Goal: Task Accomplishment & Management: Use online tool/utility

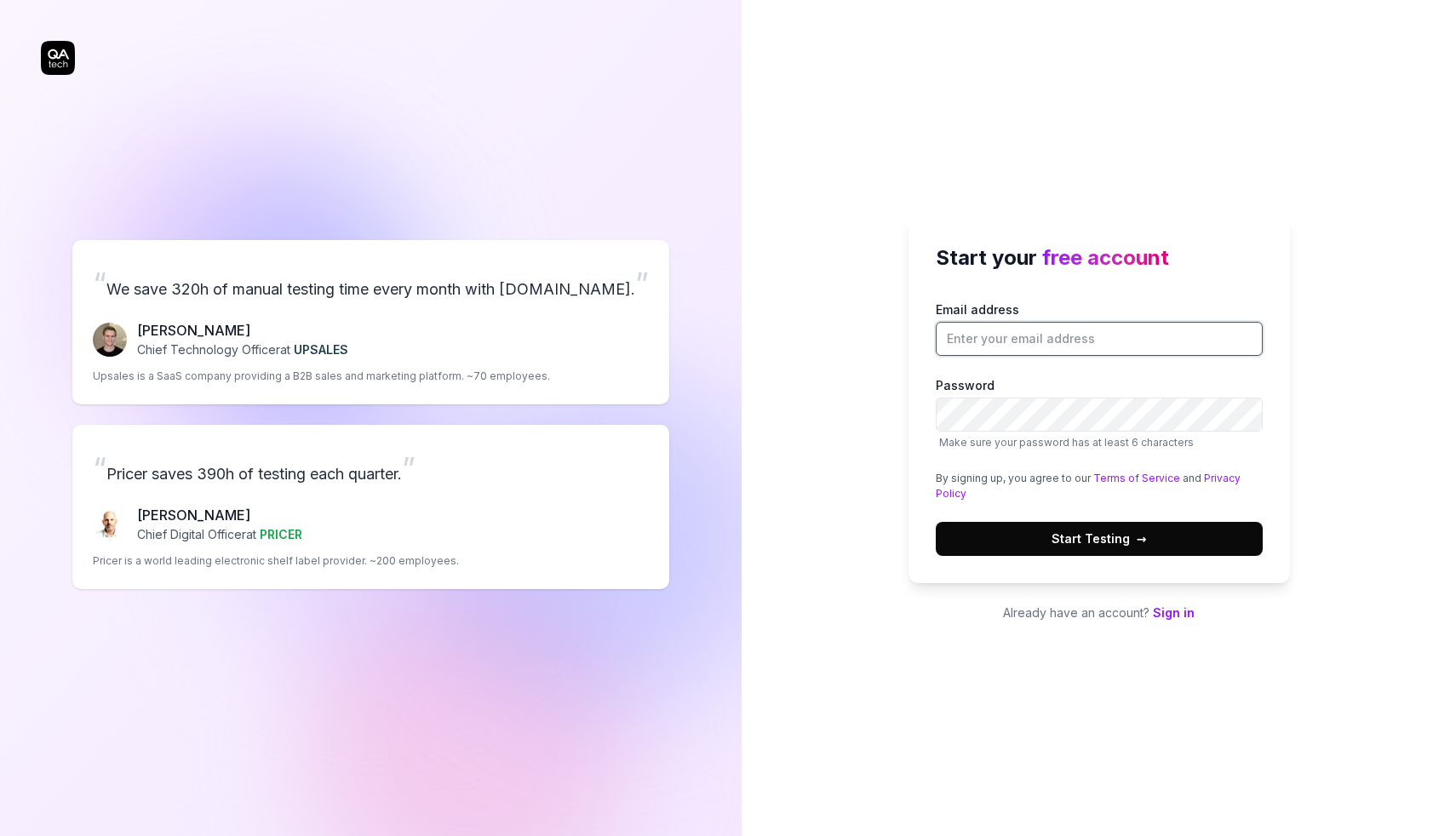
click at [1006, 334] on input "Email address" at bounding box center [1099, 339] width 327 height 34
type input "[EMAIL_ADDRESS][DOMAIN_NAME]"
click at [1159, 533] on button "Start Testing →" at bounding box center [1099, 539] width 327 height 34
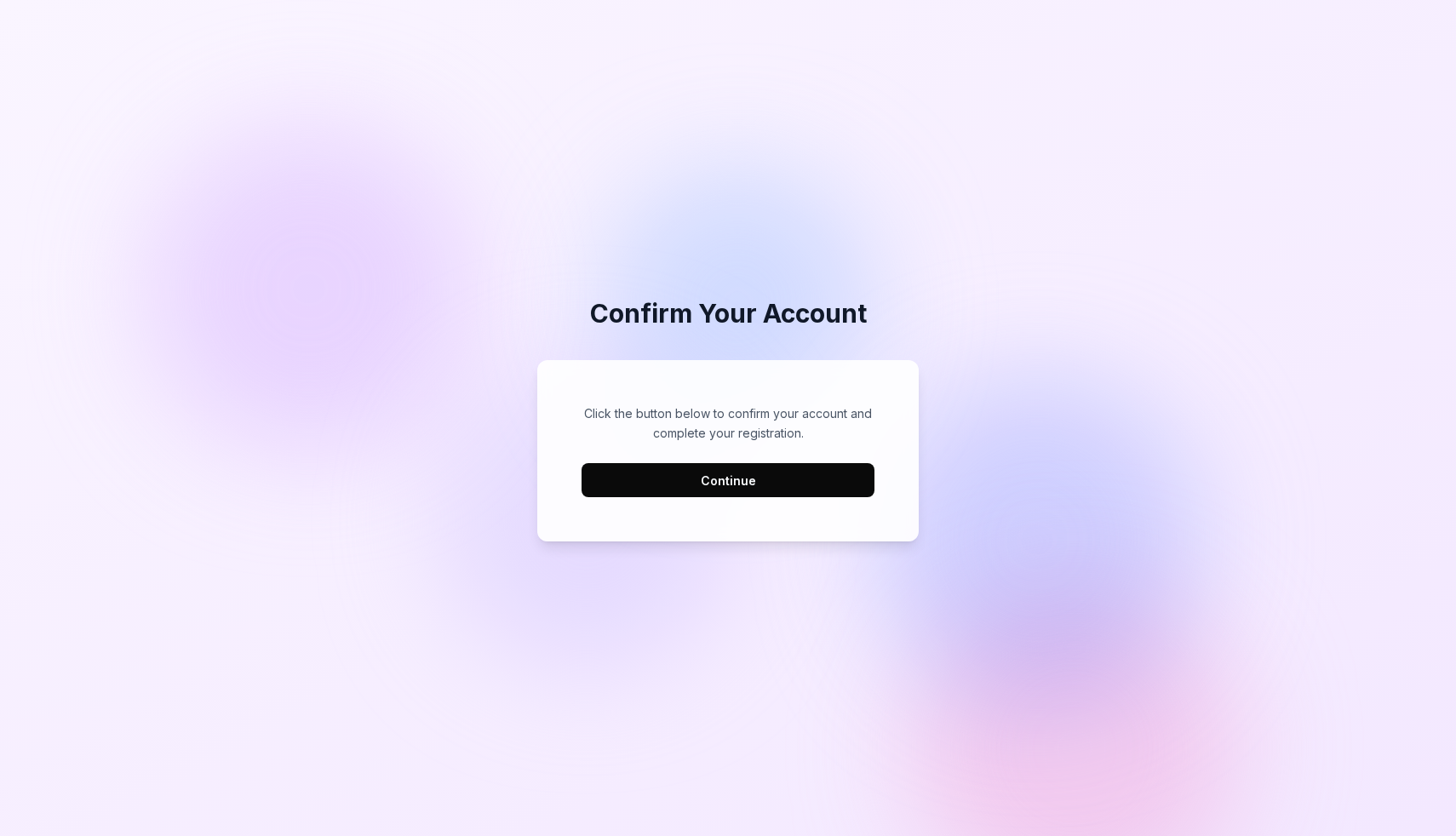
click at [701, 482] on button "Continue" at bounding box center [728, 480] width 293 height 34
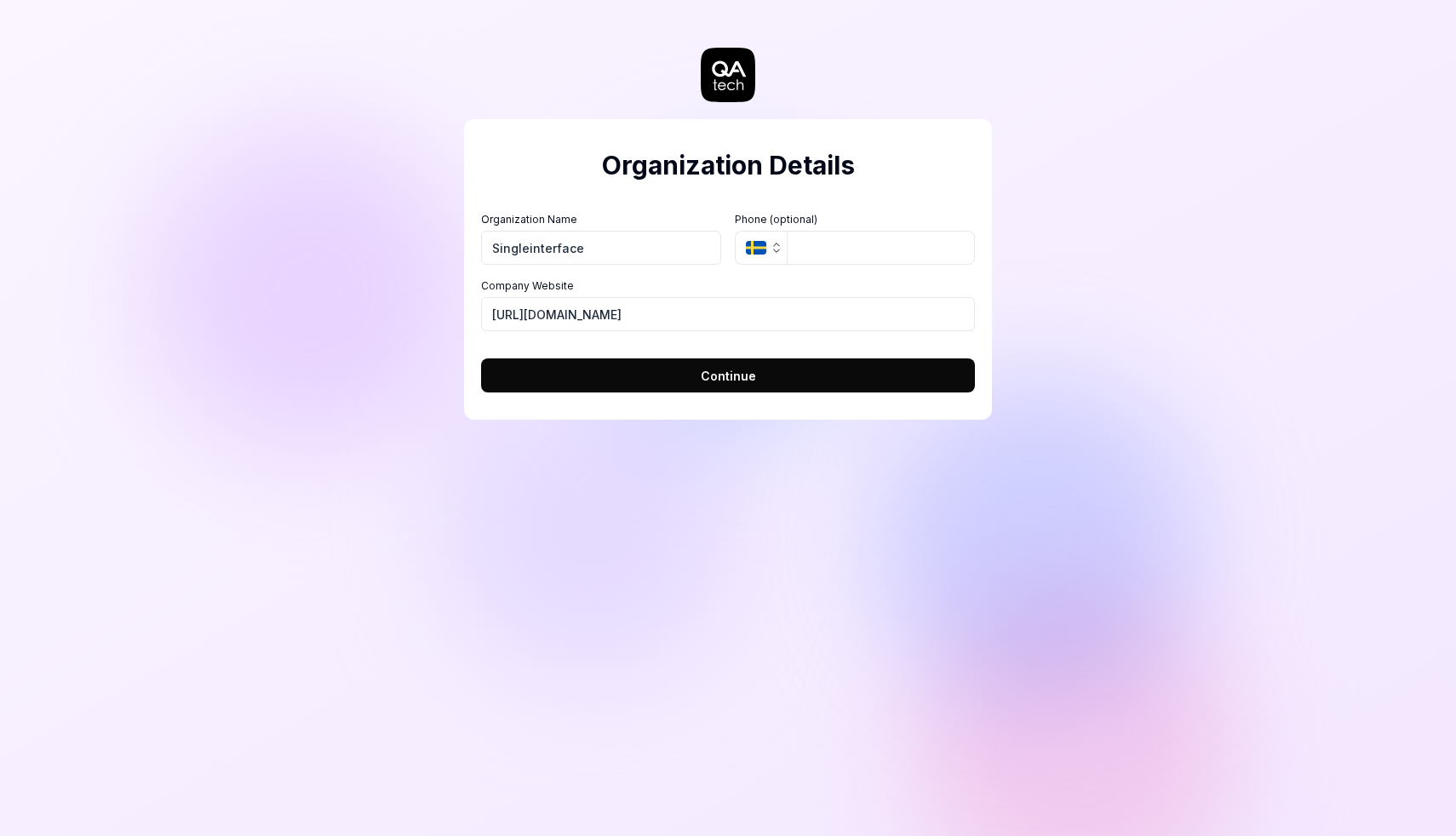
type input "Singleinterface"
click at [775, 250] on icon "button" at bounding box center [777, 250] width 6 height 3
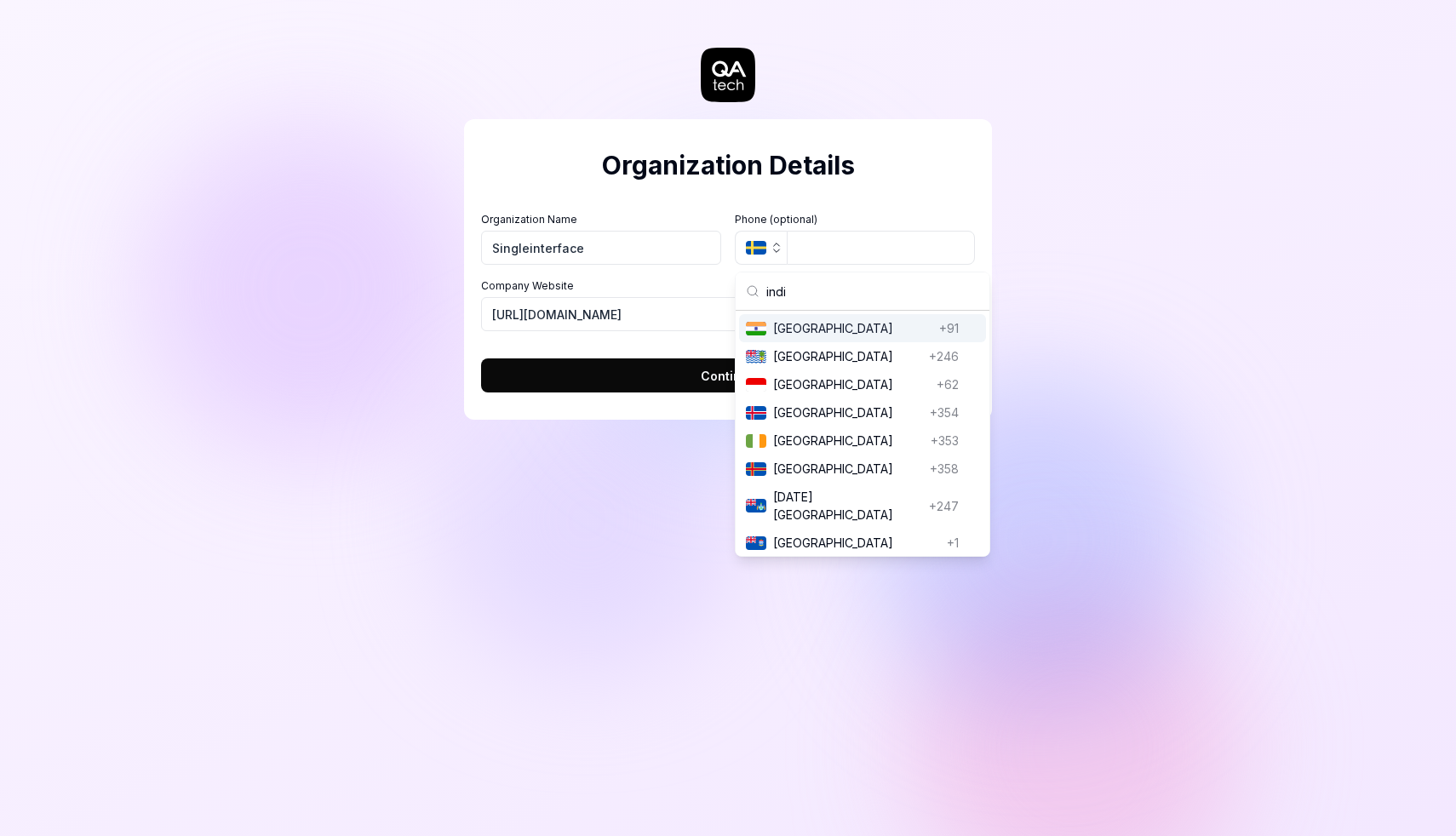
type input "indi"
click at [812, 320] on span "India" at bounding box center [853, 328] width 159 height 17
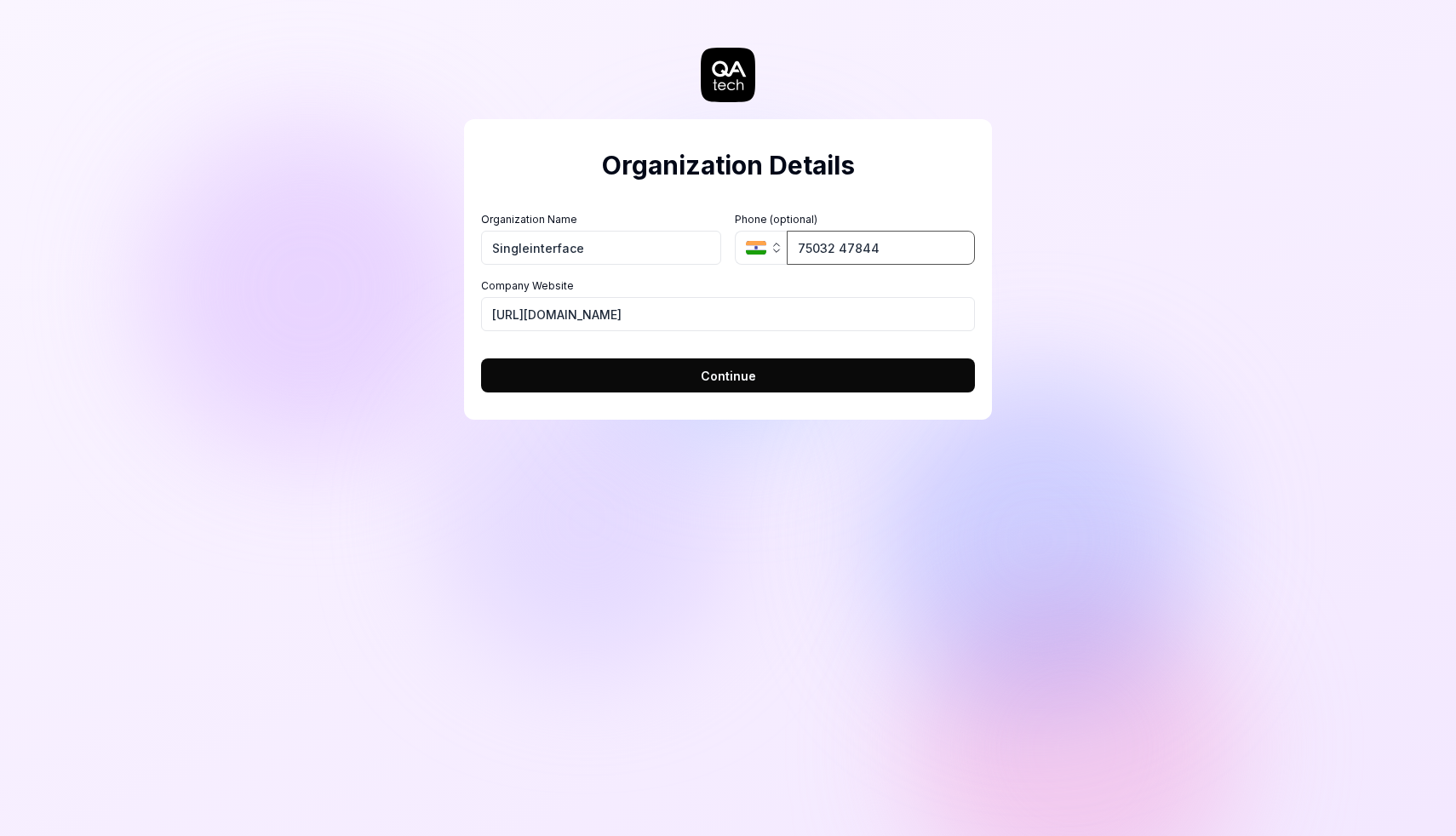
type input "75032 47844"
click at [665, 369] on button "Continue" at bounding box center [728, 375] width 494 height 34
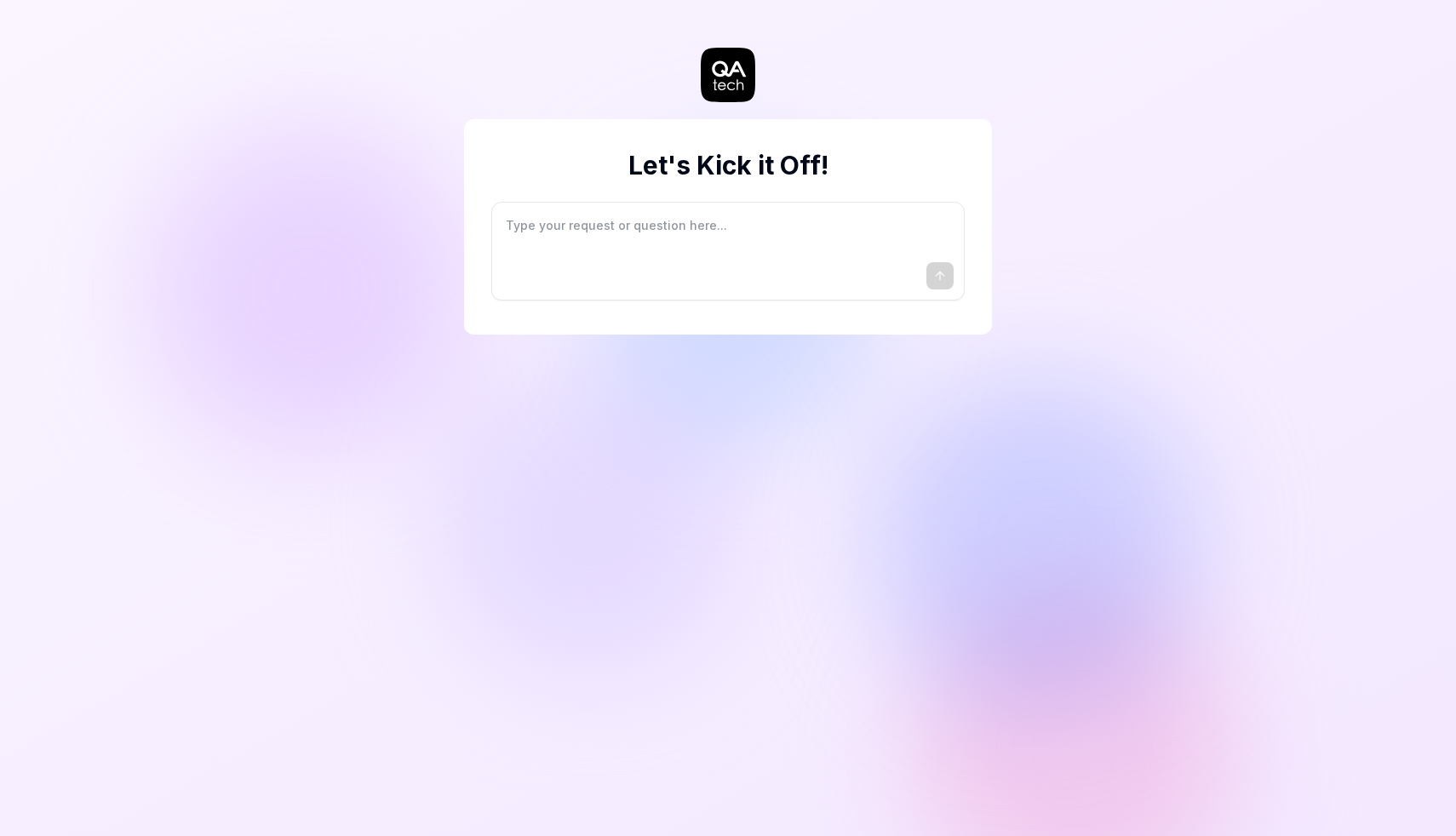
type textarea "*"
type textarea "I"
type textarea "*"
type textarea "I"
type textarea "*"
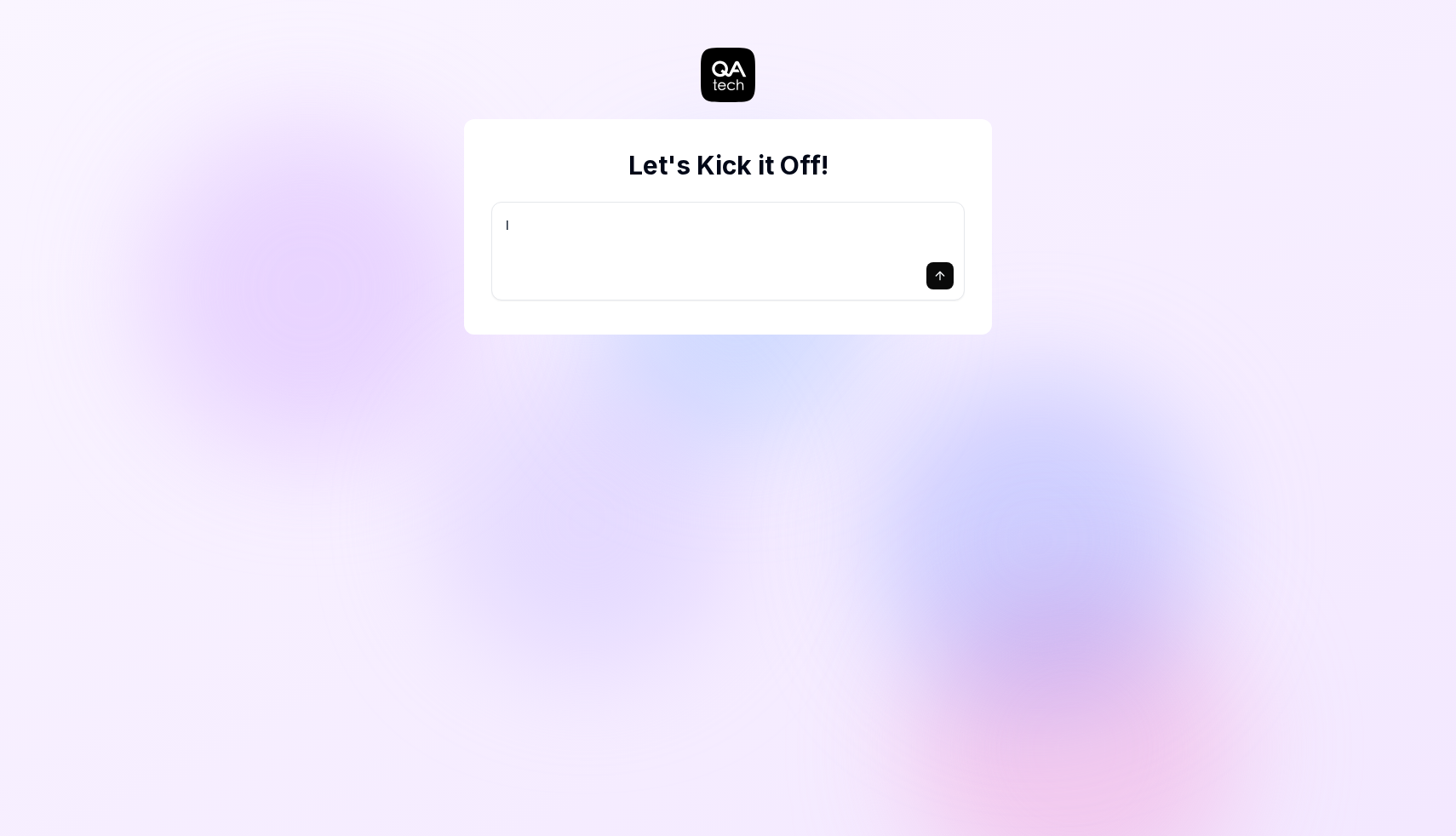
type textarea "I w"
type textarea "*"
type textarea "I wa"
type textarea "*"
type textarea "I wan"
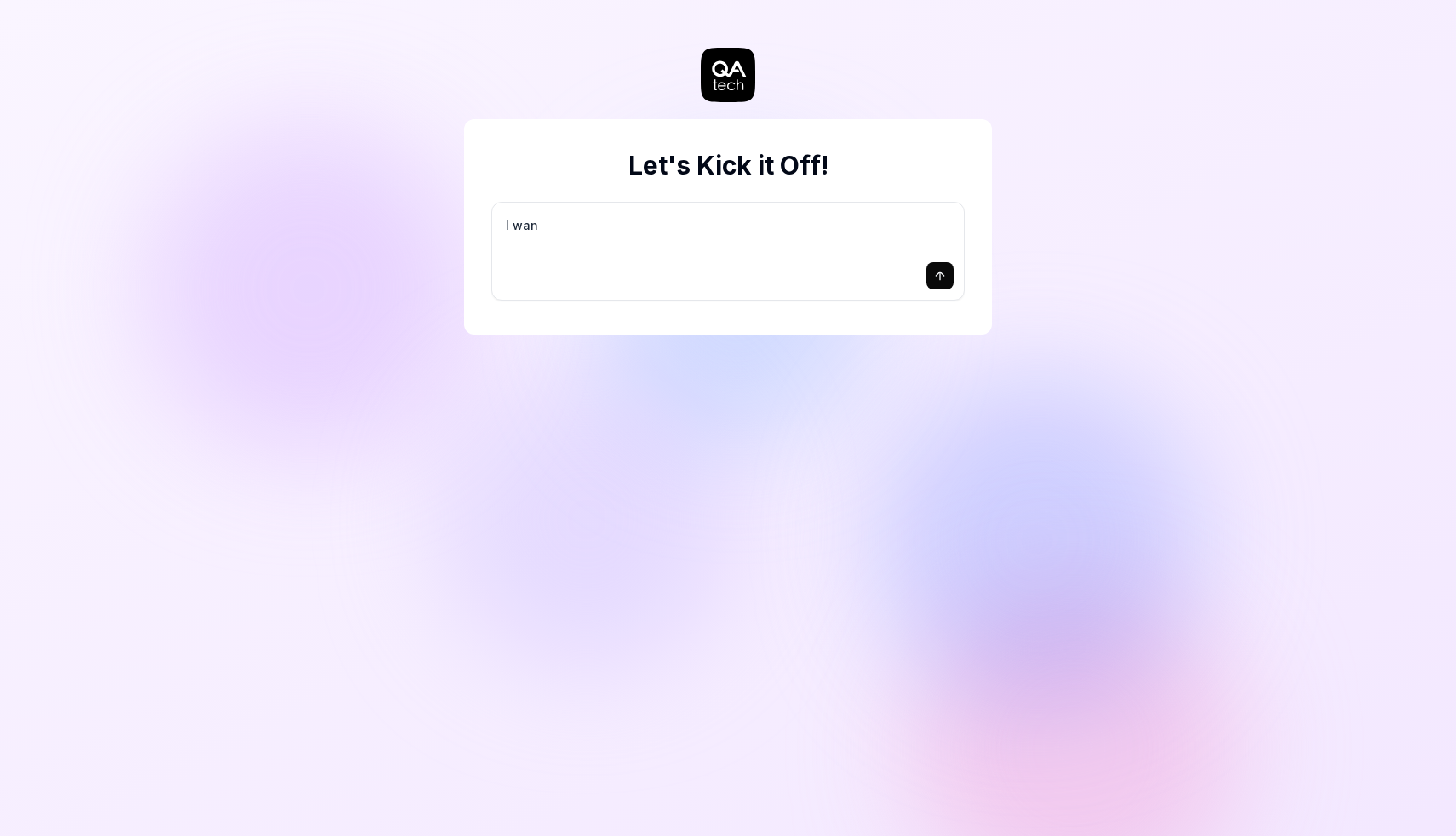
type textarea "*"
type textarea "I want"
type textarea "*"
type textarea "I want"
type textarea "*"
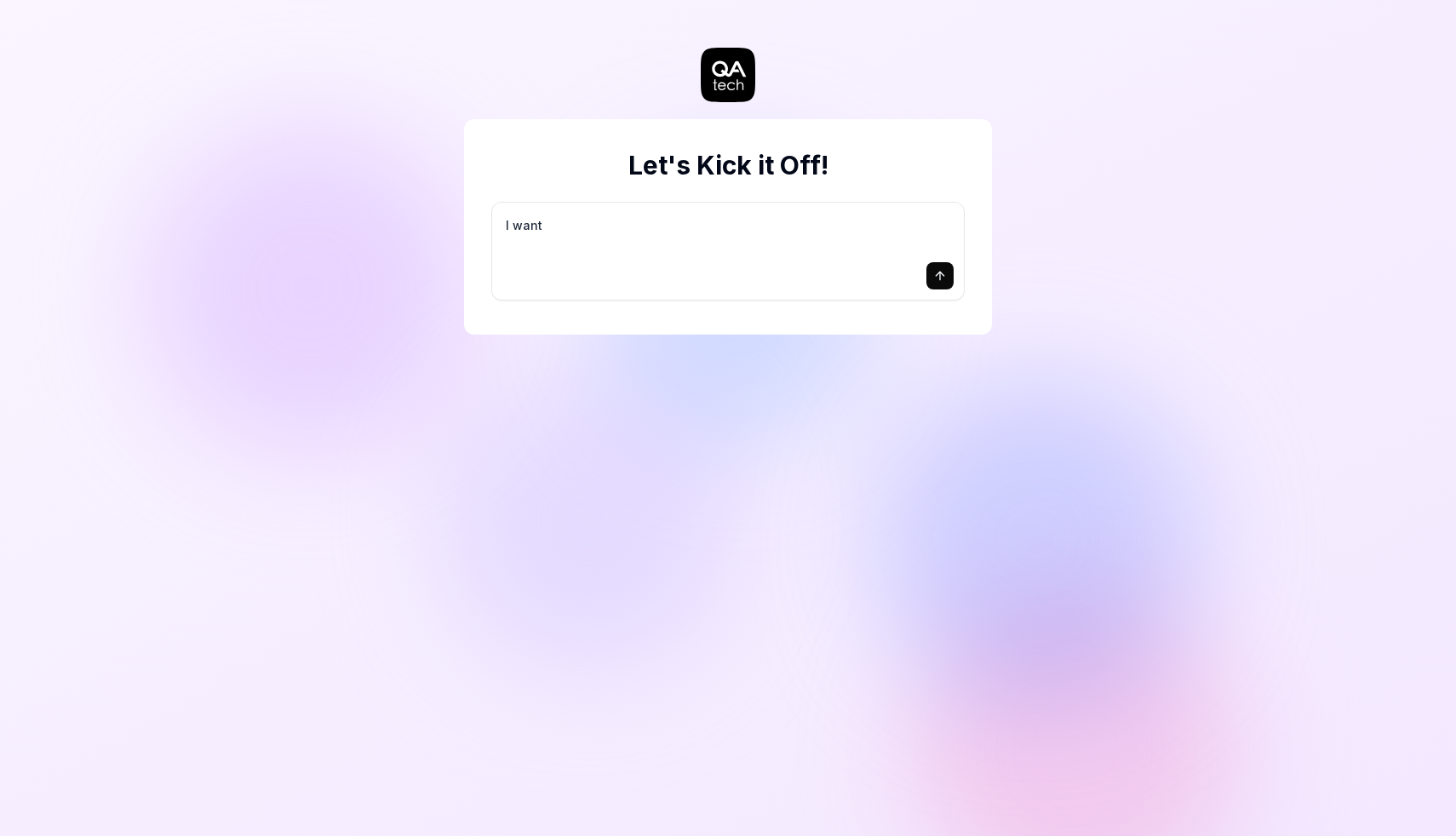
type textarea "I want a"
type textarea "*"
type textarea "I want a"
type textarea "*"
type textarea "I want a g"
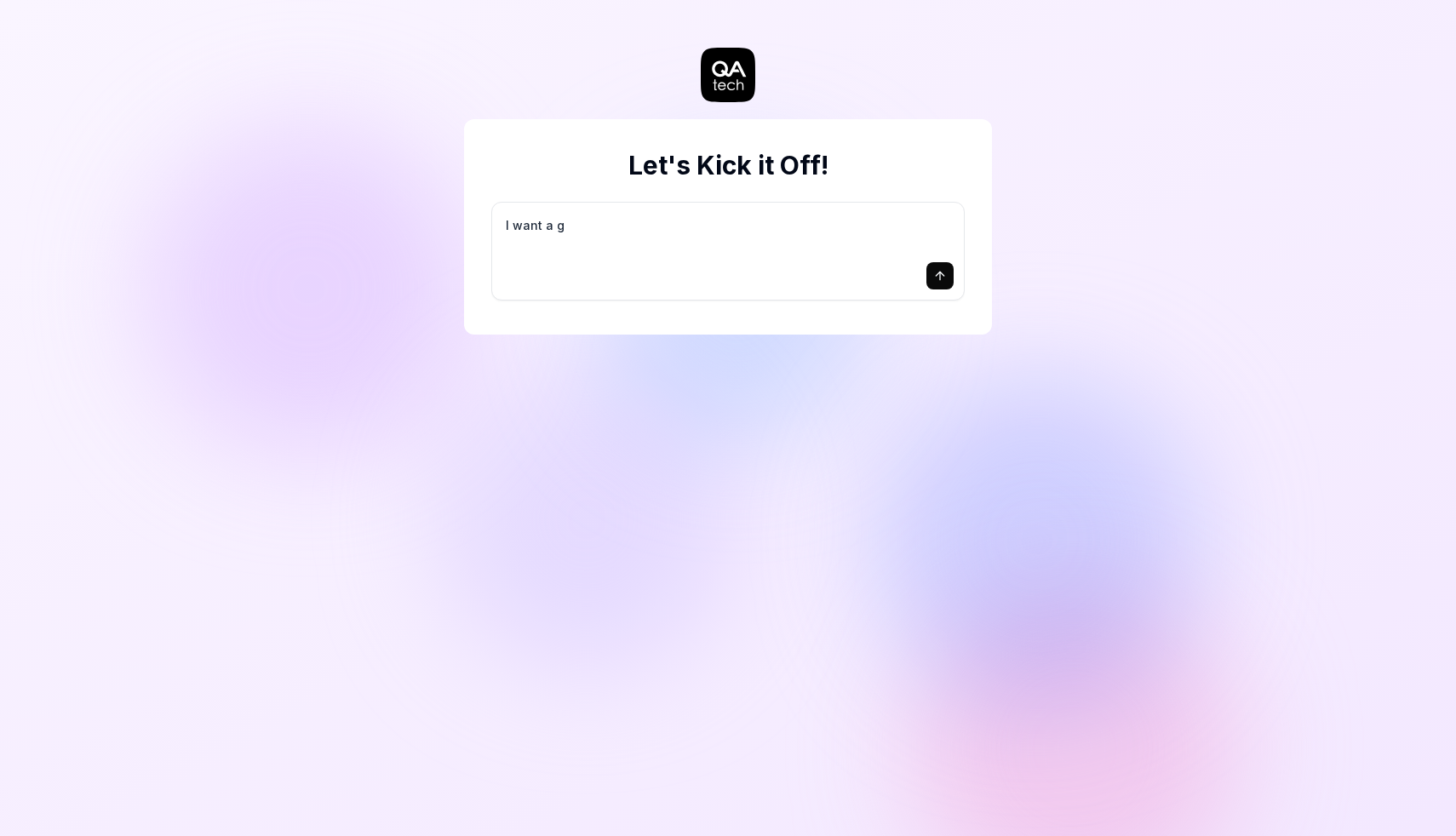
type textarea "*"
type textarea "I want a go"
type textarea "*"
type textarea "I want a goo"
type textarea "*"
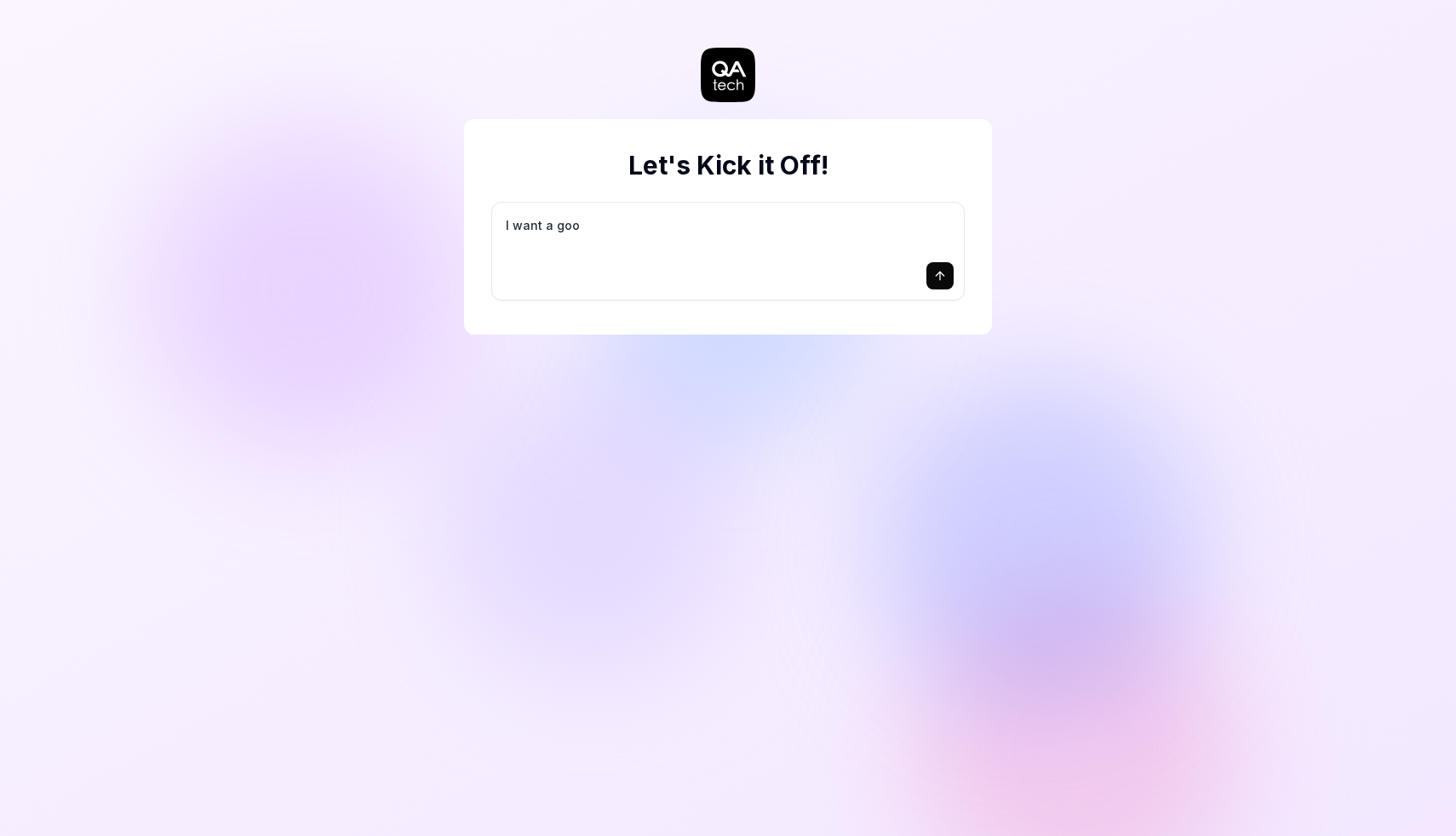
type textarea "I want a good"
type textarea "*"
type textarea "I want a good"
type textarea "*"
type textarea "I want a good t"
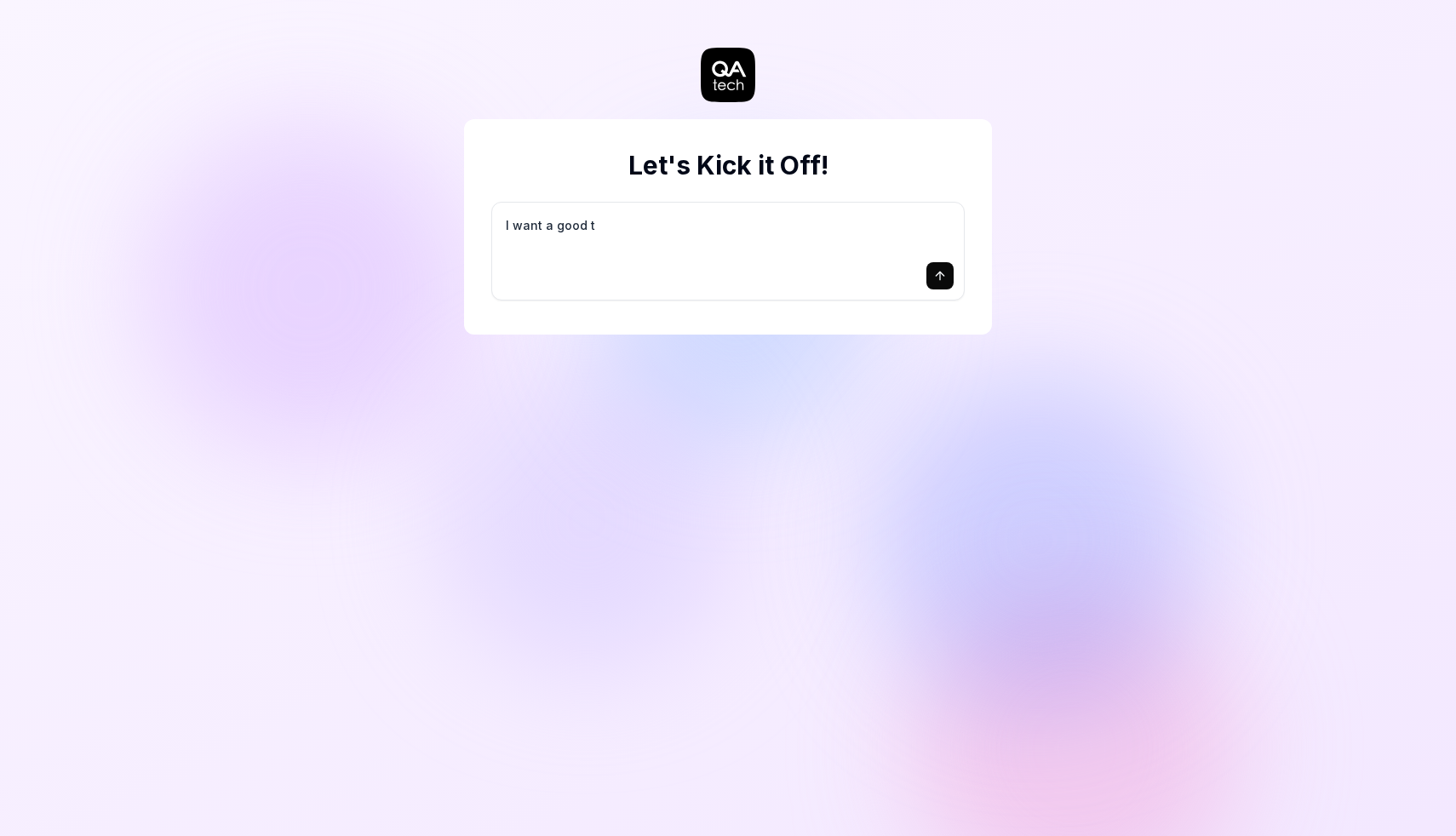
type textarea "*"
type textarea "I want a good te"
type textarea "*"
type textarea "I want a good tes"
type textarea "*"
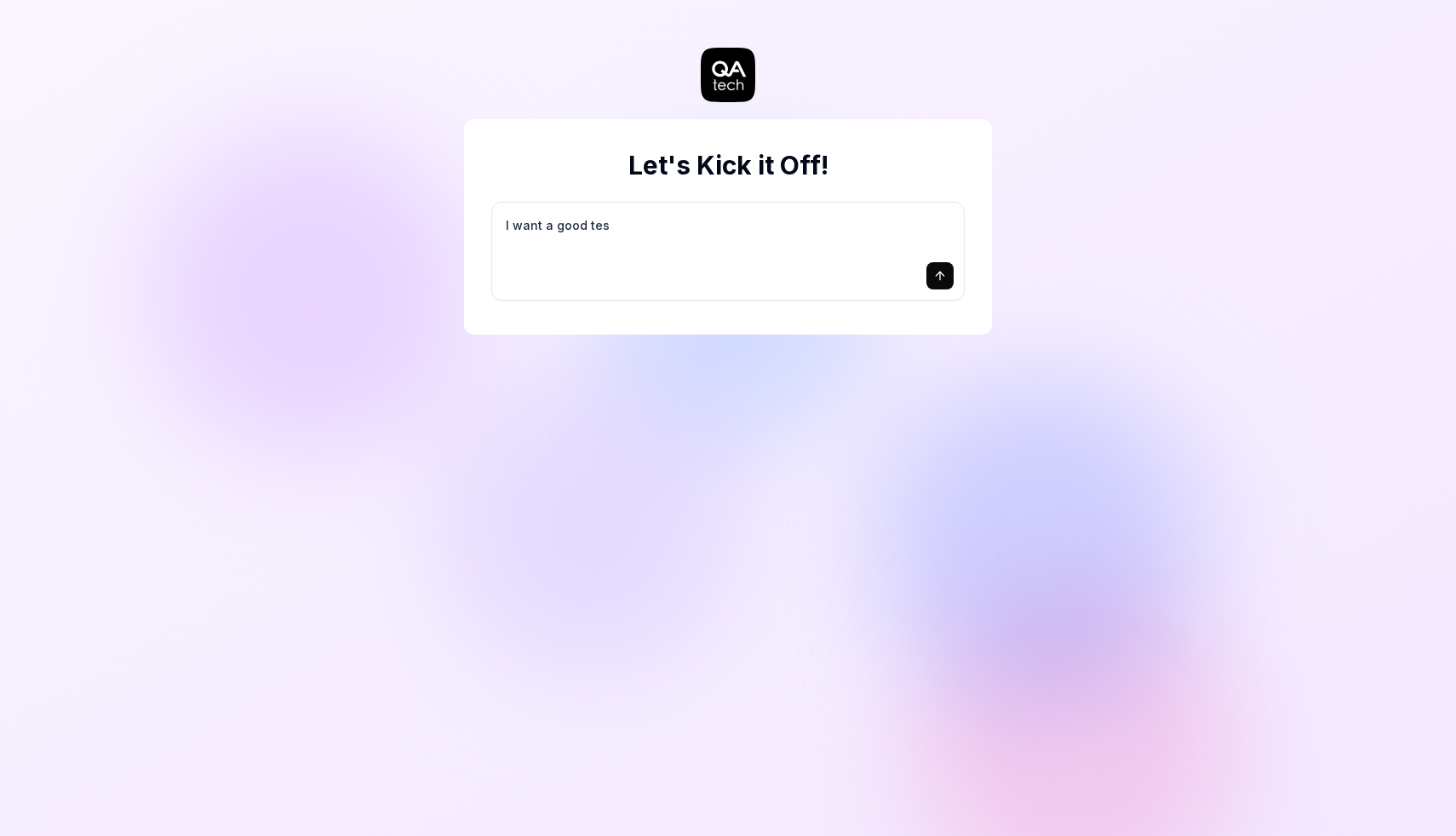
type textarea "I want a good test"
type textarea "*"
type textarea "I want a good test"
type textarea "*"
type textarea "I want a good test s"
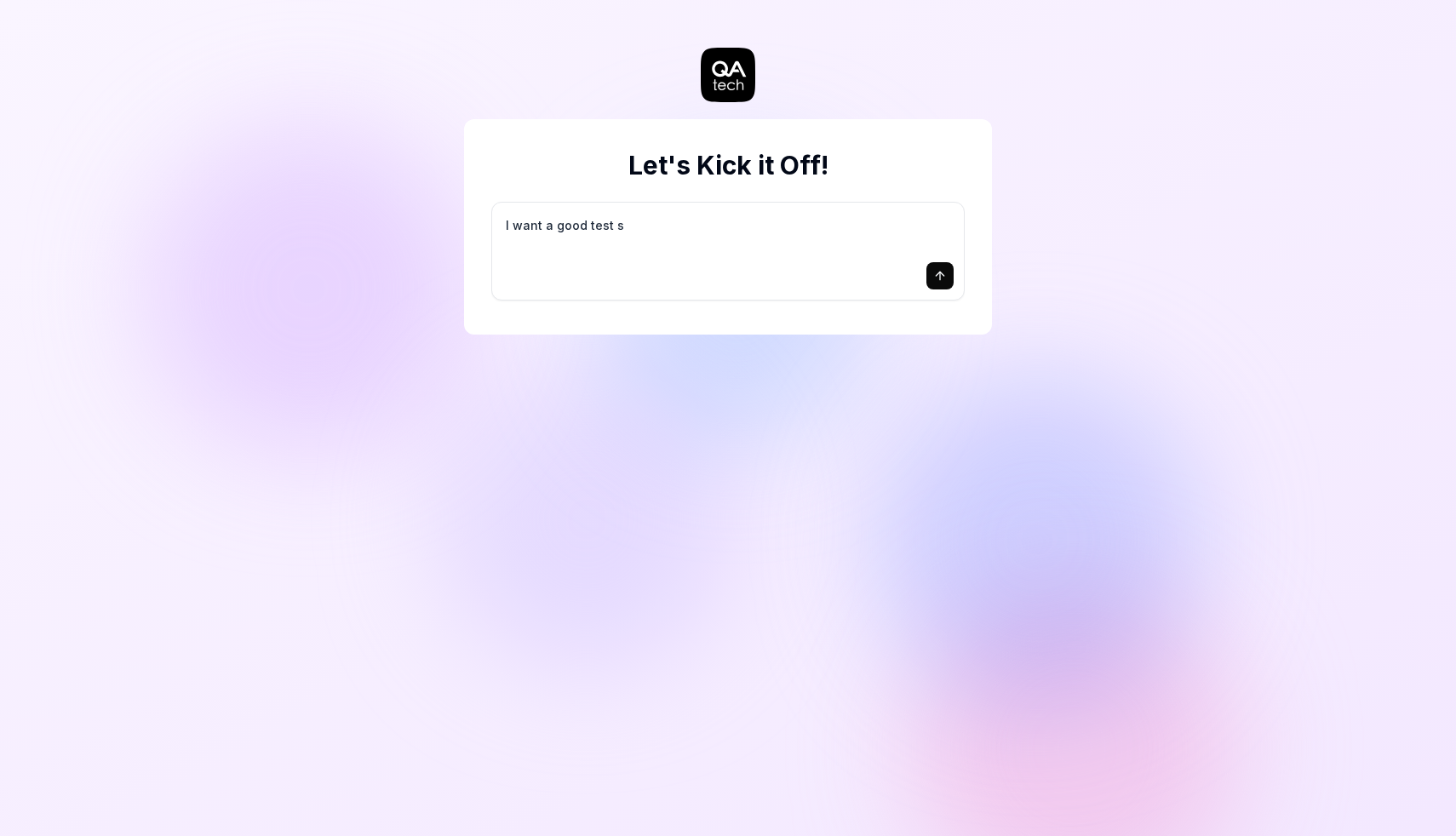
type textarea "*"
type textarea "I want a good test se"
type textarea "*"
type textarea "I want a good test set"
type textarea "*"
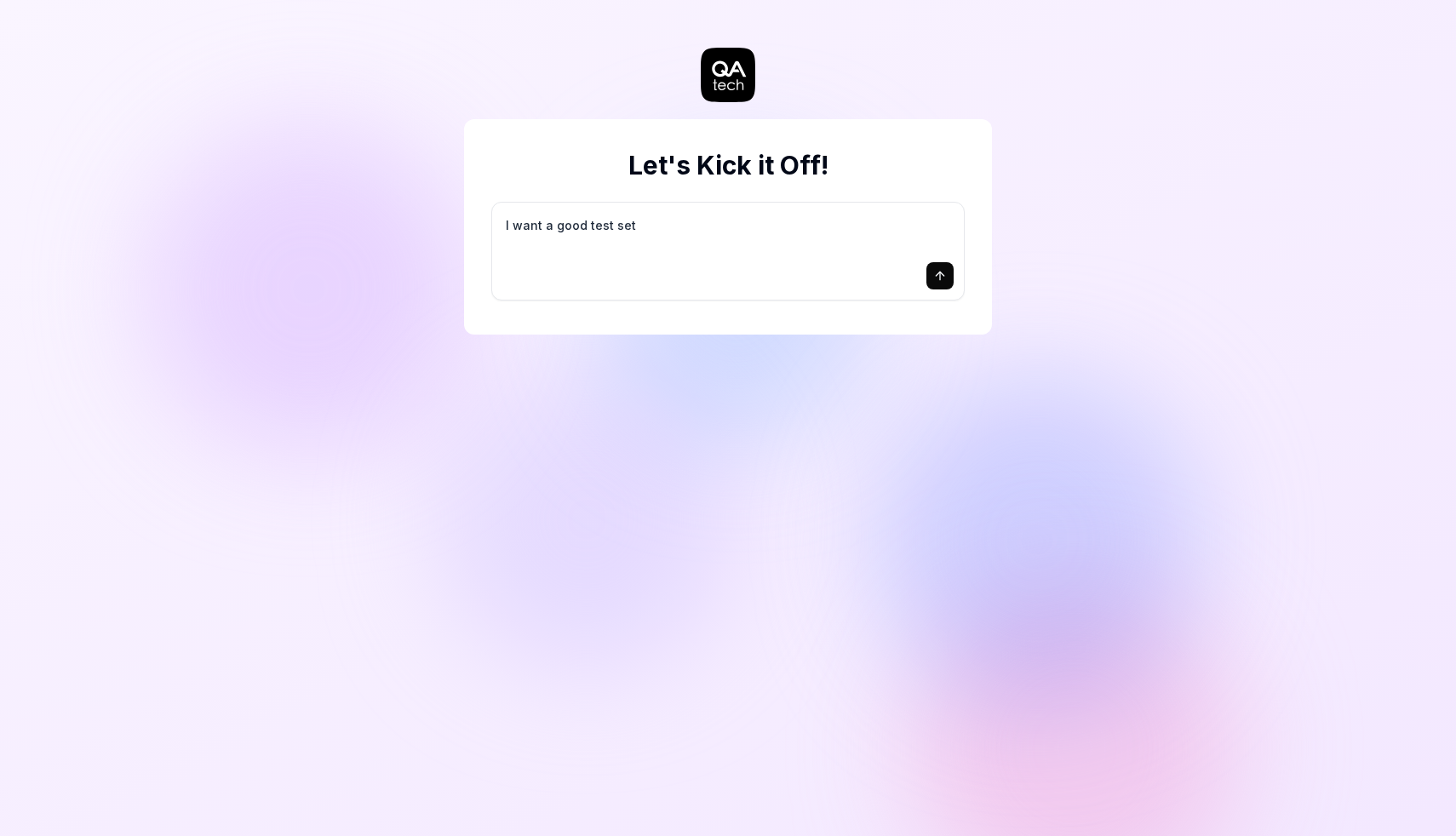
type textarea "I want a good test setu"
type textarea "*"
type textarea "I want a good test setup"
type textarea "*"
type textarea "I want a good test setup"
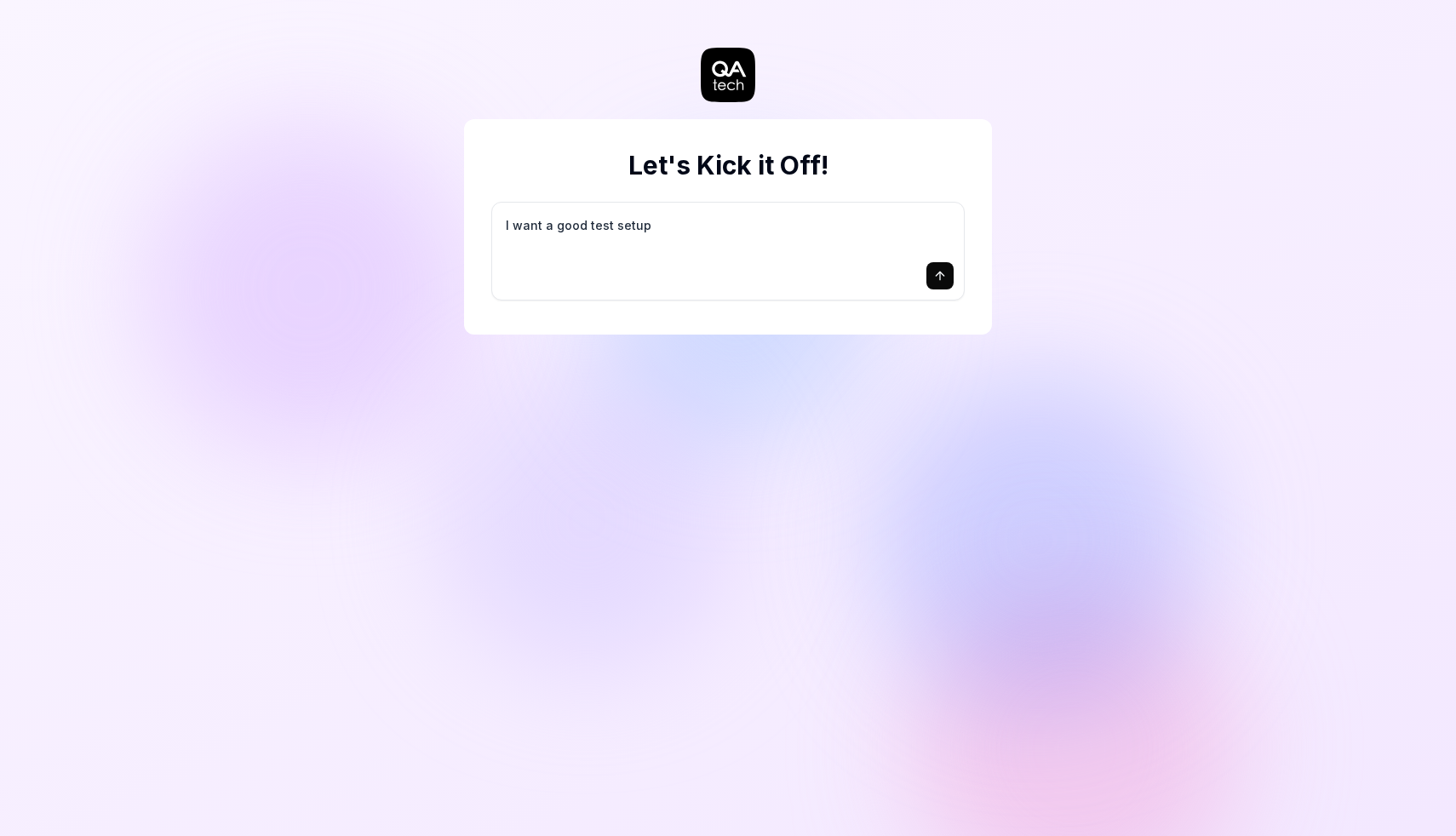
type textarea "*"
type textarea "I want a good test setup f"
type textarea "*"
type textarea "I want a good test setup fo"
type textarea "*"
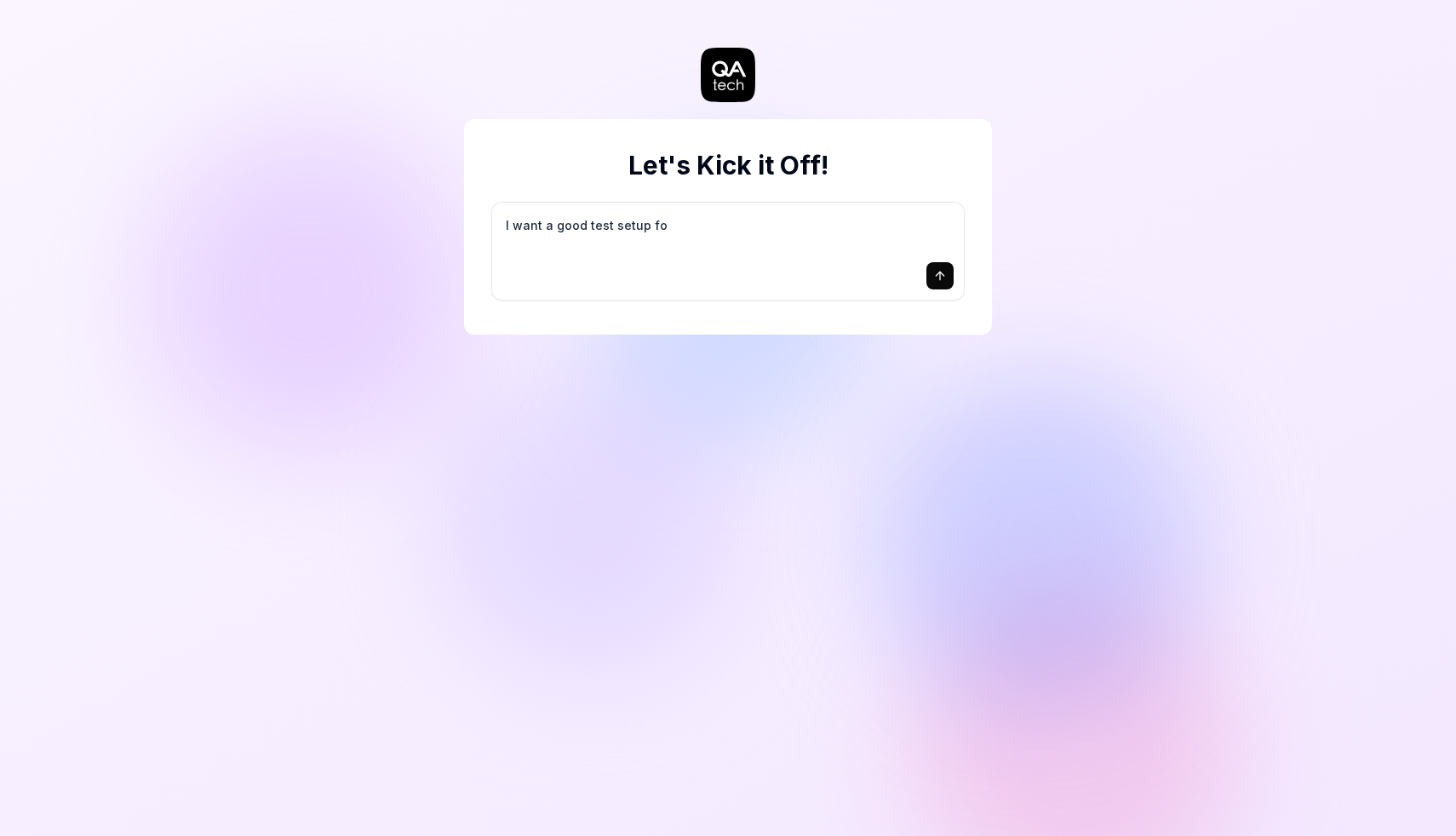
type textarea "I want a good test setup for"
type textarea "*"
type textarea "I want a good test setup for"
type textarea "*"
type textarea "I want a good test setup for m"
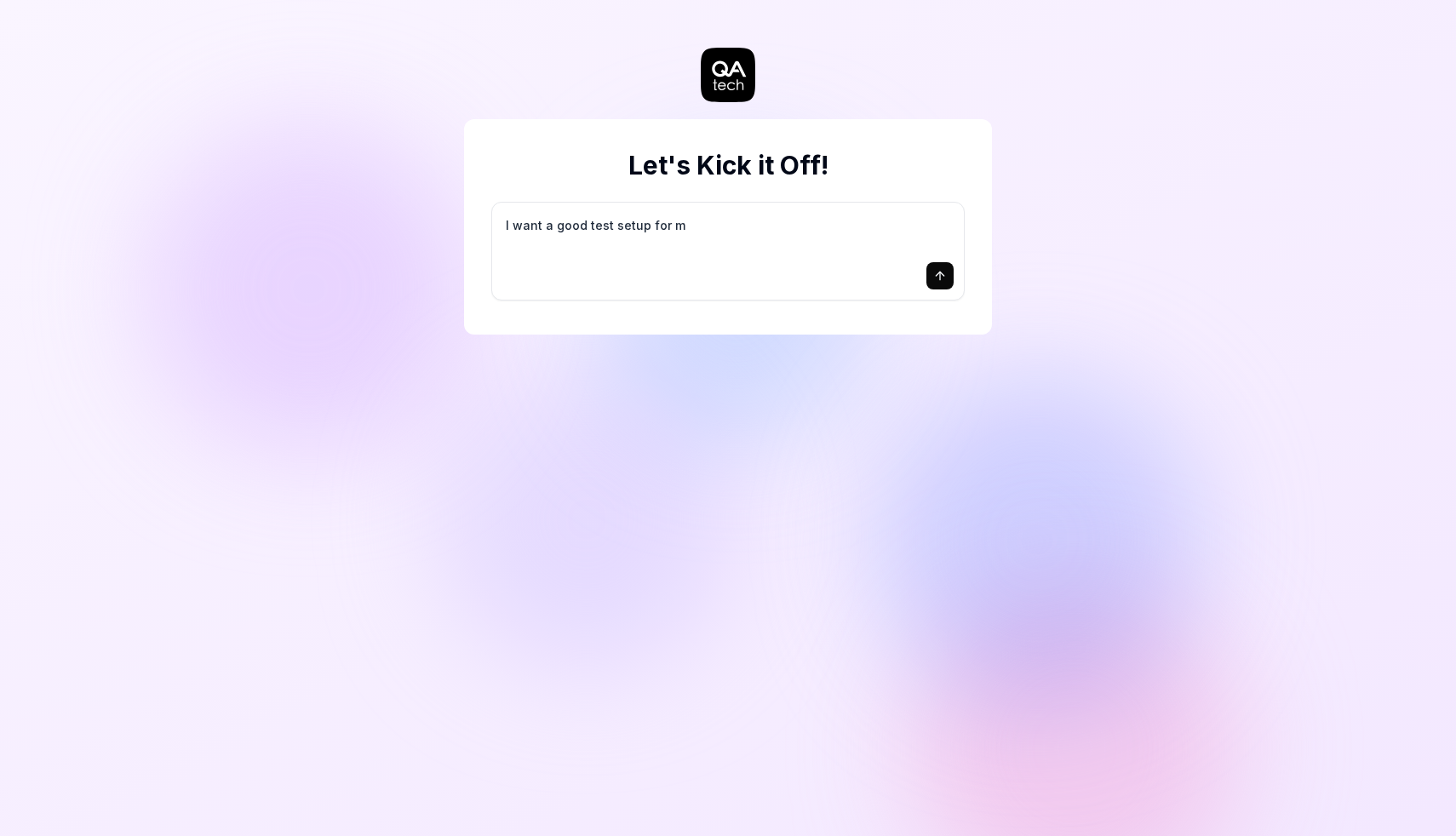
type textarea "*"
type textarea "I want a good test setup for my"
type textarea "*"
type textarea "I want a good test setup for my"
type textarea "*"
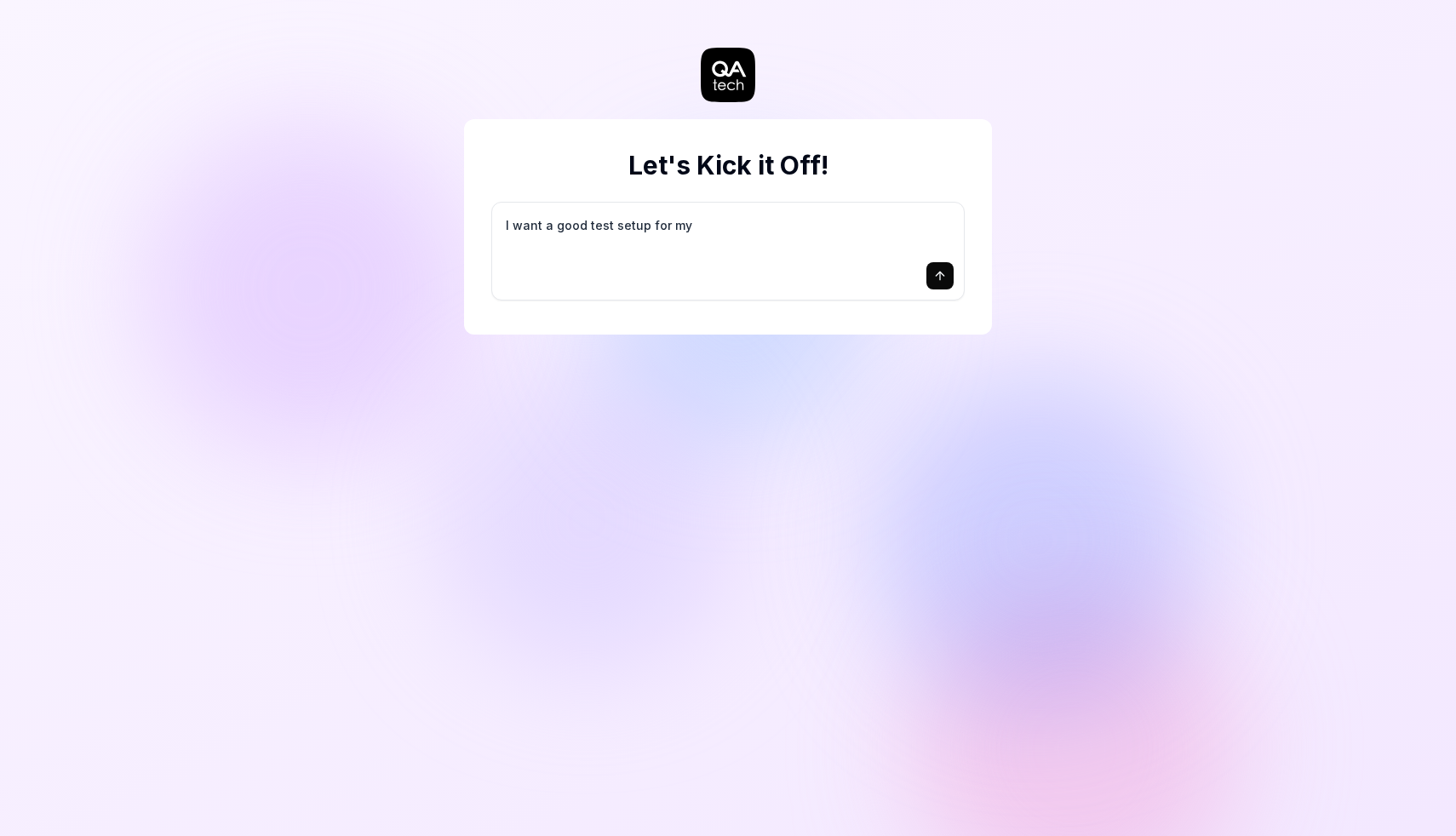
type textarea "I want a good test setup for my s"
type textarea "*"
type textarea "I want a good test setup for my si"
type textarea "*"
type textarea "I want a good test setup for my sit"
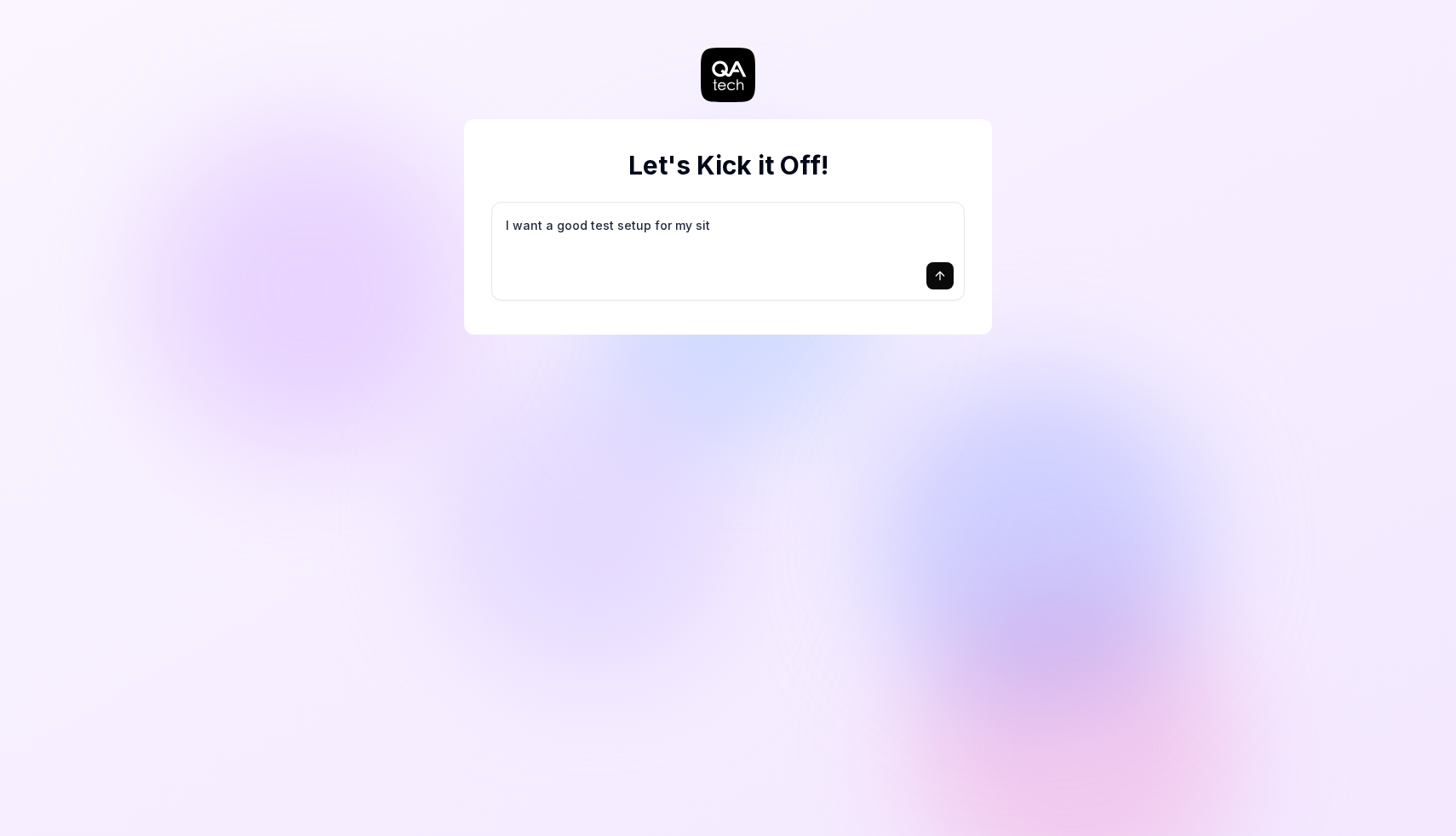
type textarea "*"
type textarea "I want a good test setup for my site"
type textarea "*"
type textarea "I want a good test setup for my site"
type textarea "*"
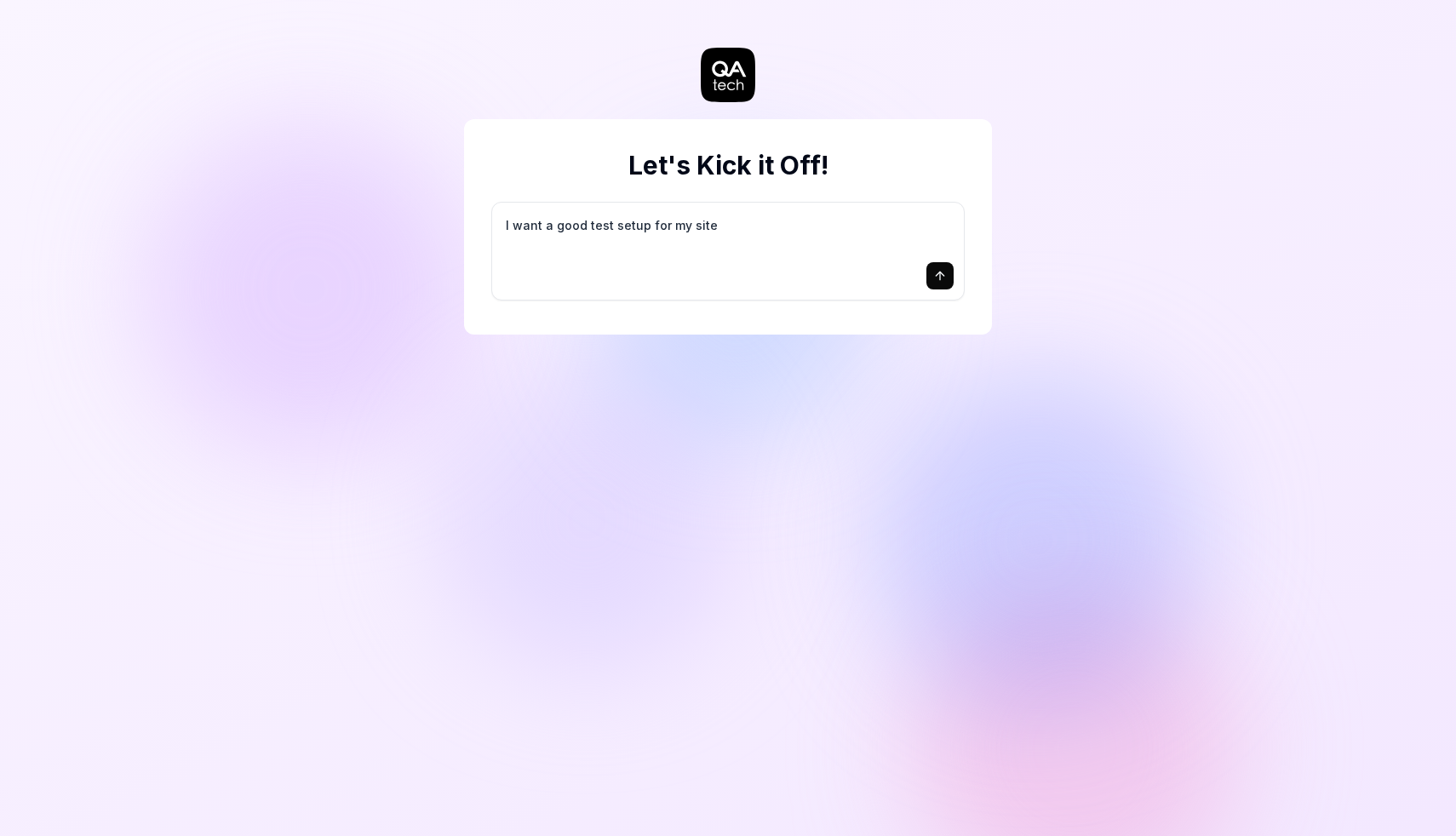
type textarea "I want a good test setup for my site -"
type textarea "*"
type textarea "I want a good test setup for my site -"
type textarea "*"
type textarea "I want a good test setup for my site - h"
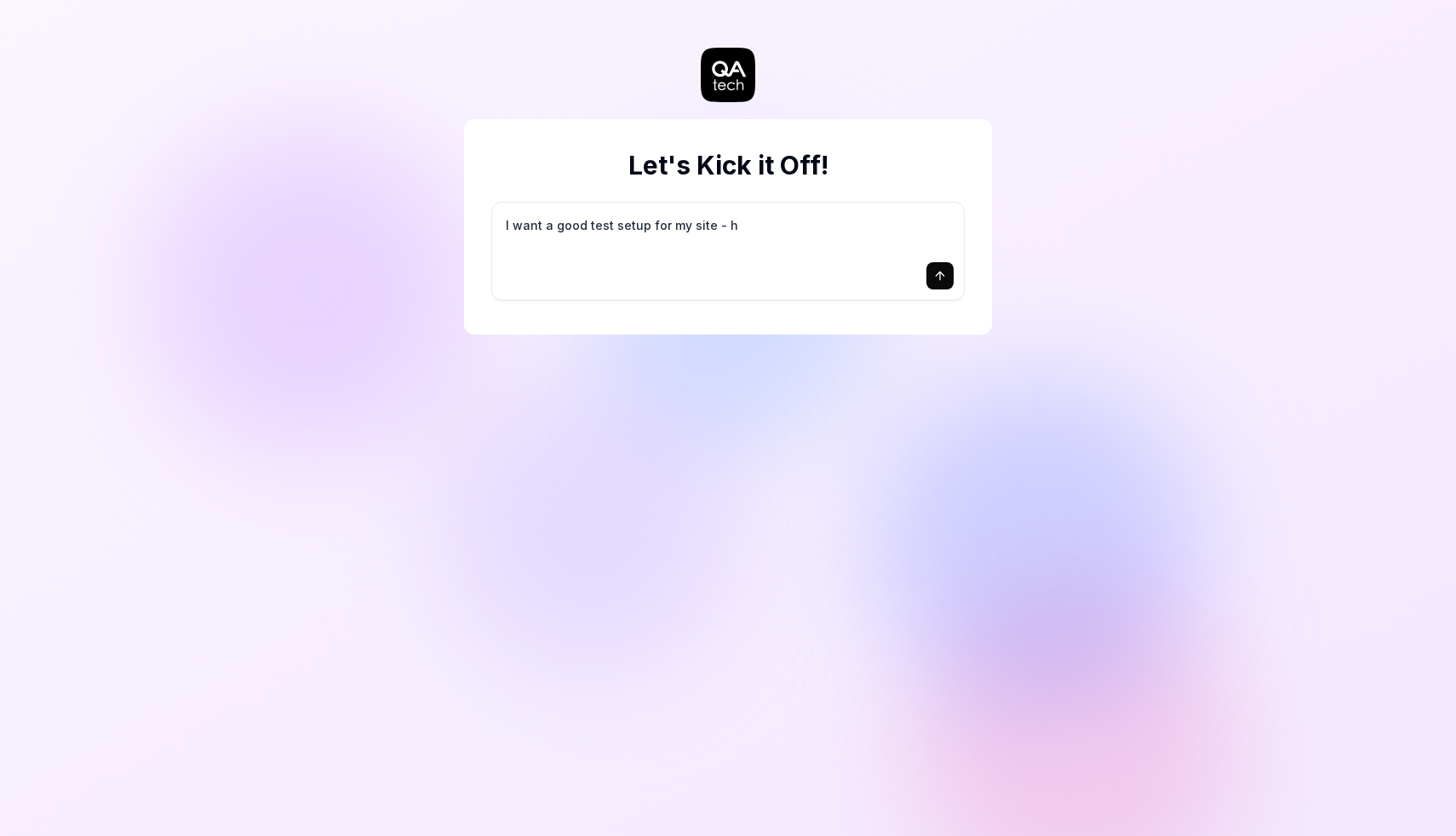
type textarea "*"
type textarea "I want a good test setup for my site - he"
type textarea "*"
type textarea "I want a good test setup for my site - hel"
type textarea "*"
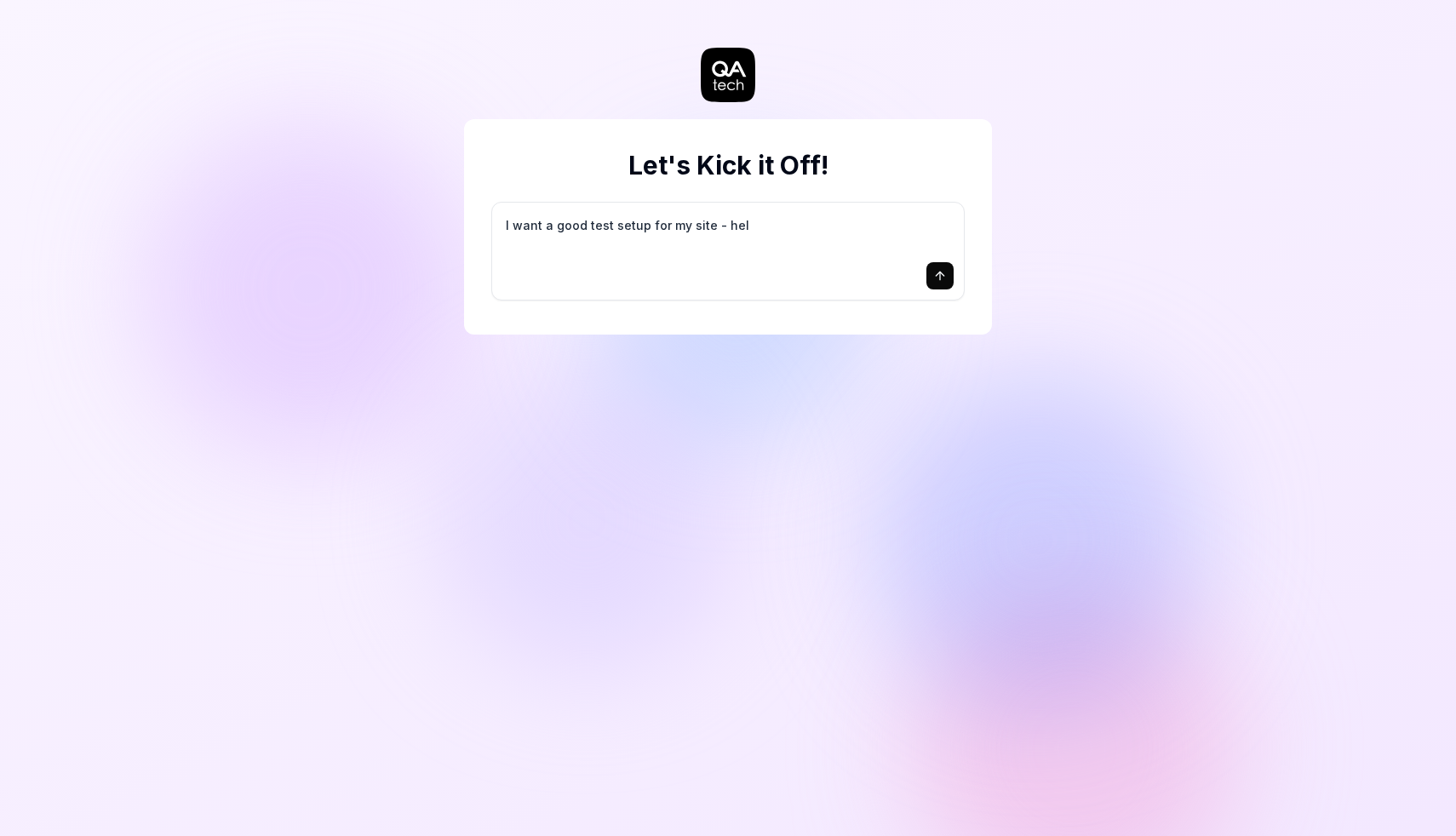
type textarea "I want a good test setup for my site - help"
type textarea "*"
type textarea "I want a good test setup for my site - help"
type textarea "*"
type textarea "I want a good test setup for my site - help m"
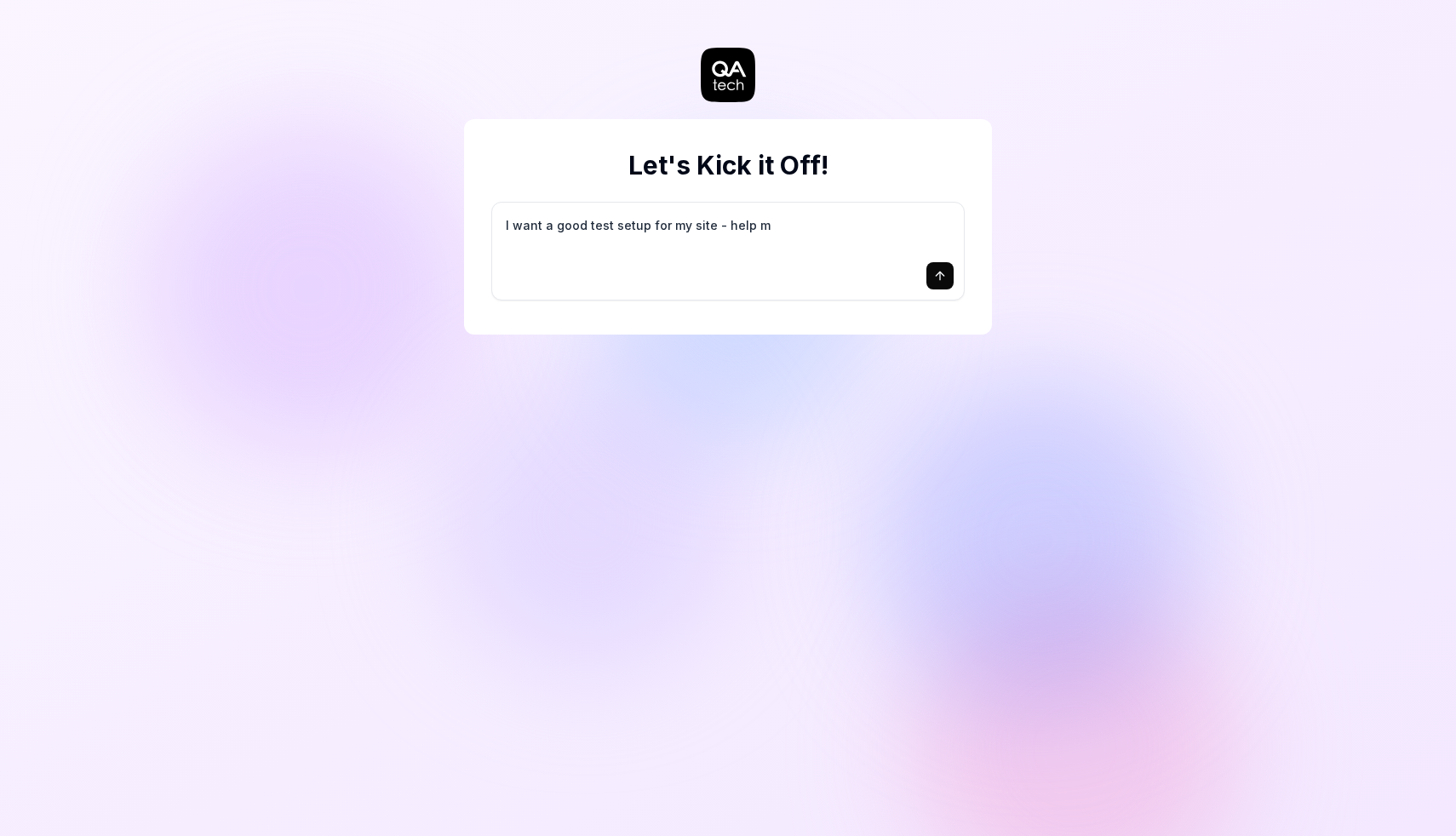
type textarea "*"
type textarea "I want a good test setup for my site - help me"
type textarea "*"
type textarea "I want a good test setup for my site - help me"
type textarea "*"
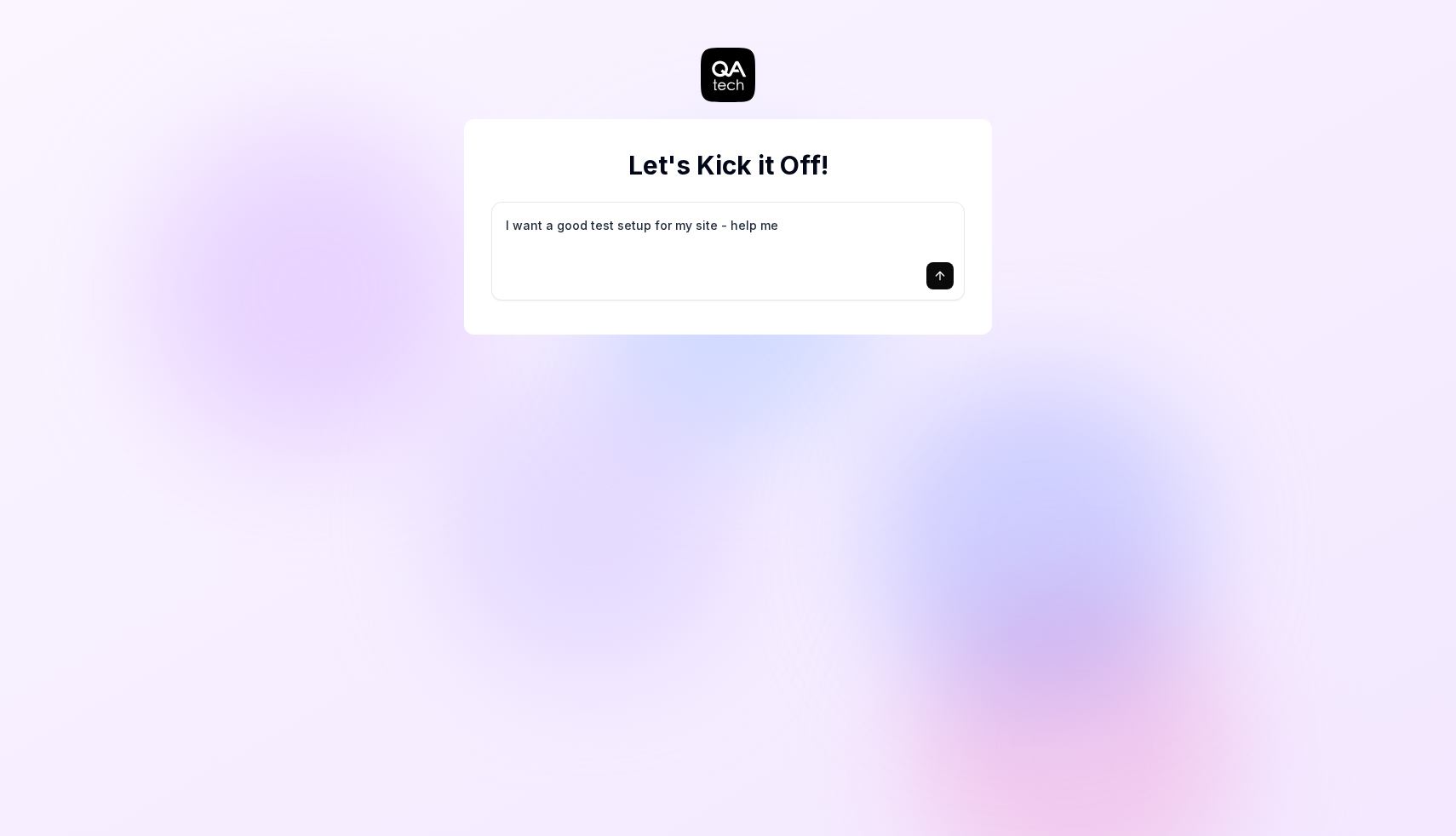
type textarea "I want a good test setup for my site - help me c"
type textarea "*"
type textarea "I want a good test setup for my site - help me cr"
type textarea "*"
type textarea "I want a good test setup for my site - help me cre"
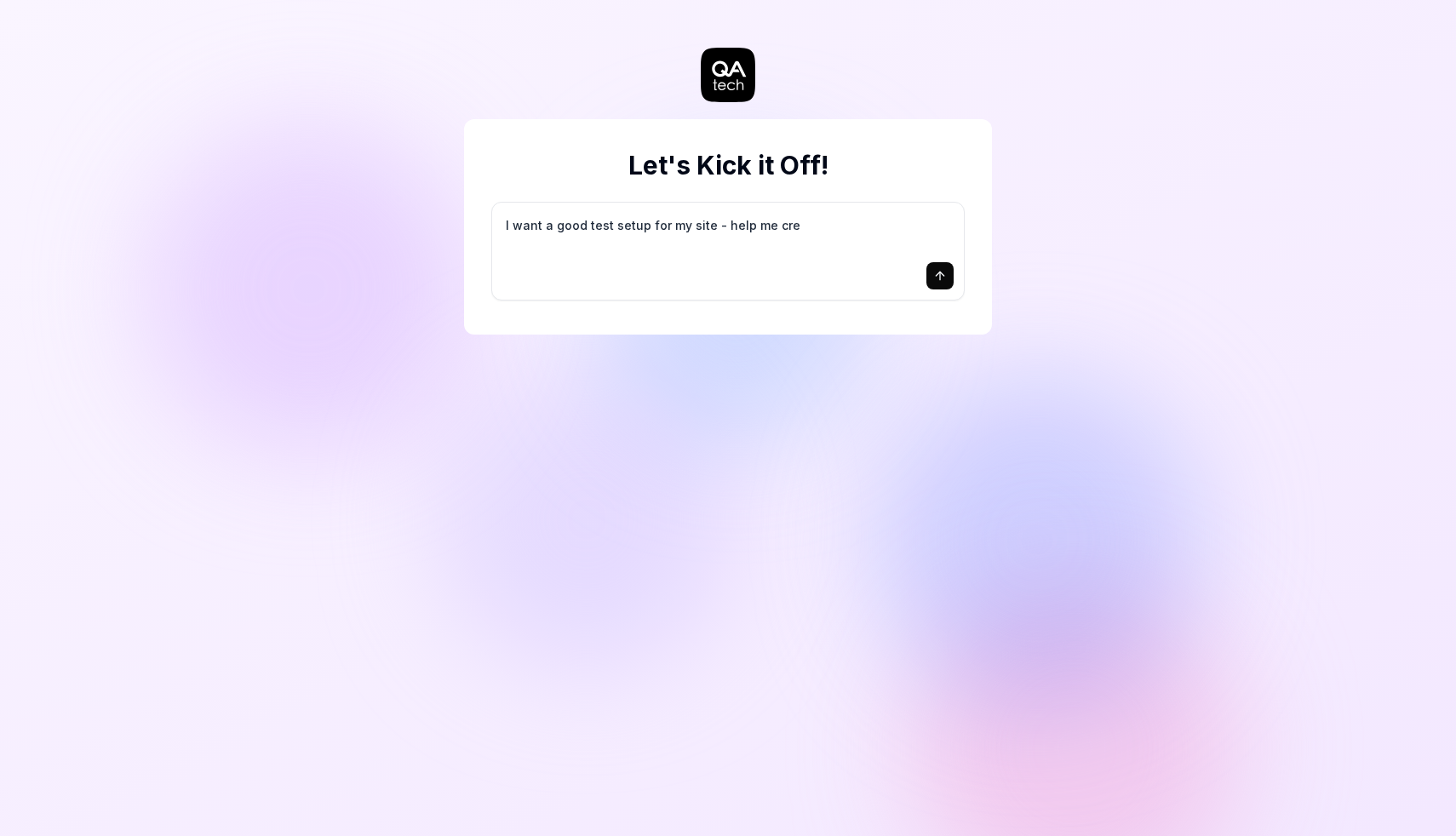
type textarea "*"
type textarea "I want a good test setup for my site - help me crea"
type textarea "*"
type textarea "I want a good test setup for my site - help me creat"
type textarea "*"
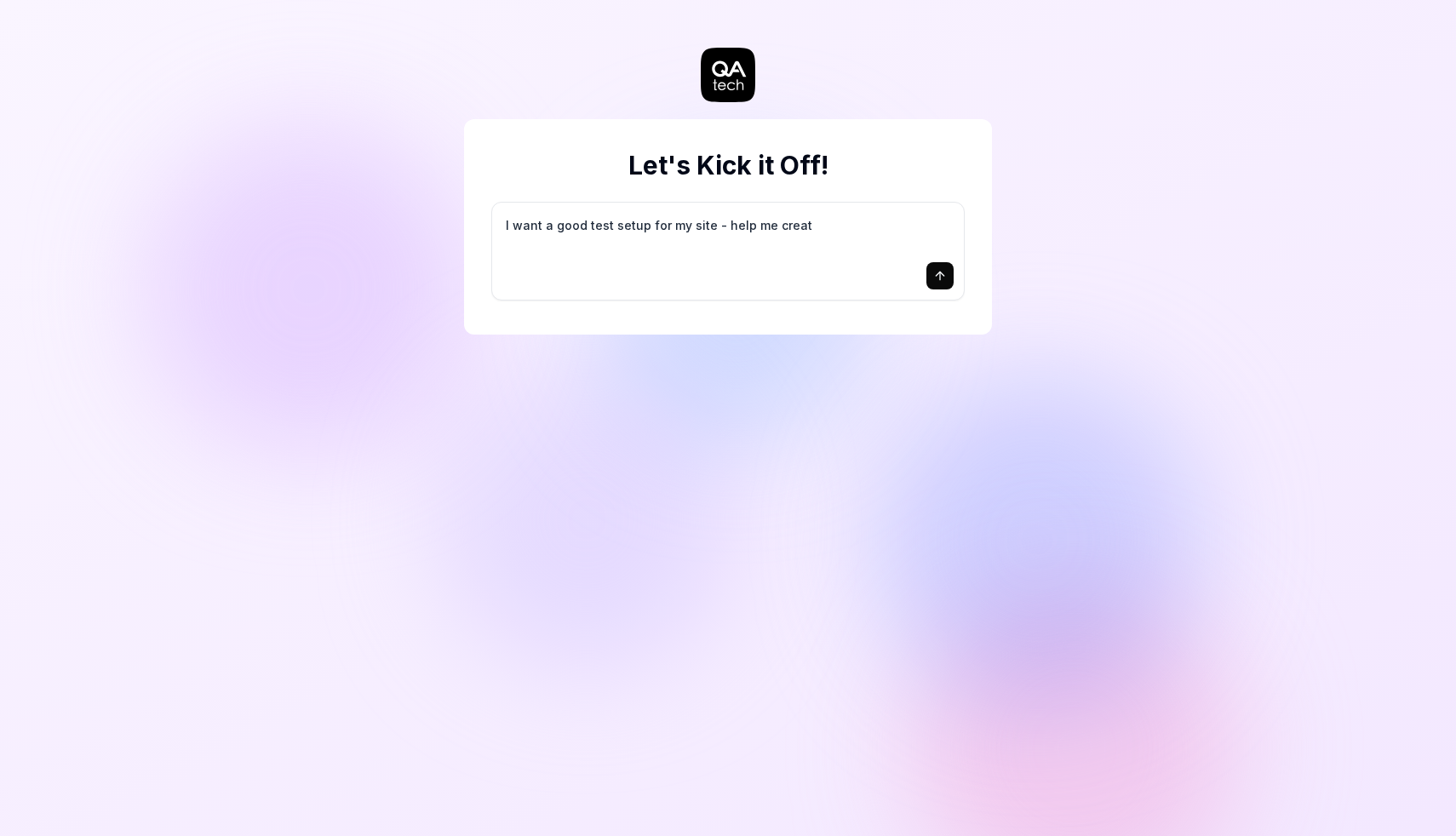
type textarea "I want a good test setup for my site - help me create"
type textarea "*"
type textarea "I want a good test setup for my site - help me create"
type textarea "*"
type textarea "I want a good test setup for my site - help me create t"
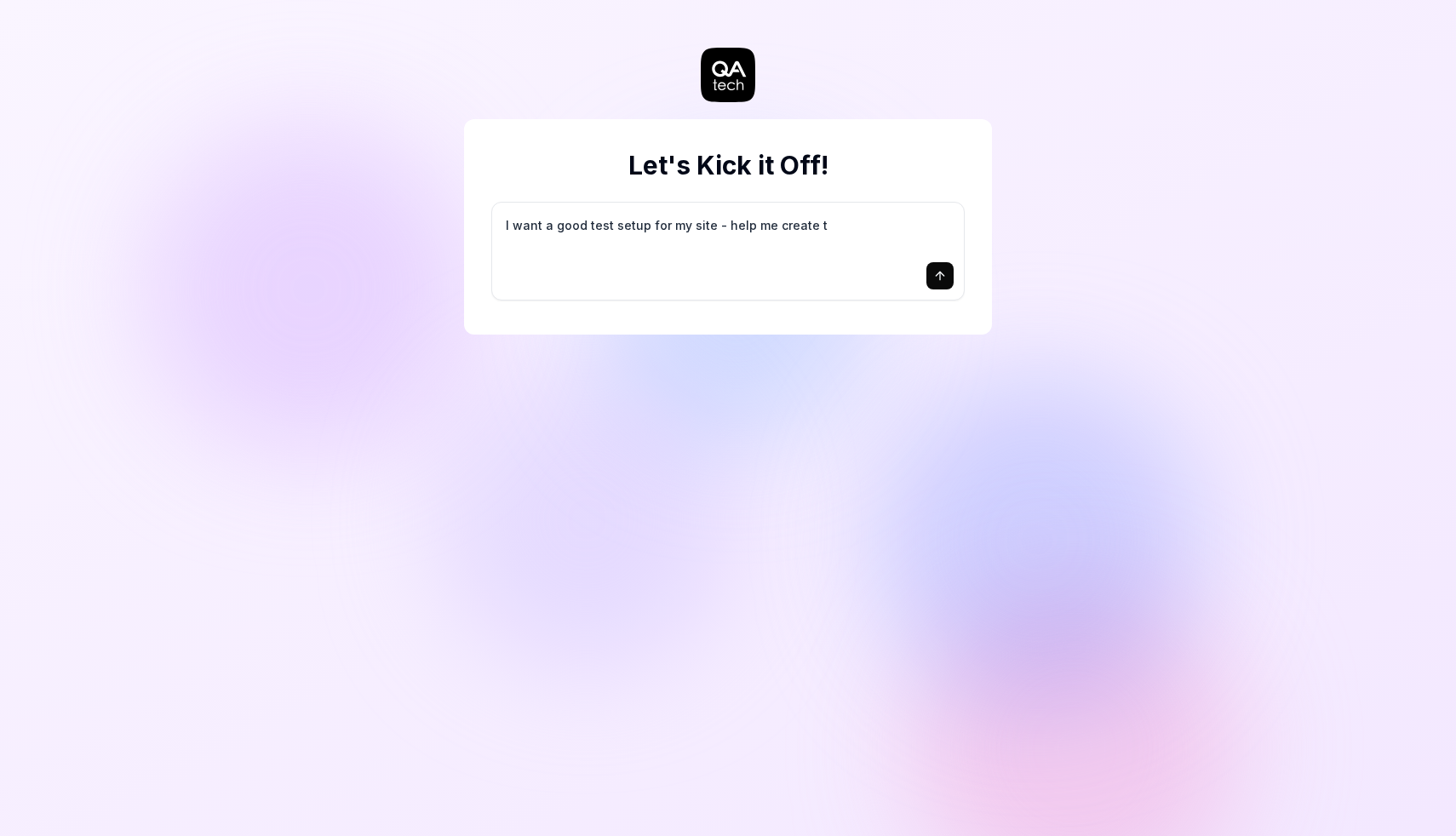
type textarea "*"
type textarea "I want a good test setup for my site - help me create th"
type textarea "*"
type textarea "I want a good test setup for my site - help me create the"
type textarea "*"
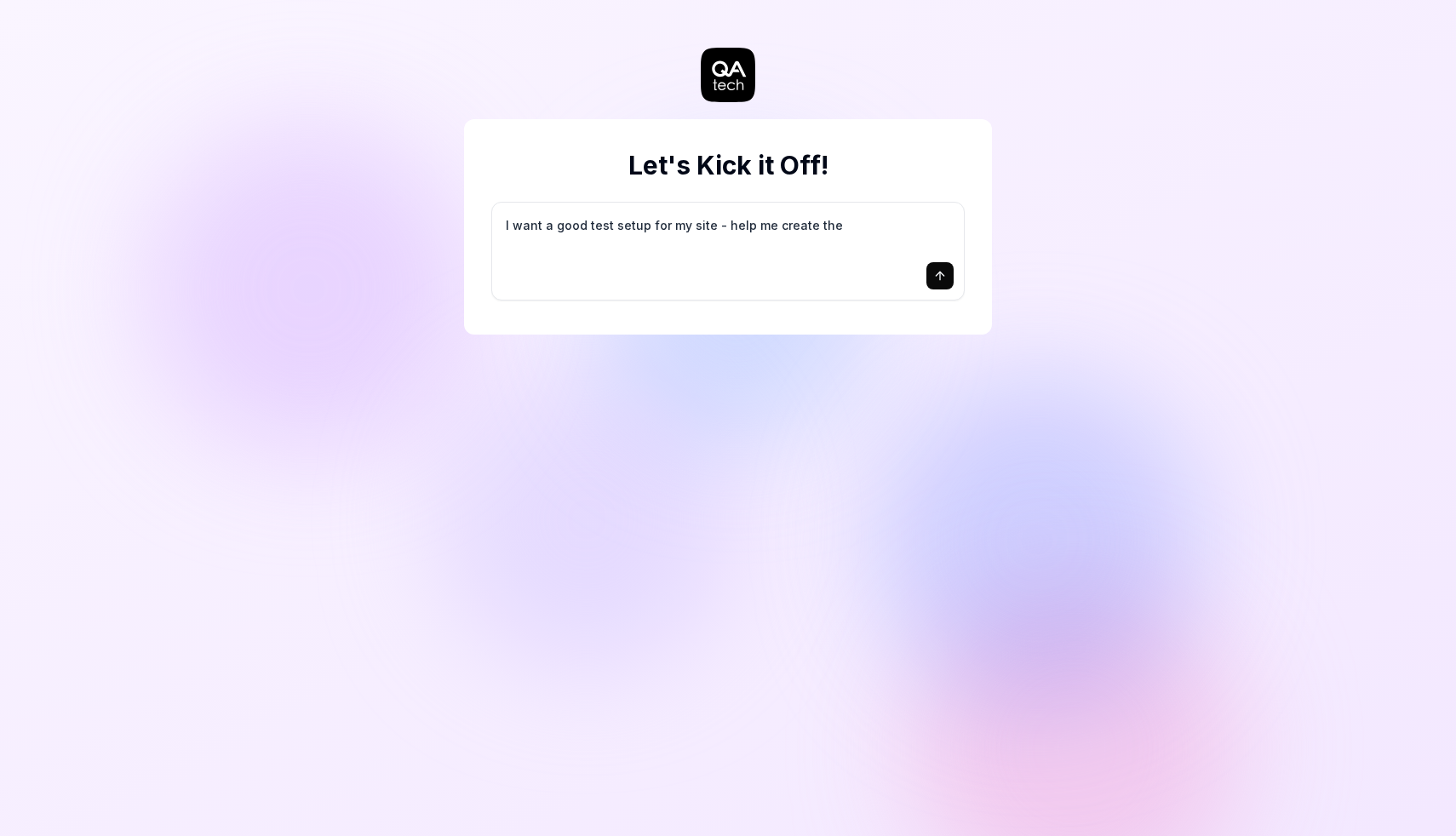
type textarea "I want a good test setup for my site - help me create the"
type textarea "*"
type textarea "I want a good test setup for my site - help me create the f"
type textarea "*"
type textarea "I want a good test setup for my site - help me create the fi"
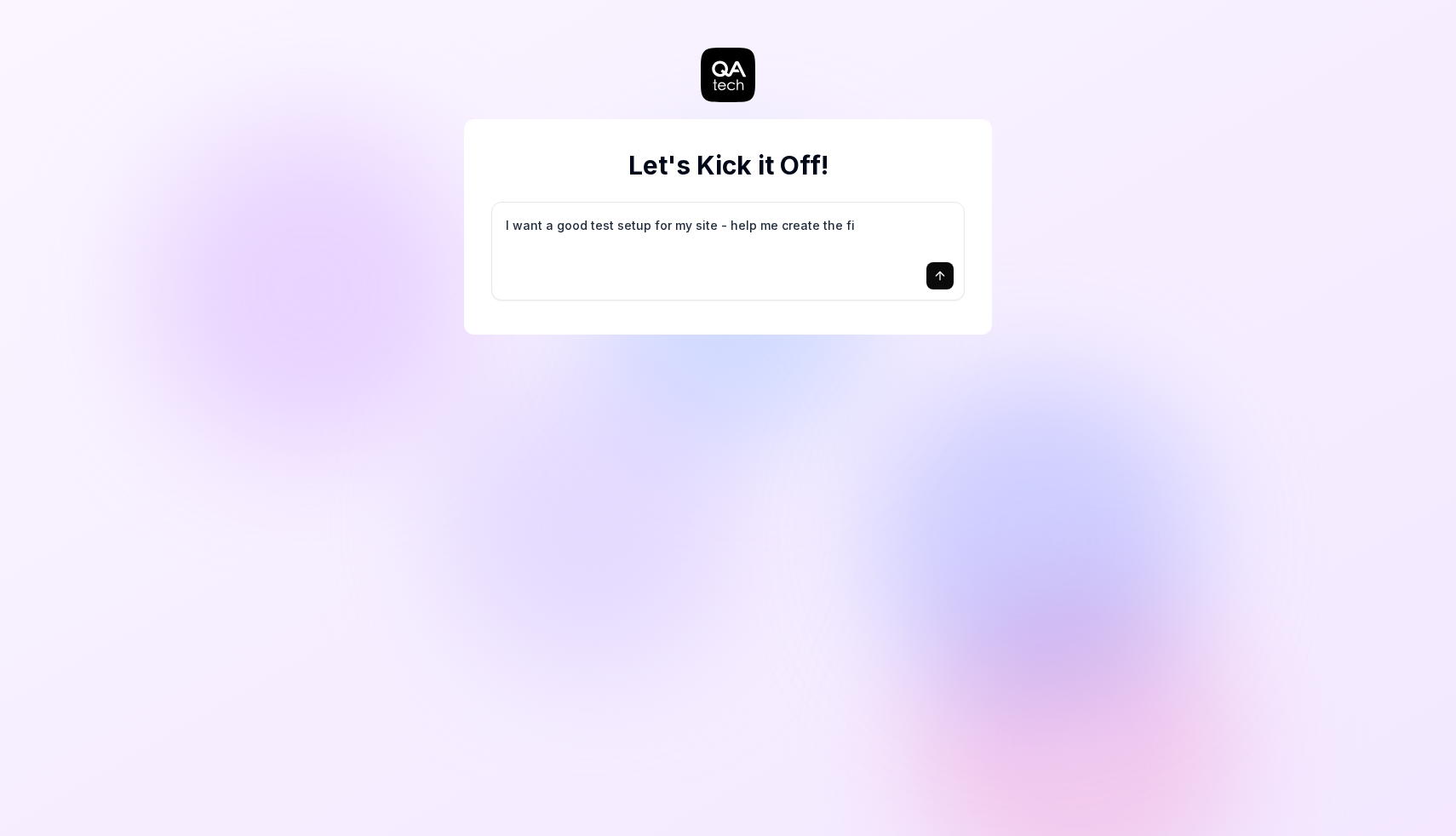
type textarea "*"
type textarea "I want a good test setup for my site - help me create the fir"
type textarea "*"
type textarea "I want a good test setup for my site - help me create the firs"
type textarea "*"
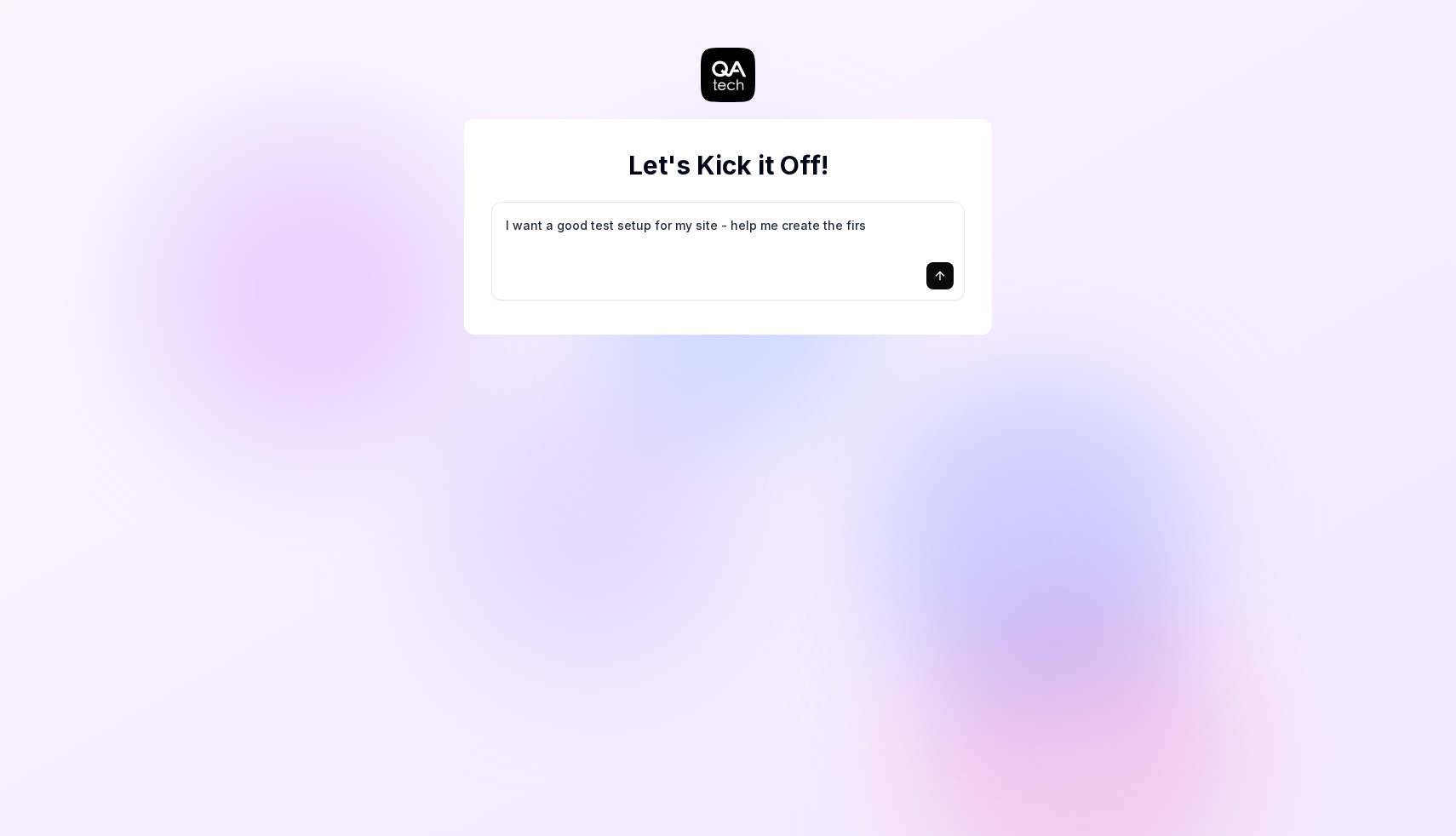
type textarea "I want a good test setup for my site - help me create the first"
type textarea "*"
type textarea "I want a good test setup for my site - help me create the first"
type textarea "*"
type textarea "I want a good test setup for my site - help me create the first 3"
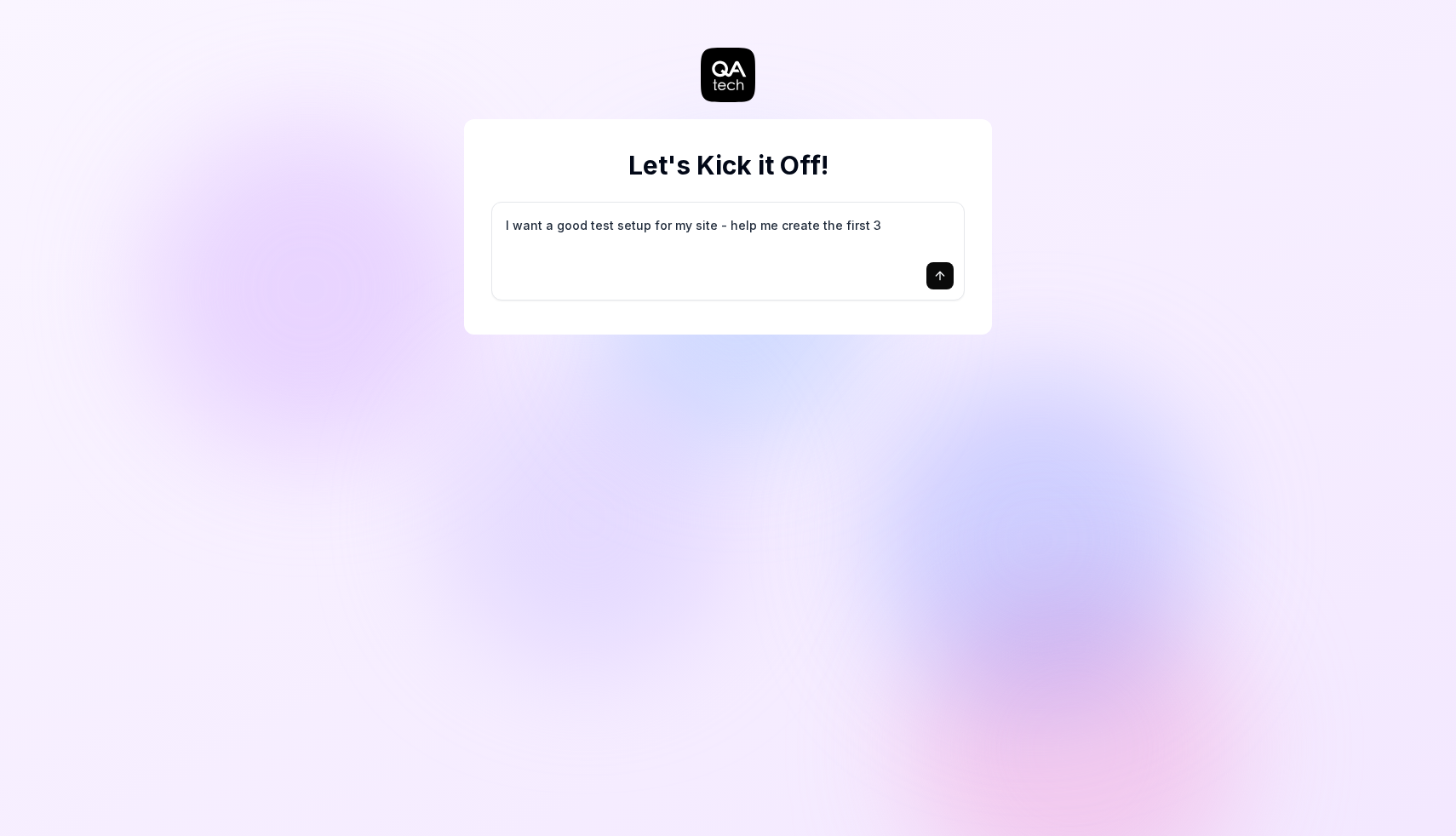
type textarea "*"
type textarea "I want a good test setup for my site - help me create the first 3-"
type textarea "*"
type textarea "I want a good test setup for my site - help me create the first 3-5"
type textarea "*"
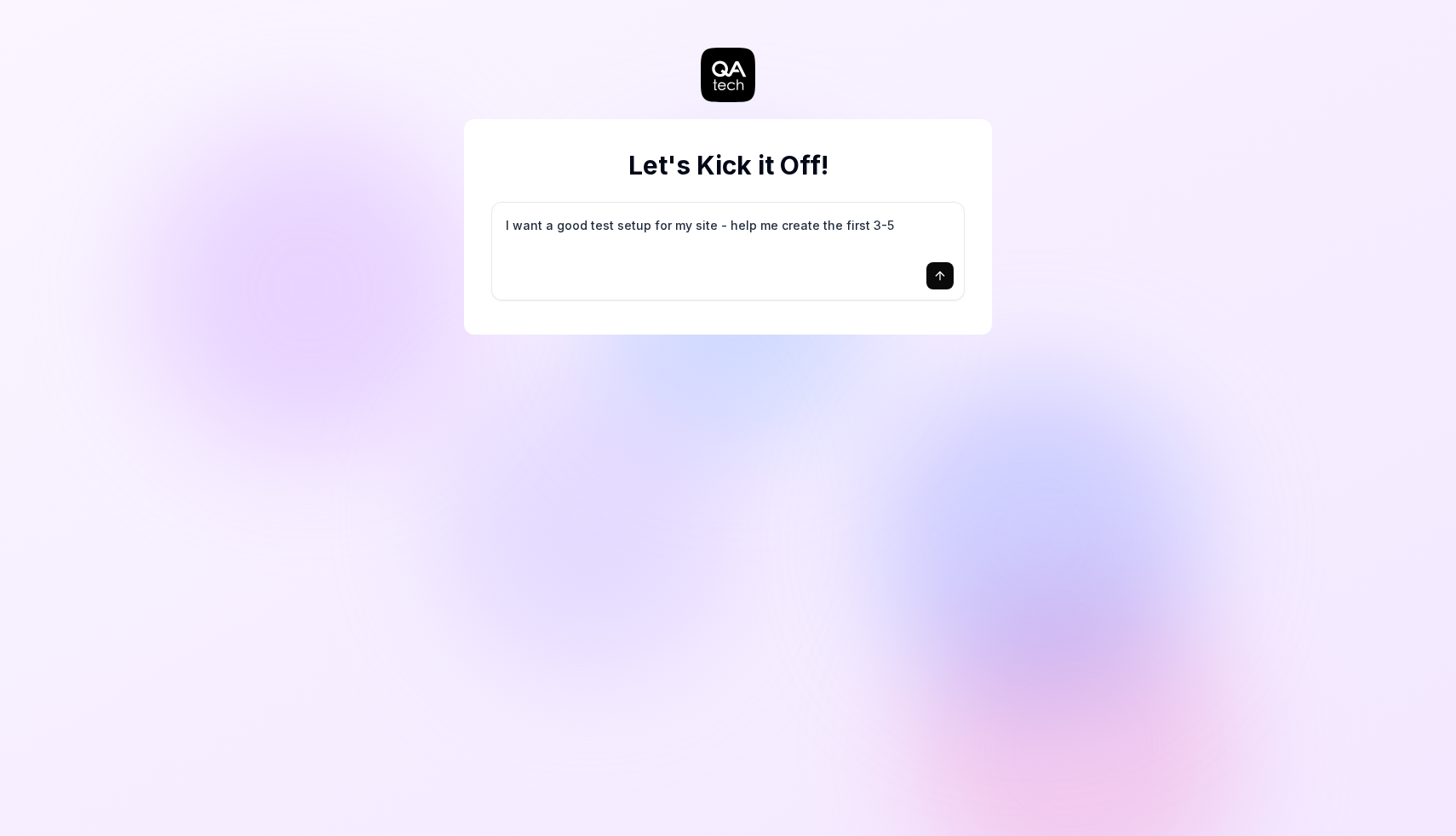
type textarea "I want a good test setup for my site - help me create the first 3-5"
type textarea "*"
type textarea "I want a good test setup for my site - help me create the first 3-5 t"
type textarea "*"
type textarea "I want a good test setup for my site - help me create the first 3-5 te"
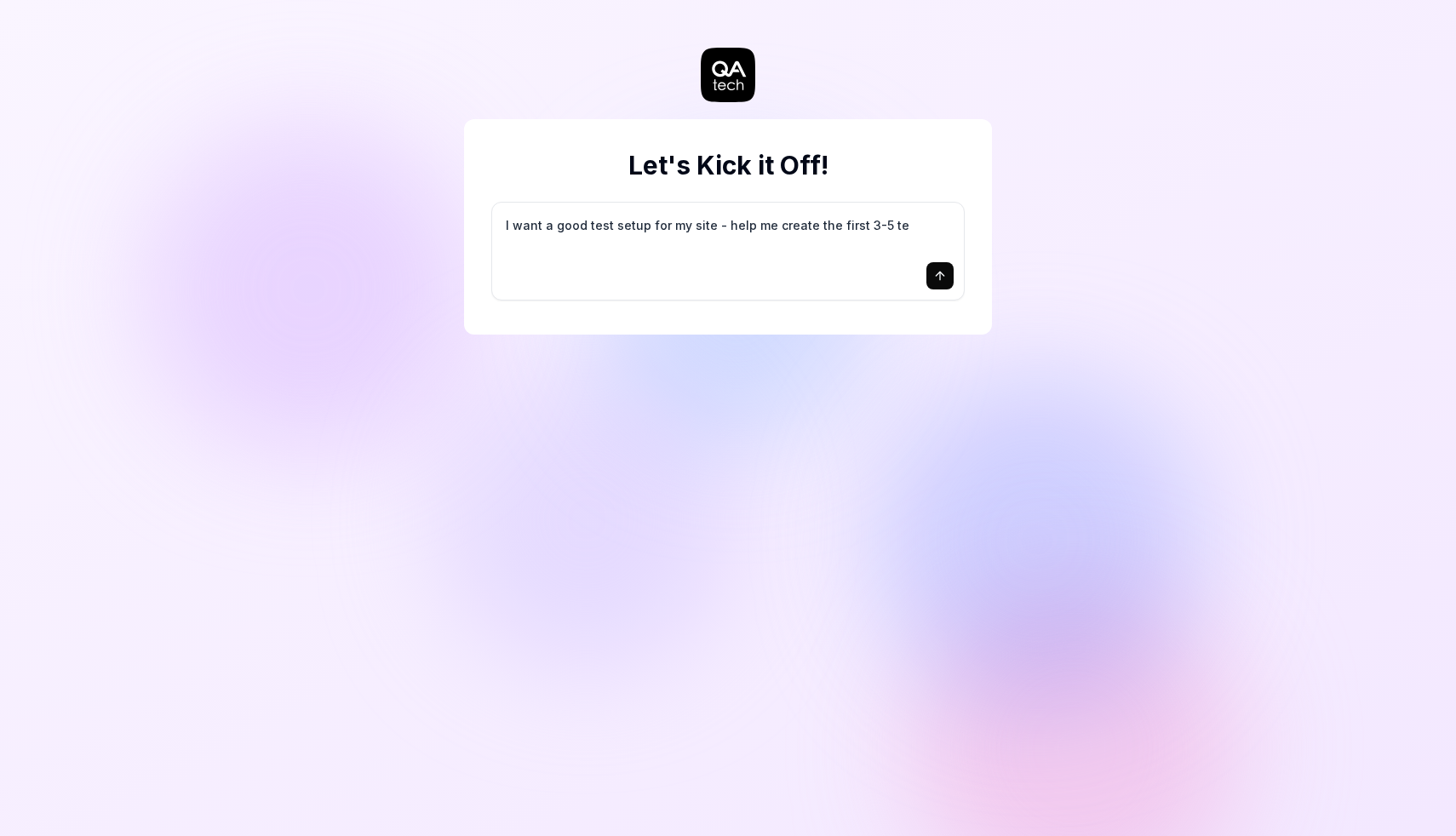
type textarea "*"
type textarea "I want a good test setup for my site - help me create the first 3-5 tes"
type textarea "*"
type textarea "I want a good test setup for my site - help me create the first 3-5 test"
type textarea "*"
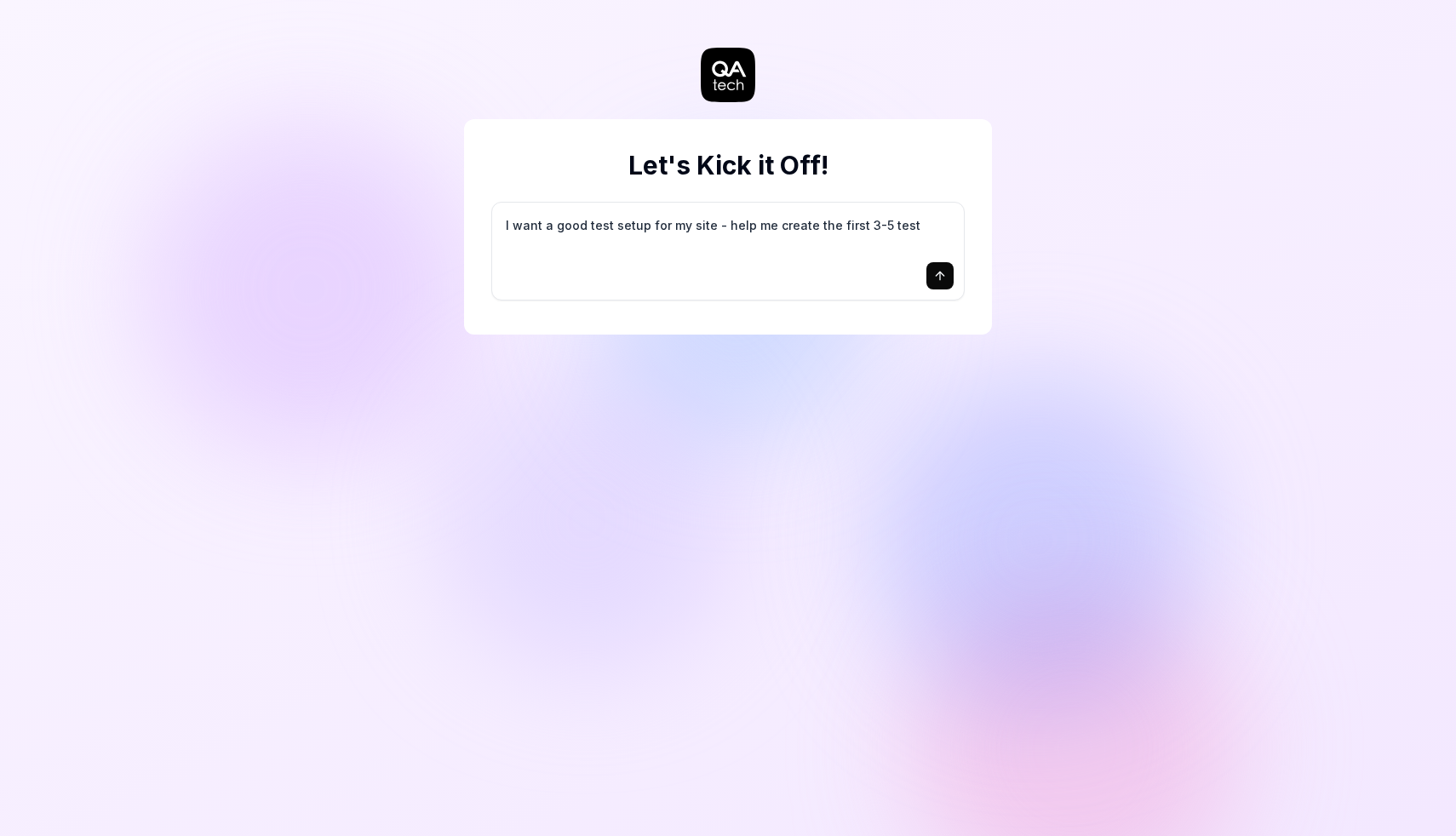
type textarea "I want a good test setup for my site - help me create the first 3-5 test"
type textarea "*"
type textarea "I want a good test setup for my site - help me create the first 3-5 test c"
type textarea "*"
type textarea "I want a good test setup for my site - help me create the first 3-5 test ca"
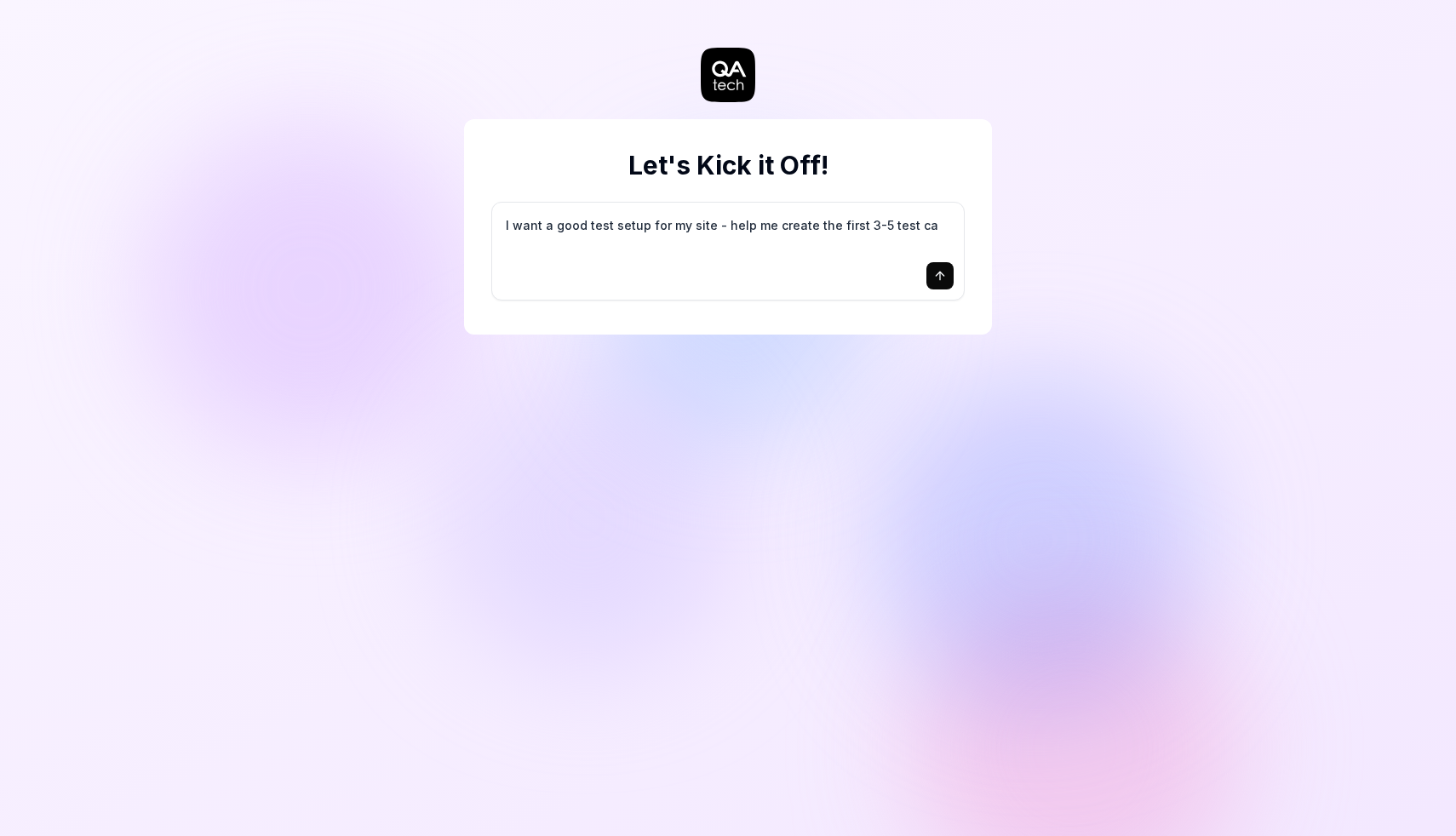
type textarea "*"
type textarea "I want a good test setup for my site - help me create the first 3-5 test cas"
type textarea "*"
type textarea "I want a good test setup for my site - help me create the first 3-5 test case"
type textarea "*"
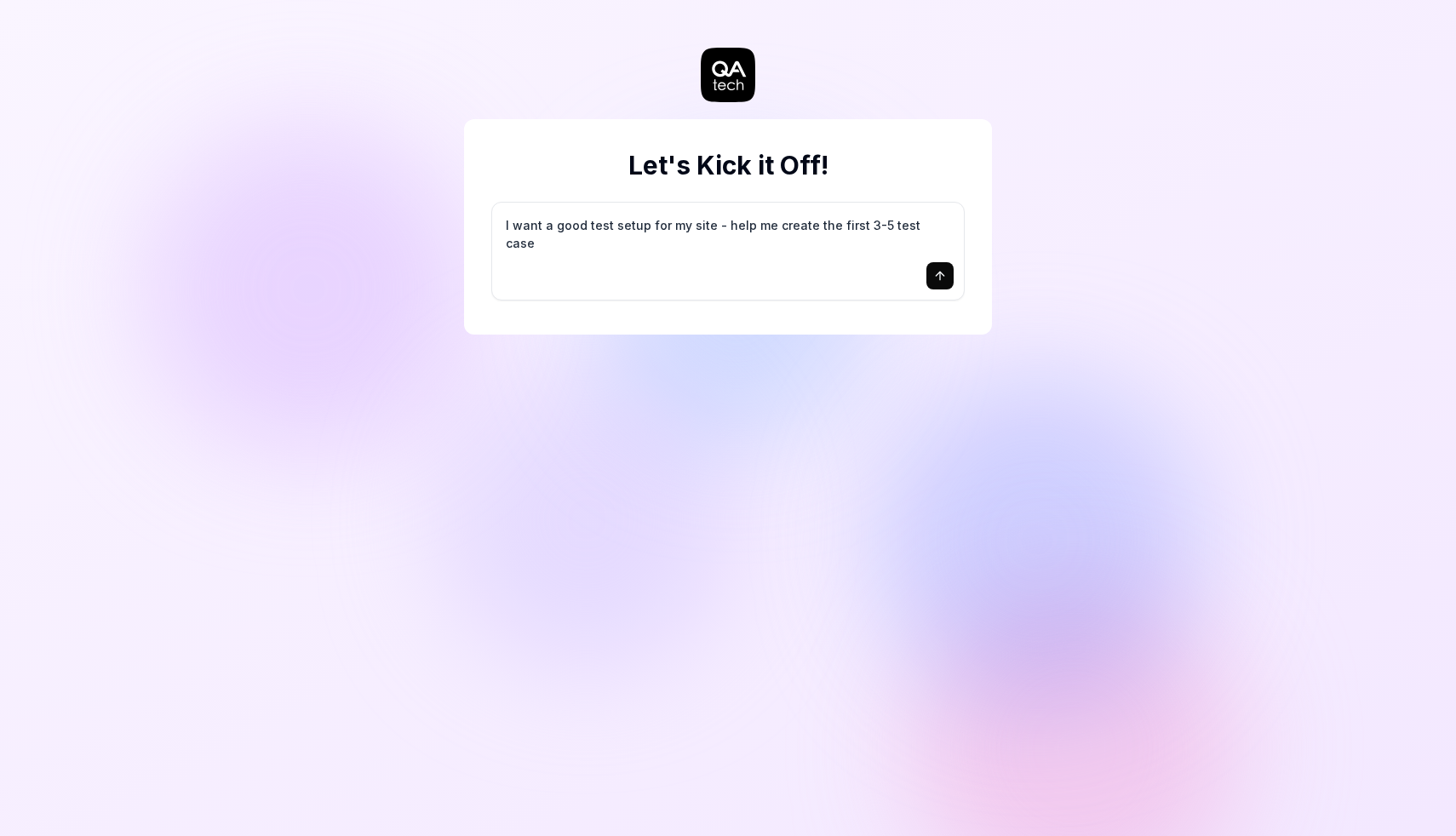
type textarea "I want a good test setup for my site - help me create the first 3-5 test cases"
click at [937, 289] on button "submit" at bounding box center [940, 276] width 28 height 28
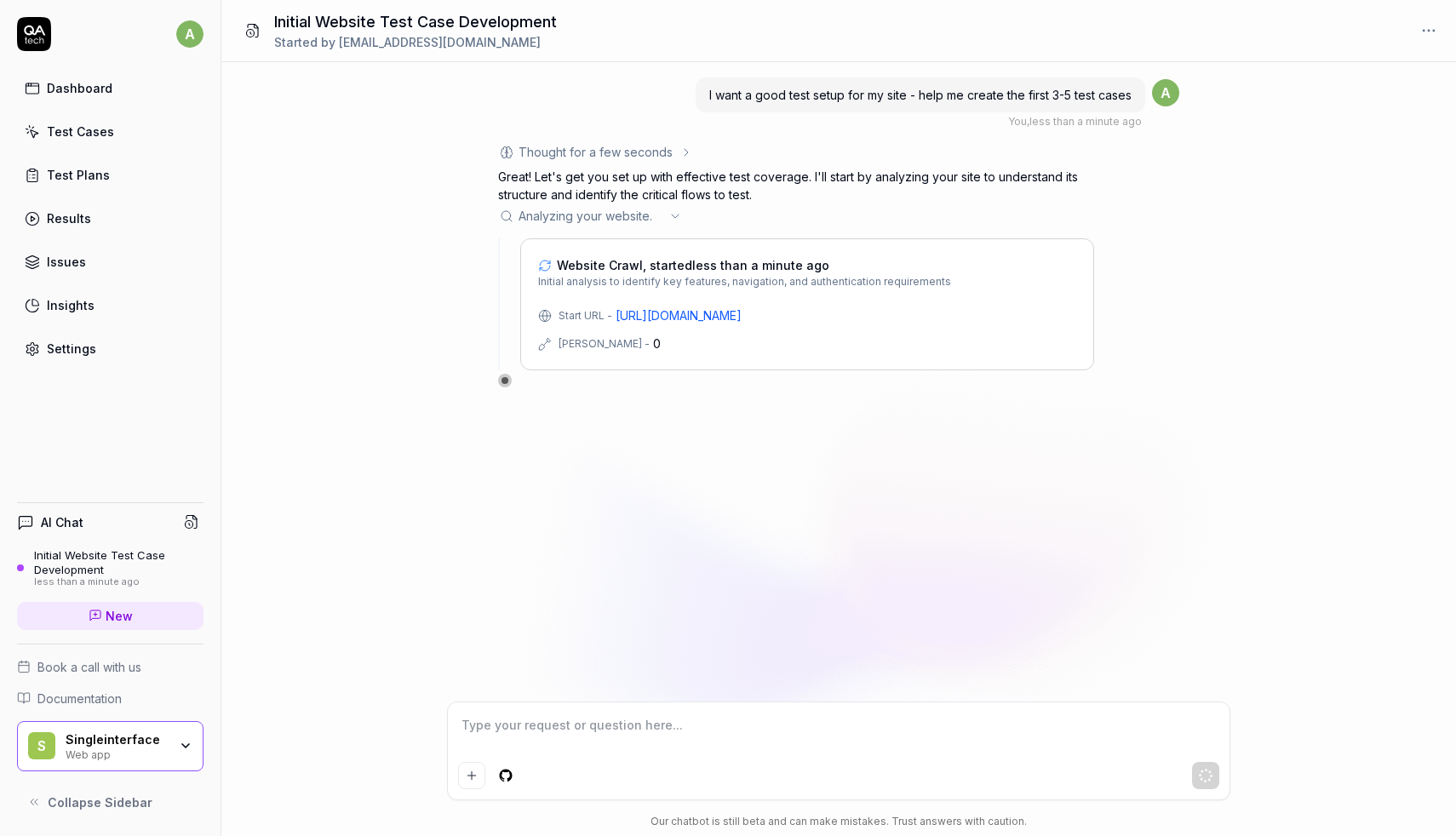
click at [675, 215] on icon at bounding box center [675, 216] width 14 height 14
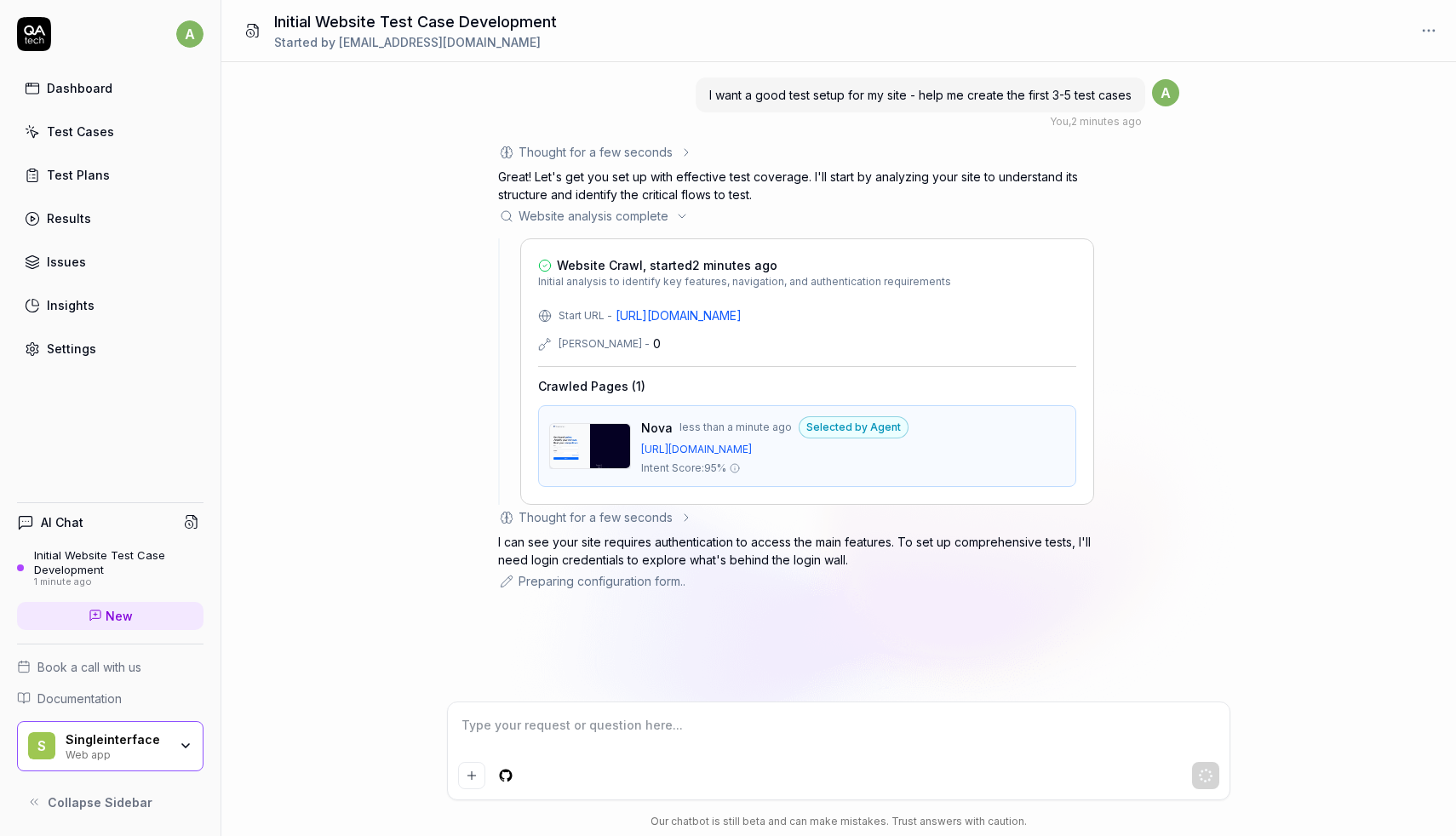
type textarea "*"
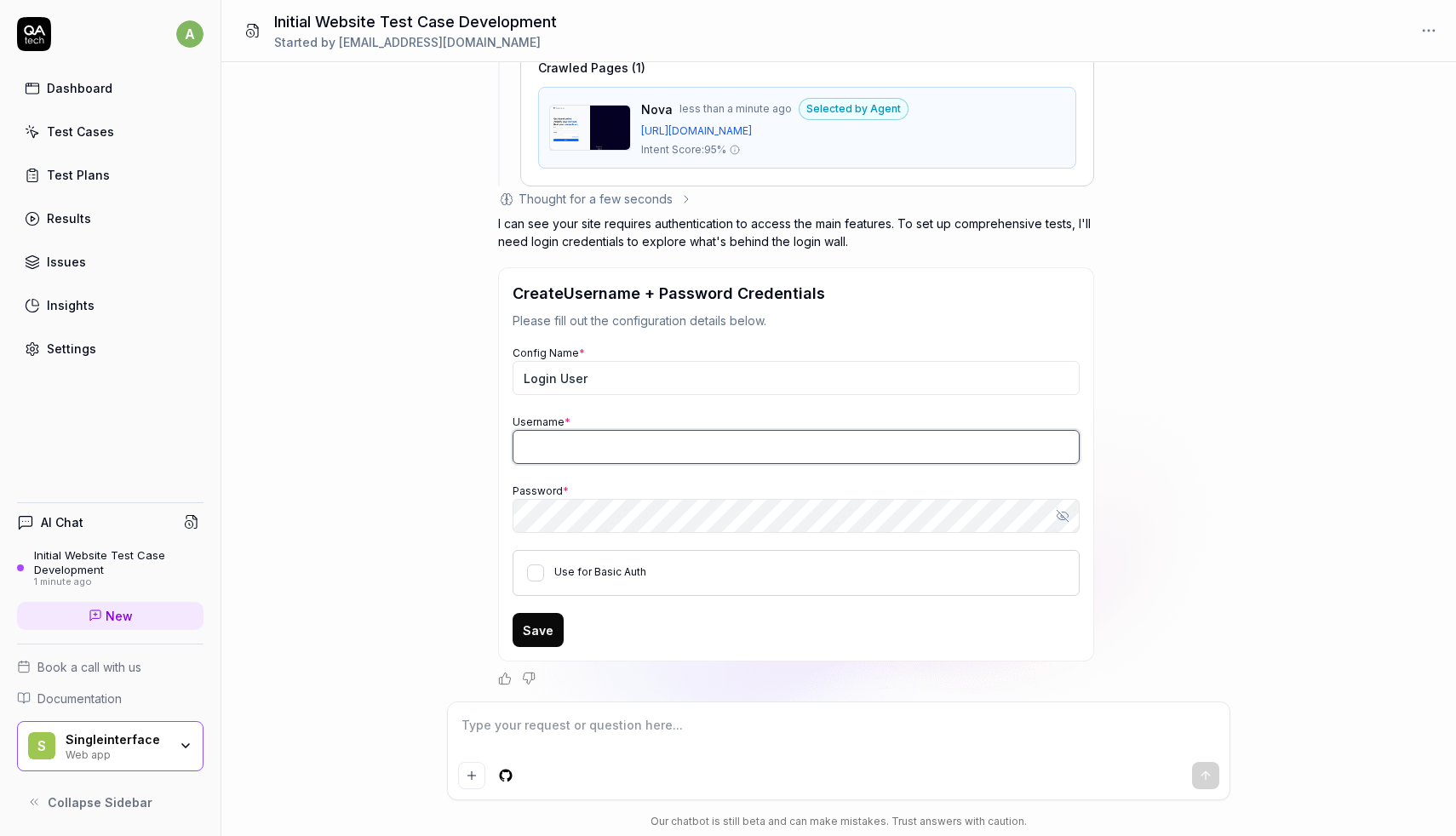
type input "abhimanyu.srivastava@singleinterface.com"
click at [1064, 520] on icon "button" at bounding box center [1063, 516] width 14 height 14
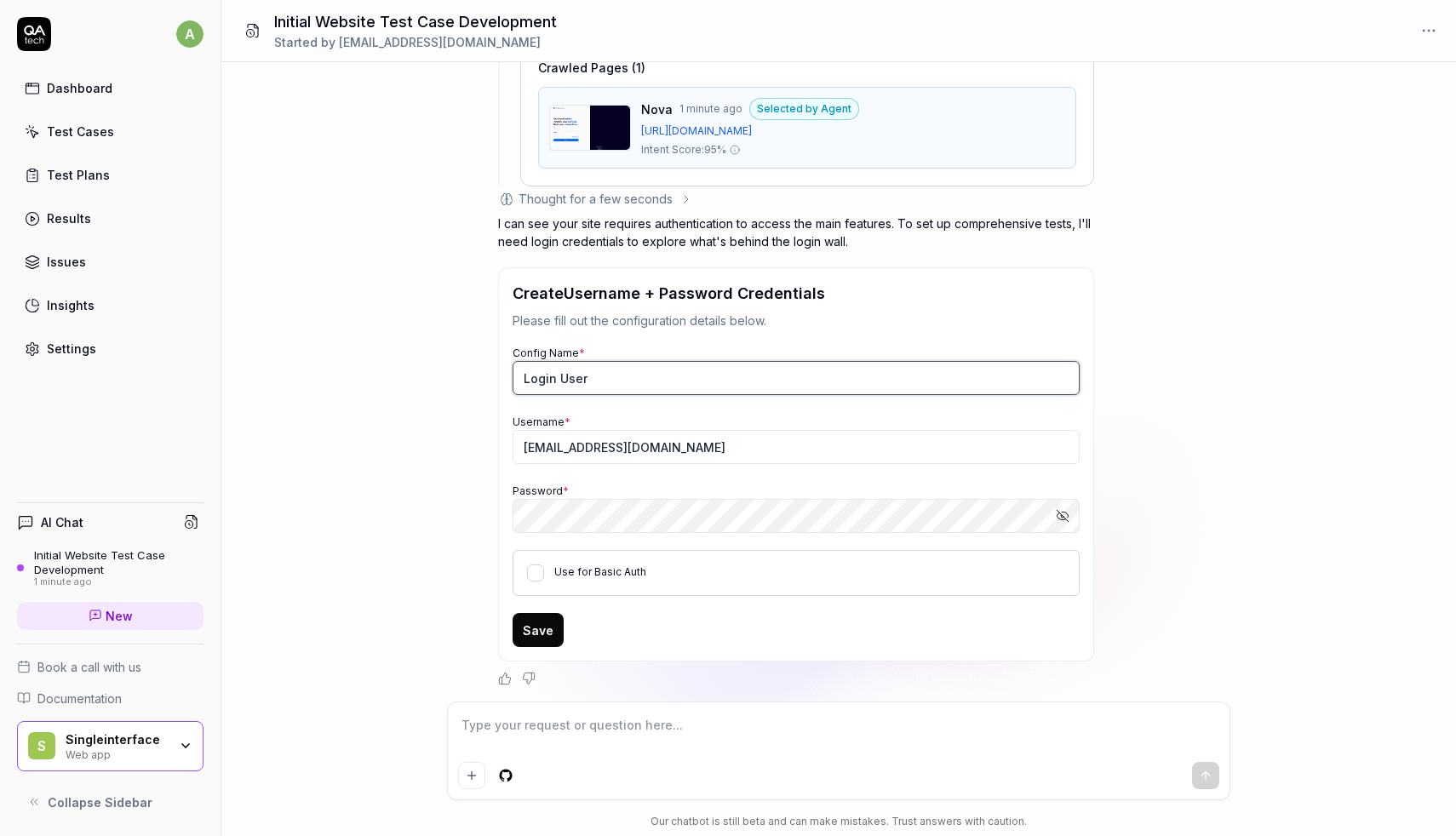
click at [604, 379] on input "Login User" at bounding box center [797, 377] width 567 height 34
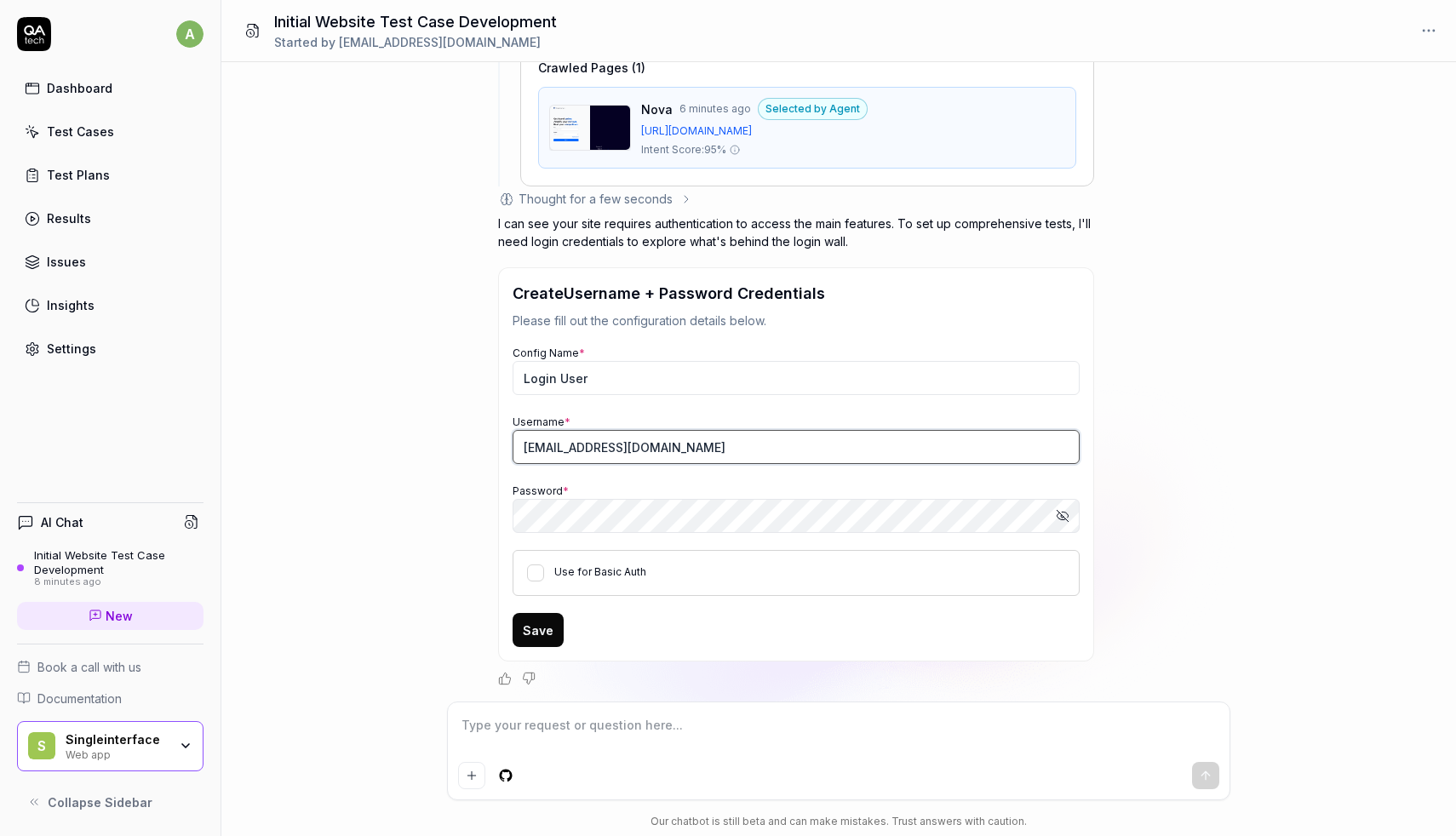
click at [717, 442] on input "abhimanyu.srivastava@singleinterface.com" at bounding box center [797, 447] width 567 height 34
type textarea "*"
paste input "vikas.upadhyay+superAdminRelience"
type input "vikas.upadhyay+superAdminRelience@singleinterface.com"
click at [503, 516] on div "Create Username + Password Credentials Please fill out the configuration detail…" at bounding box center [796, 464] width 596 height 394
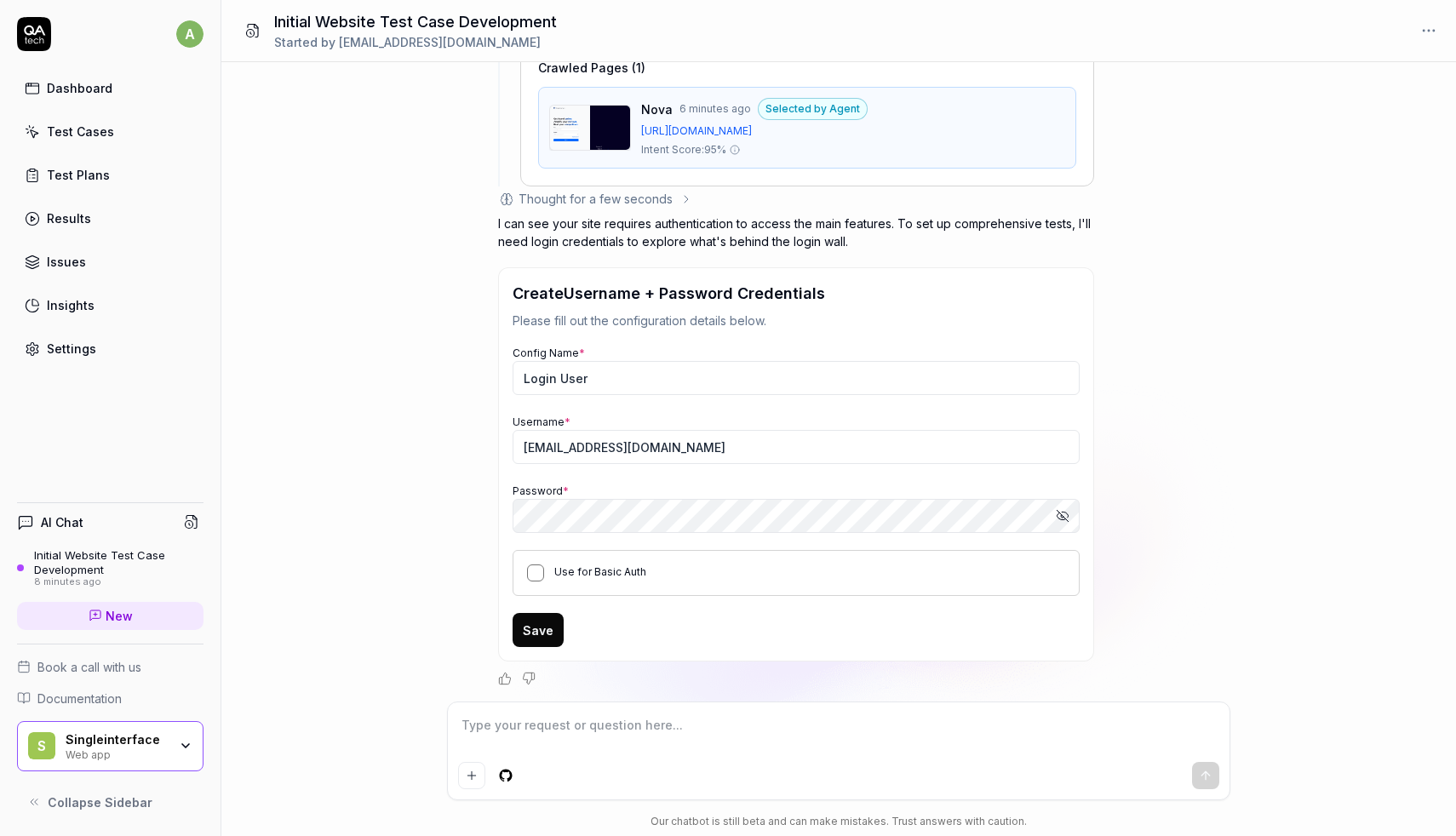
click at [537, 576] on button "Use for Basic Auth" at bounding box center [535, 573] width 17 height 17
click at [1058, 517] on icon "button" at bounding box center [1063, 516] width 14 height 14
click at [524, 622] on button "Save" at bounding box center [538, 630] width 51 height 34
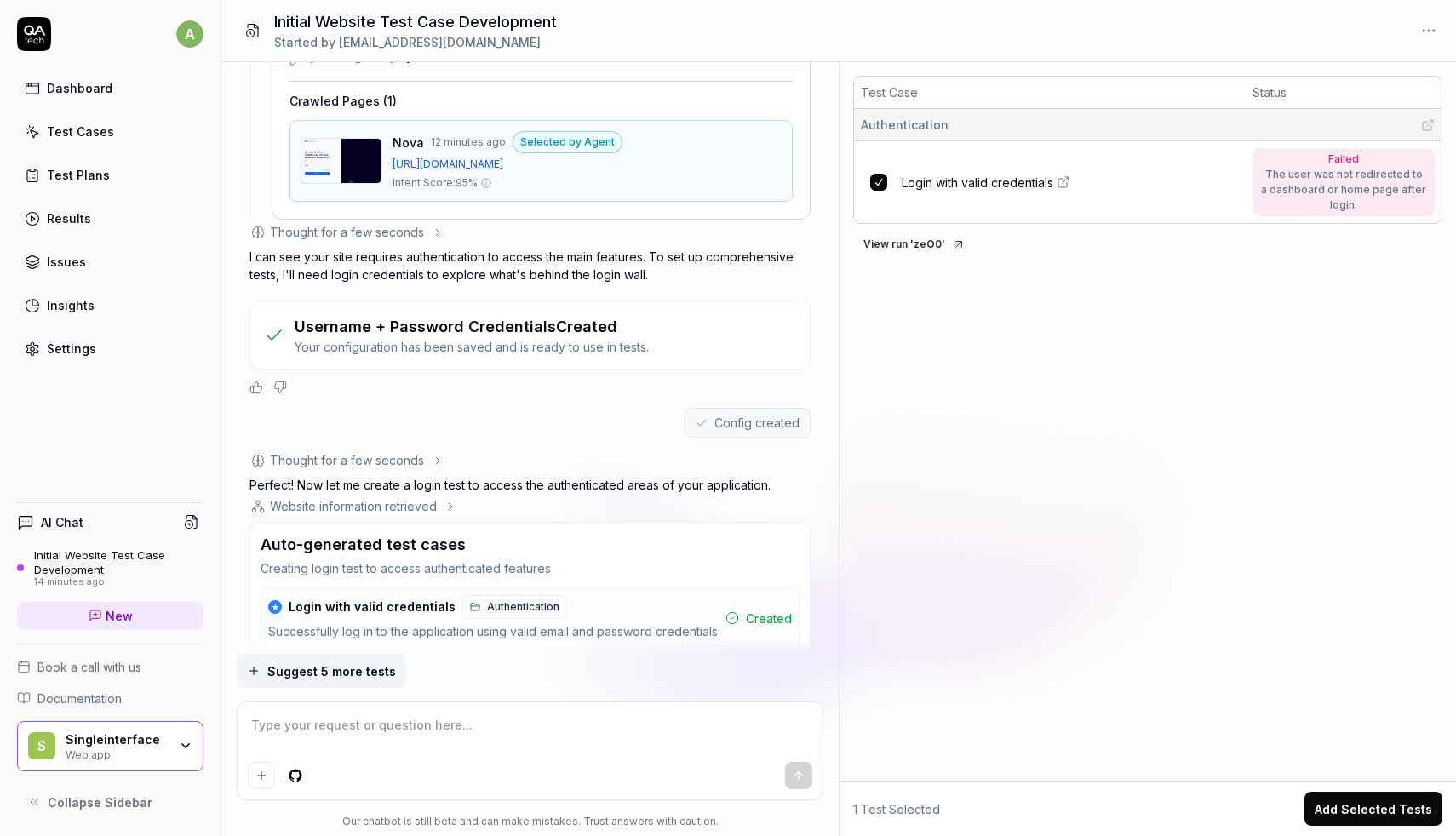
scroll to position [444, 0]
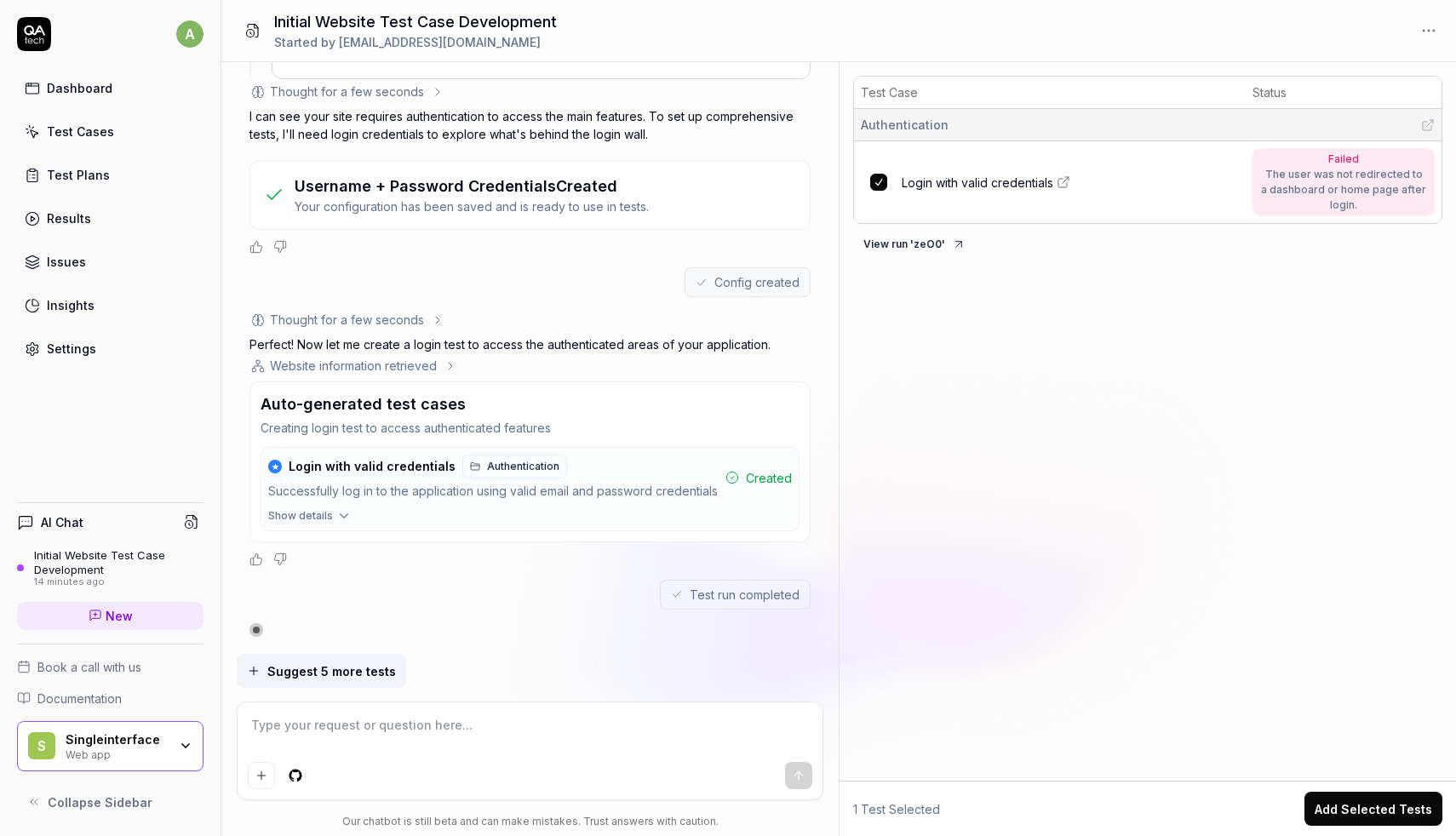
click at [945, 235] on button "View run ' zeO0 '" at bounding box center [914, 245] width 122 height 28
click at [990, 811] on div "1 Test Selected Add Selected Tests" at bounding box center [1148, 808] width 589 height 34
click at [455, 736] on textarea at bounding box center [530, 734] width 565 height 42
type textarea "*"
type textarea "w"
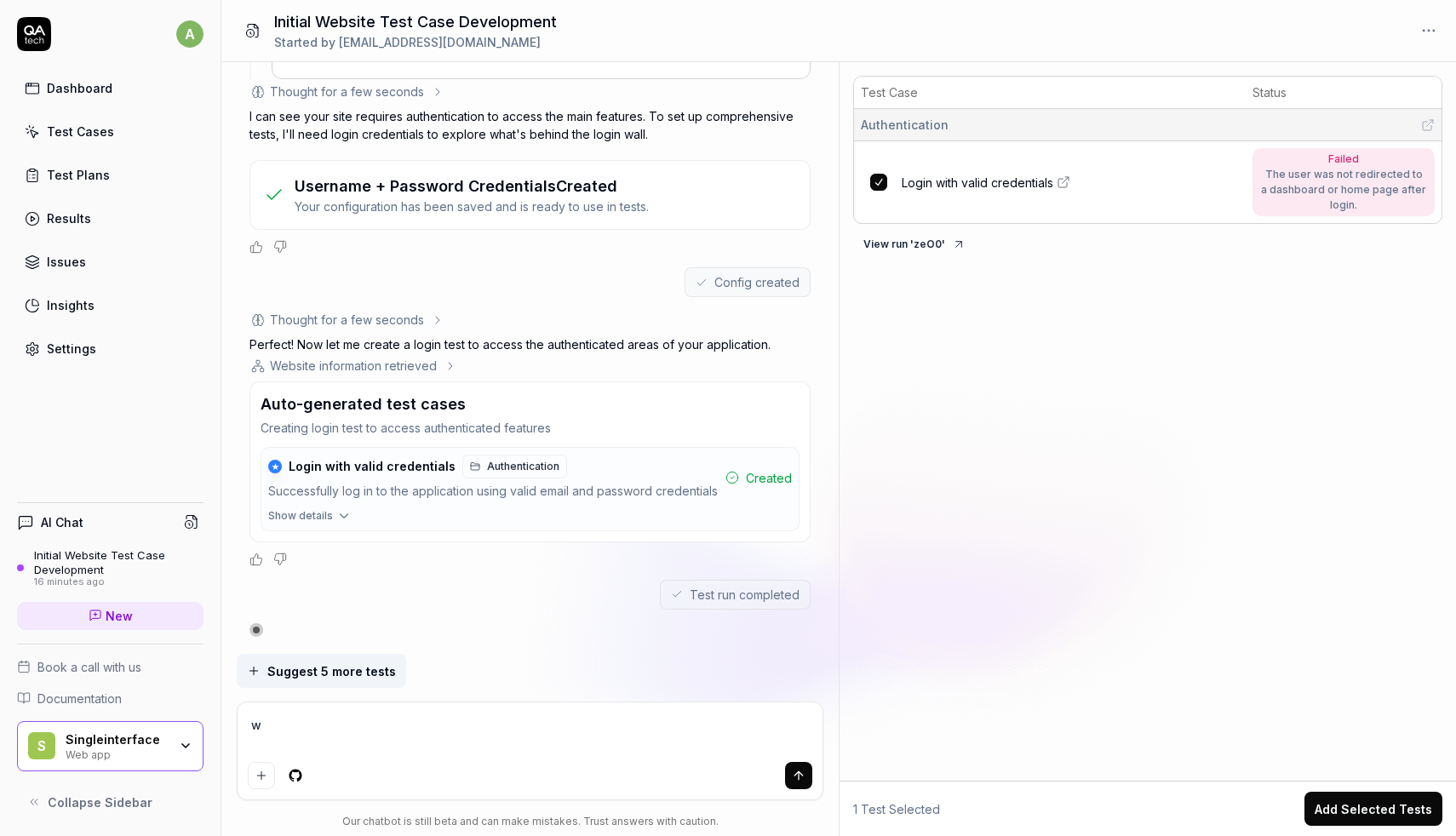
type textarea "*"
type textarea "wh"
type textarea "*"
type textarea "what"
type textarea "*"
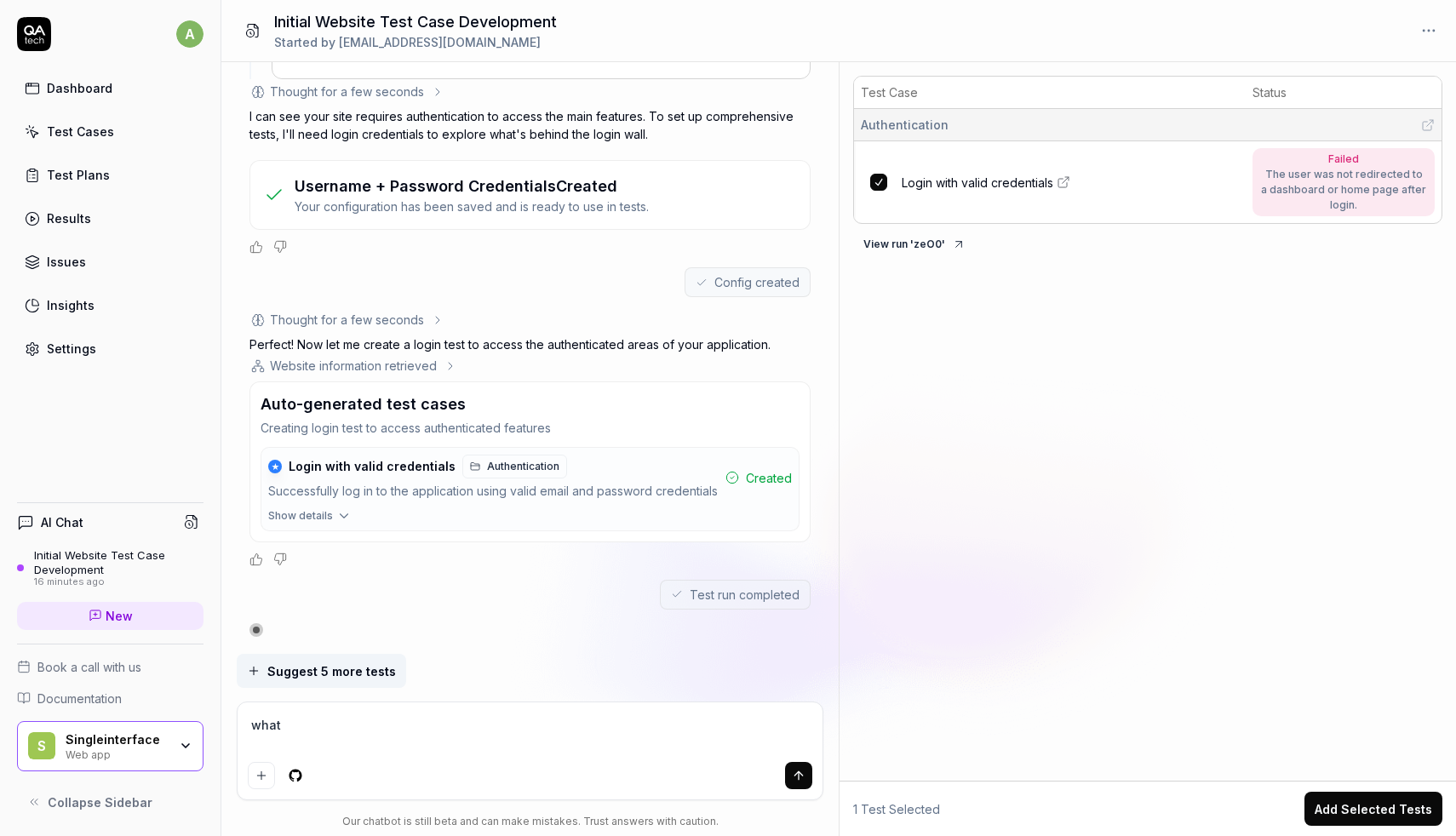
type textarea "what"
type textarea "*"
type textarea "what w"
type textarea "*"
type textarea "what wa"
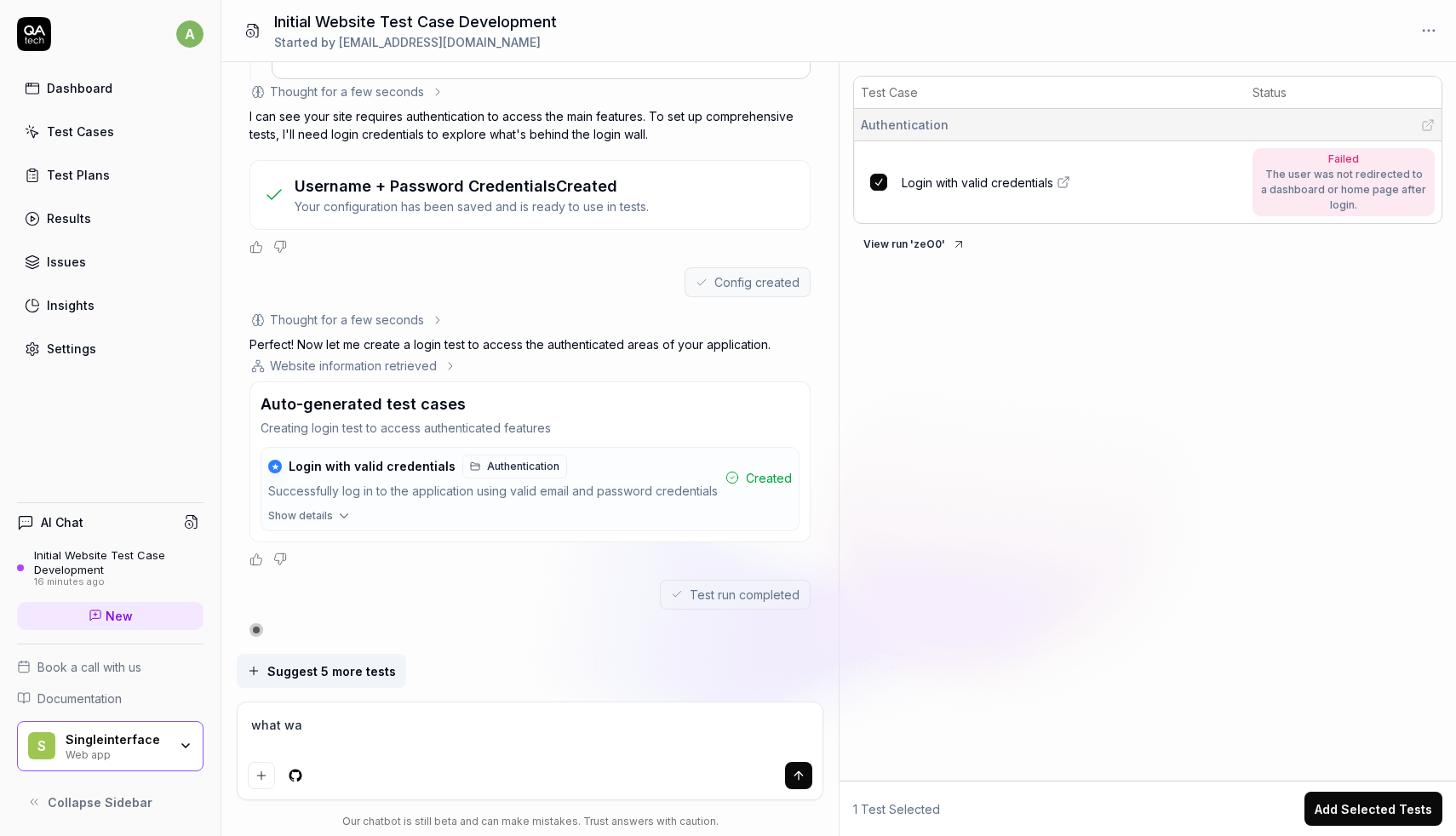
type textarea "*"
type textarea "what wa"
type textarea "*"
type textarea "what wa"
type textarea "*"
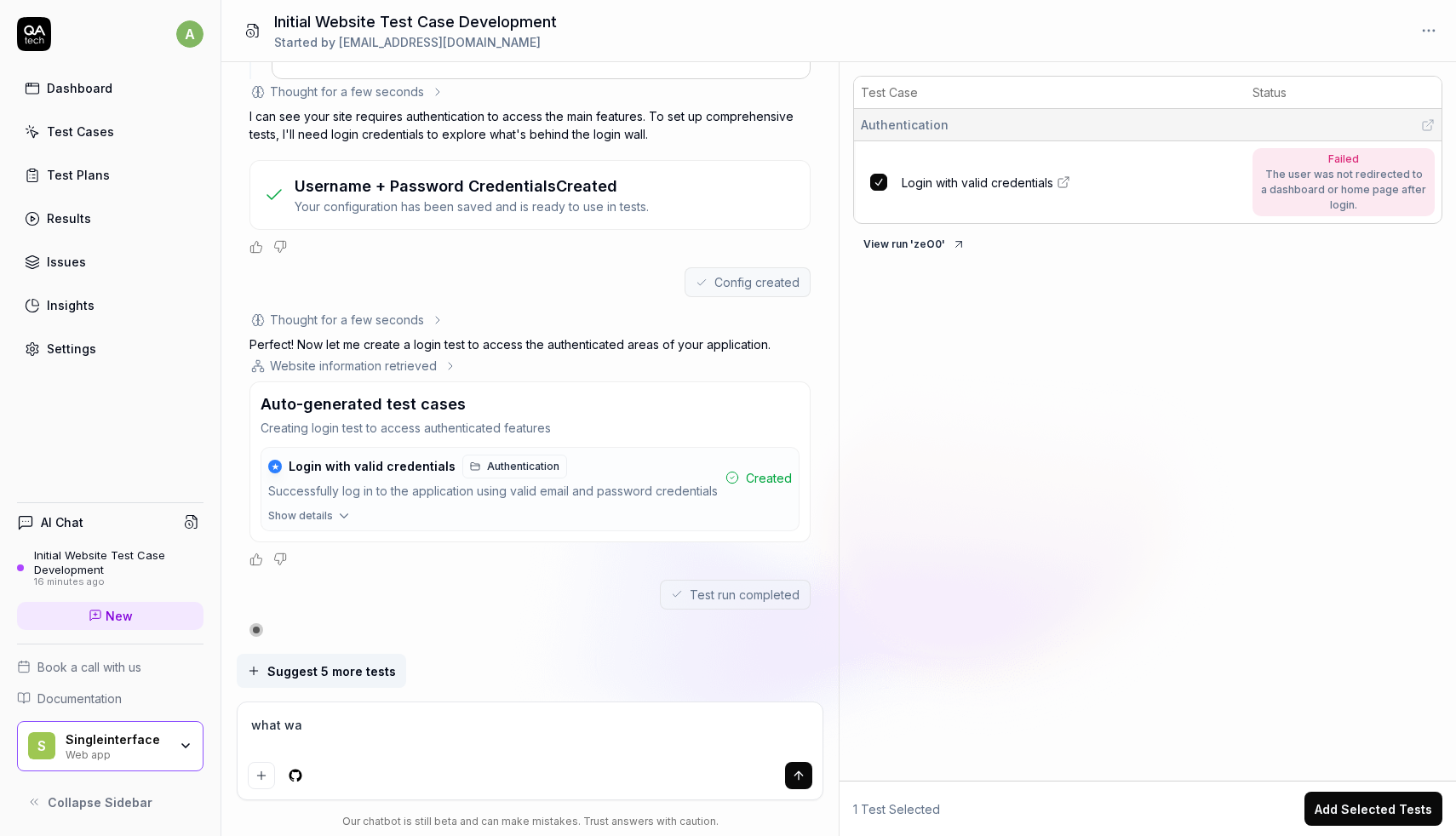
type textarea "what was"
type textarea "*"
type textarea "what was"
type textarea "*"
type textarea "what was t"
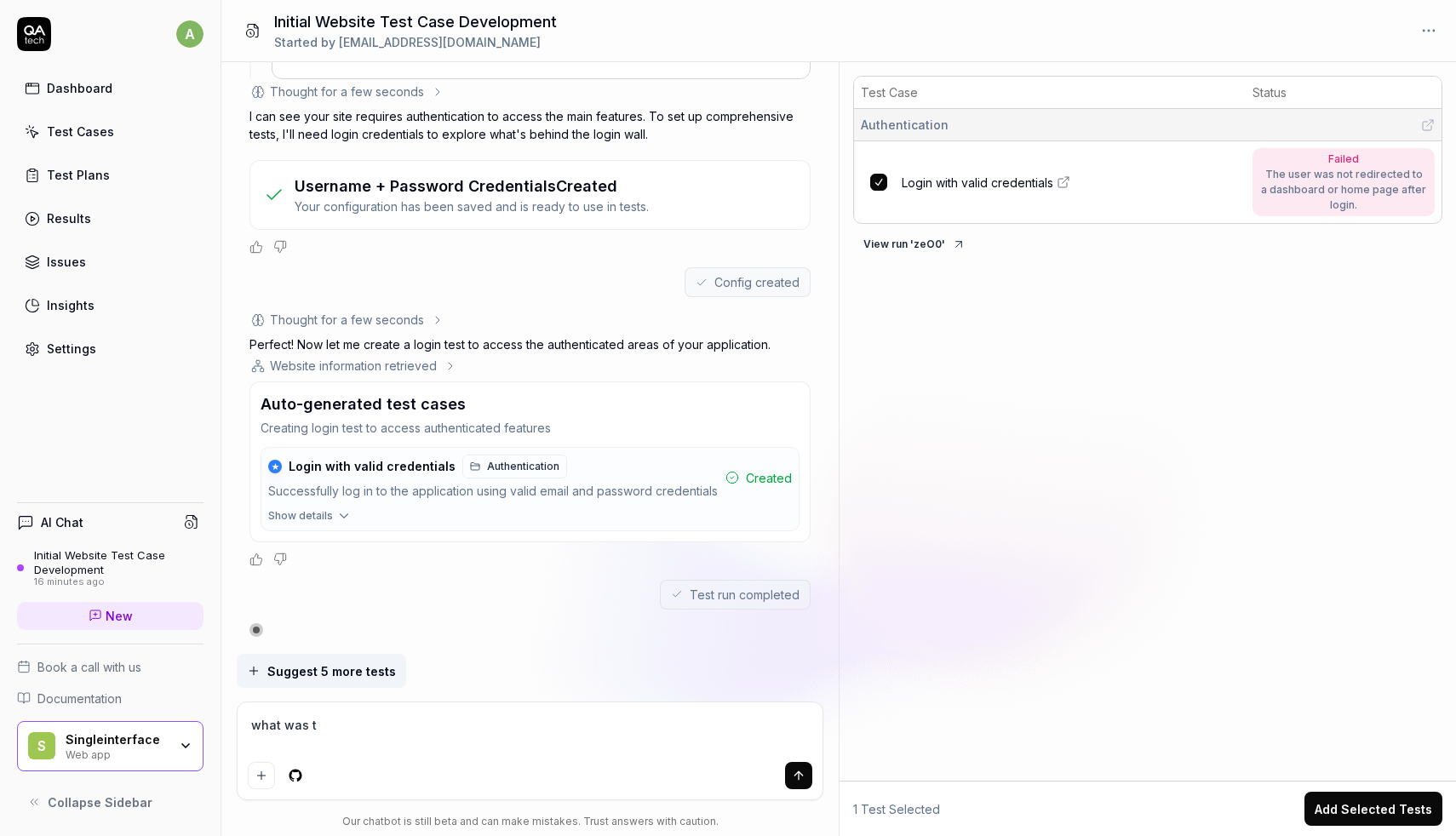
type textarea "*"
type textarea "what was th"
type textarea "*"
type textarea "what was the"
type textarea "*"
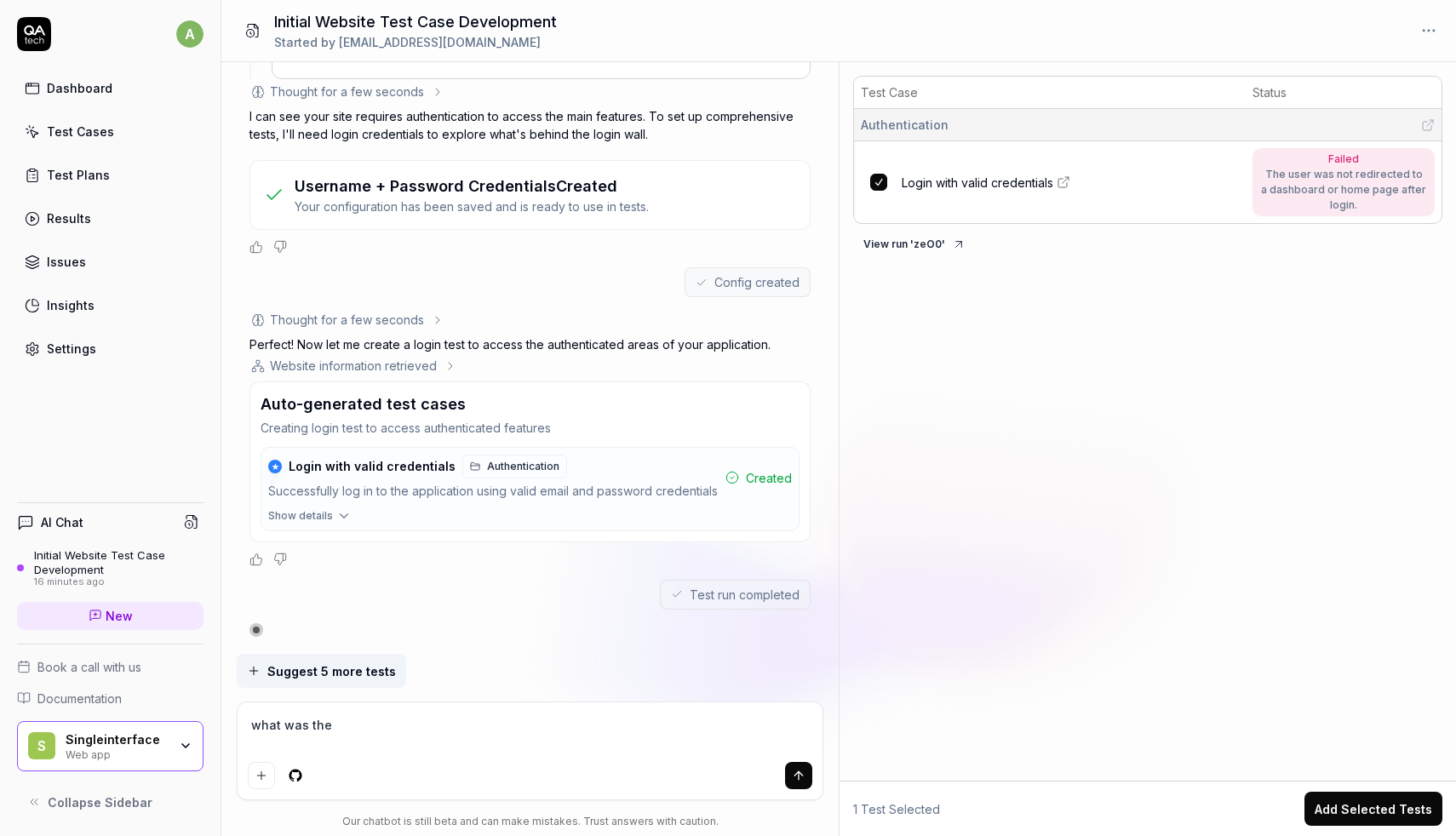
type textarea "what was the"
type textarea "*"
type textarea "what was the i"
type textarea "*"
type textarea "what was the is"
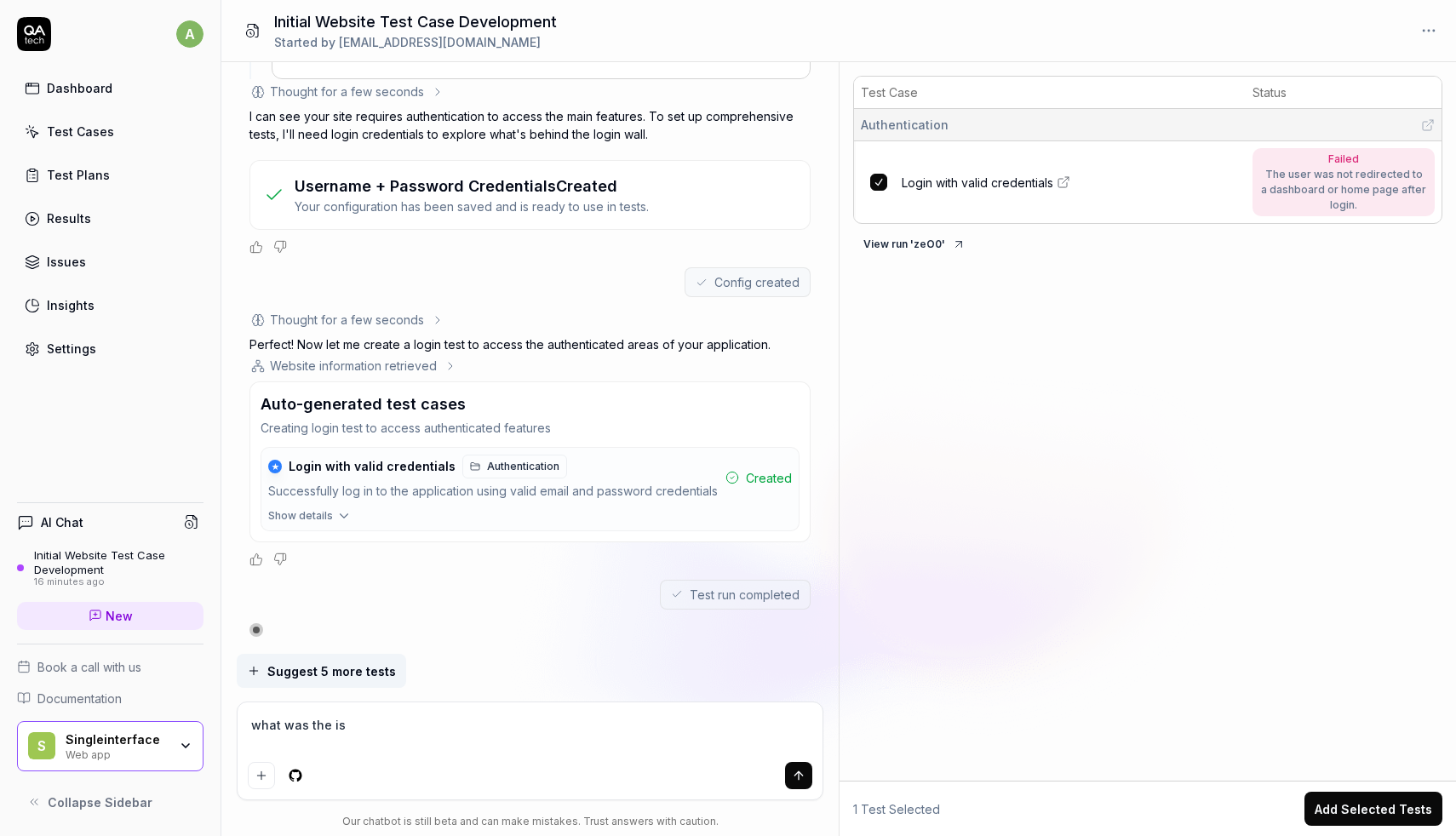
type textarea "*"
type textarea "what was the iss"
type textarea "*"
type textarea "what was the issu"
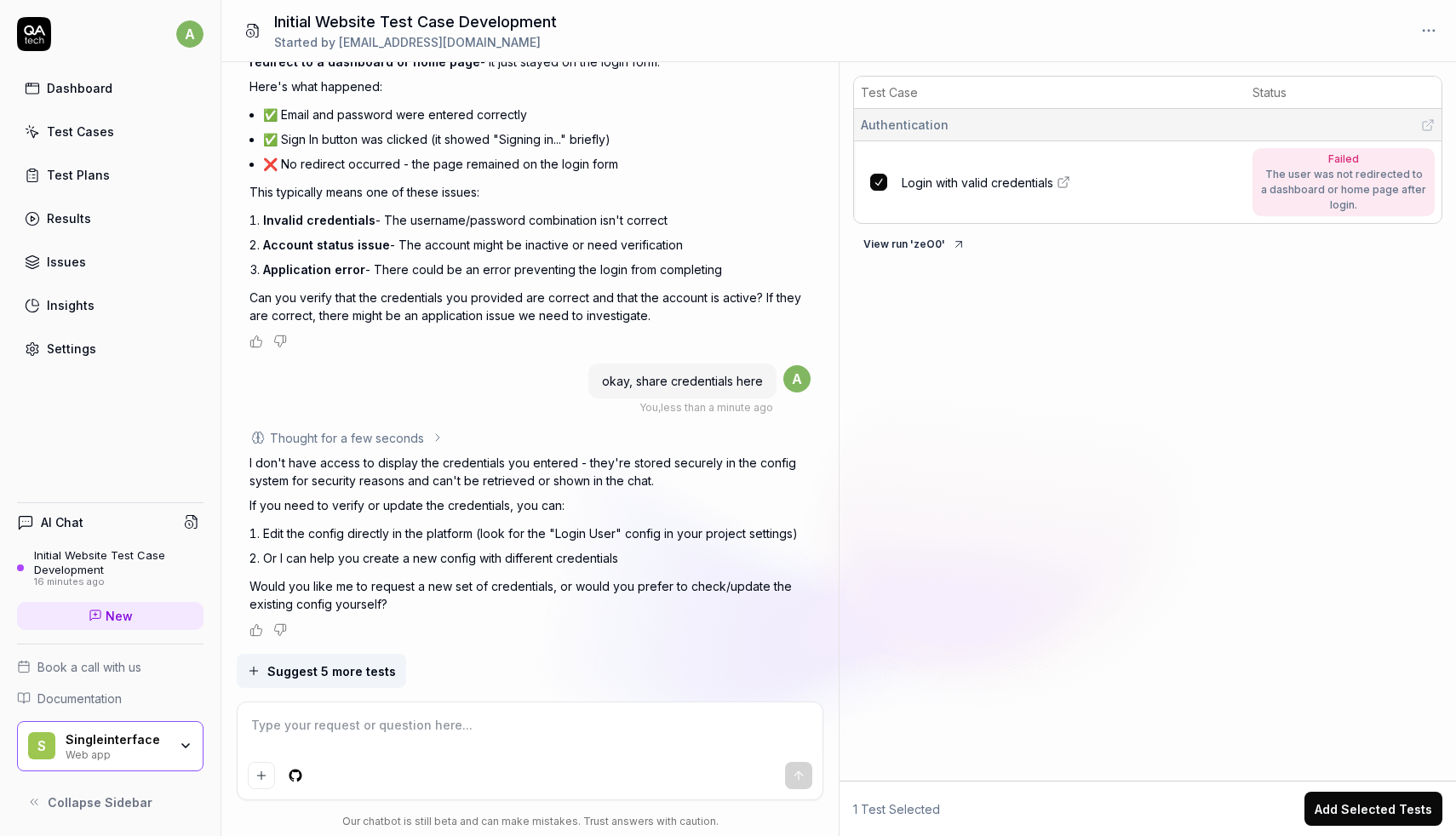
scroll to position [1138, 0]
click at [192, 37] on html "a Dashboard Test Cases Test Plans Results Issues Insights Settings AI Chat Init…" at bounding box center [728, 418] width 1456 height 836
click at [85, 351] on html "a Dashboard Test Cases Test Plans Results Issues Insights Settings AI Chat Init…" at bounding box center [728, 418] width 1456 height 836
click at [85, 351] on div "Settings" at bounding box center [72, 348] width 50 height 17
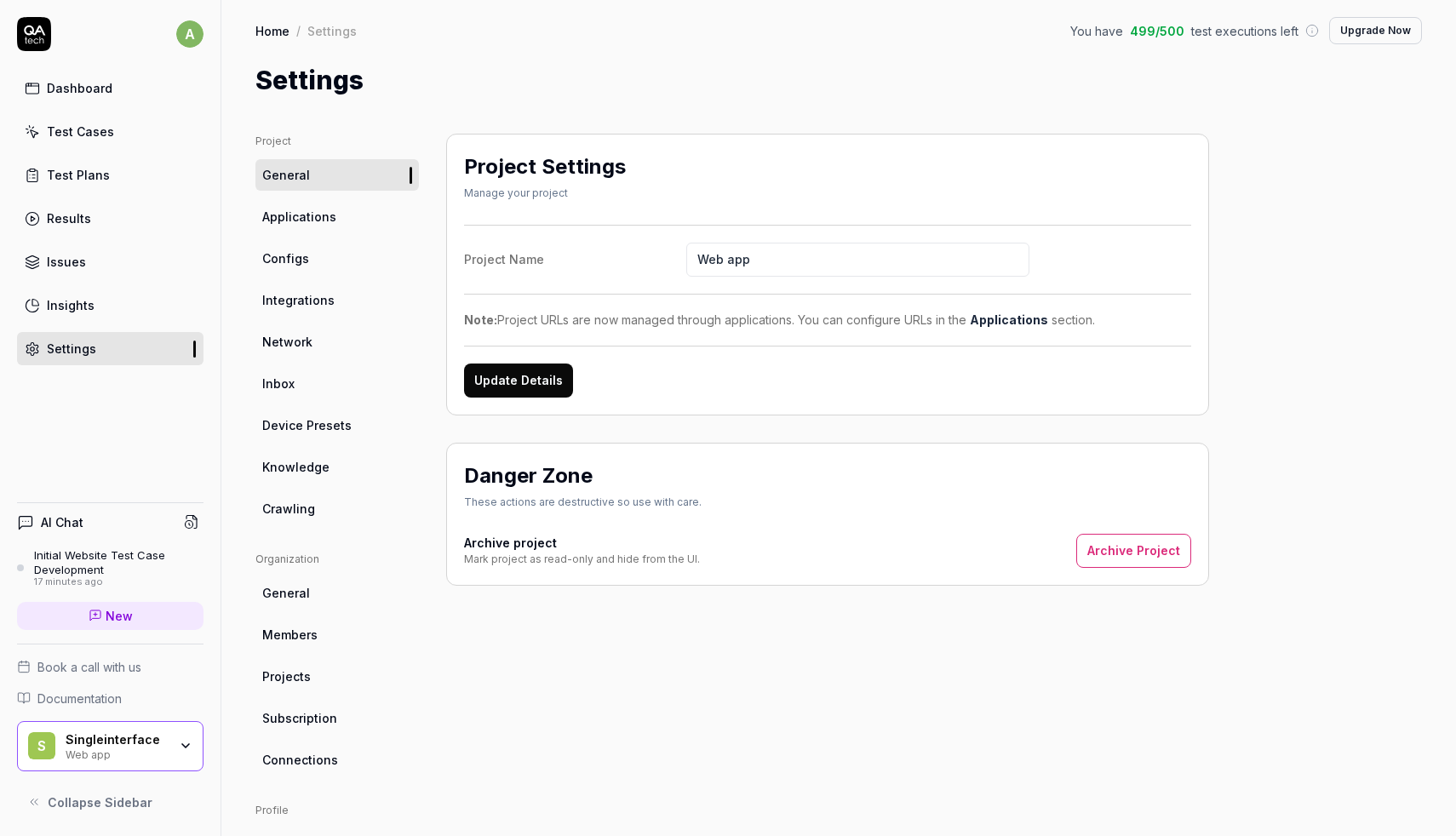
click at [317, 248] on link "Configs" at bounding box center [337, 259] width 164 height 31
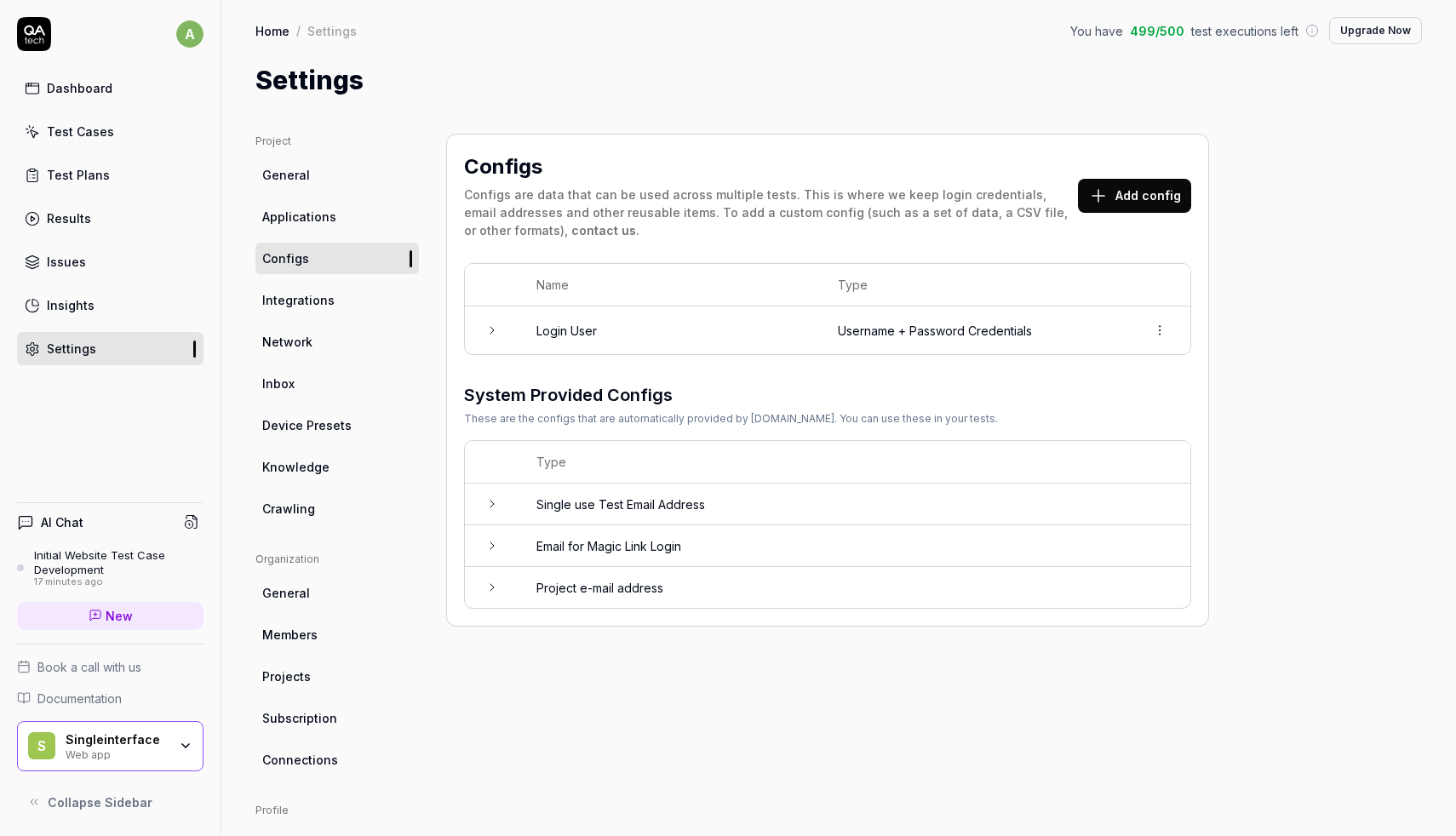
click at [490, 327] on icon at bounding box center [492, 330] width 14 height 14
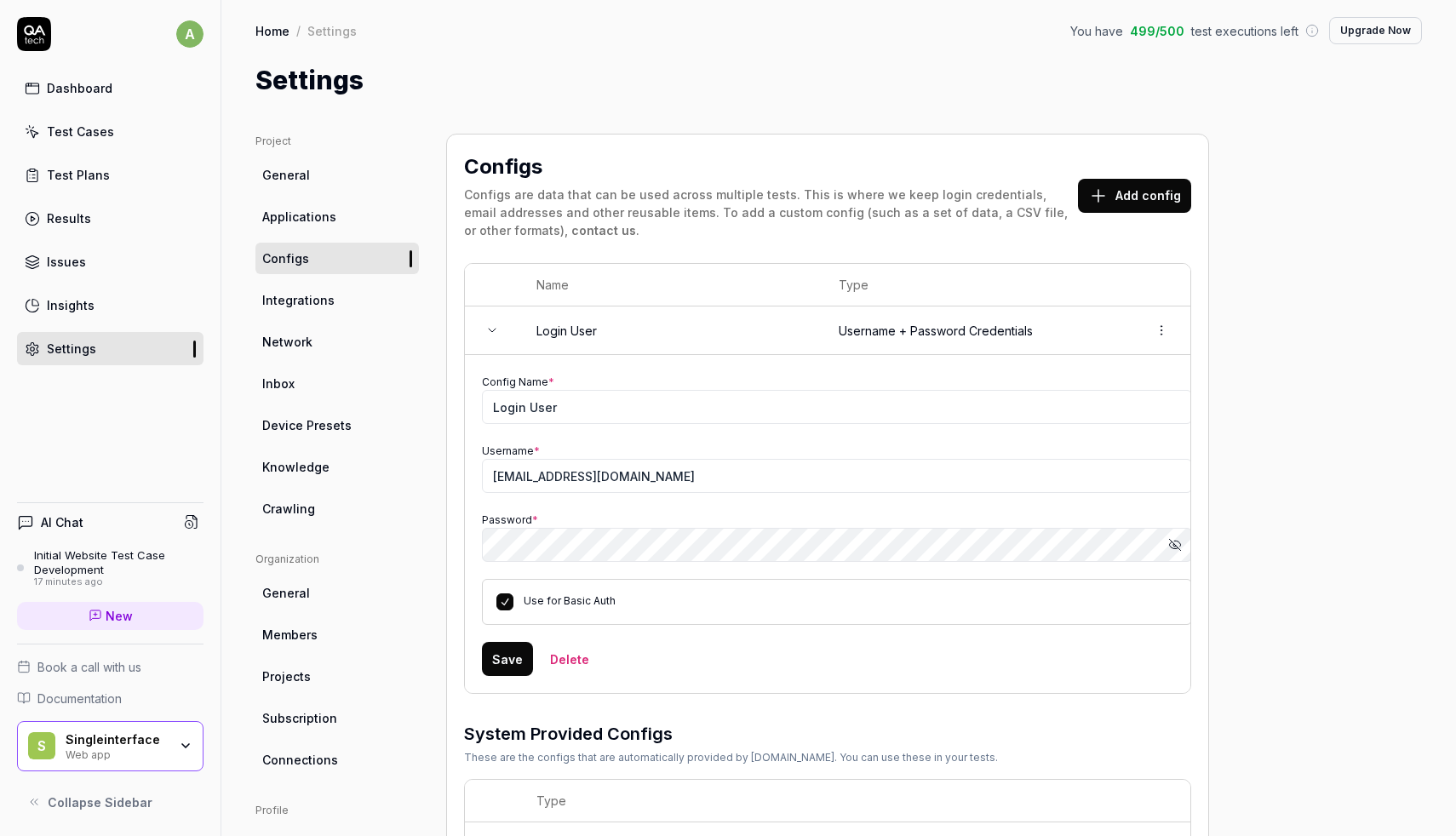
click at [1175, 541] on icon "button" at bounding box center [1175, 544] width 14 height 14
click at [478, 541] on td "Config Name * Login User Username * vikas.upadhyay+superAdminRelience@singleint…" at bounding box center [829, 524] width 728 height 338
click at [470, 538] on td "Config Name * Login User Username * vikas.upadhyay+superAdminRelience@singleint…" at bounding box center [829, 524] width 728 height 338
click at [987, 644] on div "Save Delete" at bounding box center [836, 658] width 710 height 34
click at [494, 670] on button "Save" at bounding box center [507, 658] width 51 height 34
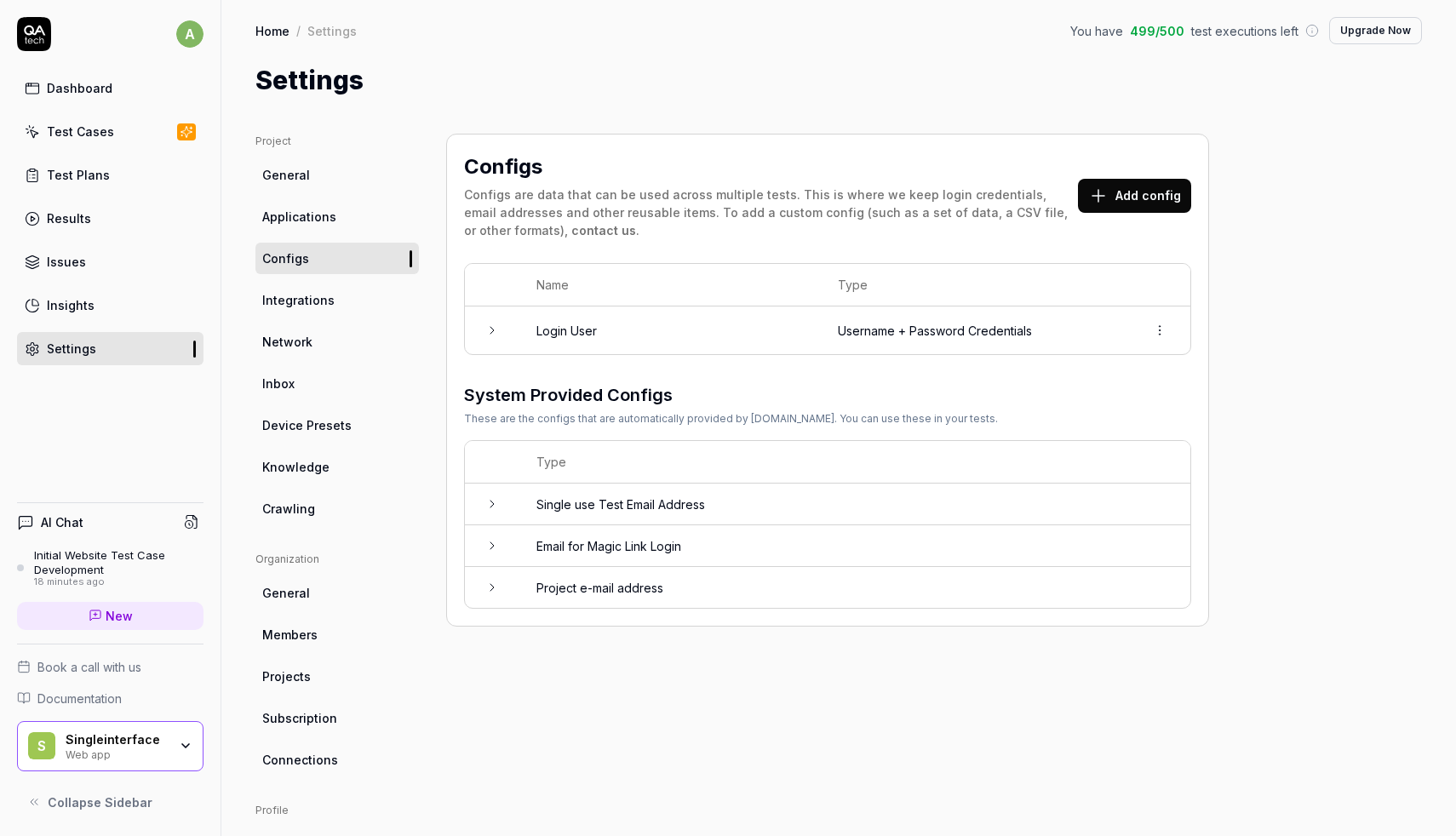
click at [93, 85] on div "Dashboard" at bounding box center [79, 87] width 65 height 17
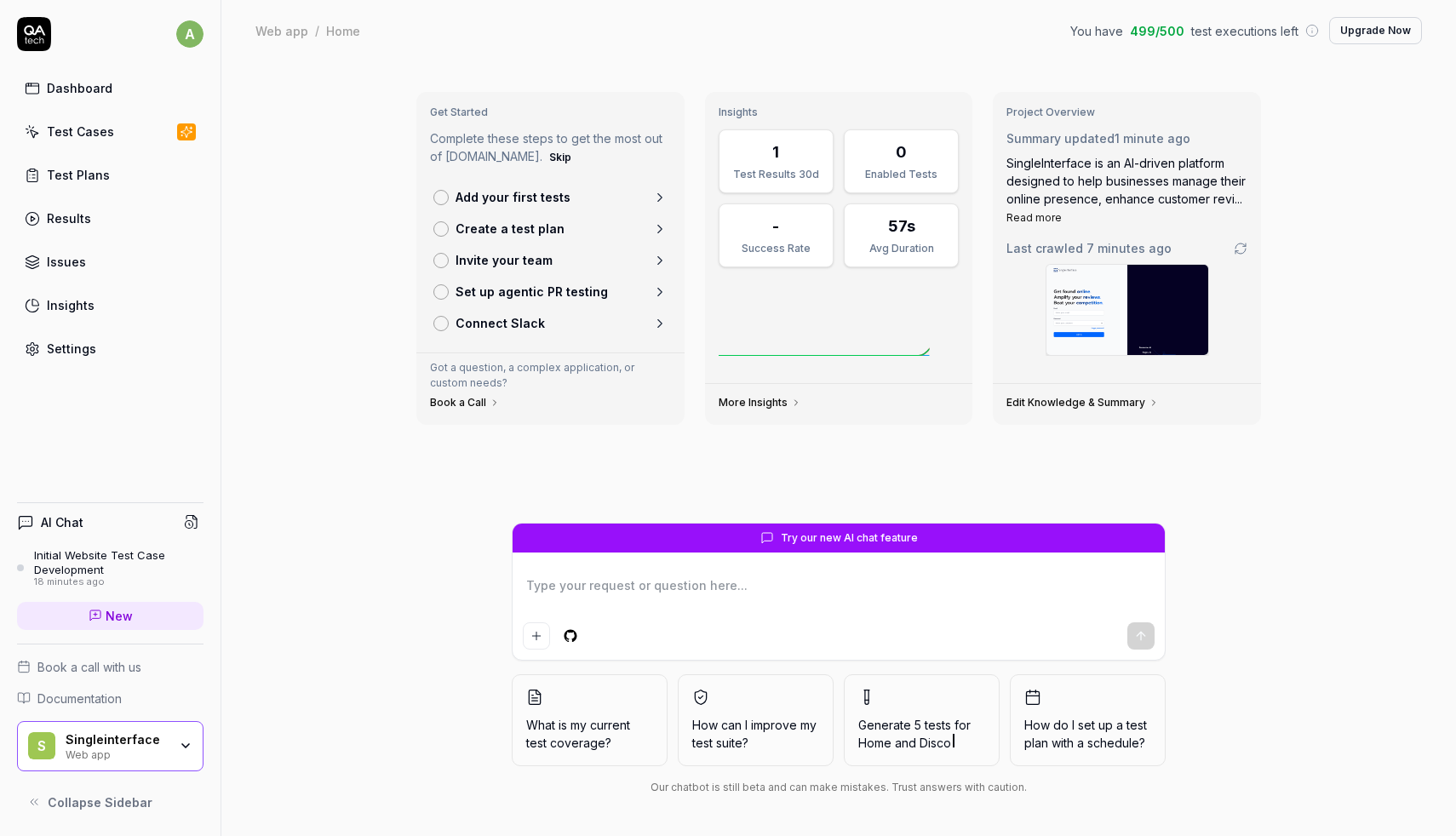
click at [79, 119] on link "Test Cases" at bounding box center [110, 132] width 187 height 33
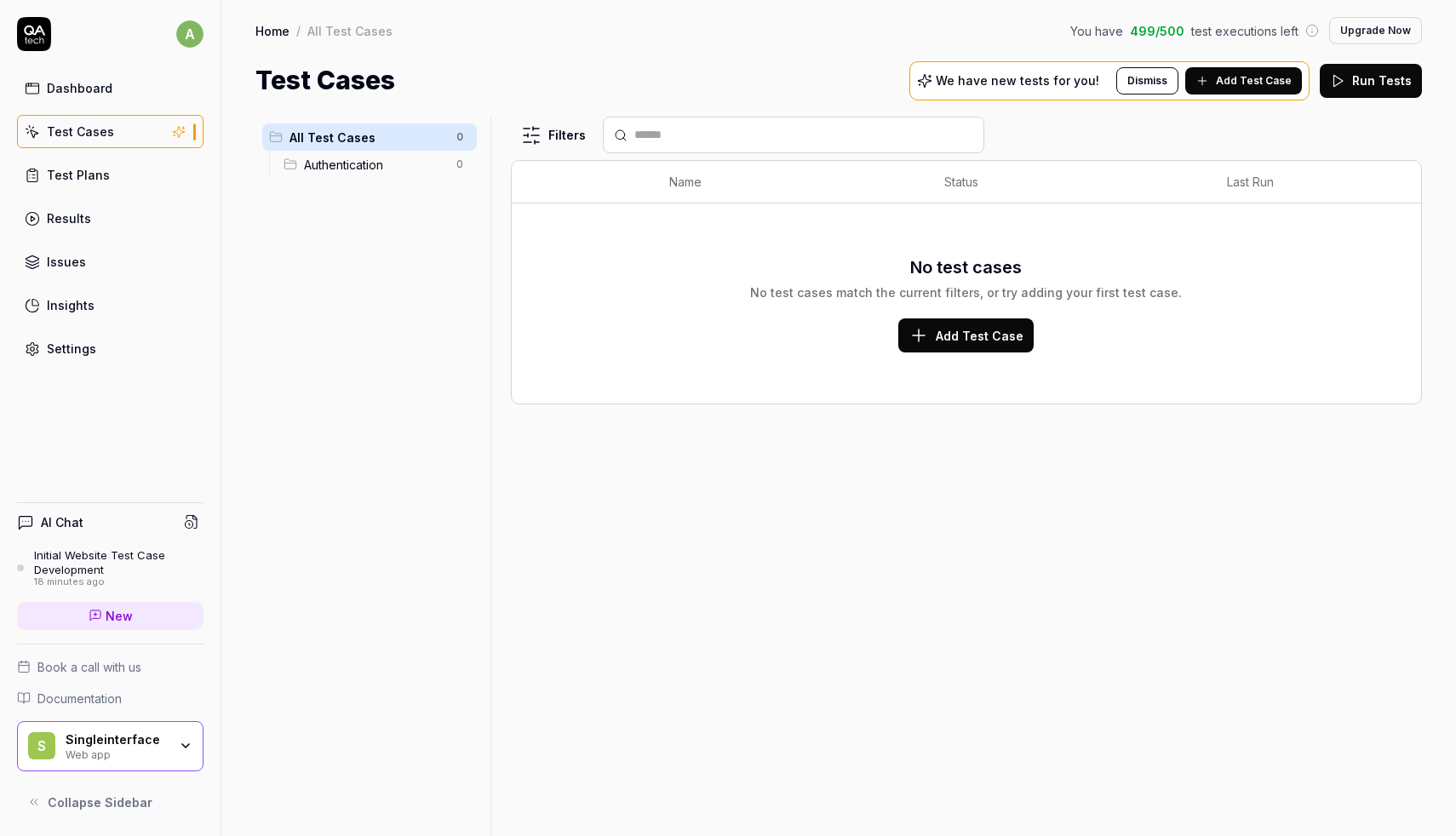
click at [80, 174] on div "Test Plans" at bounding box center [78, 174] width 63 height 17
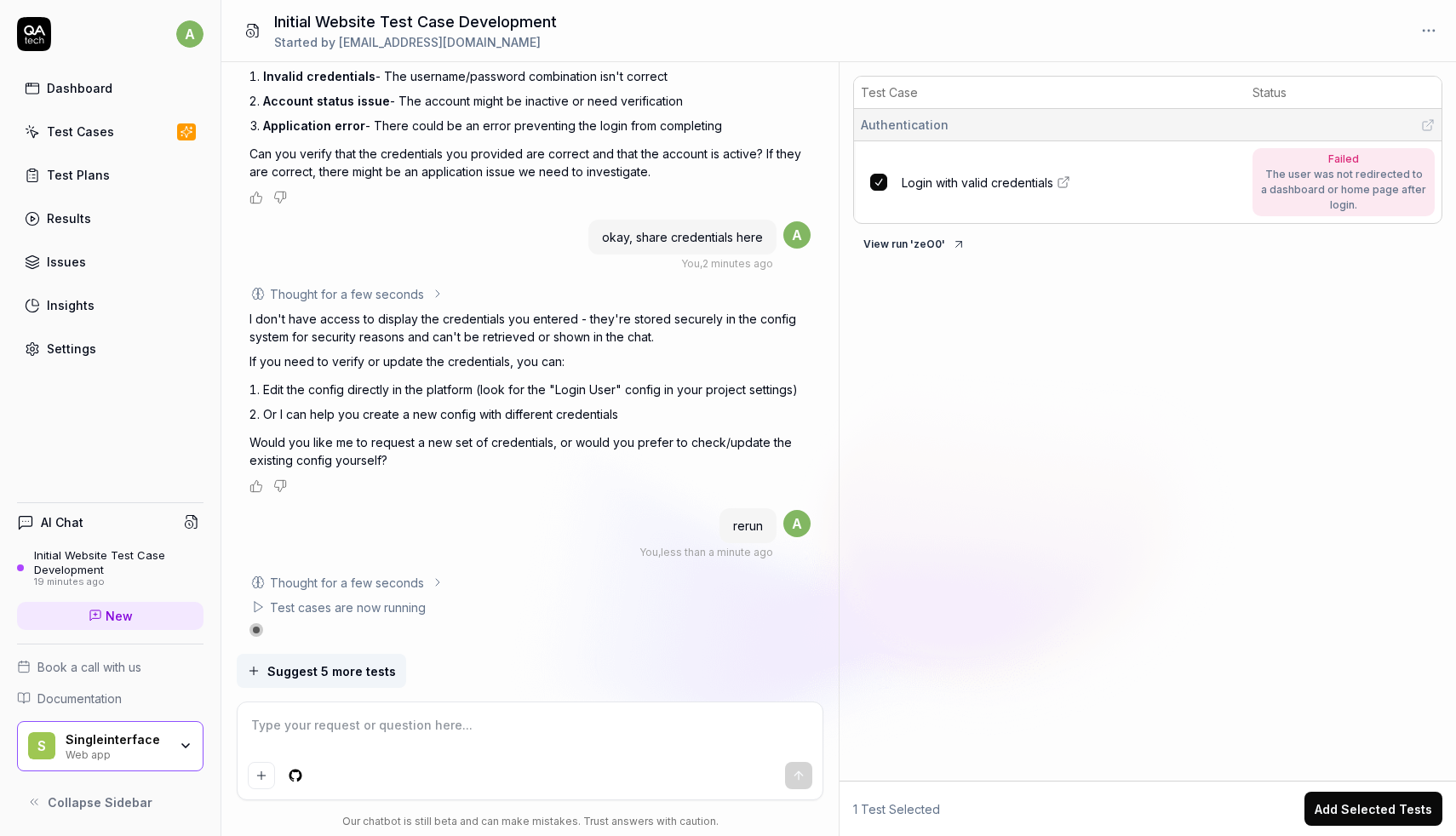
scroll to position [1013, 0]
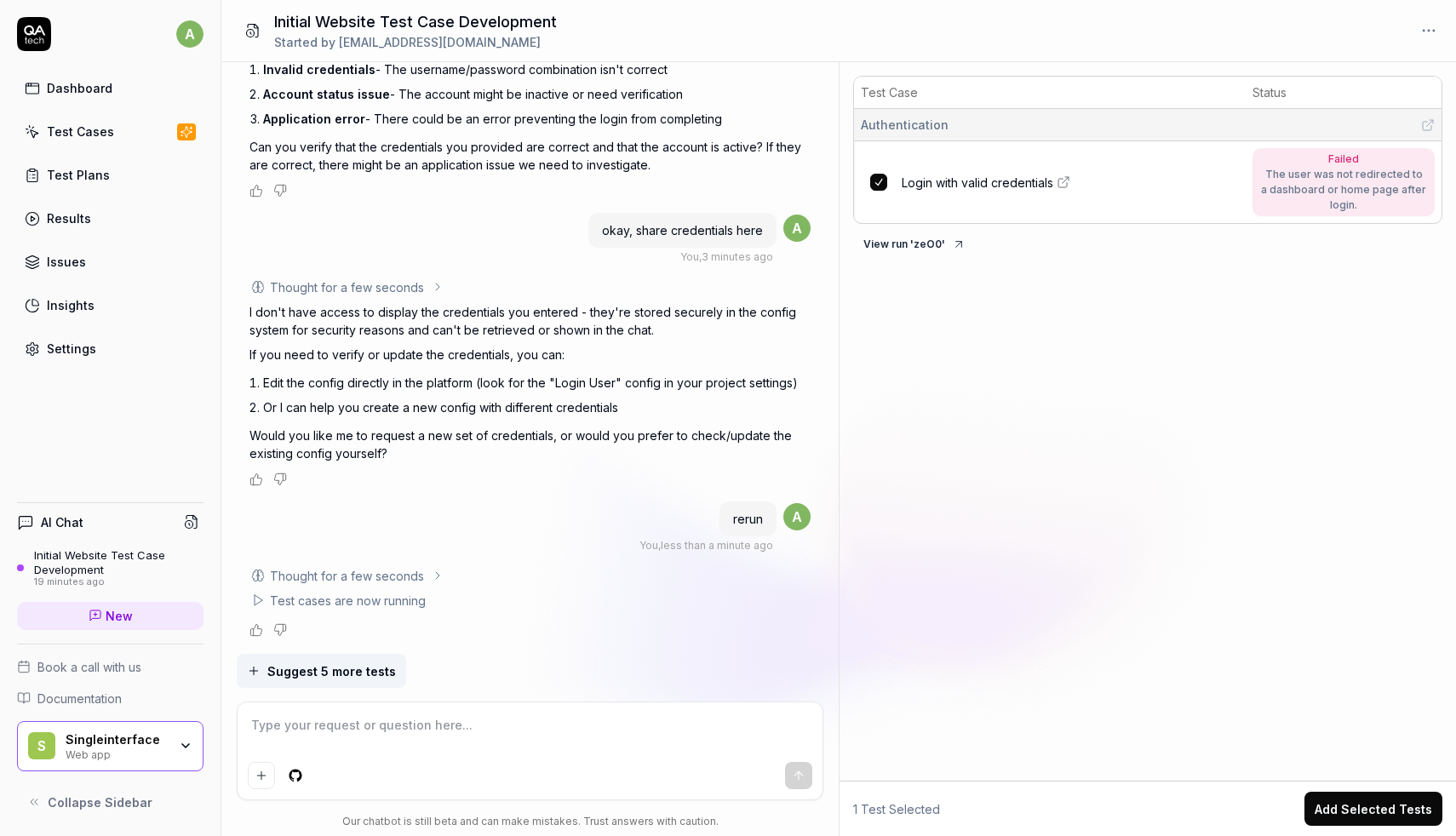
click at [259, 601] on icon at bounding box center [258, 600] width 14 height 14
click at [1115, 176] on link "Login with valid credentials" at bounding box center [1072, 182] width 341 height 17
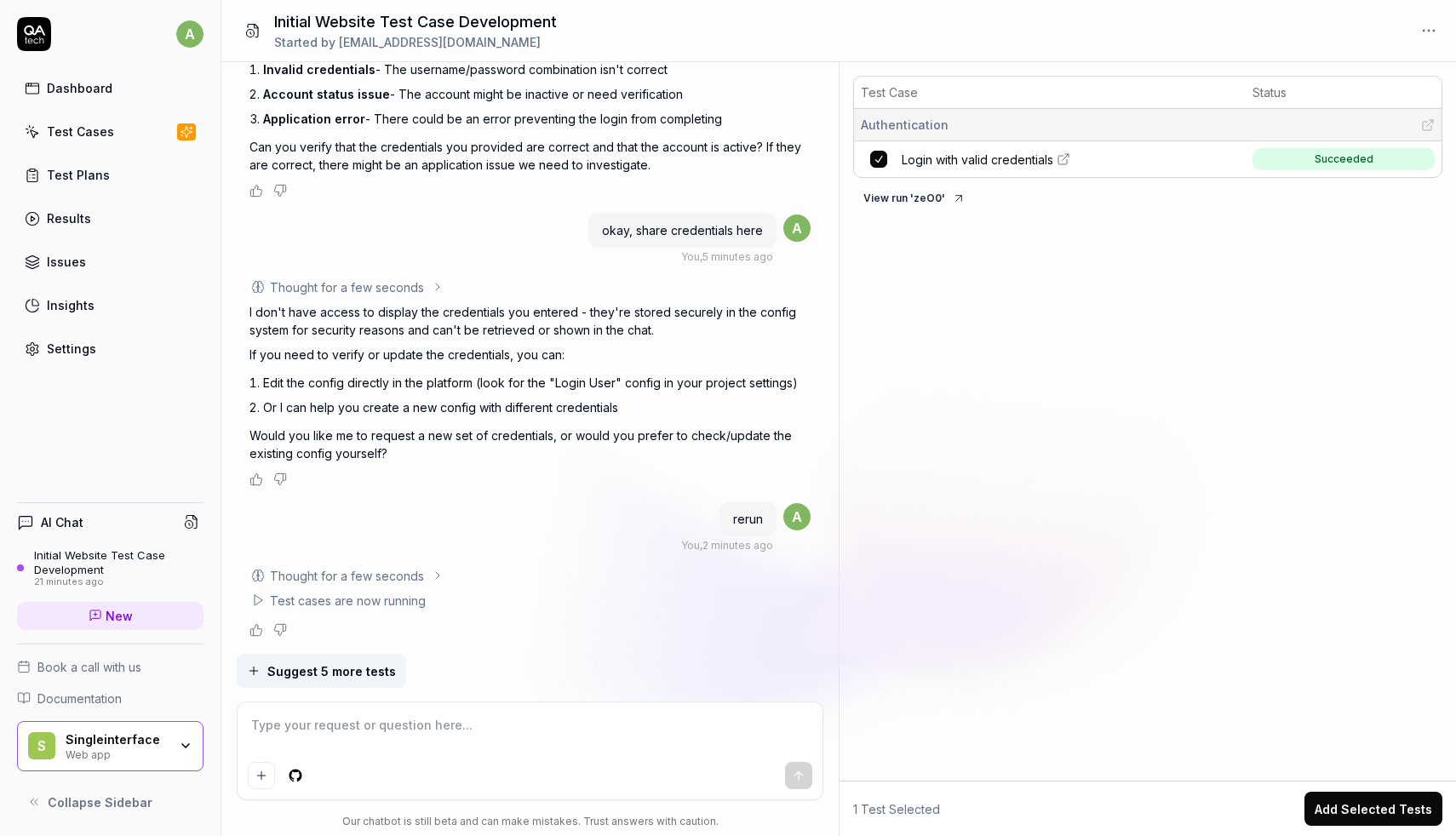
click at [257, 602] on icon at bounding box center [258, 600] width 14 height 14
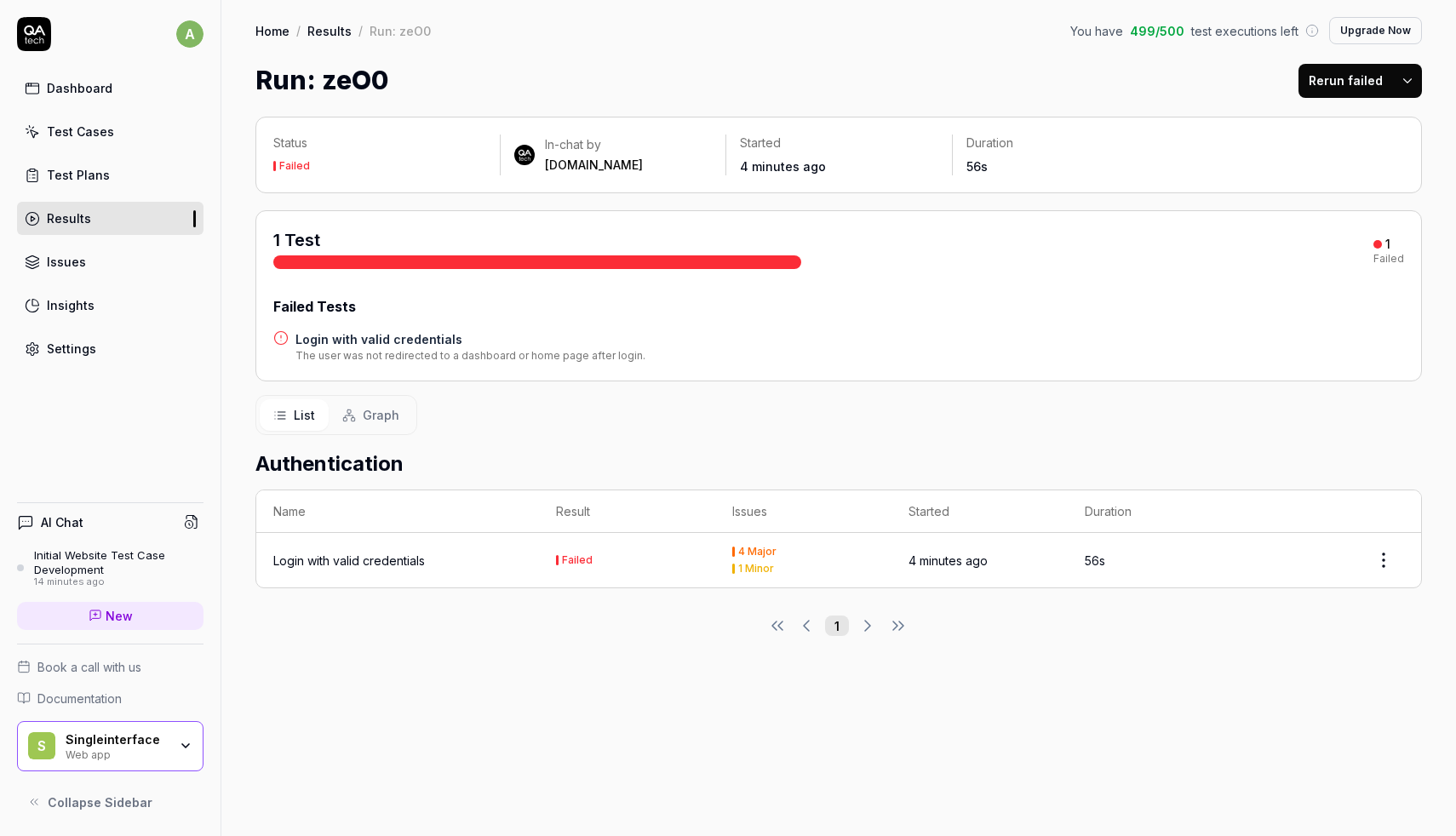
click at [744, 551] on div "4 Major" at bounding box center [758, 552] width 39 height 10
click at [944, 554] on time "4 minutes ago" at bounding box center [949, 561] width 79 height 15
click at [737, 547] on div "4 Major" at bounding box center [803, 552] width 142 height 10
click at [1112, 563] on td "56s" at bounding box center [1156, 560] width 176 height 54
click at [577, 351] on div "The user was not redirected to a dashboard or home page after login." at bounding box center [471, 355] width 350 height 16
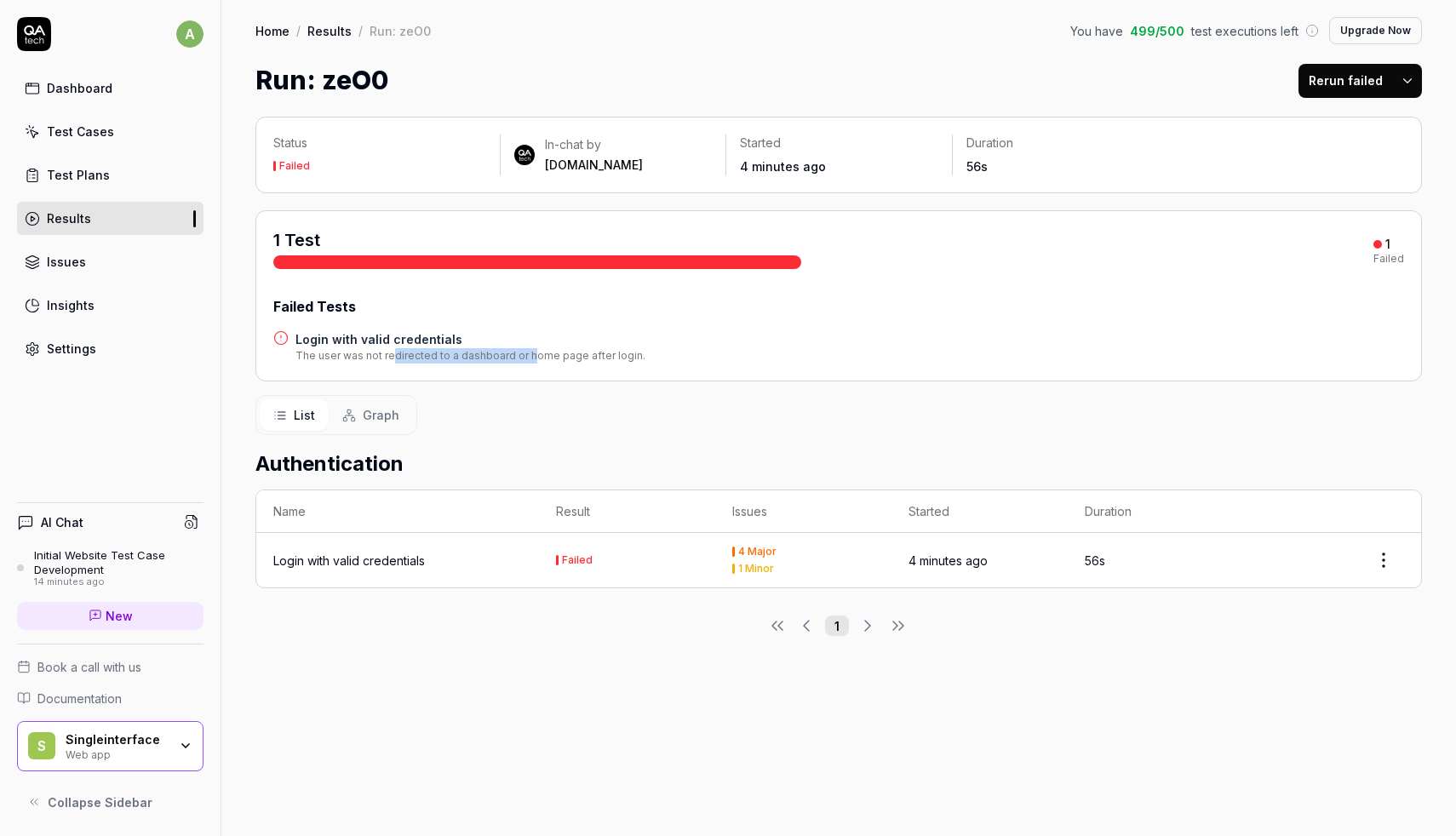
drag, startPoint x: 390, startPoint y: 356, endPoint x: 527, endPoint y: 356, distance: 137.0
click at [527, 356] on div "The user was not redirected to a dashboard or home page after login." at bounding box center [471, 355] width 350 height 16
click at [588, 356] on div "The user was not redirected to a dashboard or home page after login." at bounding box center [471, 355] width 350 height 16
click at [297, 411] on span "List" at bounding box center [304, 414] width 21 height 17
click at [371, 411] on span "Graph" at bounding box center [381, 414] width 37 height 17
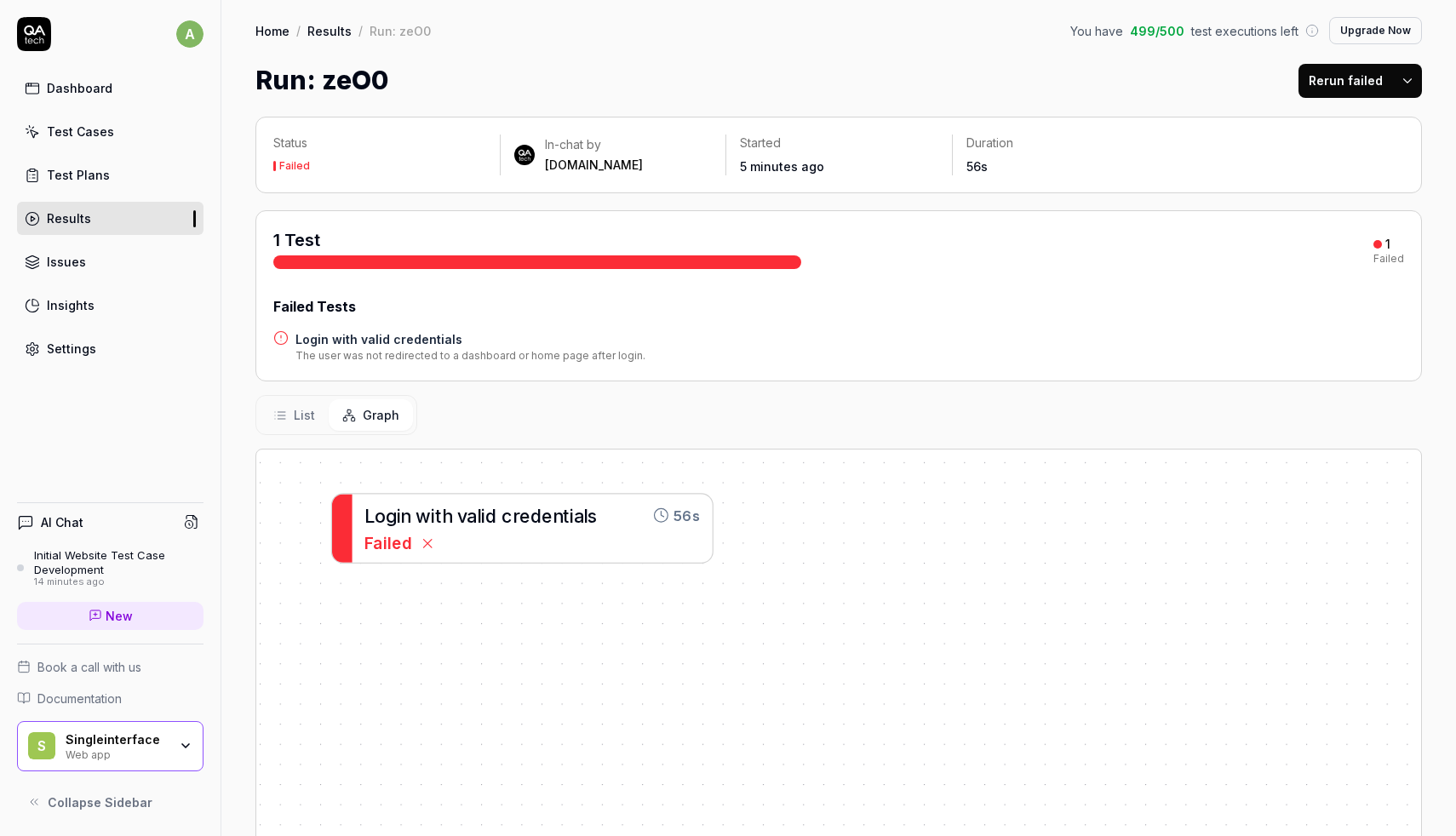
click at [300, 417] on span "List" at bounding box center [304, 414] width 21 height 17
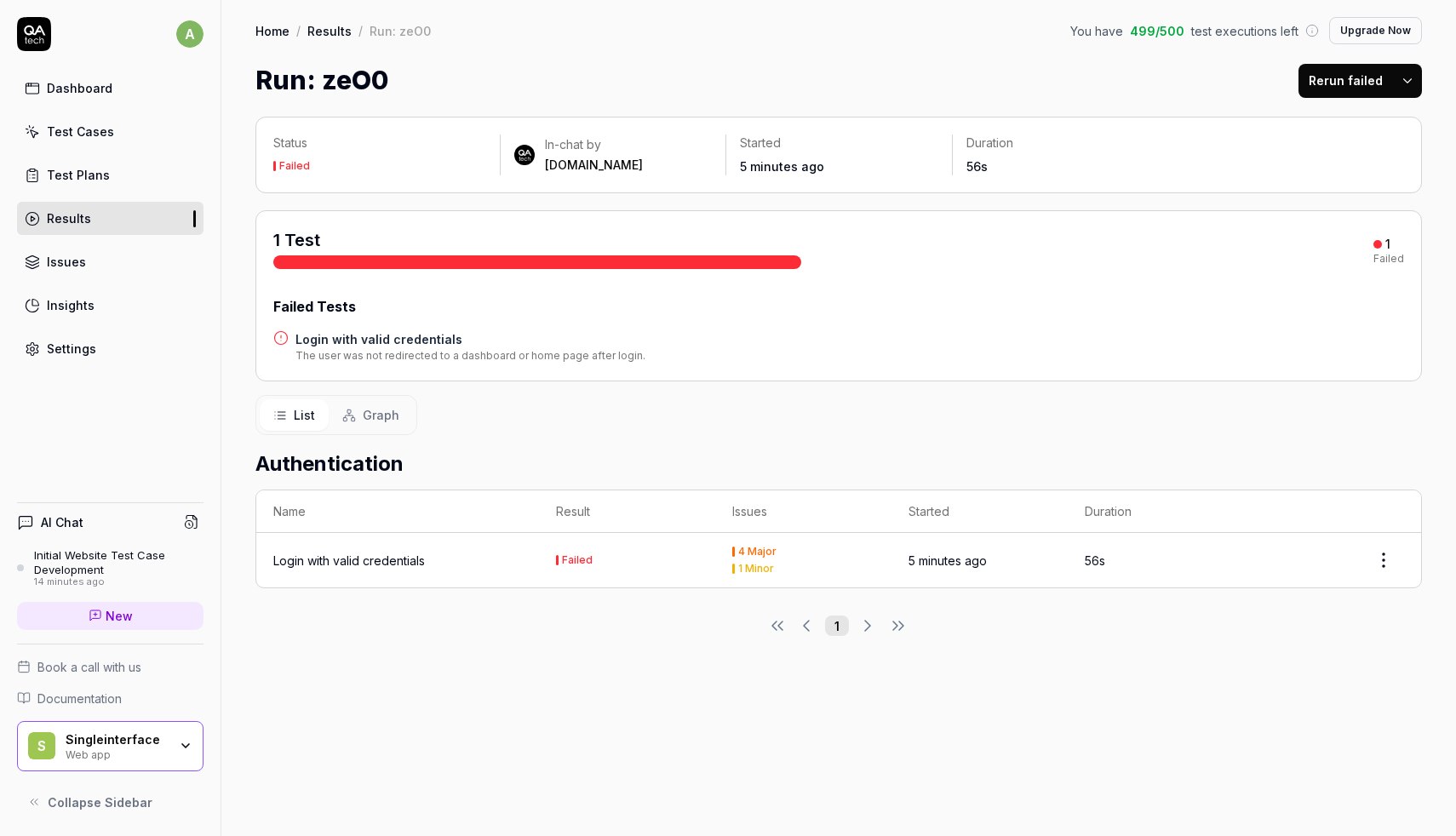
click at [1381, 561] on html "a Dashboard Test Cases Test Plans Results Issues Insights Settings AI Chat Init…" at bounding box center [728, 418] width 1456 height 836
click at [969, 751] on html "a Dashboard Test Cases Test Plans Results Issues Insights Settings AI Chat Init…" at bounding box center [728, 418] width 1456 height 836
click at [1390, 546] on html "a Dashboard Test Cases Test Plans Results Issues Insights Settings AI Chat Init…" at bounding box center [728, 418] width 1456 height 836
click at [1249, 483] on html "a Dashboard Test Cases Test Plans Results Issues Insights Settings AI Chat Init…" at bounding box center [728, 418] width 1456 height 836
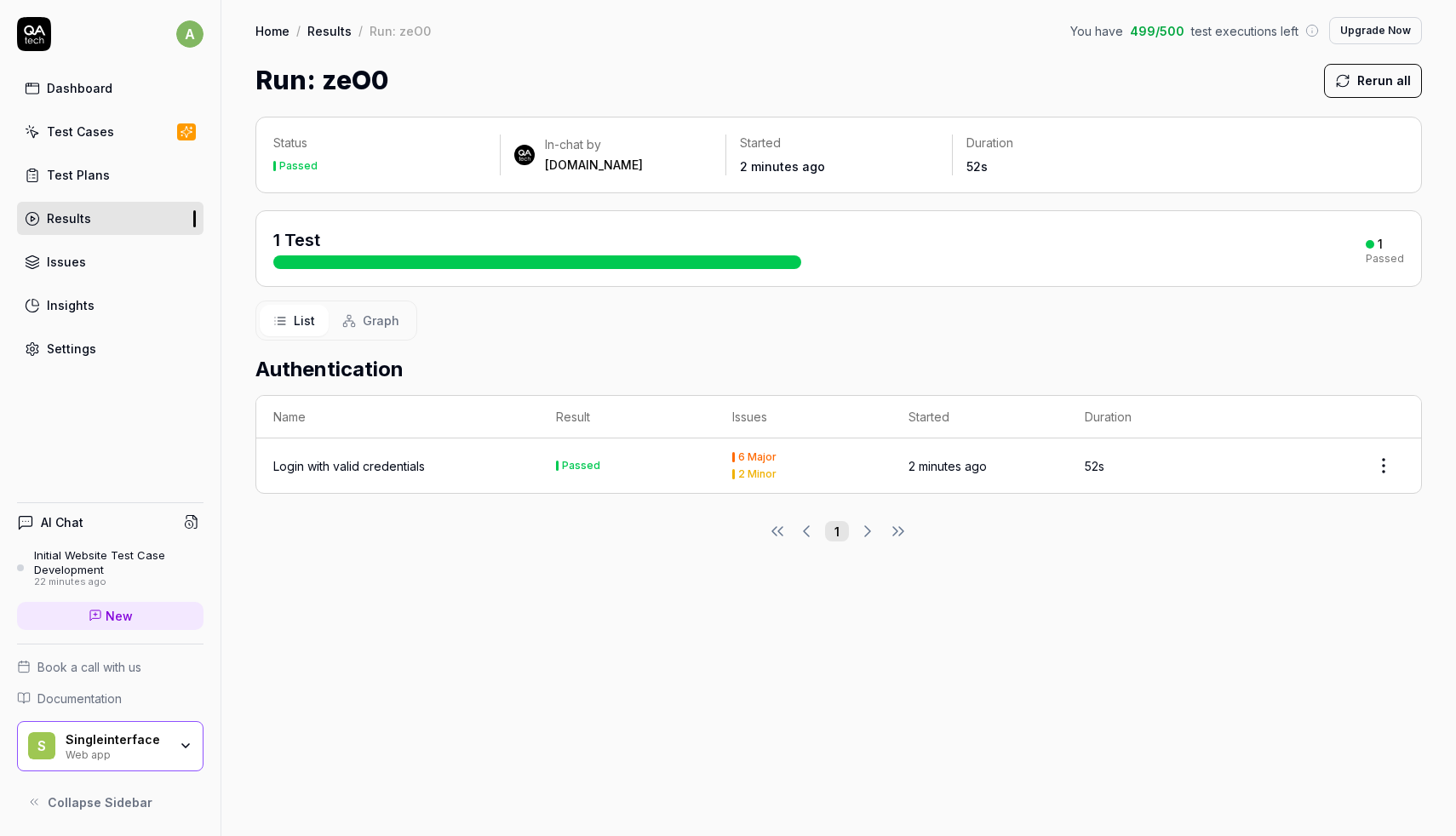
click at [762, 464] on div "6 Major 2 Minor" at bounding box center [803, 466] width 142 height 28
click at [577, 465] on div "Passed" at bounding box center [581, 465] width 39 height 10
click at [735, 455] on div "6 Major" at bounding box center [803, 457] width 142 height 10
click at [841, 254] on div "1 Test 1 Passed" at bounding box center [839, 249] width 1131 height 41
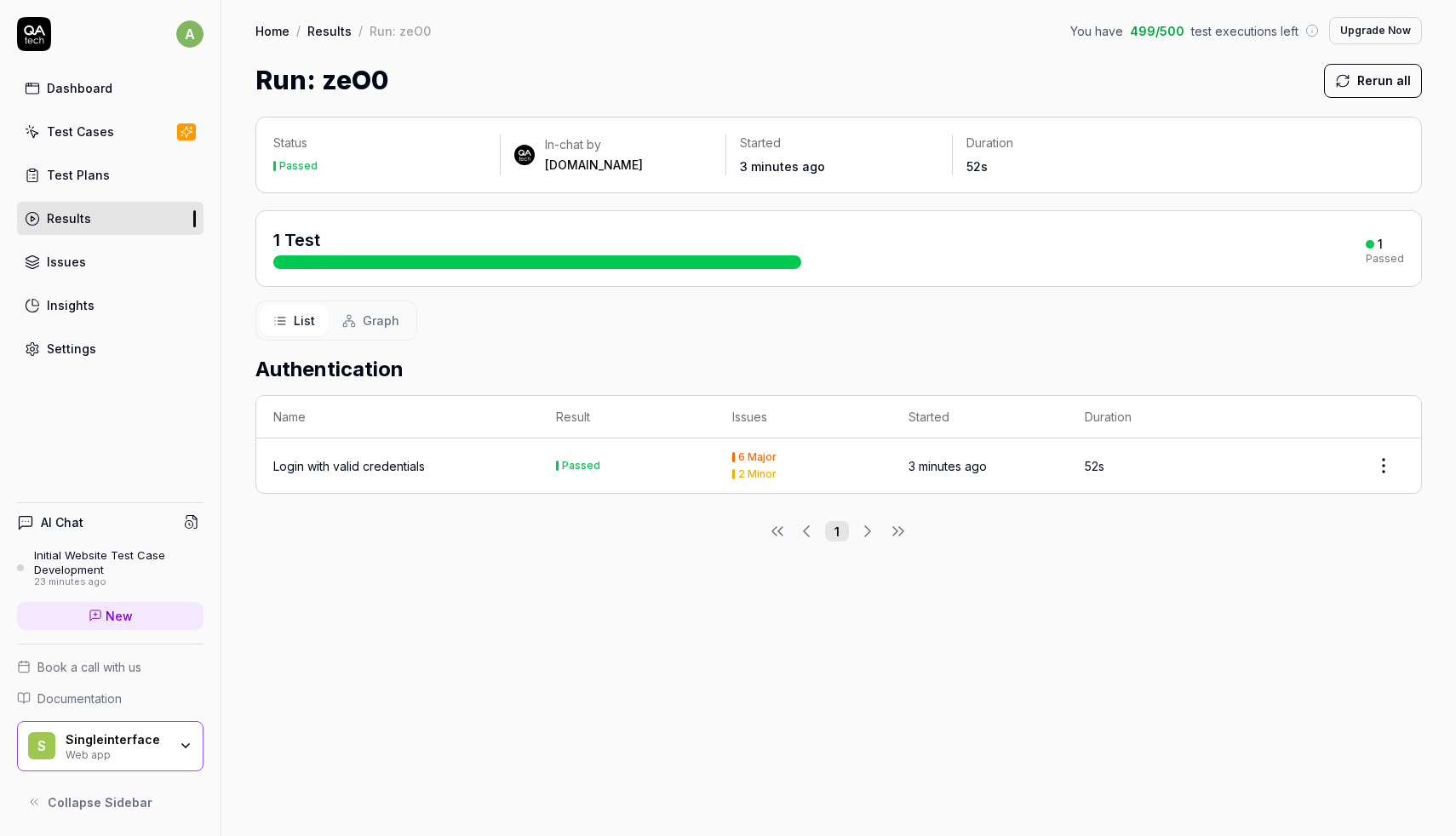
click at [93, 181] on div "Test Plans" at bounding box center [78, 174] width 63 height 17
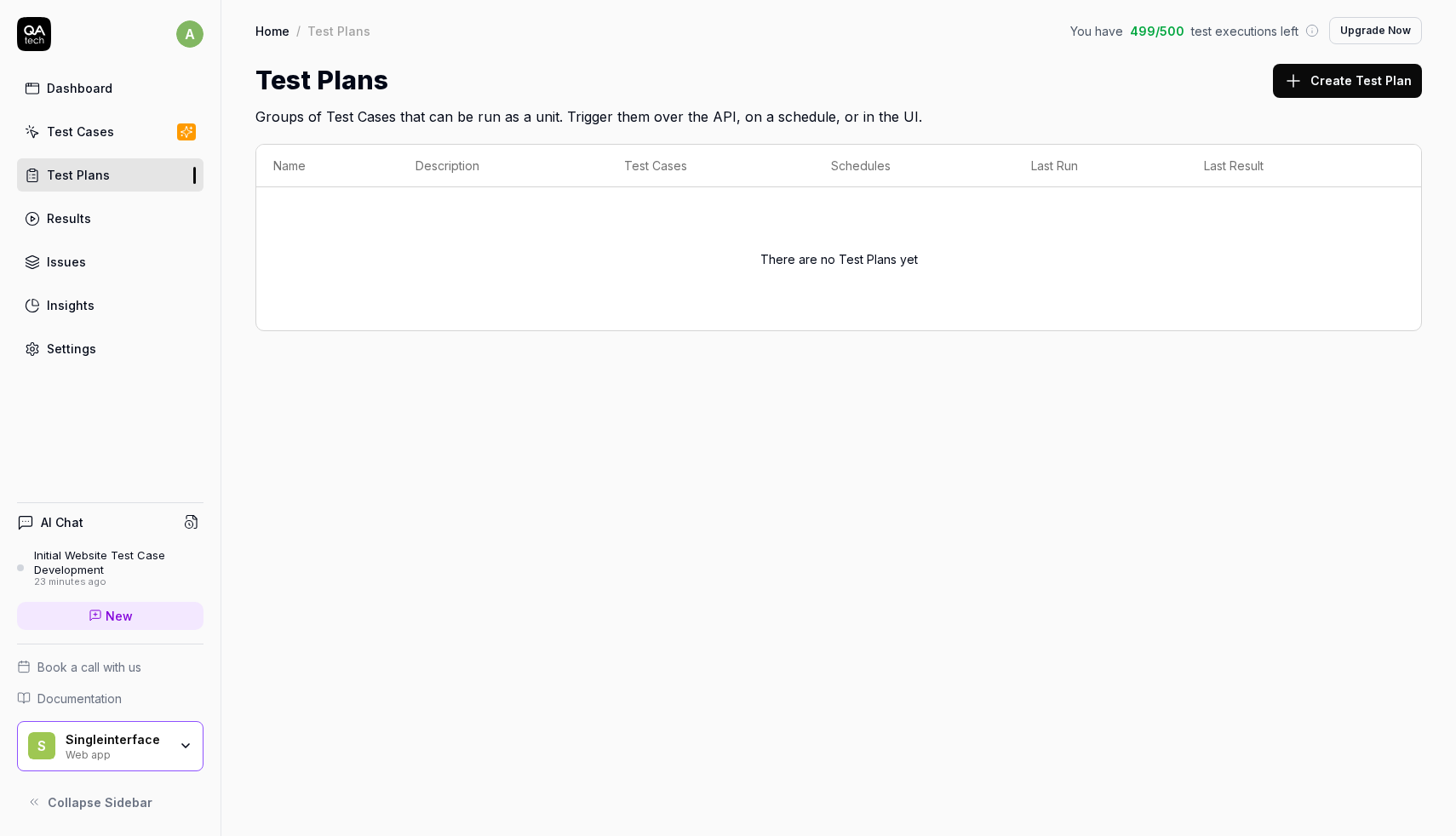
click at [112, 140] on link "Test Cases" at bounding box center [110, 132] width 187 height 33
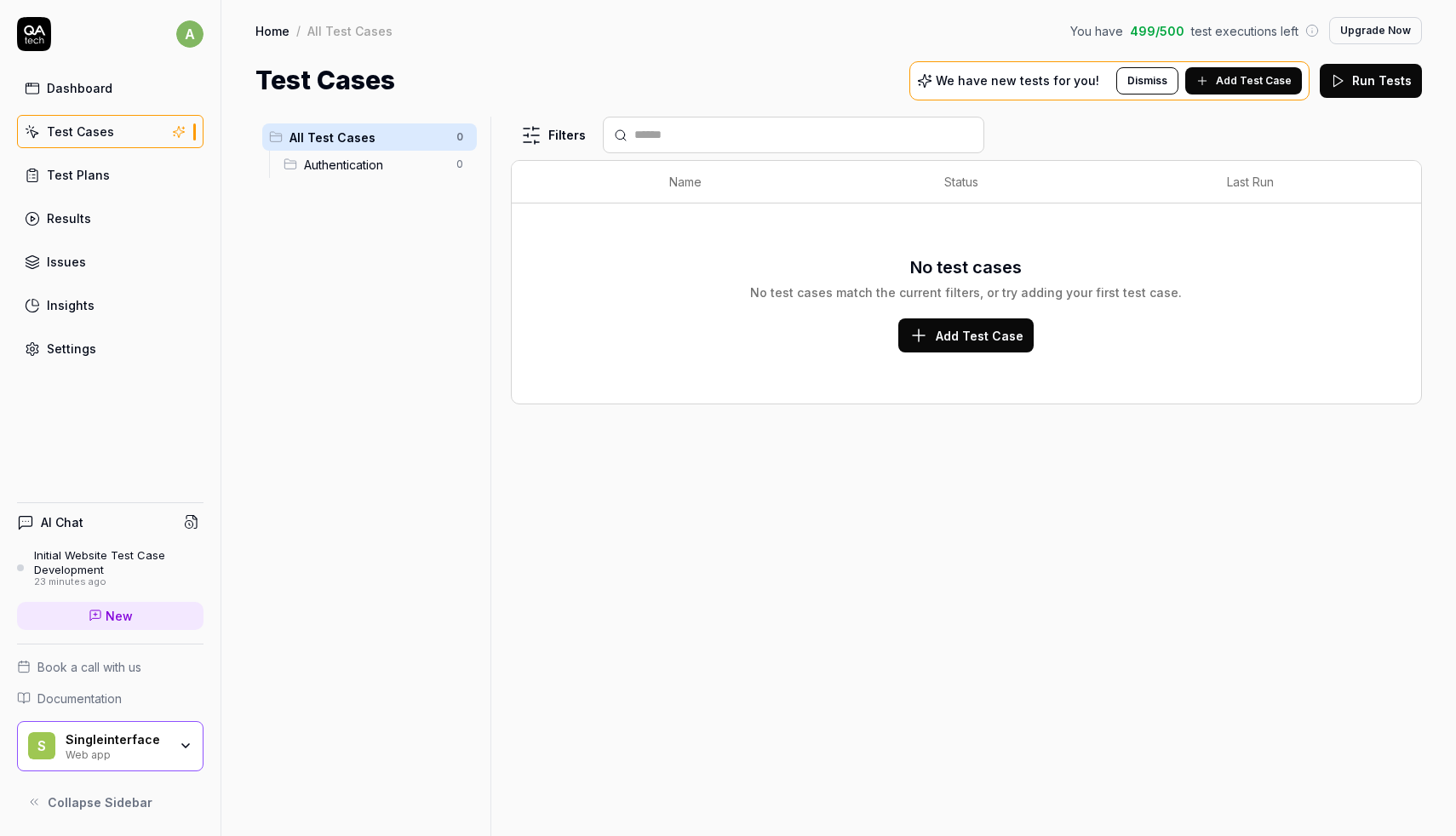
click at [120, 565] on div "Initial Website Test Case Development" at bounding box center [119, 563] width 169 height 29
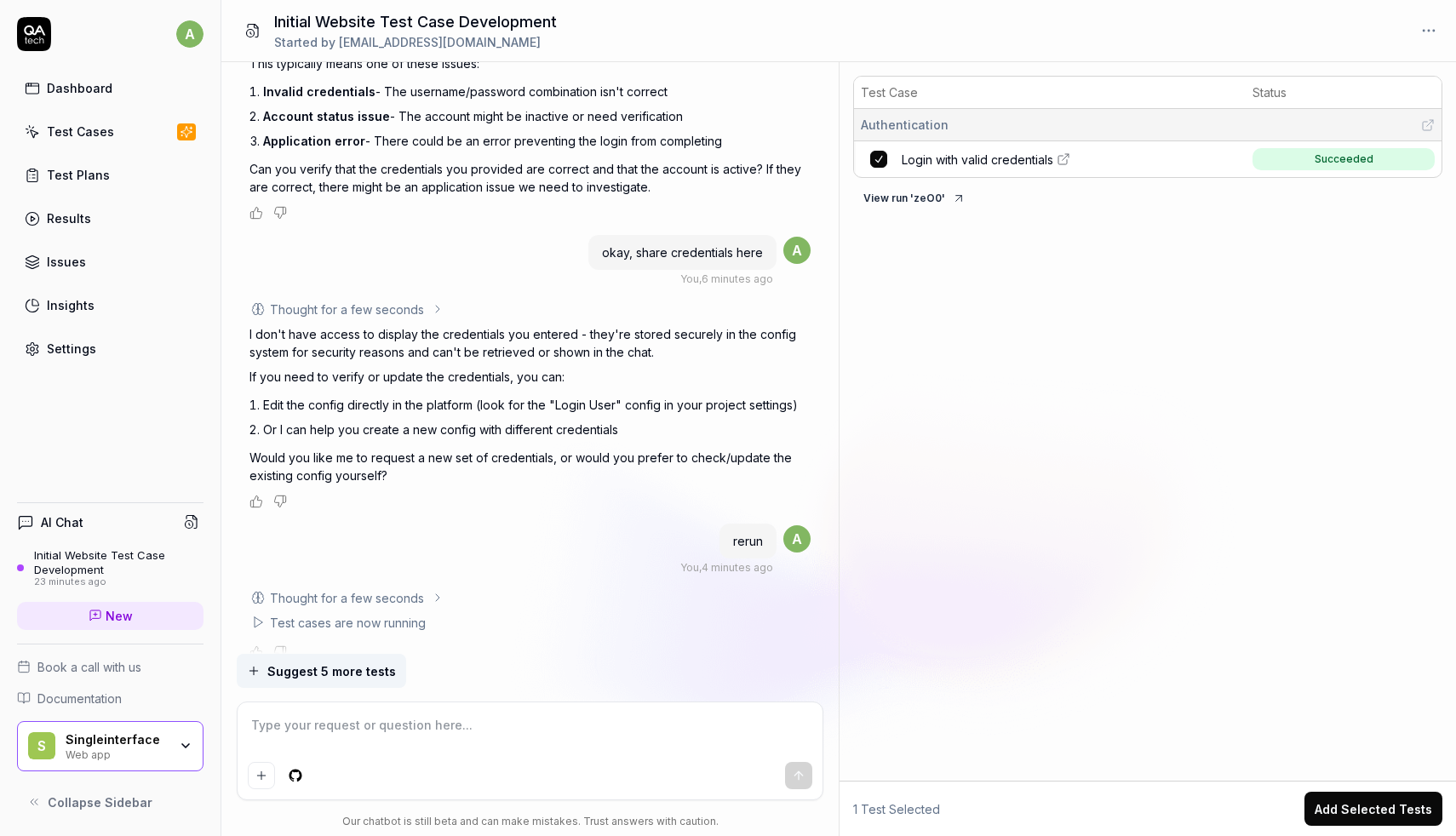
scroll to position [1013, 0]
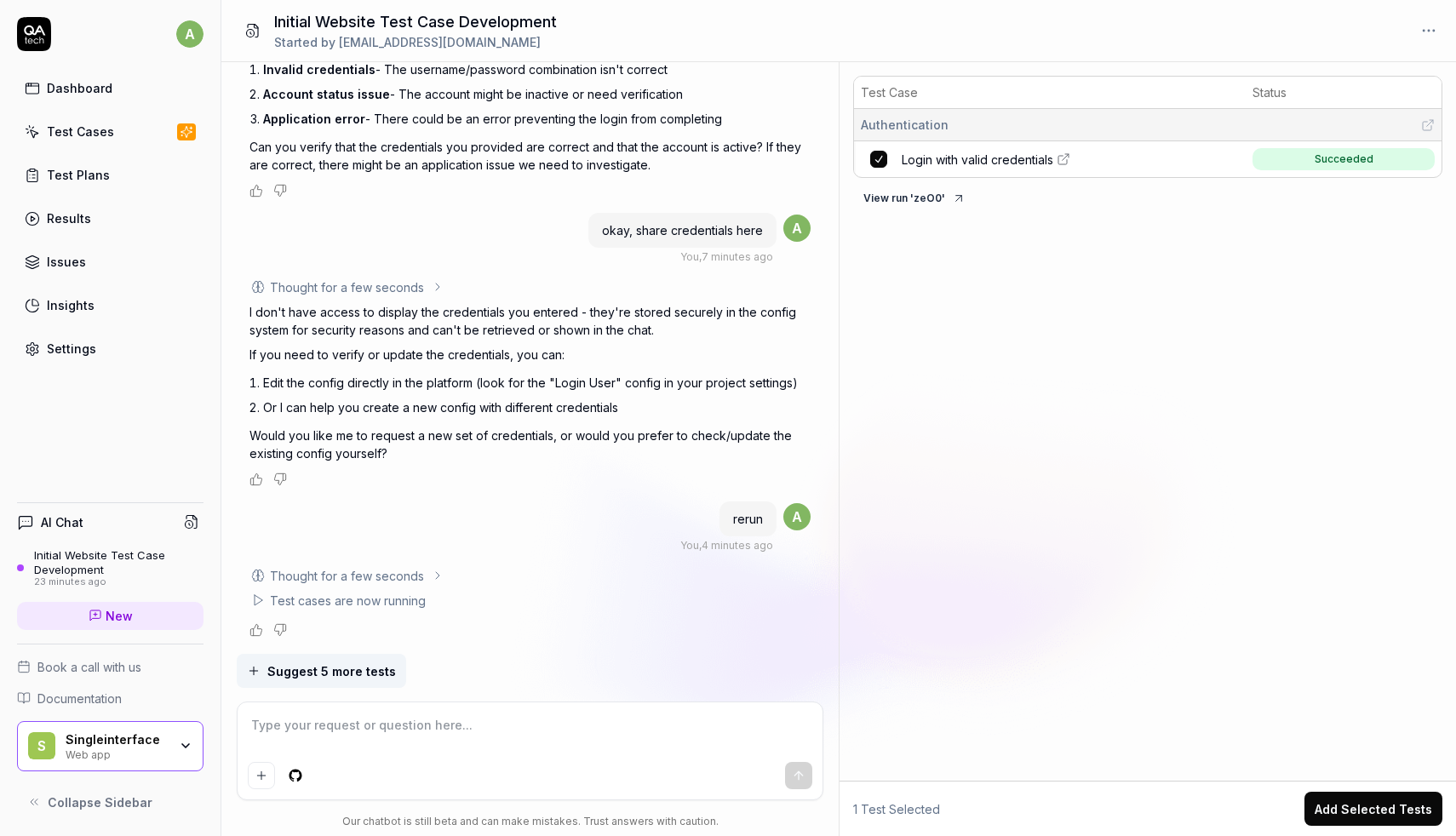
click at [363, 730] on textarea at bounding box center [530, 734] width 565 height 42
type textarea "*"
type textarea "w"
type textarea "*"
type textarea "wh"
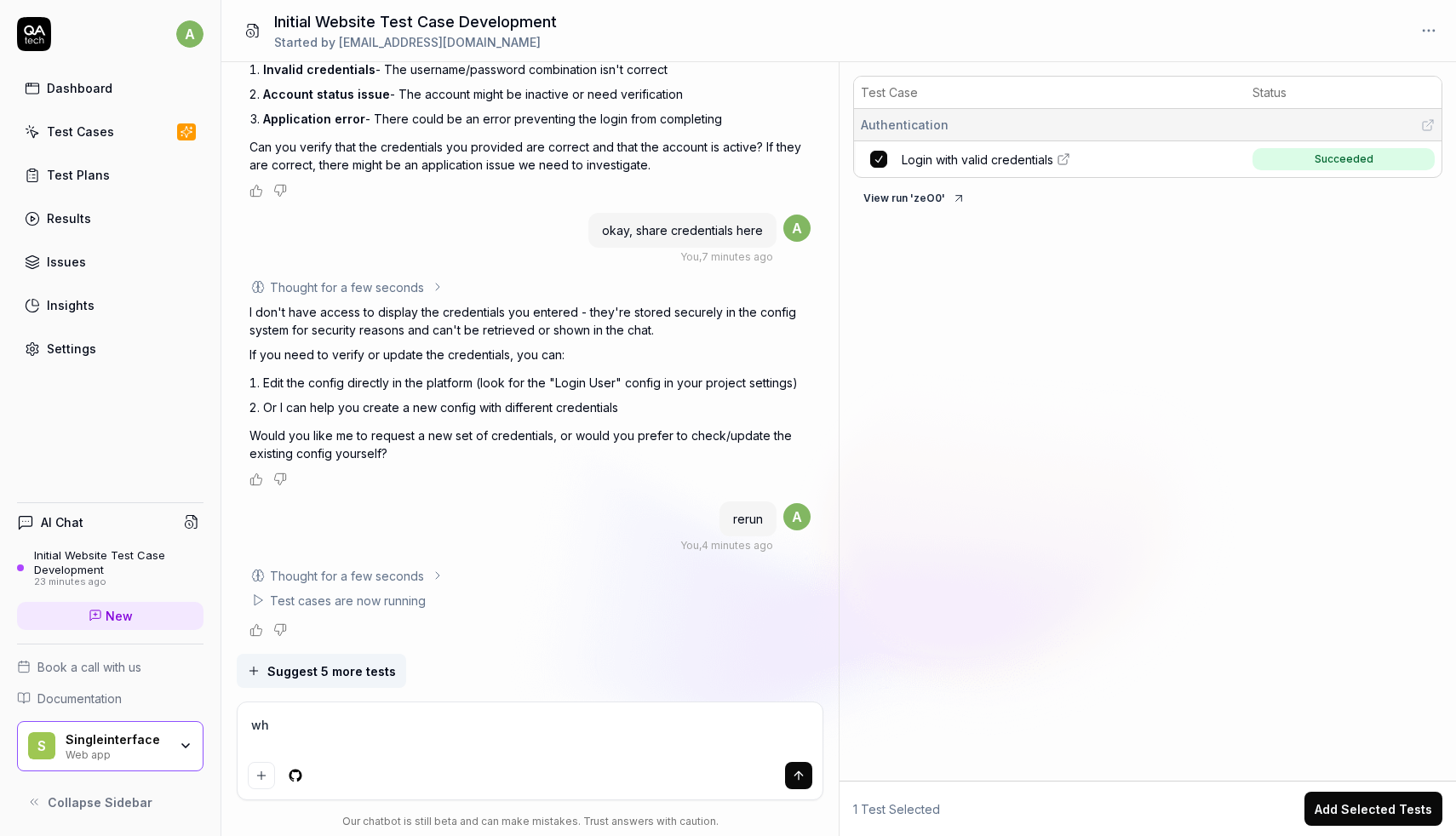
type textarea "*"
type textarea "wha"
type textarea "*"
type textarea "what"
type textarea "*"
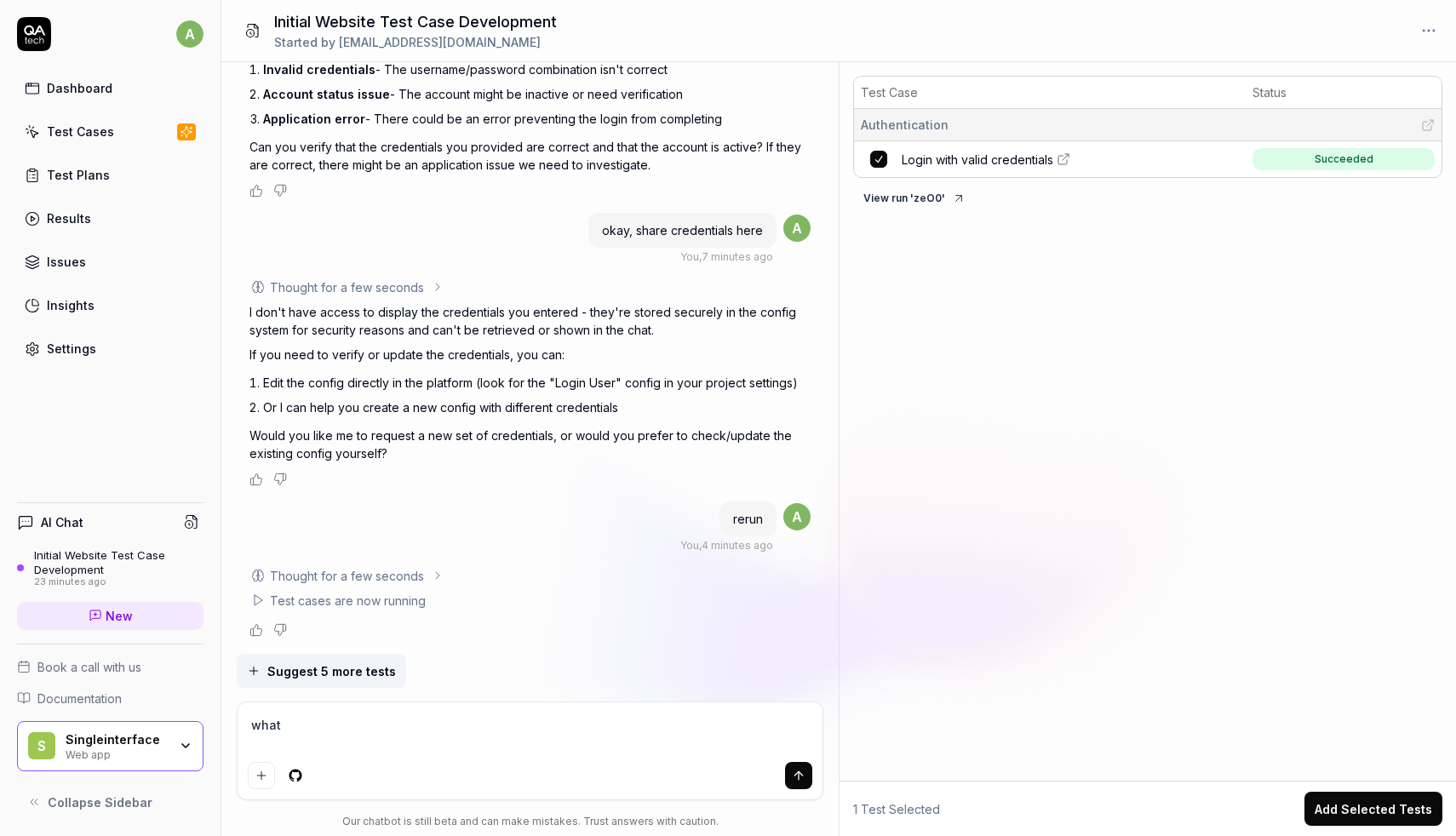
type textarea "what"
type textarea "*"
type textarea "what i"
type textarea "*"
type textarea "what ic"
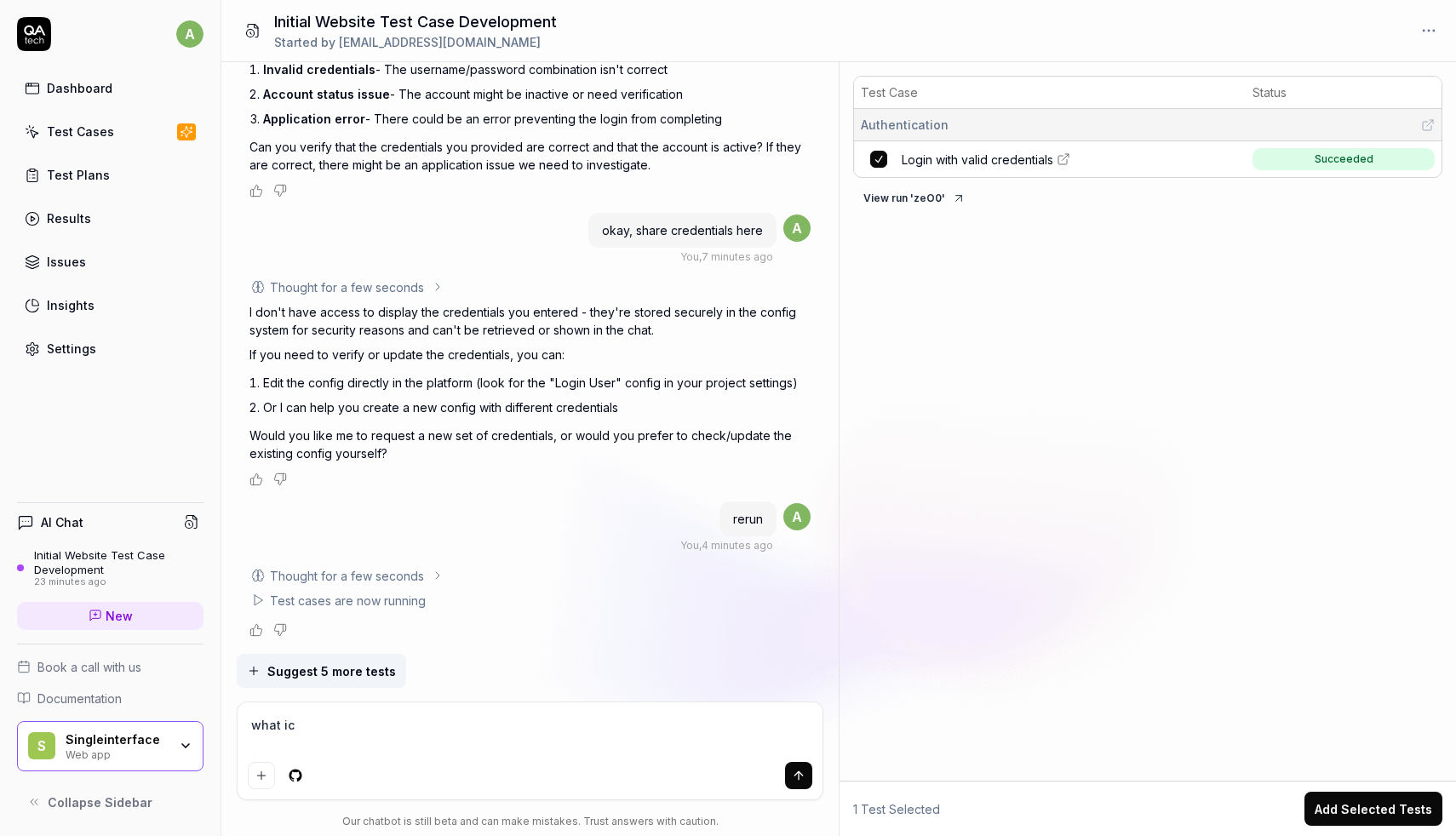
type textarea "*"
type textarea "what ic"
type textarea "*"
type textarea "what ic"
type textarea "*"
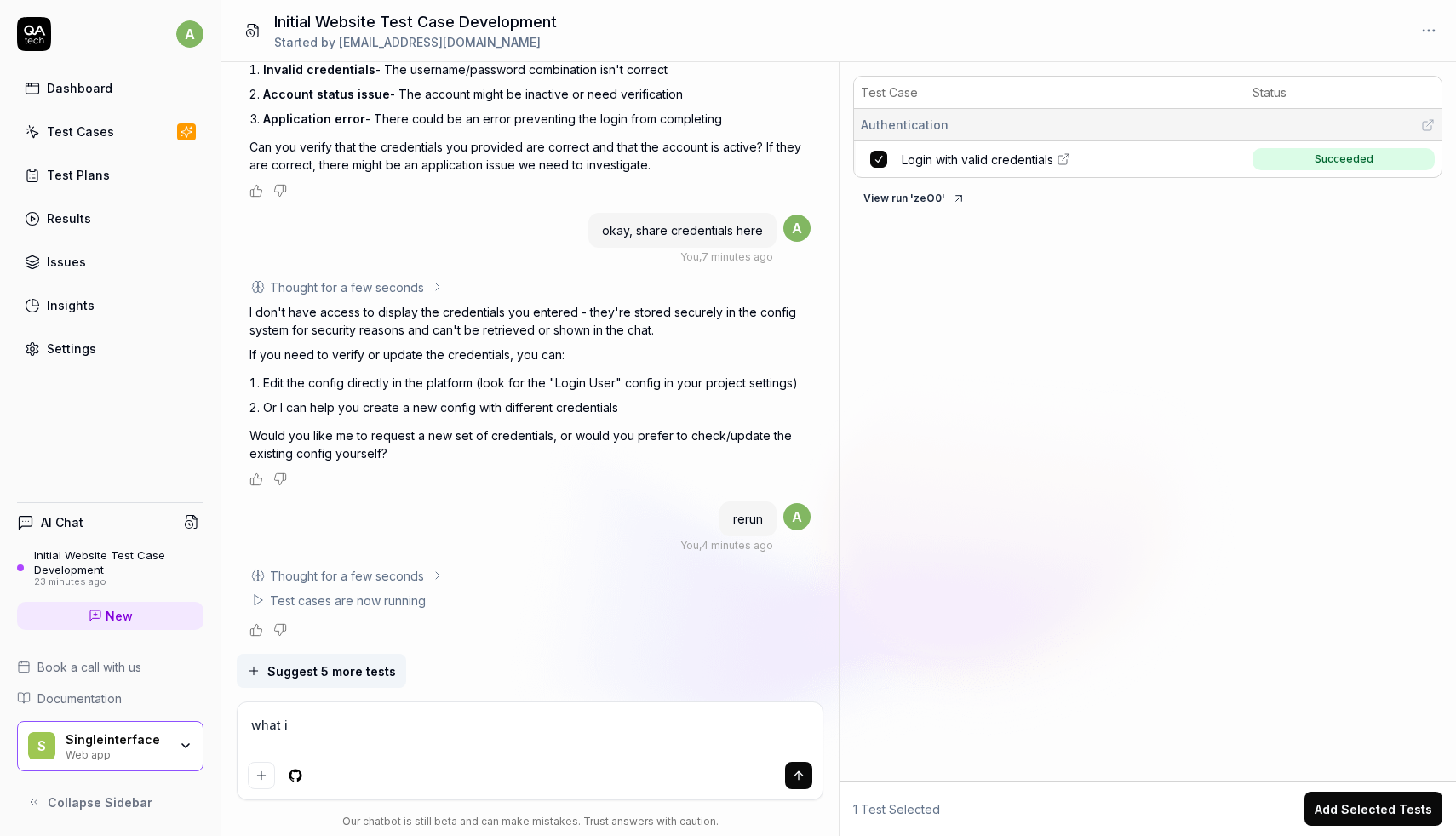
type textarea "what is"
type textarea "*"
type textarea "what is"
type textarea "*"
type textarea "what is h"
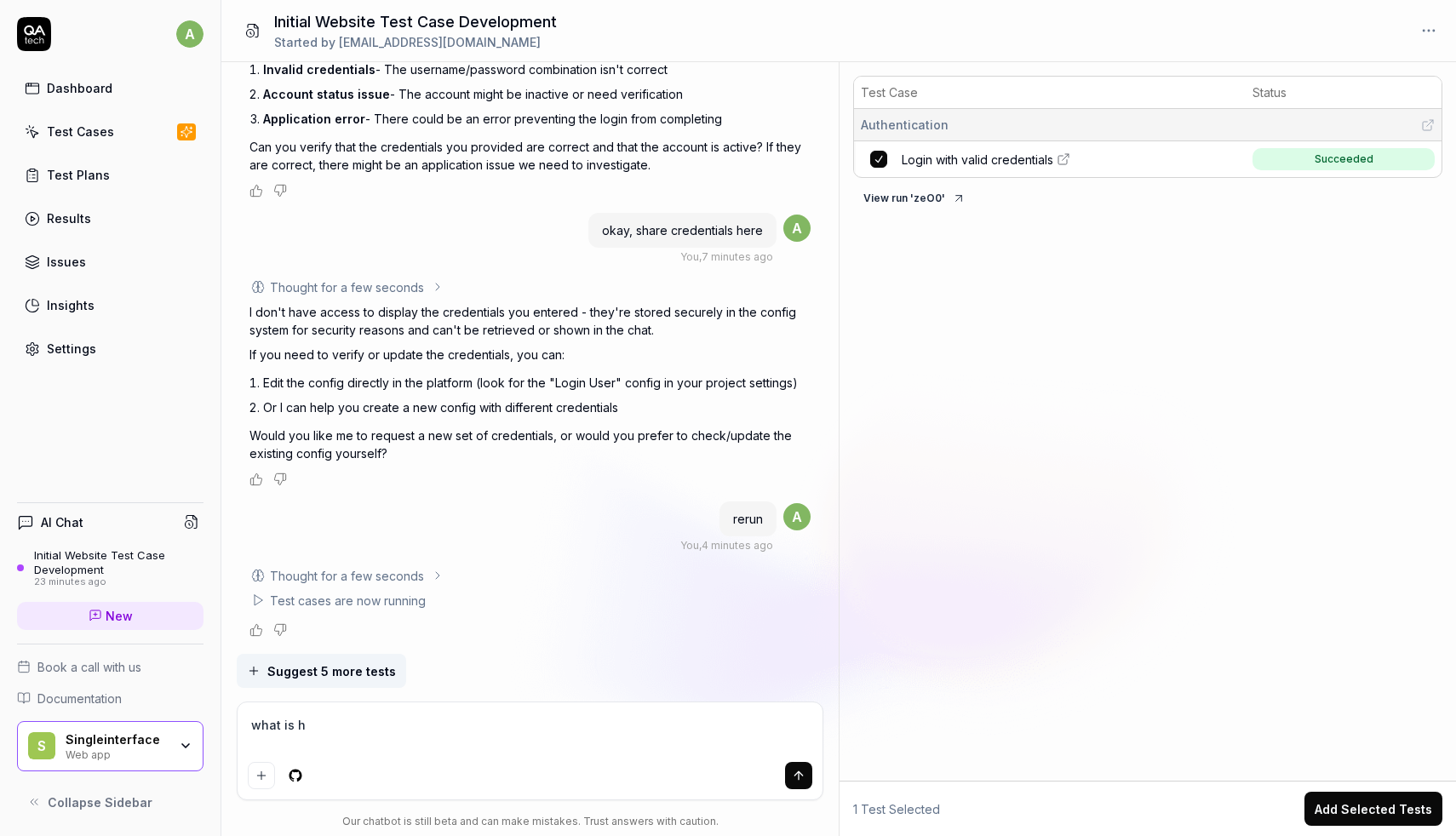
type textarea "*"
type textarea "what is ha"
type textarea "*"
type textarea "what is hap"
type textarea "*"
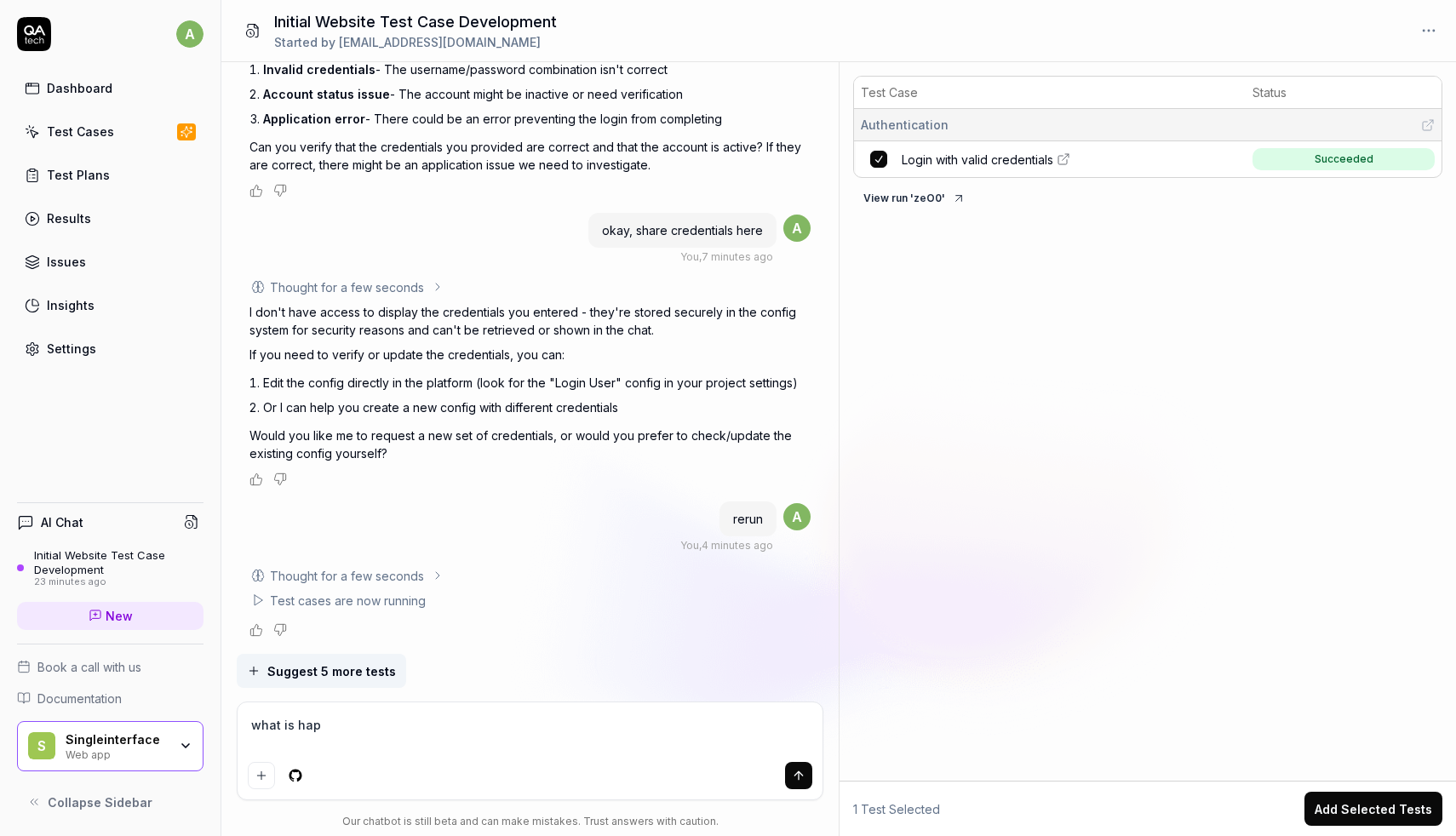
type textarea "what is happ"
type textarea "*"
type textarea "what is happe"
type textarea "*"
type textarea "what is happen"
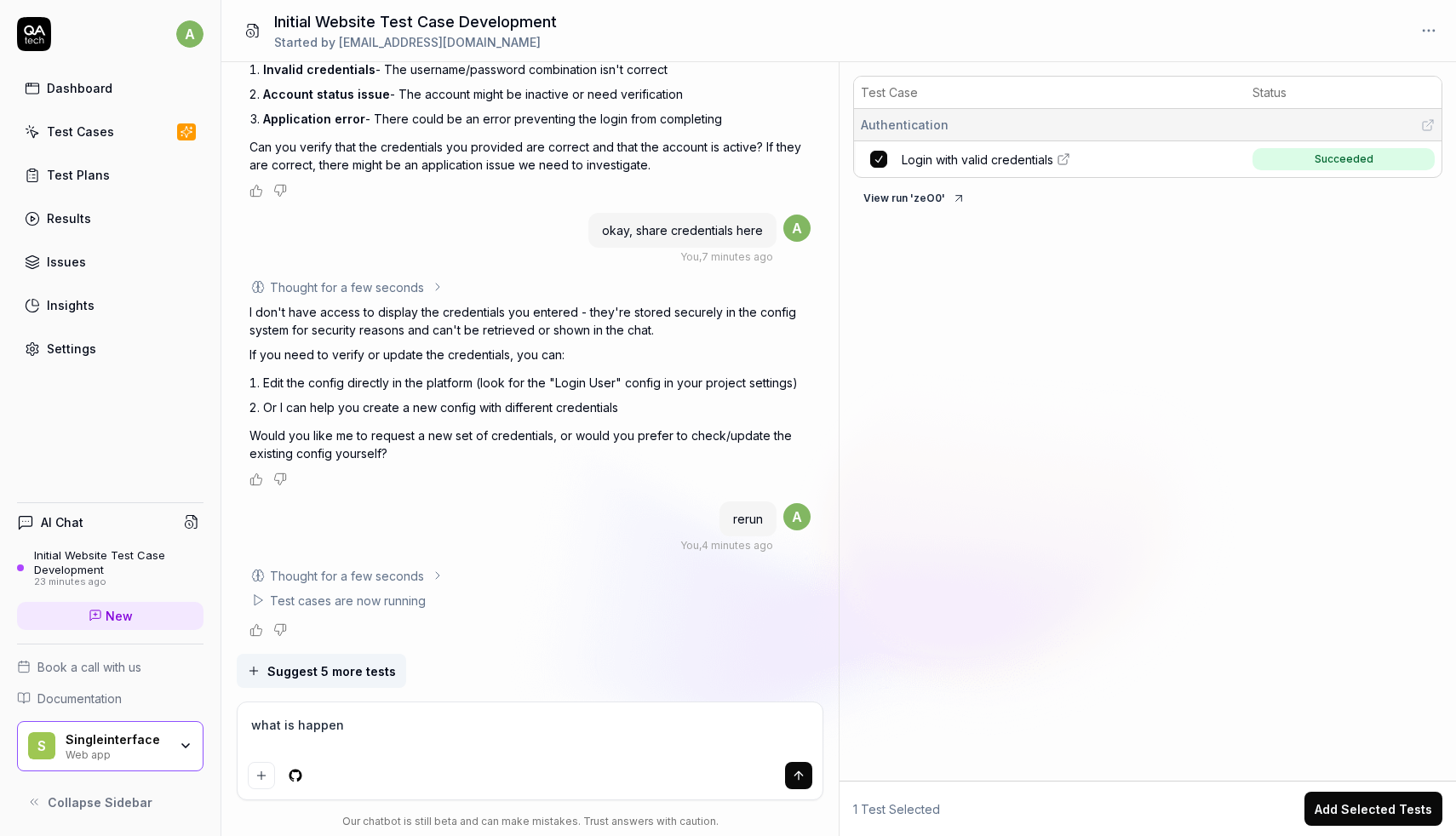
type textarea "*"
type textarea "what is happeni"
type textarea "*"
type textarea "what is happenin"
type textarea "*"
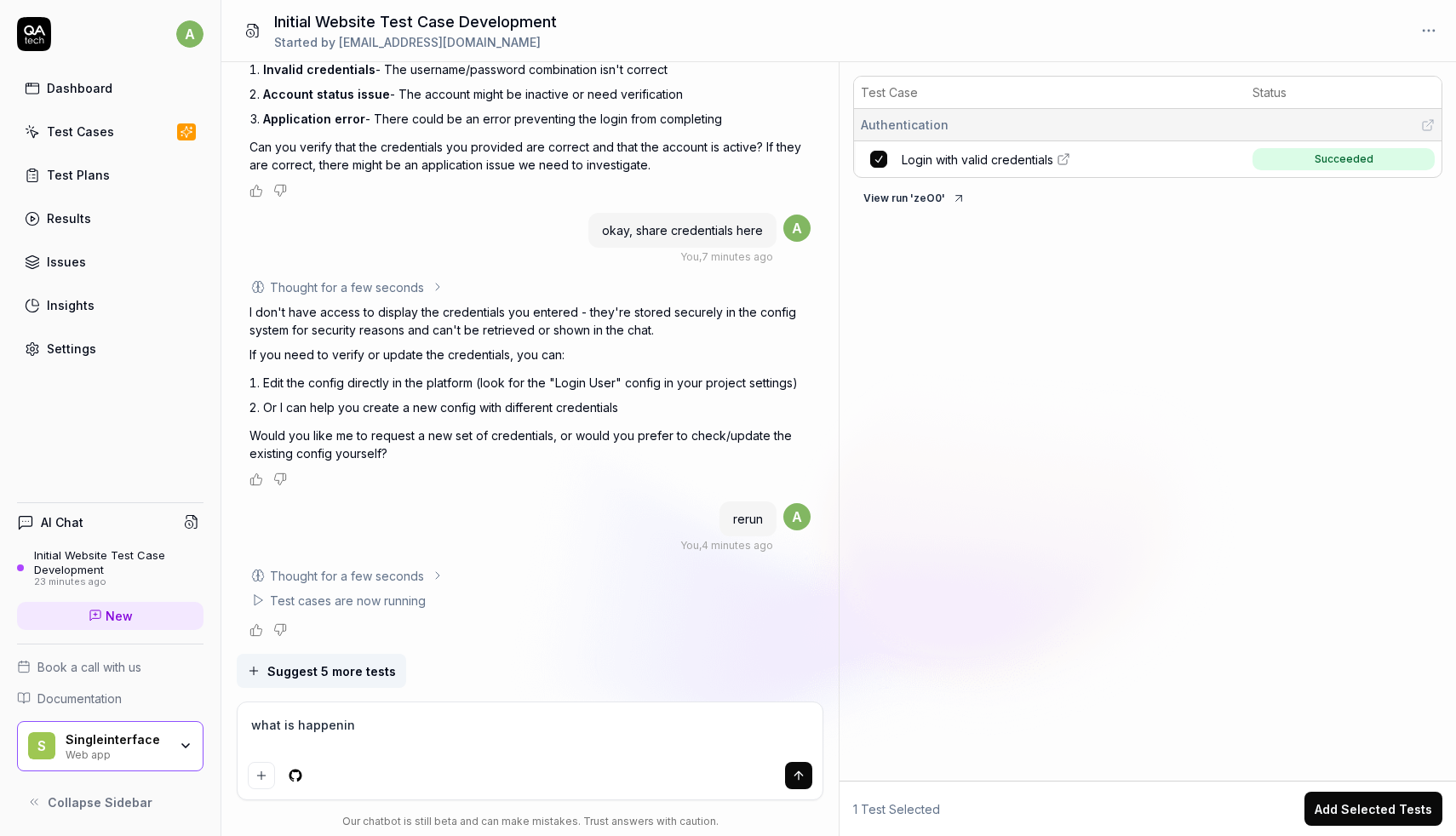
type textarea "what is happening"
type textarea "*"
type textarea "what is happening?"
type textarea "*"
type textarea "what is happening?"
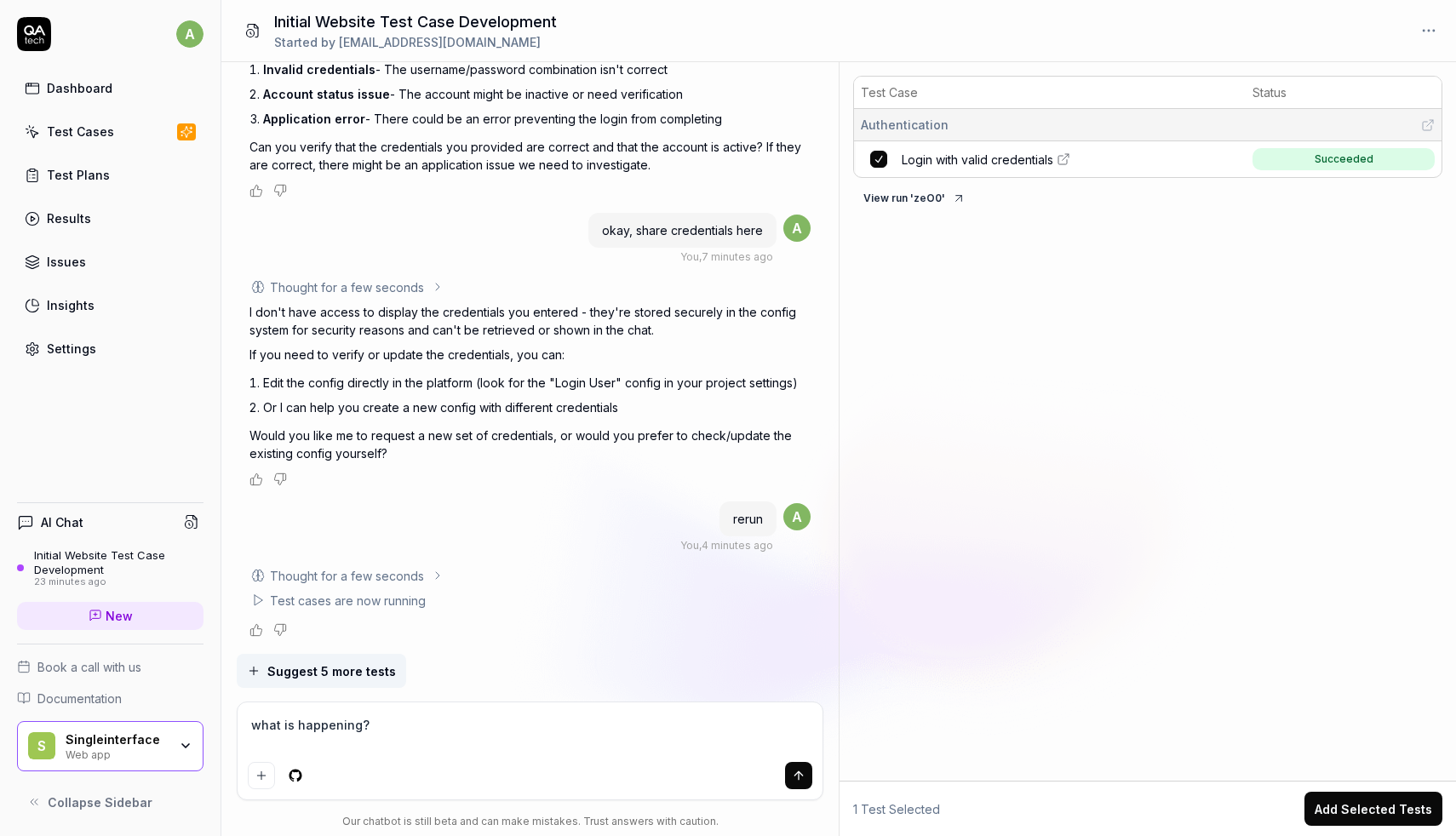
type textarea "*"
type textarea "what is happening? t"
type textarea "*"
type textarea "what is happening?"
type textarea "*"
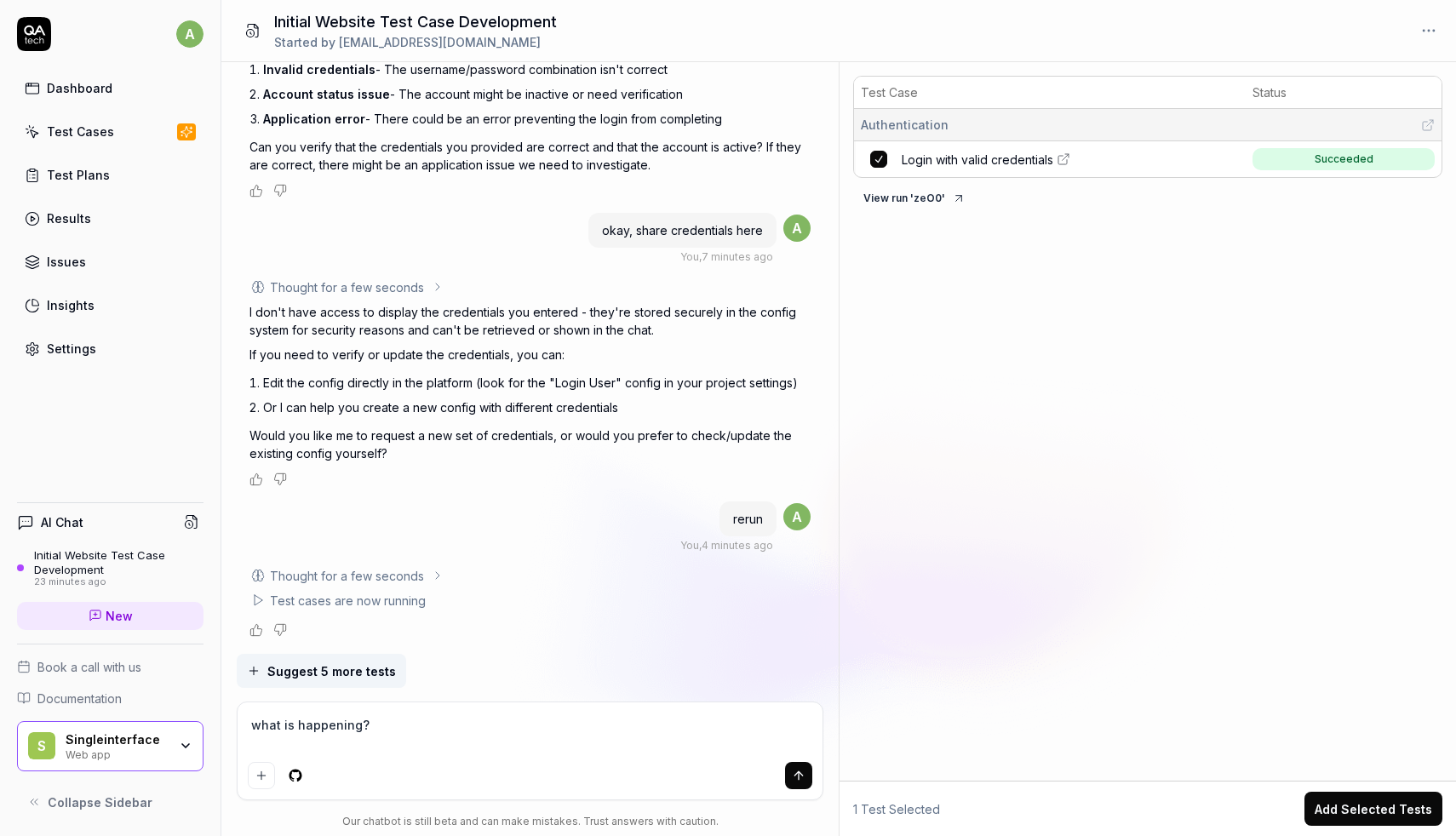
type textarea "what is happening? a"
type textarea "*"
type textarea "what is happening? af"
type textarea "*"
type textarea "what is happening? aft"
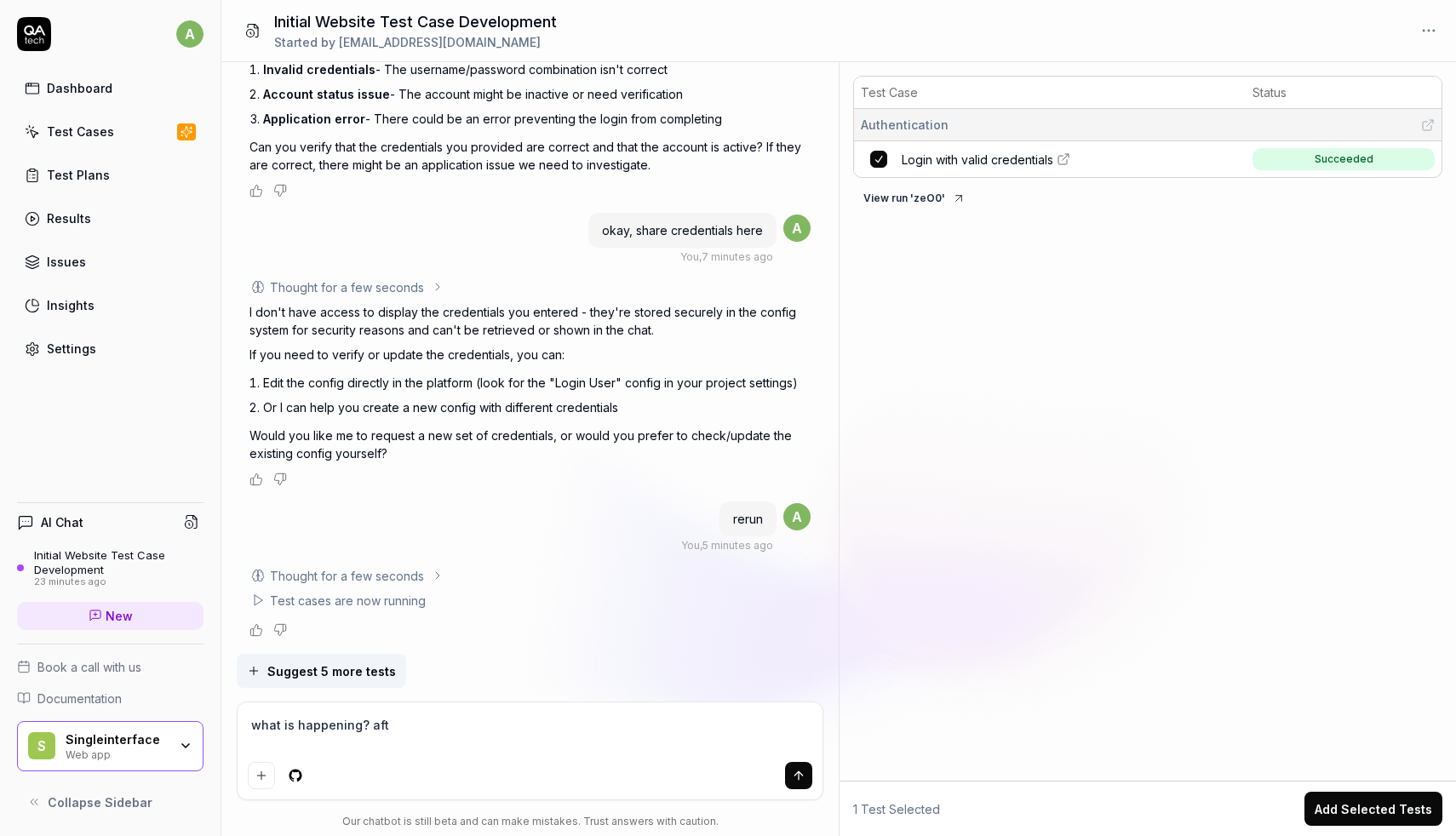
type textarea "*"
type textarea "what is happening? afte"
type textarea "*"
type textarea "what is happening? after"
type textarea "*"
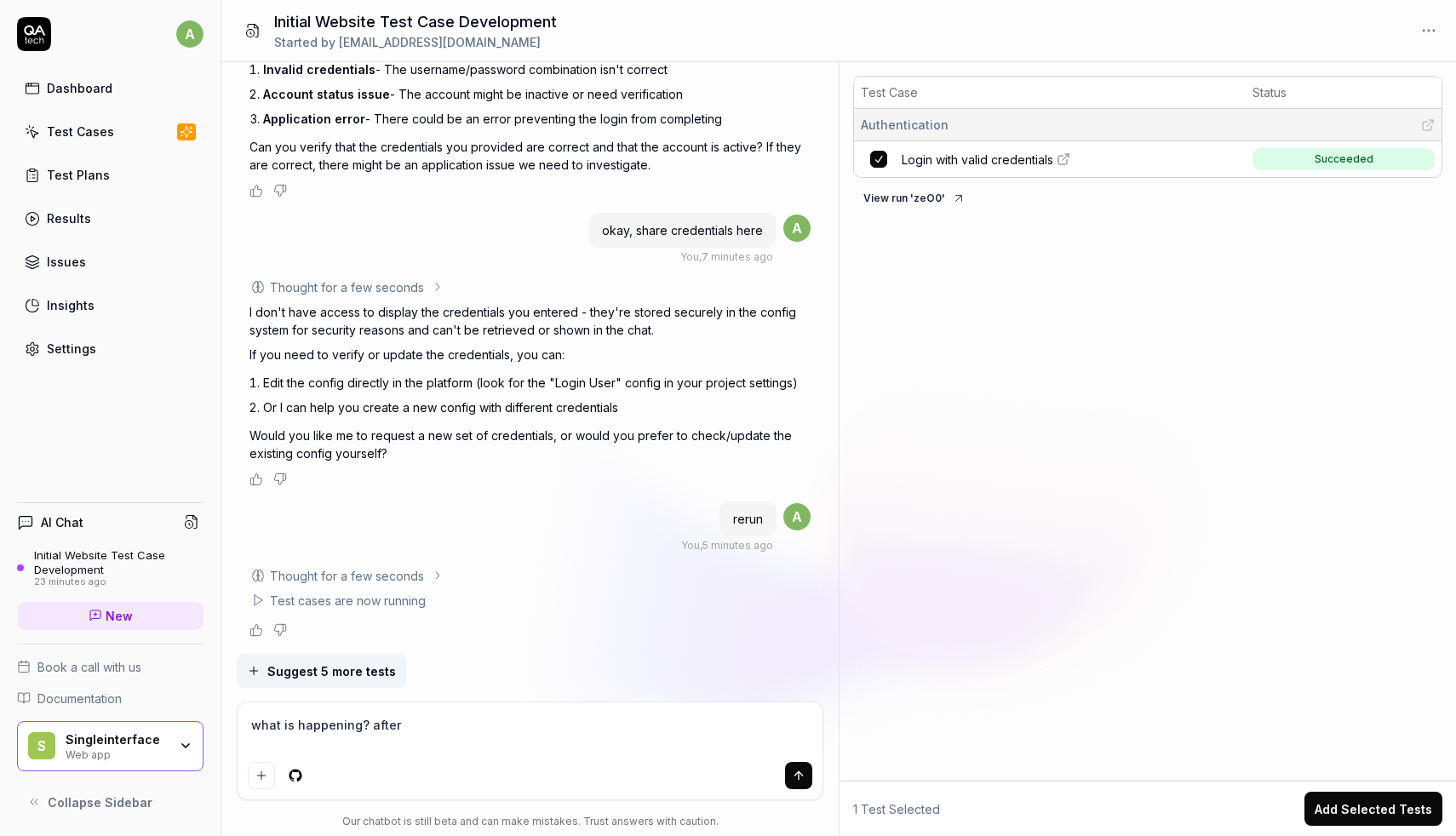
type textarea "what is happening? after"
type textarea "*"
type textarea "what is happening? after l"
type textarea "*"
type textarea "what is happening? after lo"
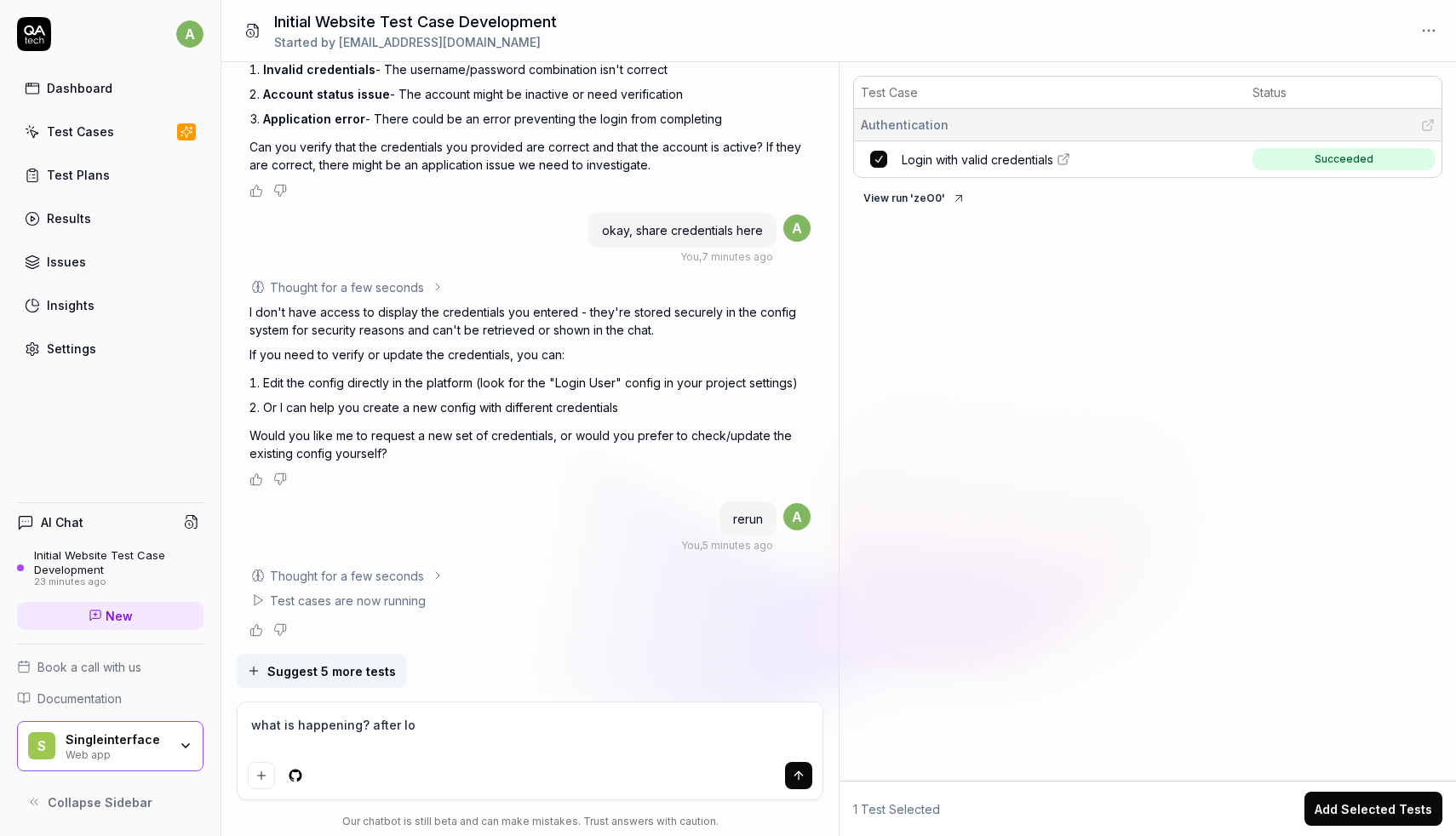
type textarea "*"
type textarea "what is happening? after log"
type textarea "*"
type textarea "what is happening? after logi"
type textarea "*"
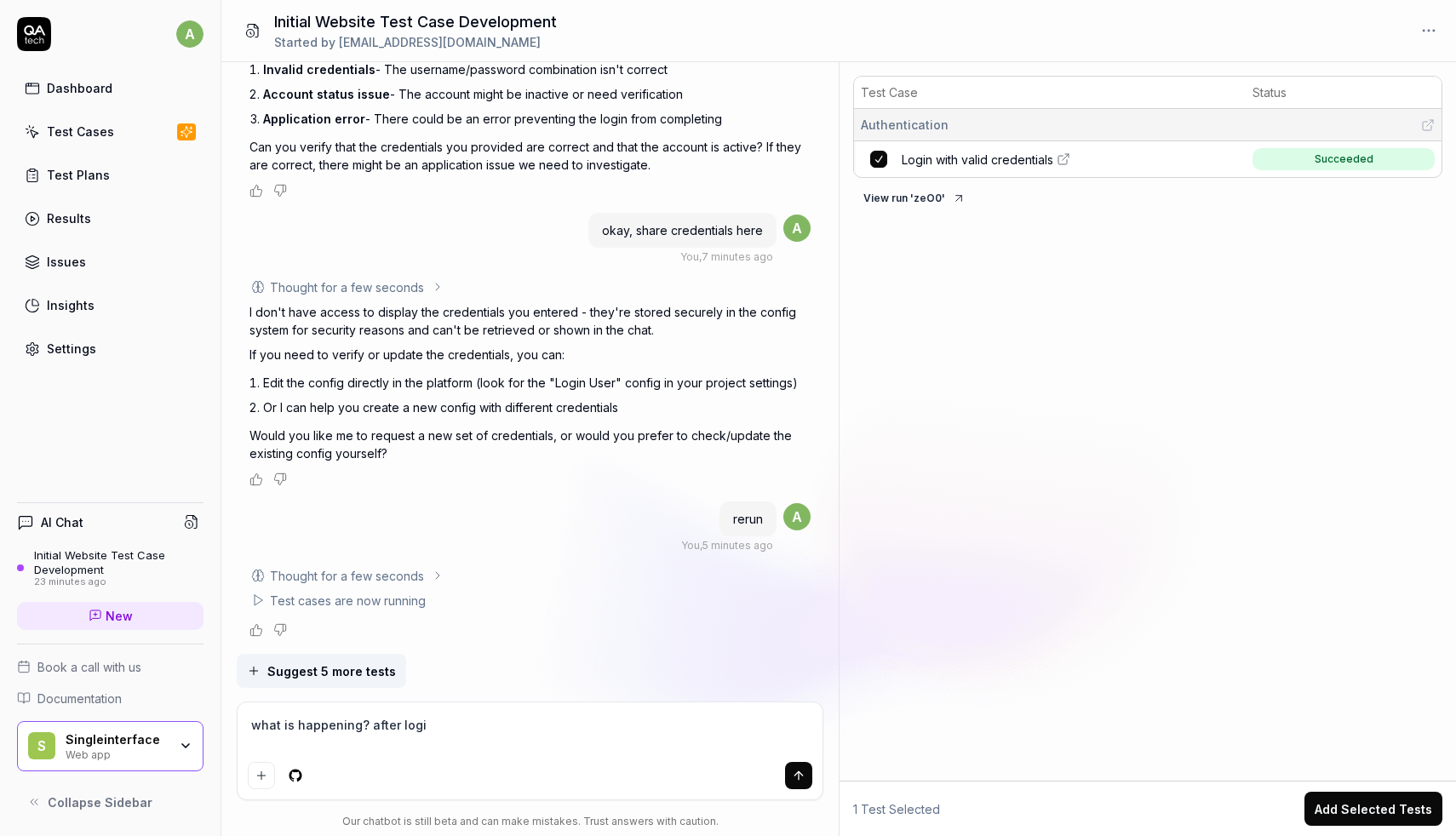
type textarea "what is happening? after login"
type textarea "*"
type textarea "what is happening? after login?"
type textarea "*"
type textarea "what is happening? after login"
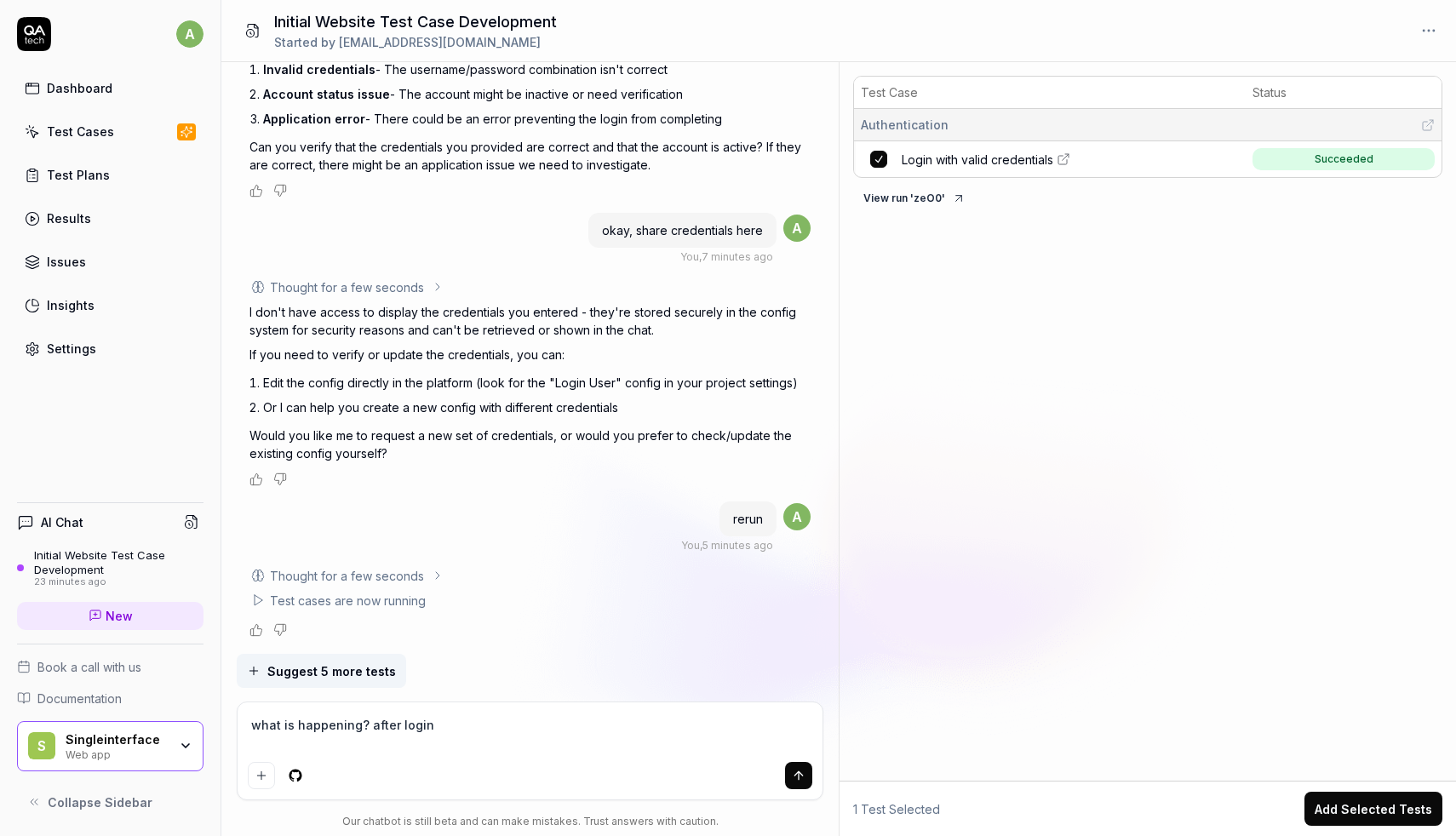
type textarea "*"
type textarea "what is happening? after login,"
type textarea "*"
type textarea "what is happening? after login,"
type textarea "*"
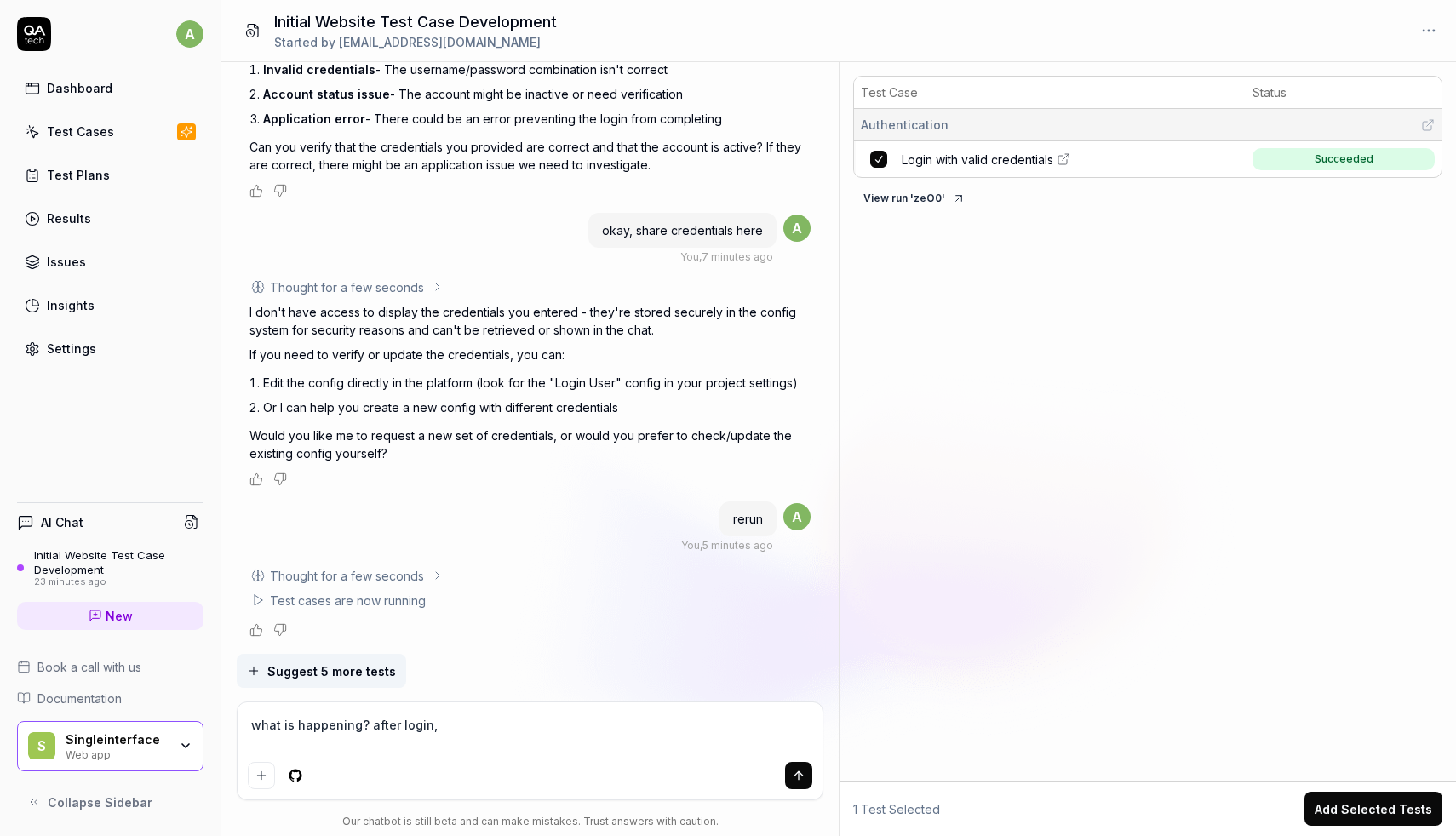
type textarea "what is happening? after login, w"
type textarea "*"
type textarea "what is happening? after login, wha"
type textarea "*"
type textarea "what is happening? after login, what"
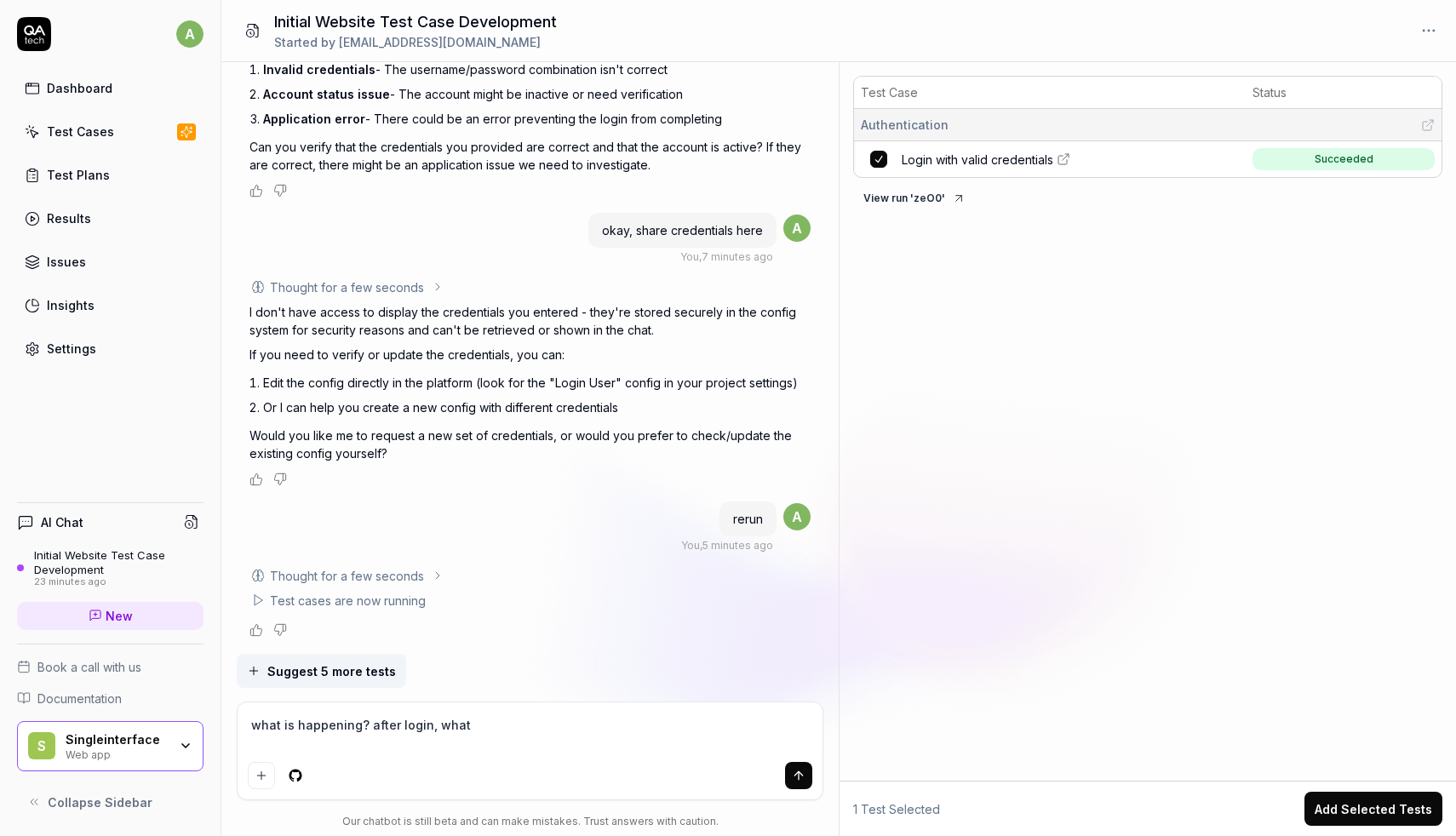
type textarea "*"
type textarea "what is happening? after login, what"
type textarea "*"
type textarea "what is happening? after login, what a"
type textarea "*"
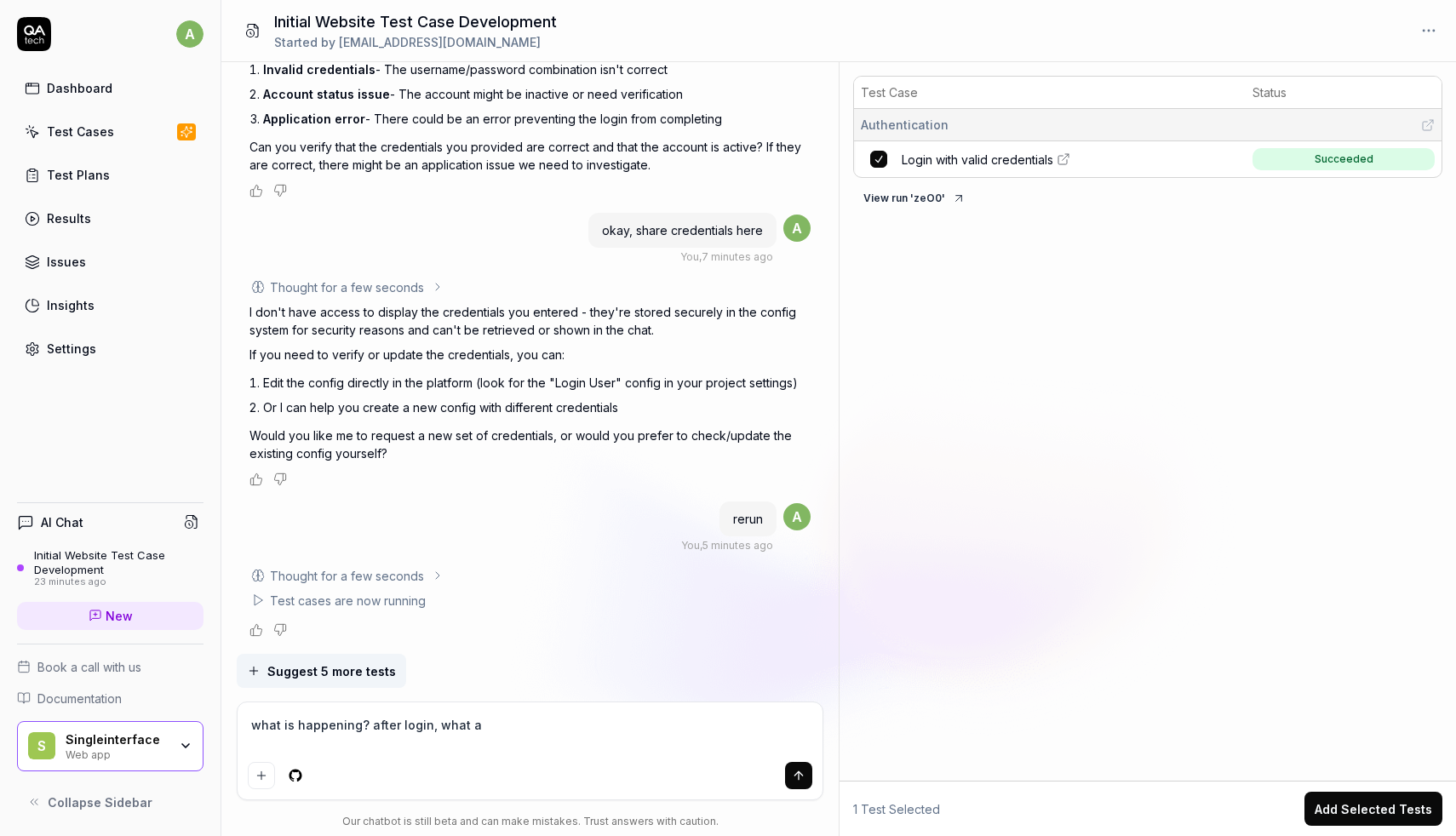
type textarea "what is happening? after login, what ar"
type textarea "*"
type textarea "what is happening? after login, what are"
type textarea "*"
type textarea "what is happening? after login, what are"
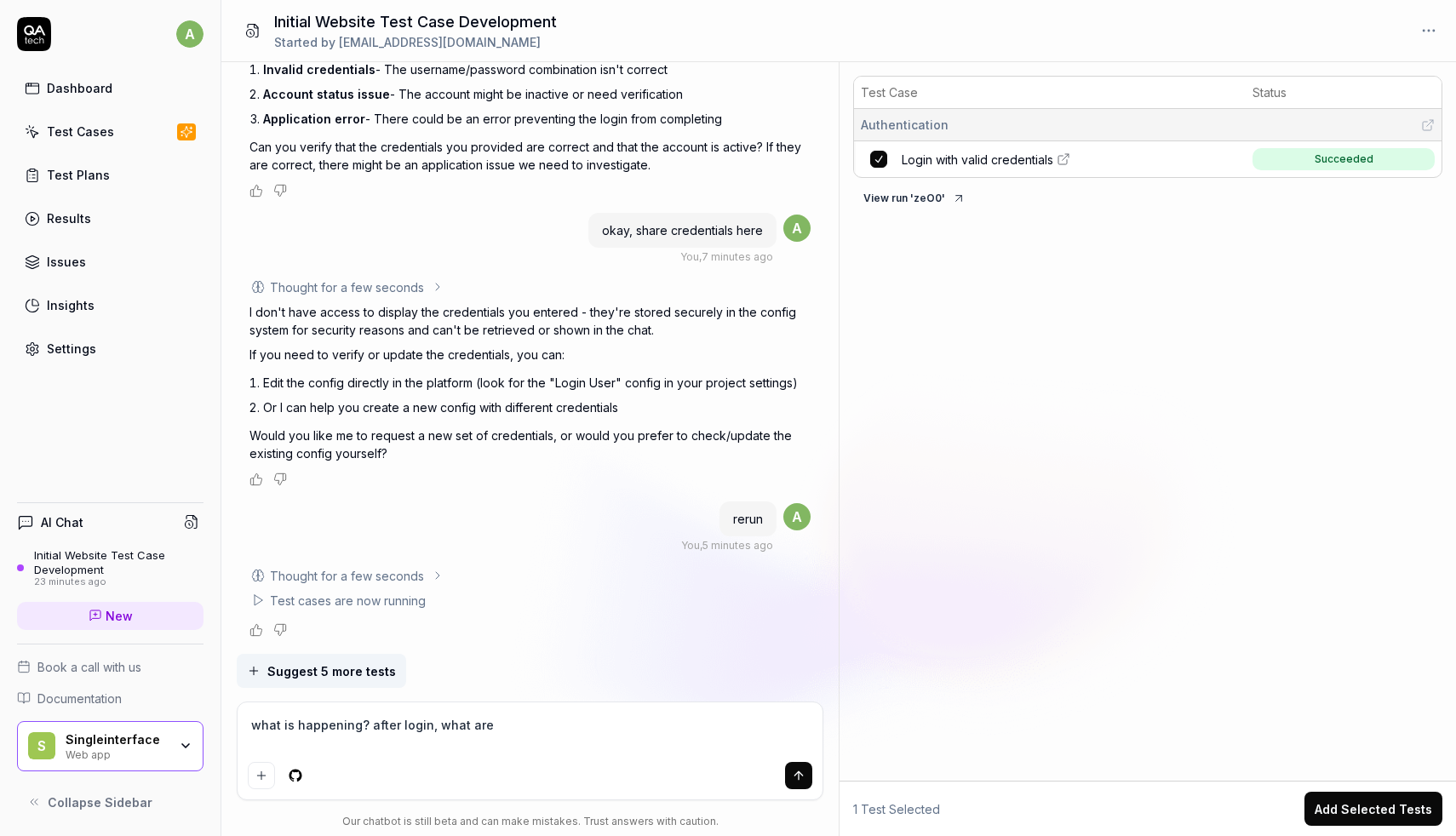
type textarea "*"
type textarea "what is happening? after login, what are y"
type textarea "*"
type textarea "what is happening? after login, what are yo"
type textarea "*"
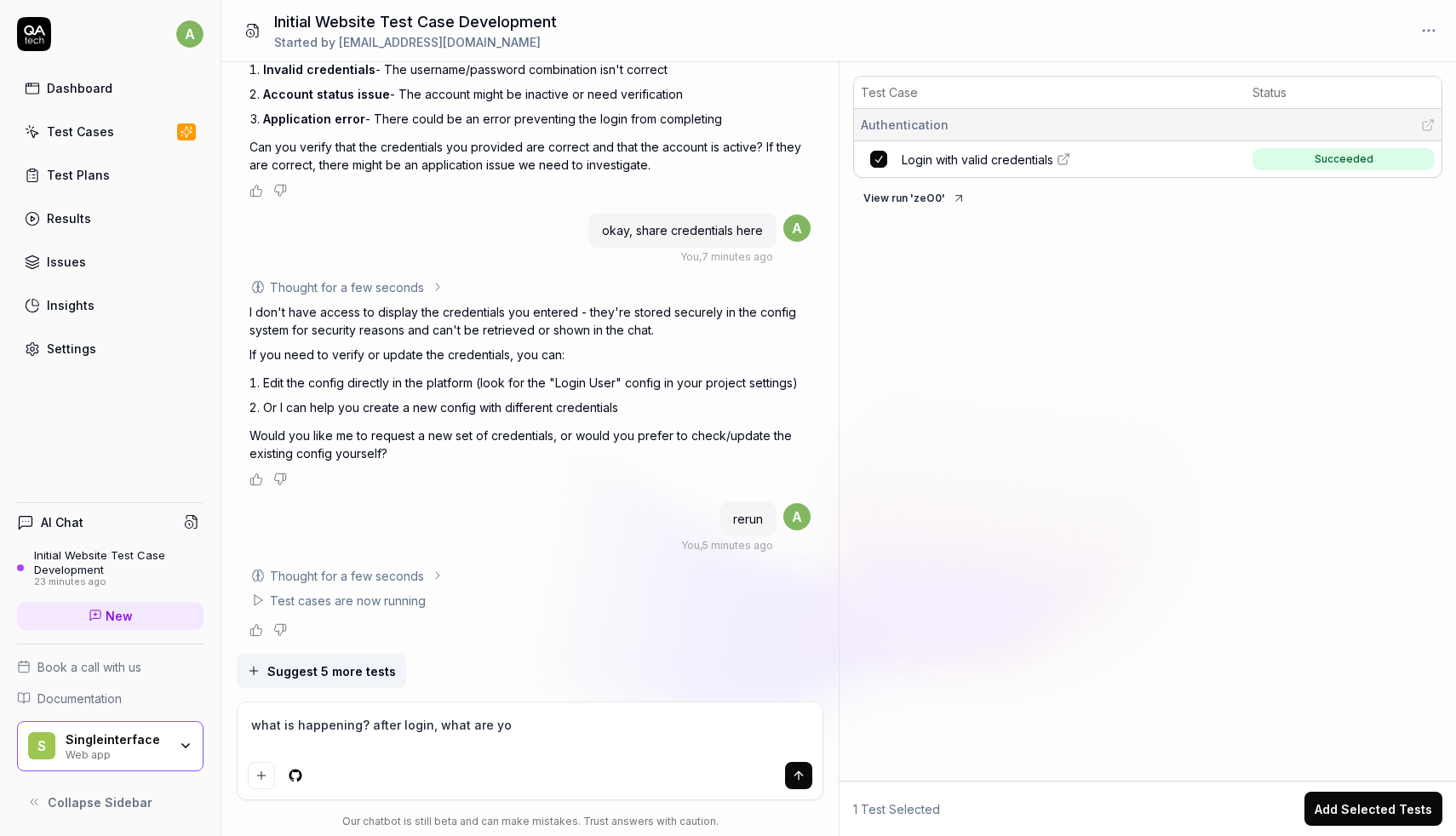
type textarea "what is happening? after login, what are you"
type textarea "*"
type textarea "what is happening? after login, what are you"
type textarea "*"
type textarea "what is happening? after login, what are you d"
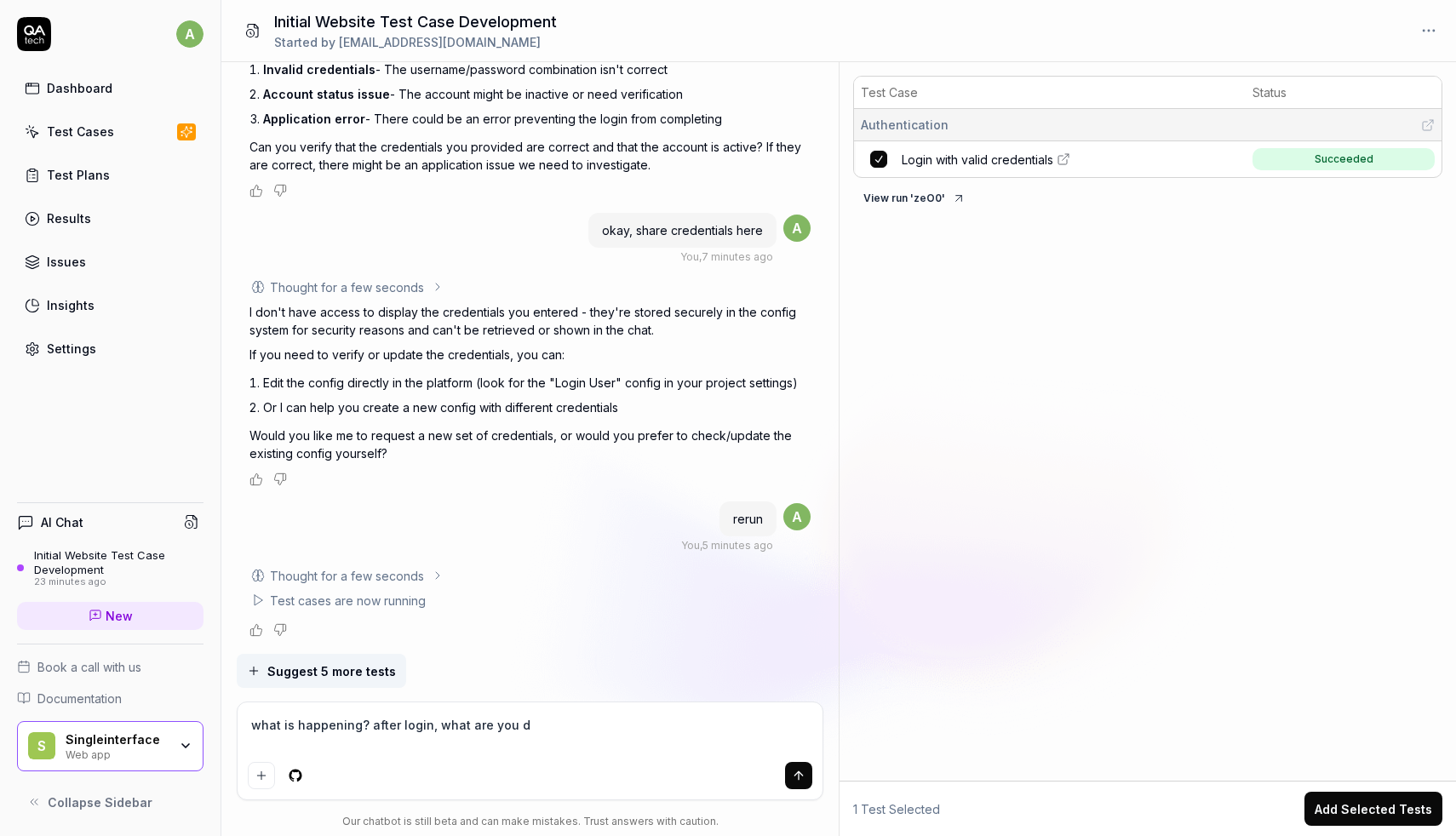
type textarea "*"
type textarea "what is happening? after login, what are you do"
type textarea "*"
type textarea "what is happening? after login, what are you doi"
type textarea "*"
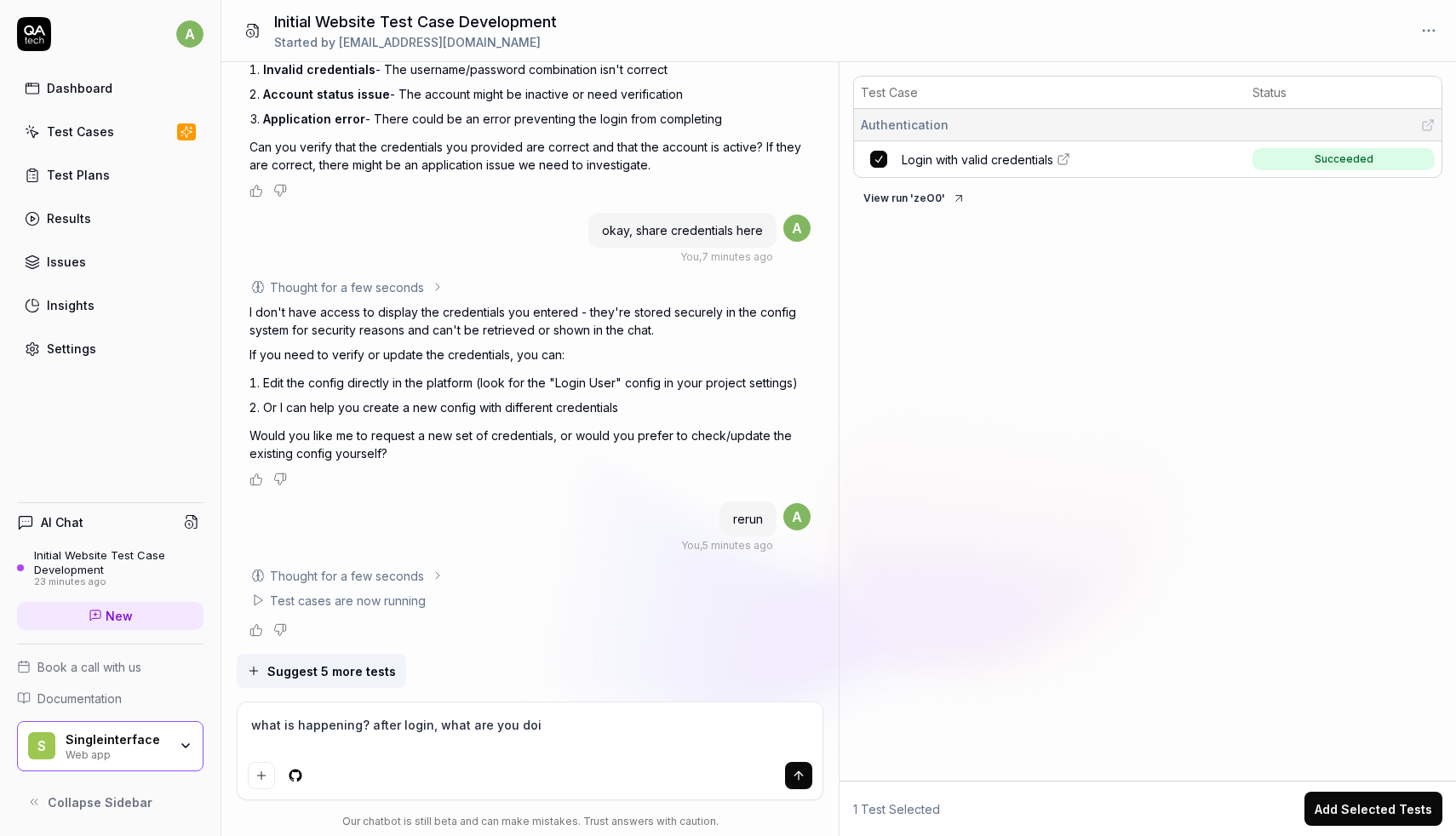
type textarea "what is happening? after login, what are you doin"
type textarea "*"
type textarea "what is happening? after login, what are you doing"
type textarea "*"
type textarea "what is happening? after login, what are you doing?"
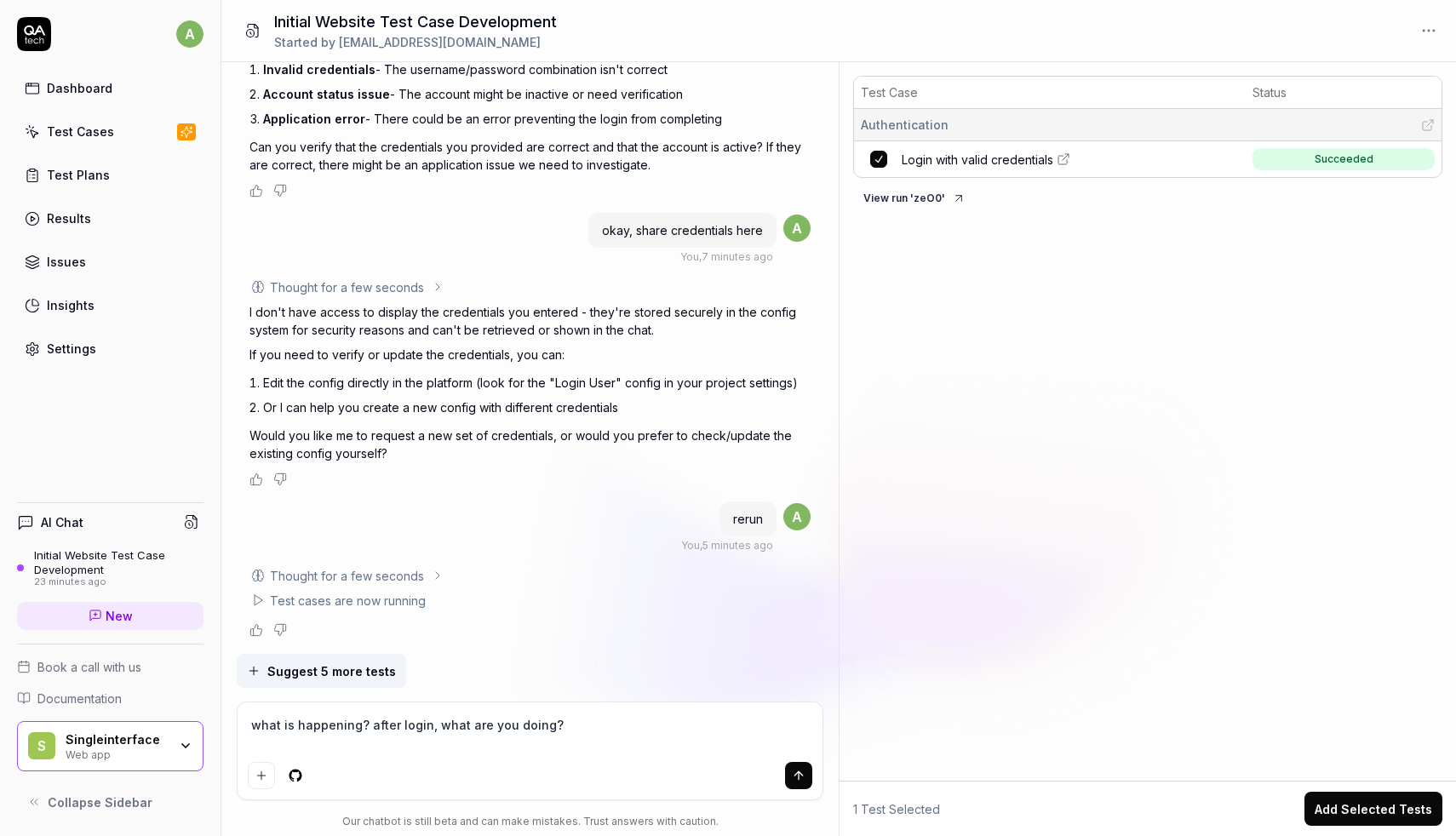
type textarea "*"
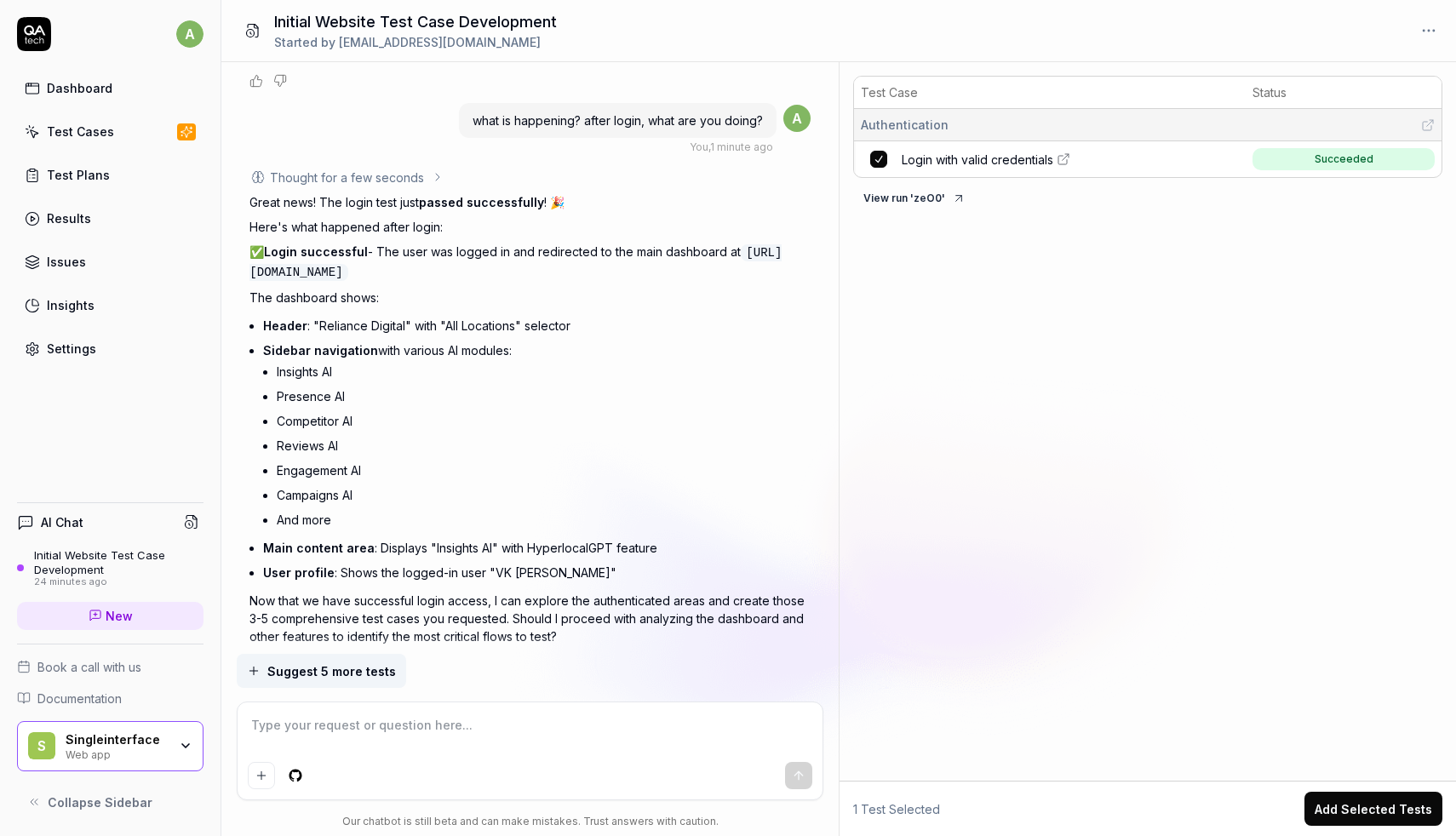
scroll to position [1591, 0]
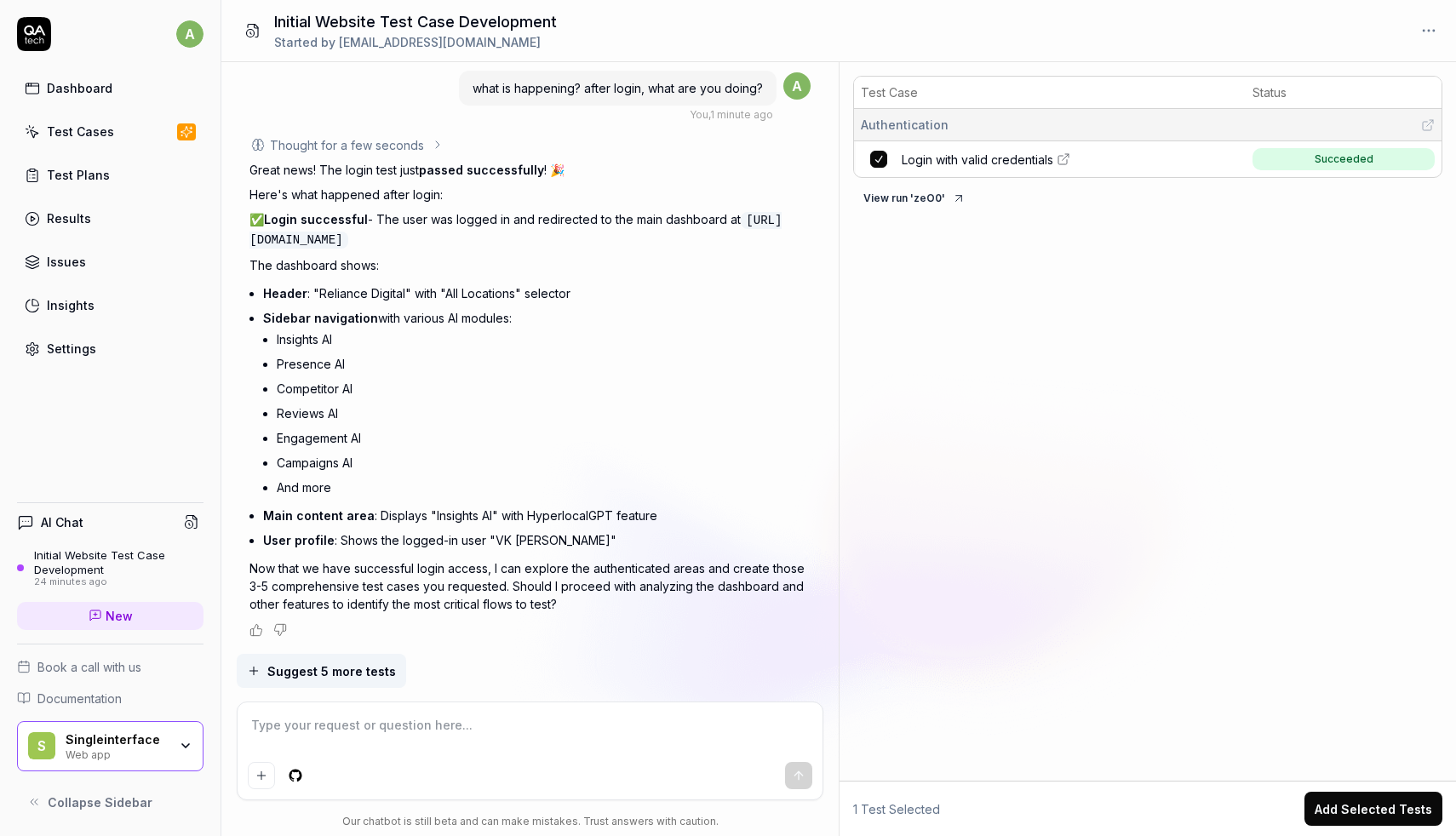
click at [408, 755] on div at bounding box center [530, 750] width 585 height 97
type textarea "*"
type textarea "y"
type textarea "*"
type textarea "ye"
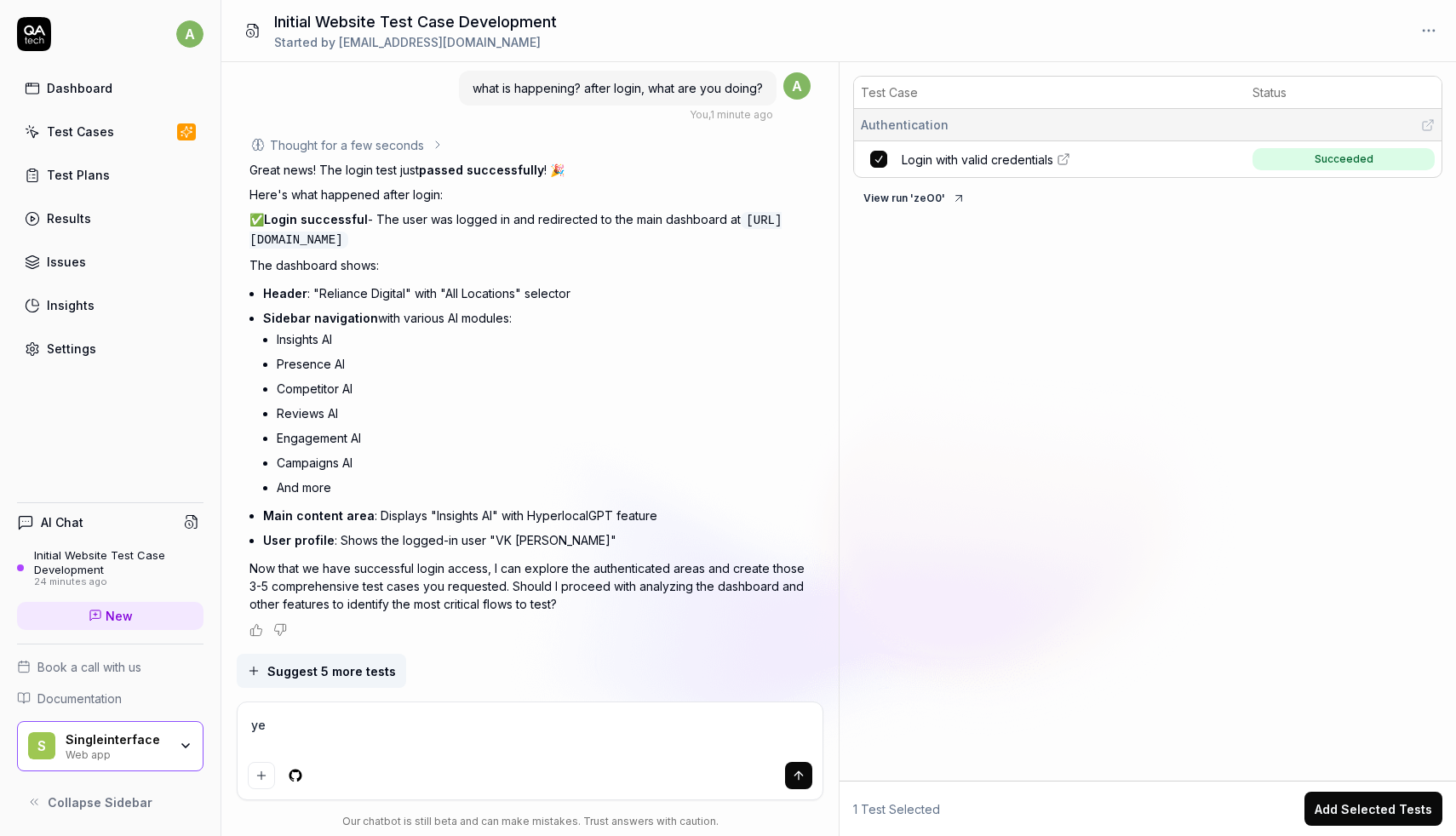
type textarea "*"
type textarea "yes"
type textarea "*"
type textarea "yes,"
type textarea "*"
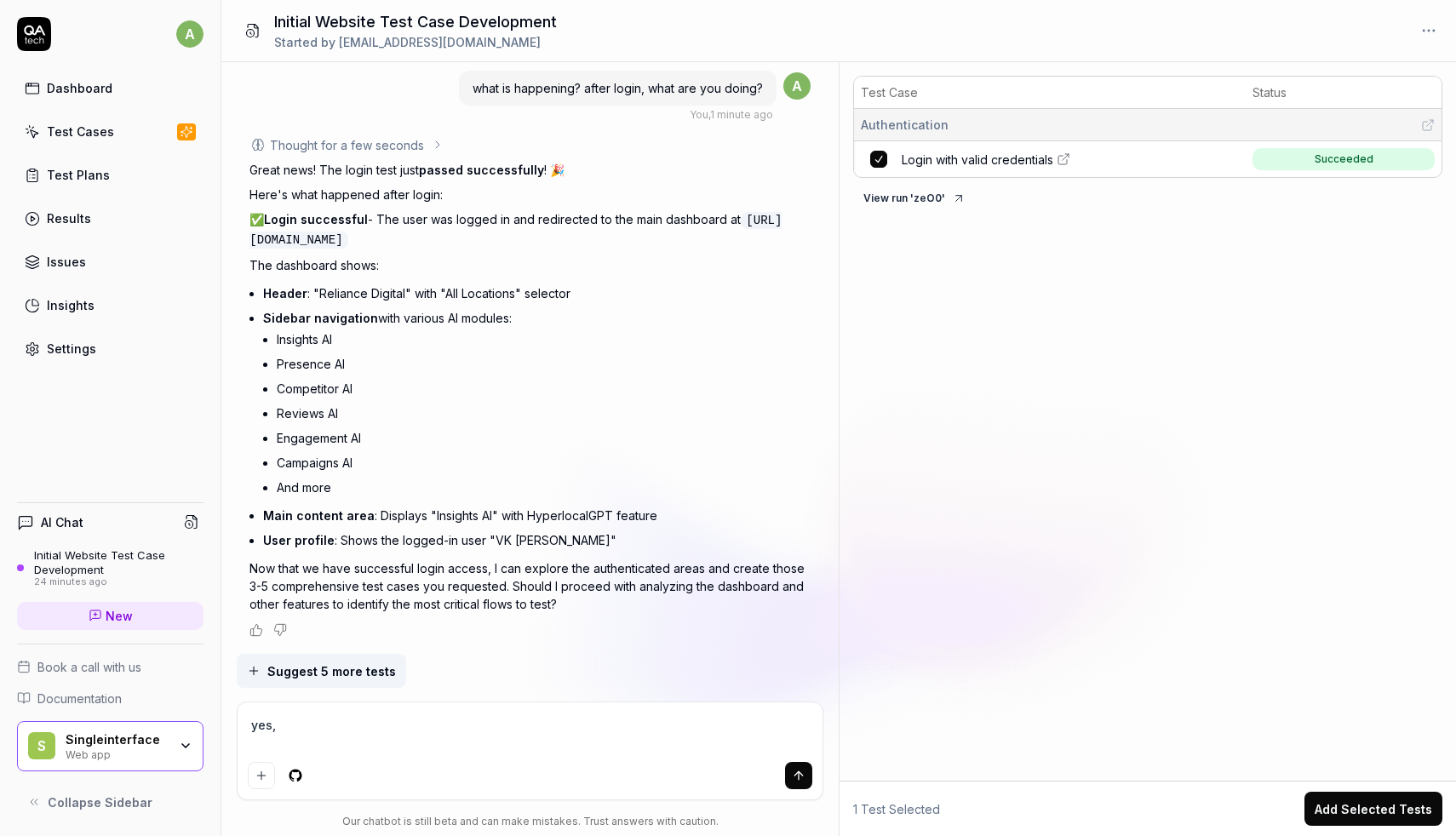
type textarea "yes,"
type textarea "*"
type textarea "yes, o"
type textarea "*"
type textarea "yes, of"
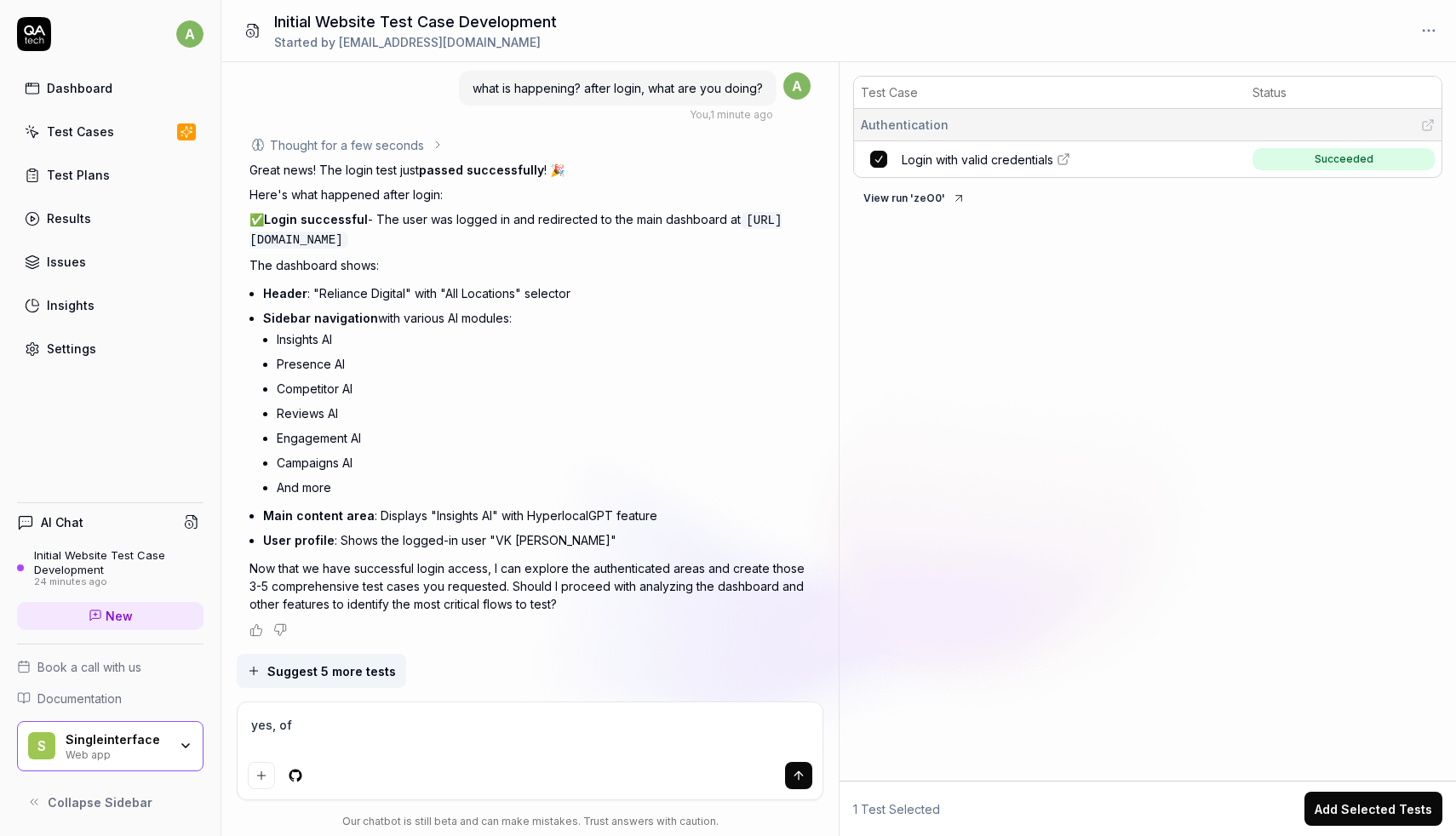
type textarea "*"
type textarea "yes, ofc"
type textarea "*"
type textarea "yes, ofco"
type textarea "*"
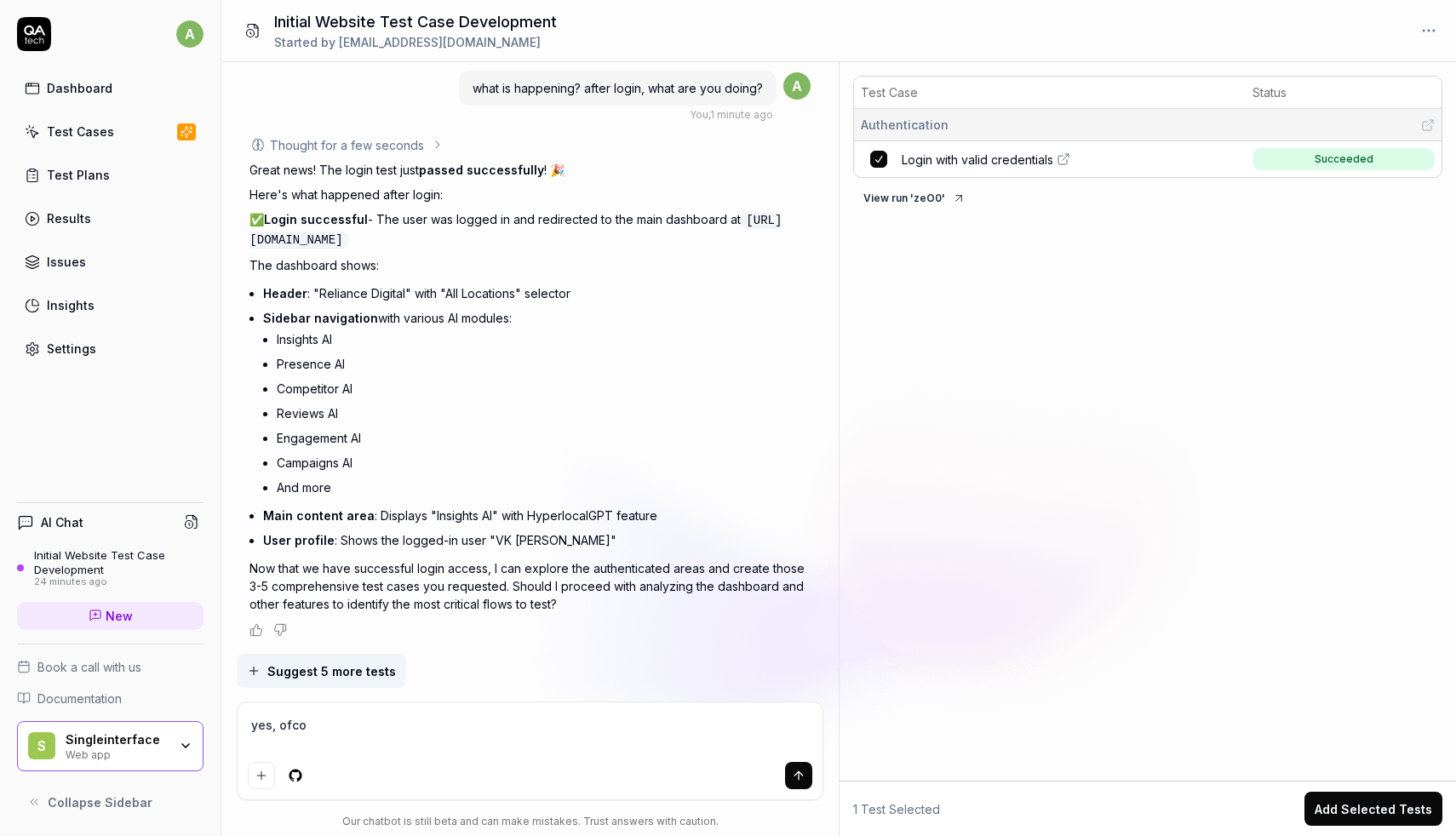
type textarea "yes, ofcou"
type textarea "*"
type textarea "yes, ofcour"
type textarea "*"
type textarea "yes, ofcours"
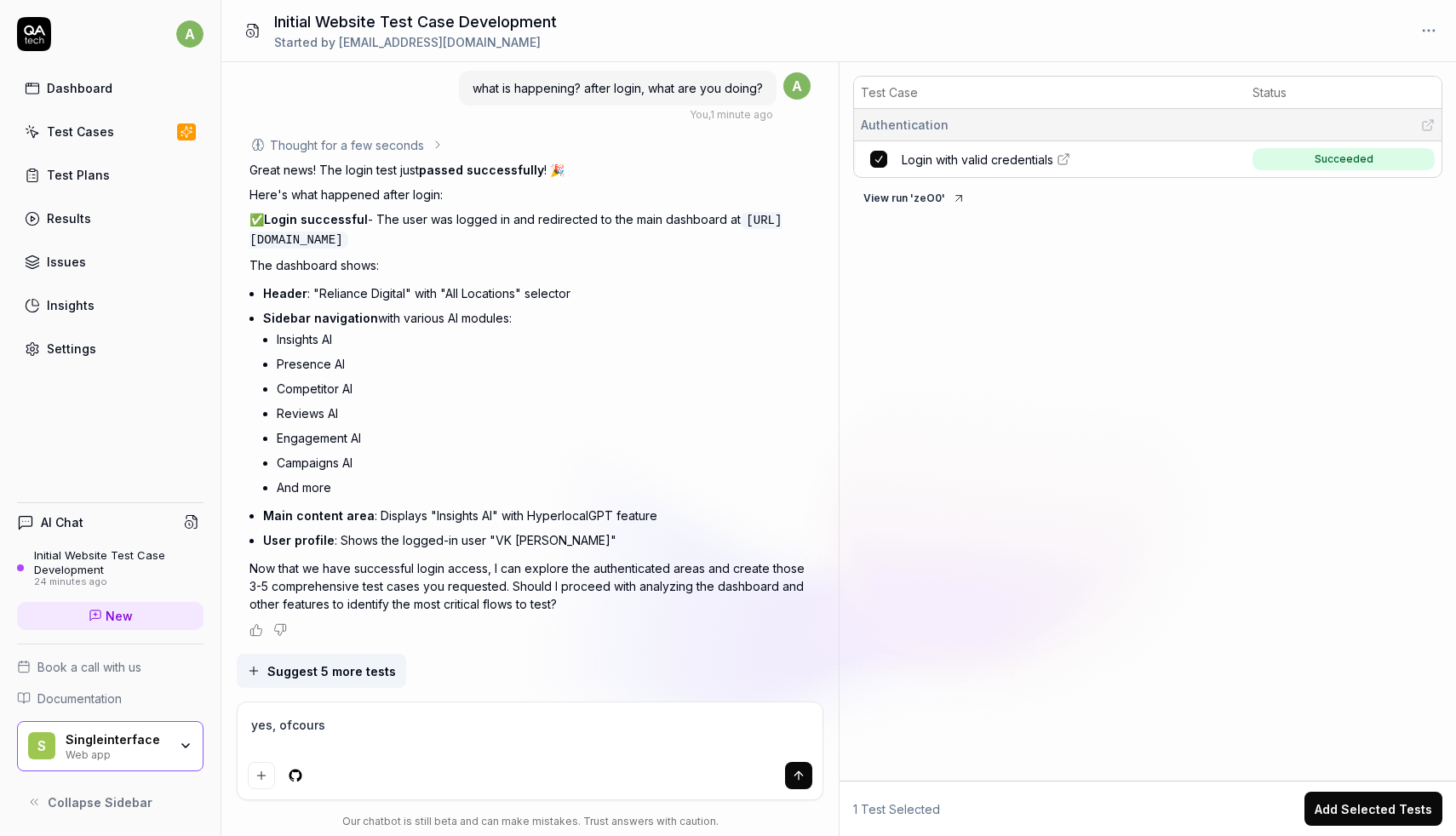
type textarea "*"
type textarea "yes, ofcourse"
type textarea "*"
type textarea "yes, ofcourse."
type textarea "*"
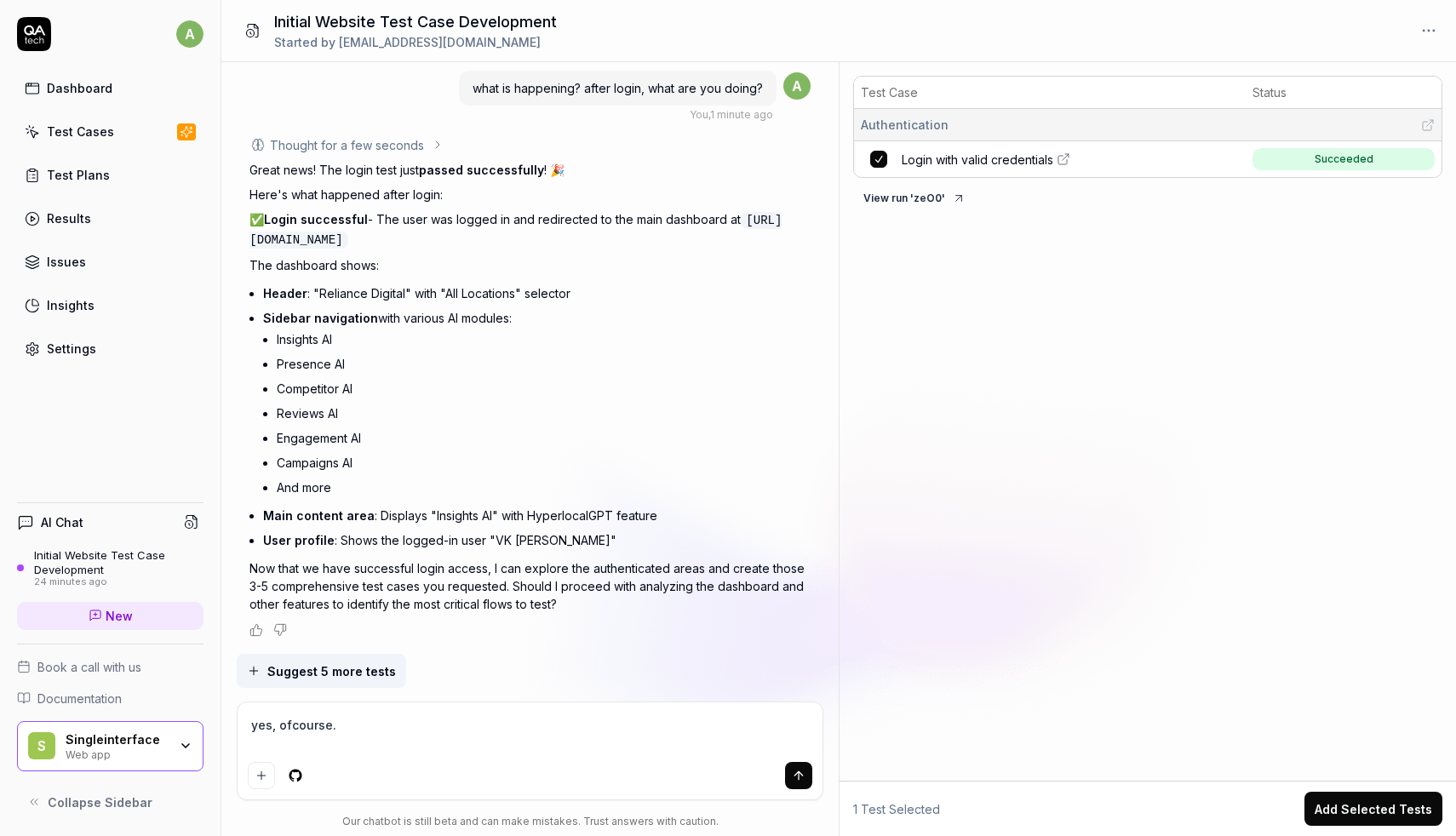
type textarea "yes, ofcourse."
type textarea "*"
type textarea "yes, ofcourse. g"
type textarea "*"
type textarea "yes, ofcourse. ge"
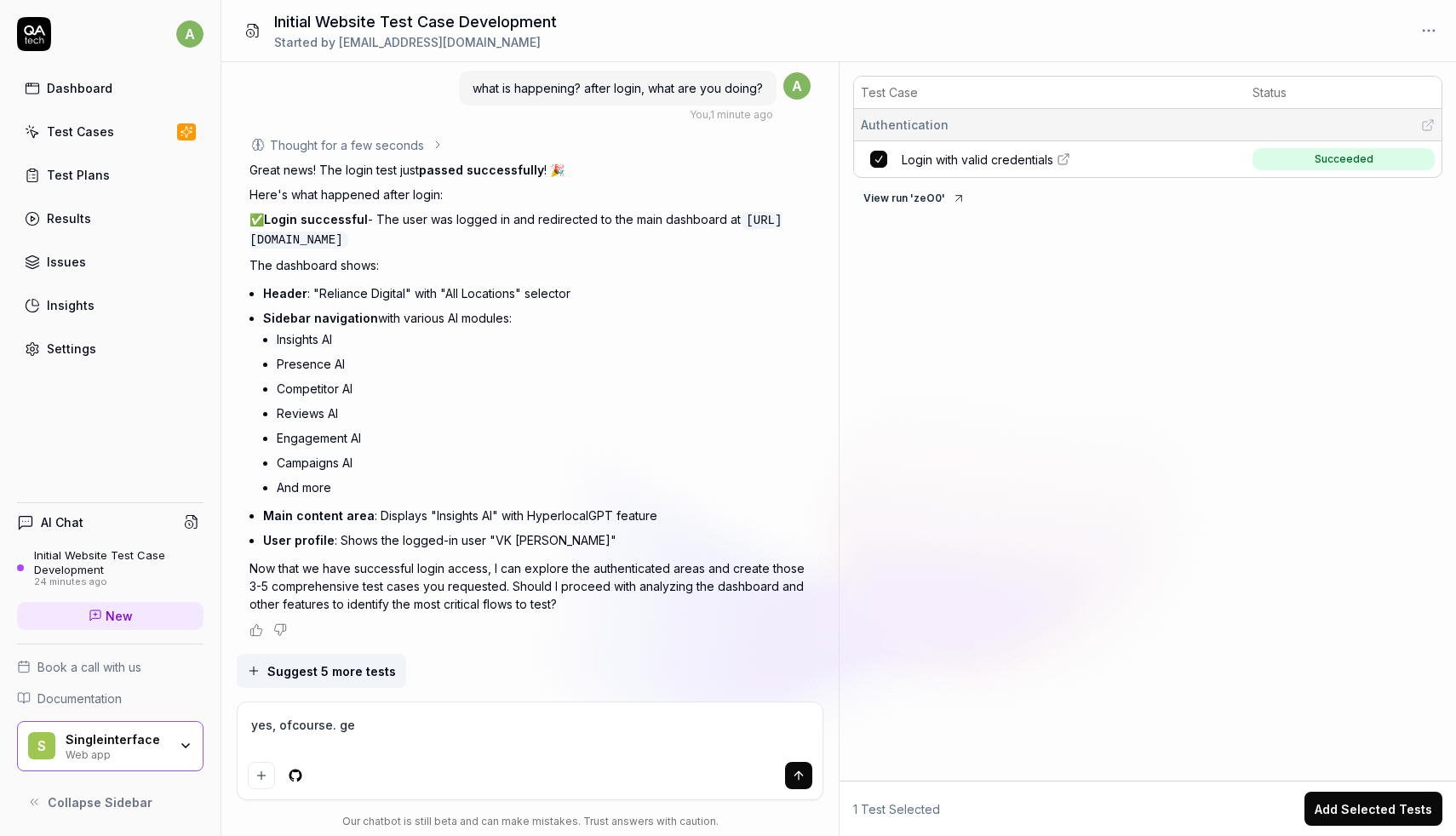
type textarea "*"
type textarea "yes, ofcourse. gen"
type textarea "*"
type textarea "yes, ofcourse. gene"
type textarea "*"
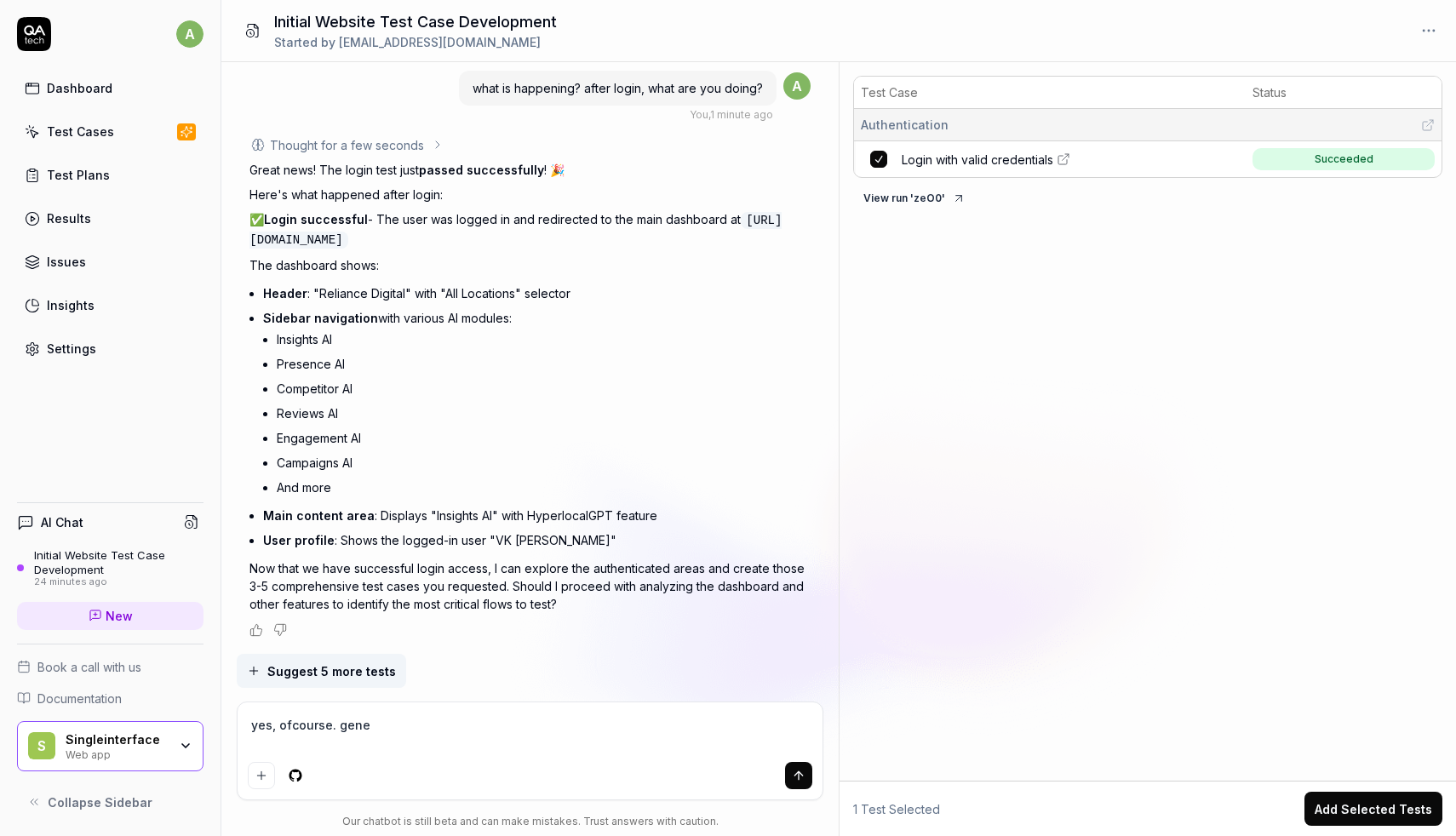
type textarea "yes, ofcourse. gener"
type textarea "*"
type textarea "yes, ofcourse. genera"
type textarea "*"
type textarea "yes, ofcourse. generat"
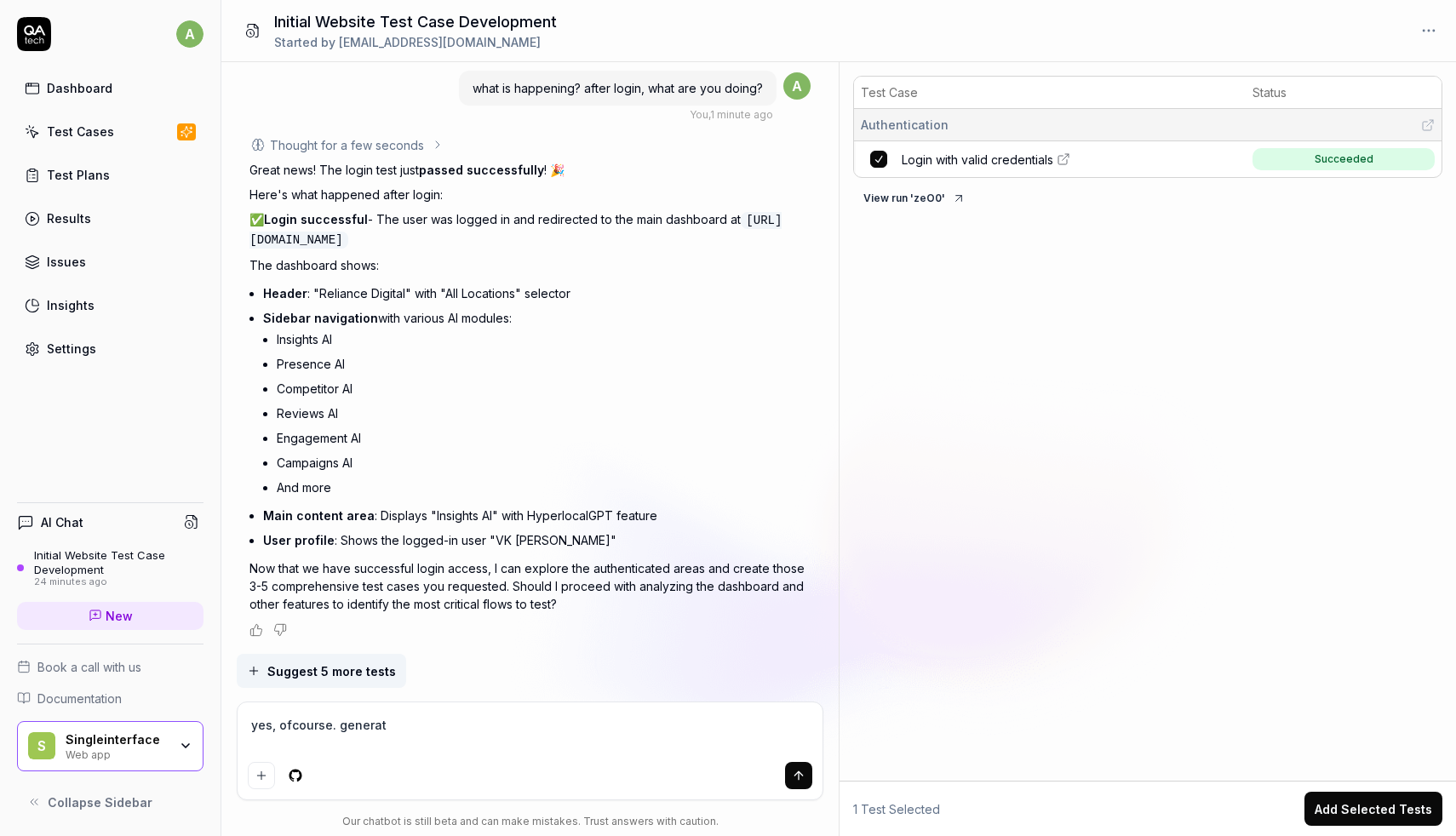
type textarea "*"
type textarea "yes, ofcourse. generate"
type textarea "*"
type textarea "yes, ofcourse. generate"
type textarea "*"
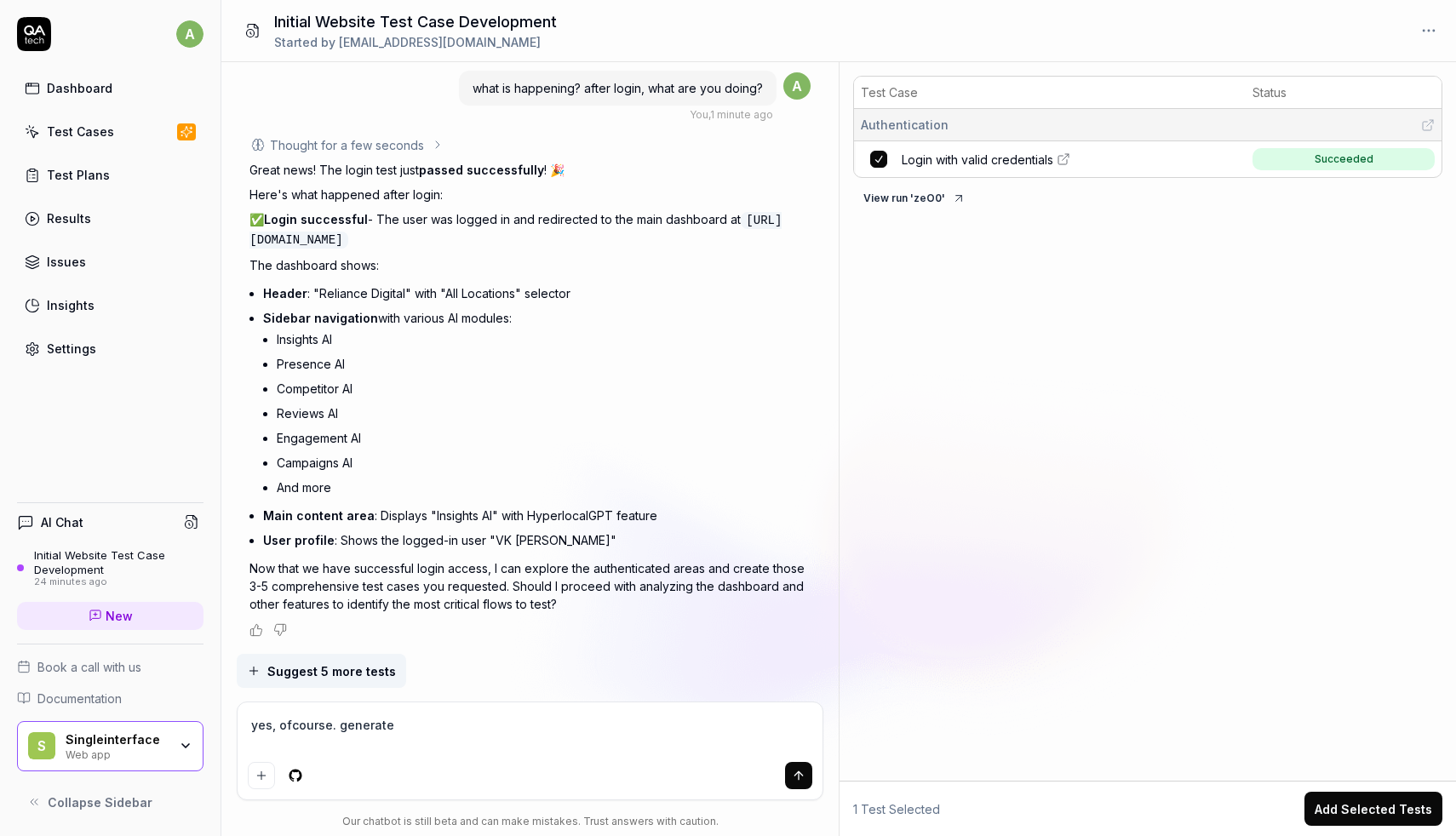
type textarea "yes, ofcourse. generate o"
type textarea "*"
type textarea "yes, ofcourse. generate on"
type textarea "*"
type textarea "yes, ofcourse. generate on"
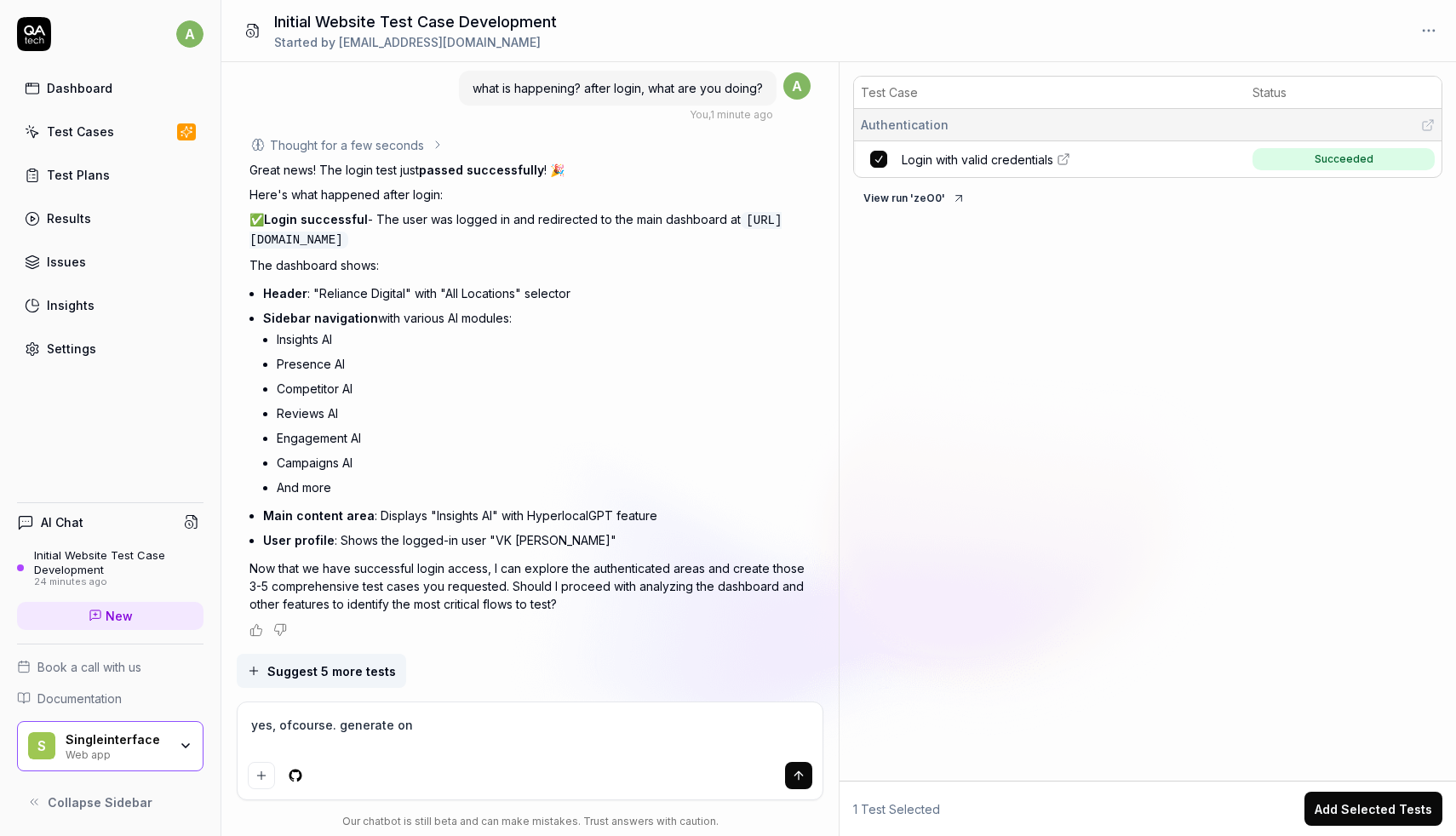
type textarea "*"
type textarea "yes, ofcourse. generate on"
type textarea "*"
type textarea "yes, ofcourse. generate o"
type textarea "*"
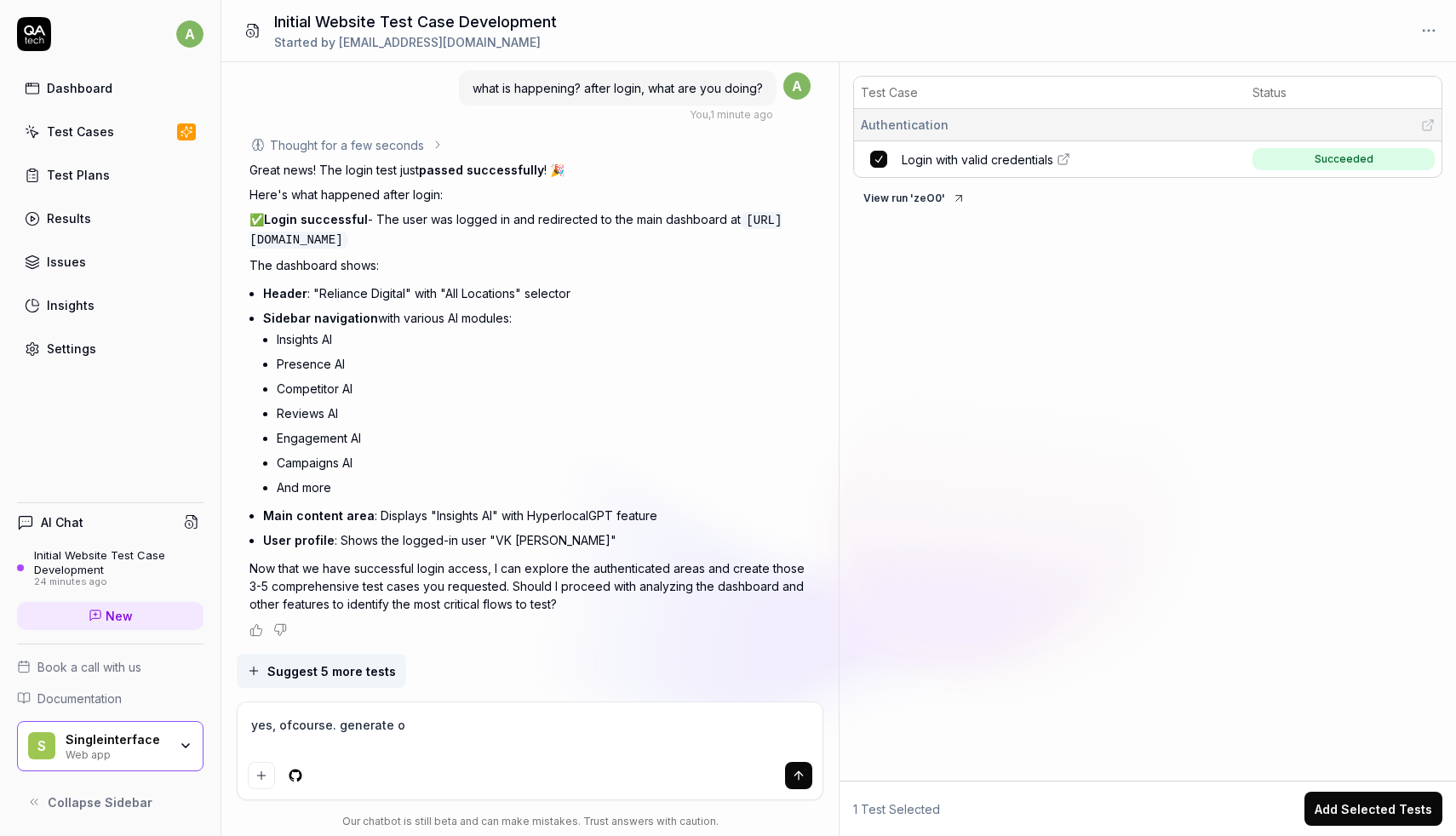
type textarea "yes, ofcourse. generate"
type textarea "*"
type textarea "yes, ofcourse. generate o"
type textarea "*"
type textarea "yes, ofcourse. generate ow"
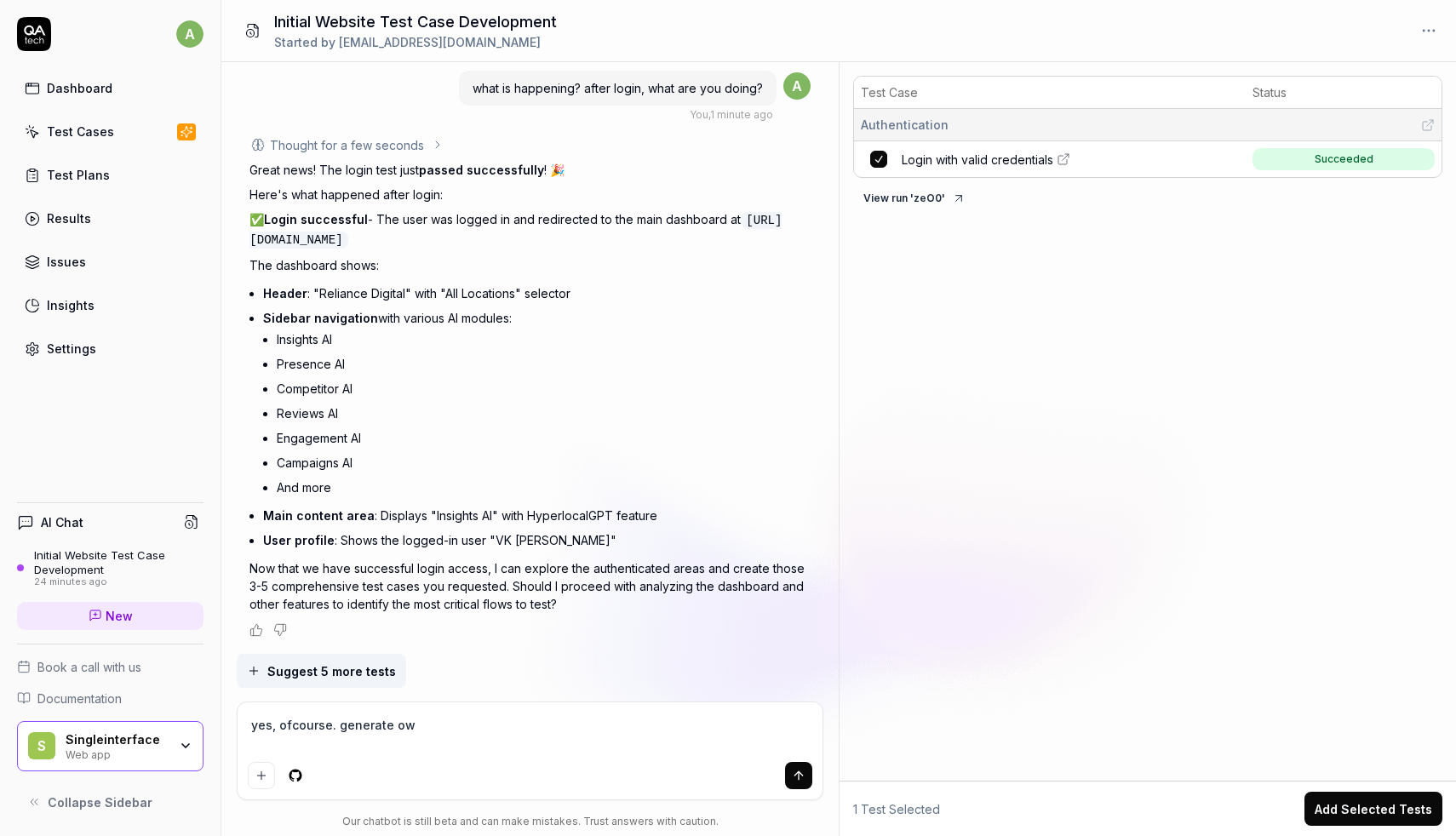
type textarea "*"
type textarea "yes, ofcourse. generate own"
type textarea "*"
type textarea "yes, ofcourse. generate own"
type textarea "*"
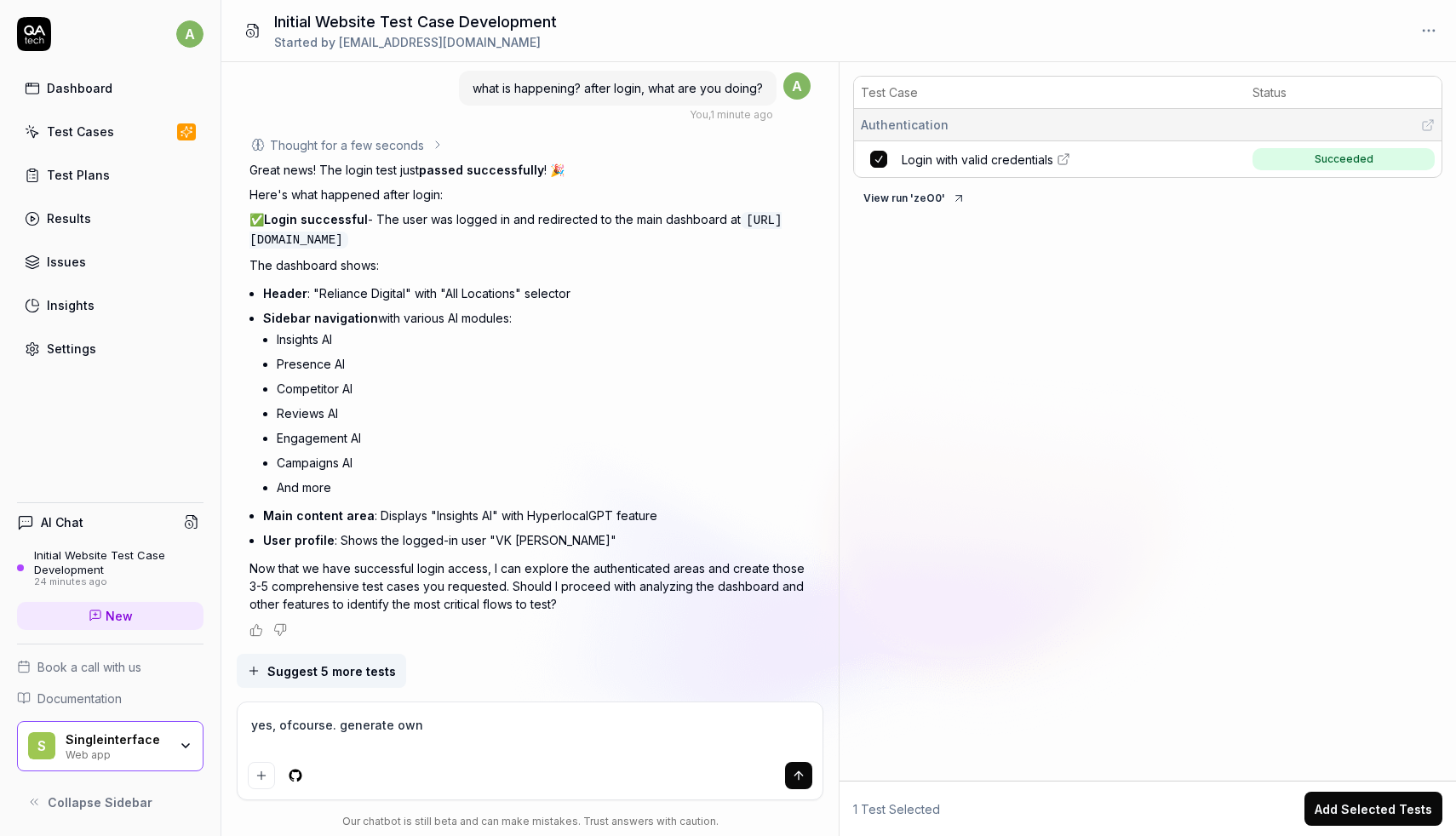
type textarea "yes, ofcourse. generate own t"
type textarea "*"
type textarea "yes, ofcourse. generate own ts"
type textarea "*"
type textarea "yes, ofcourse. generate own t"
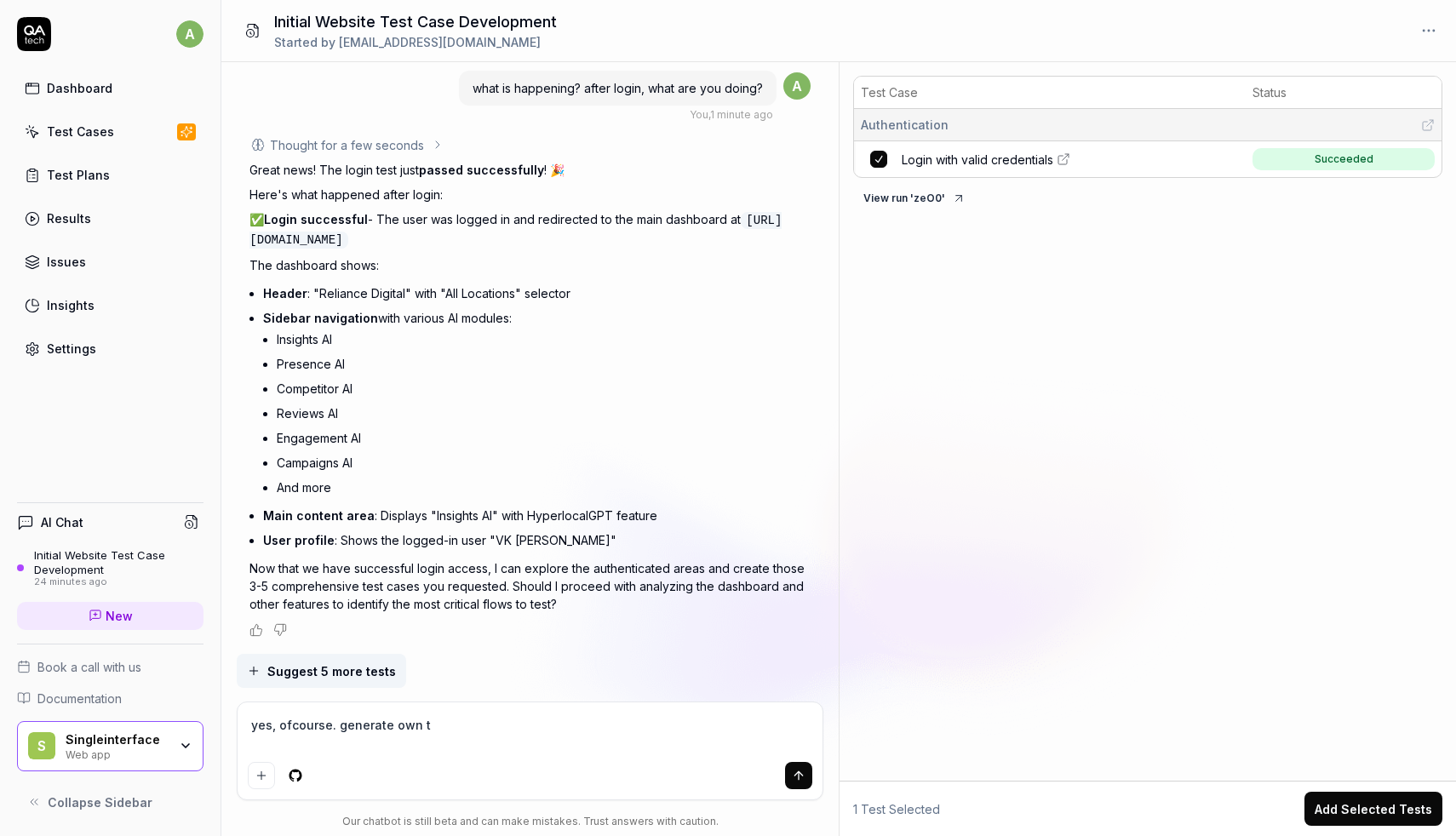
type textarea "*"
type textarea "yes, ofcourse. generate own te"
type textarea "*"
type textarea "yes, ofcourse. generate own tes"
type textarea "*"
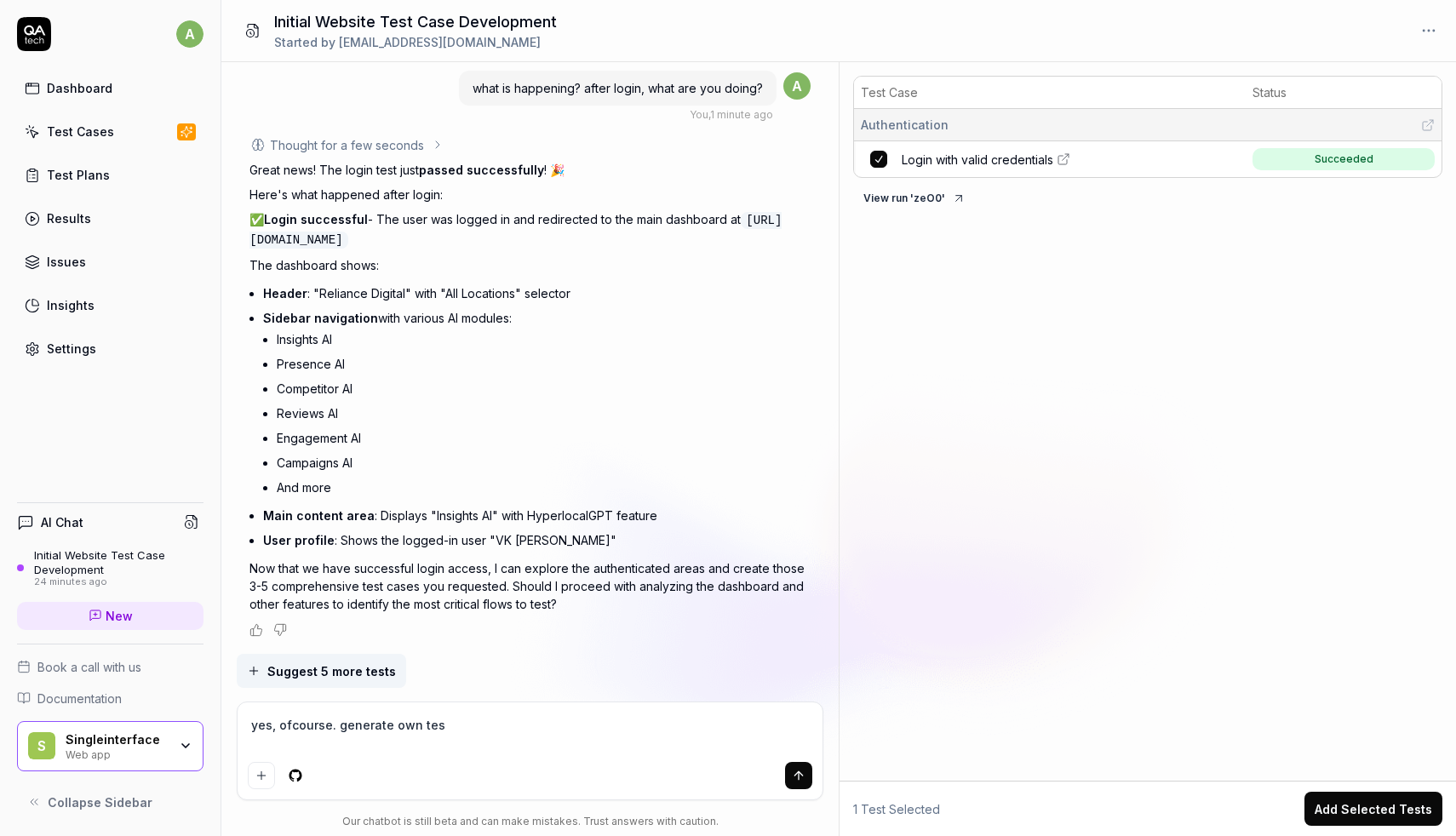
type textarea "yes, ofcourse. generate own test"
type textarea "*"
type textarea "yes, ofcourse. generate own test"
type textarea "*"
type textarea "yes, ofcourse. generate own test c"
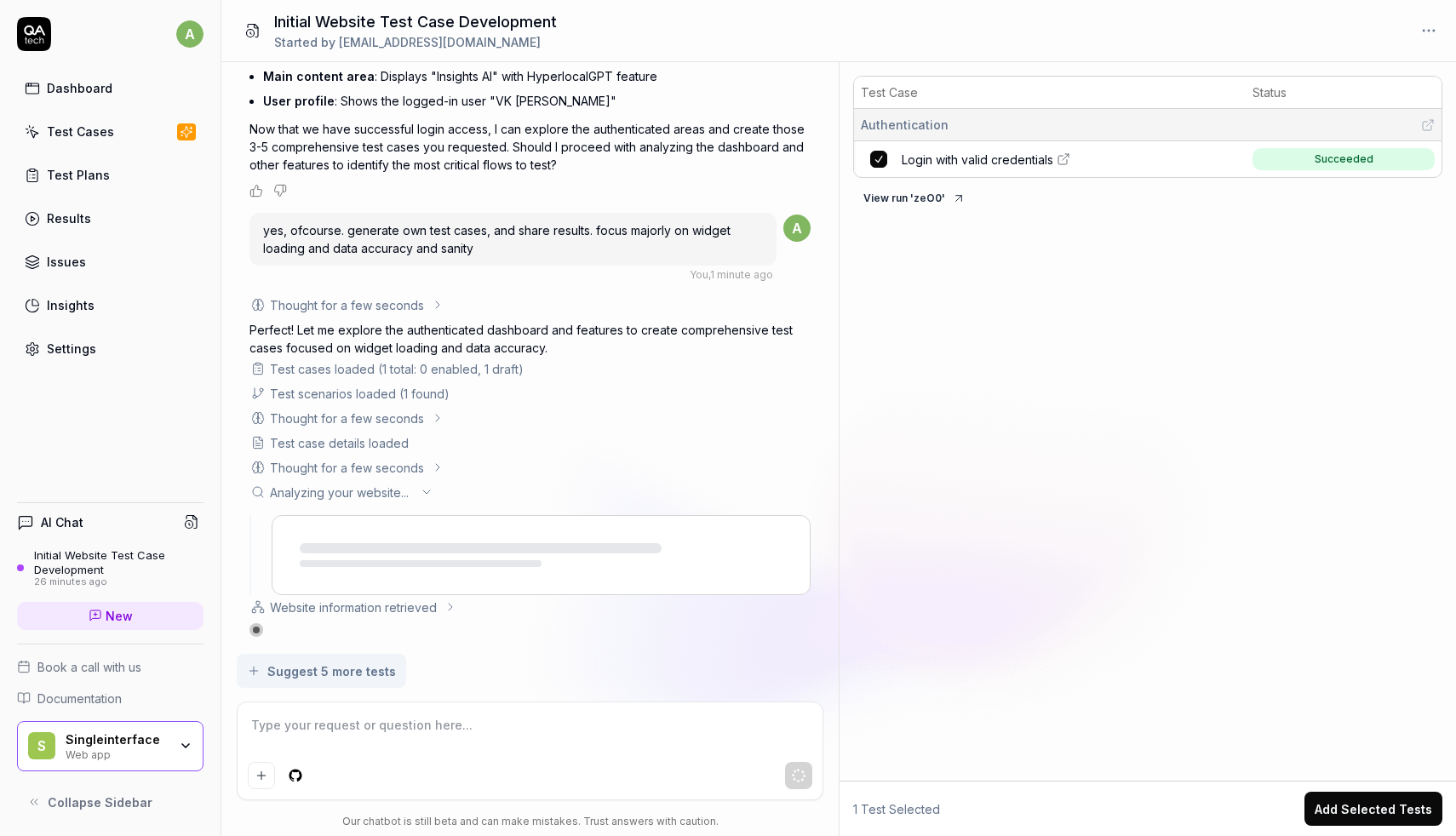
scroll to position [2141, 0]
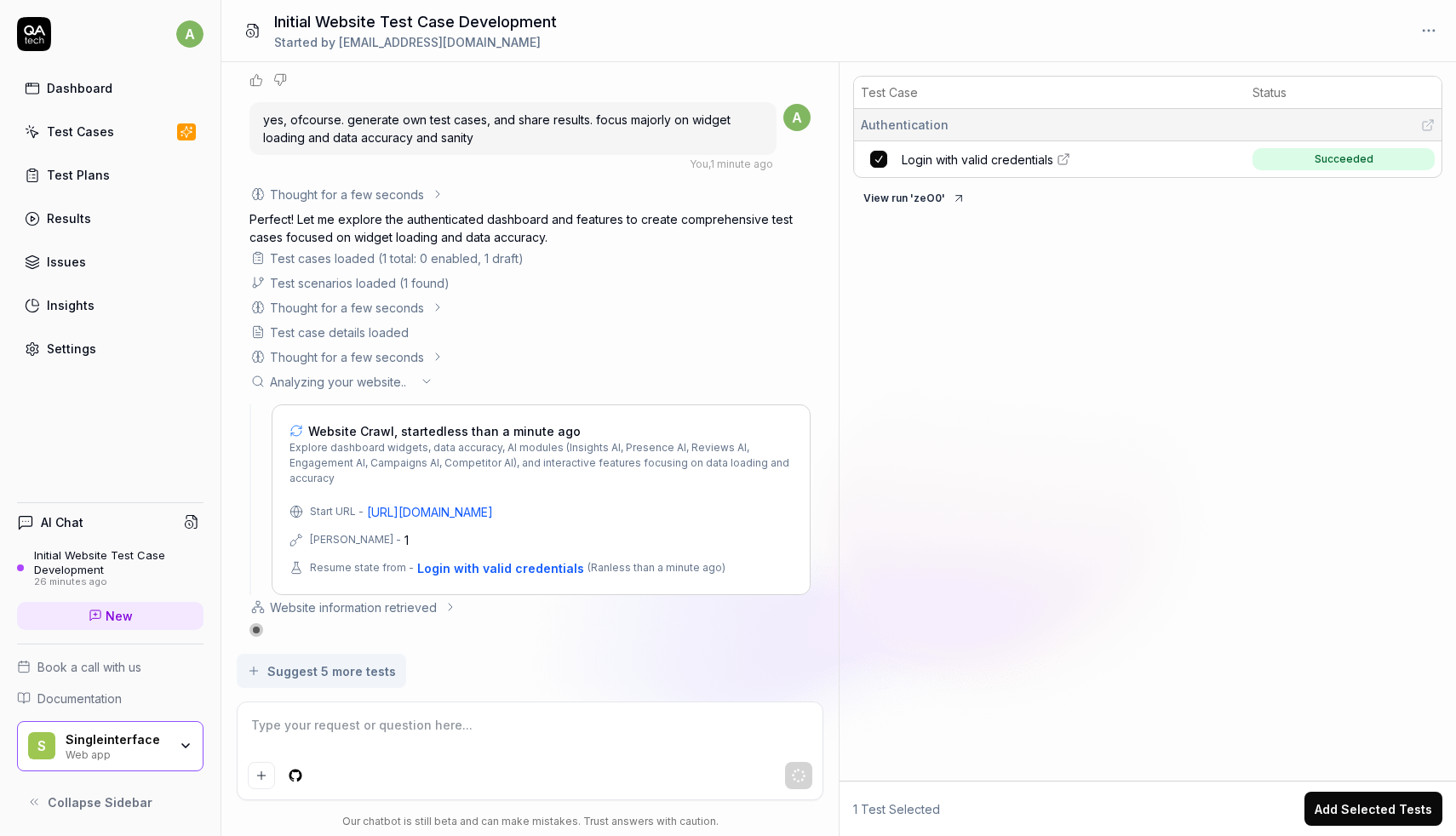
click at [370, 605] on div "Website information retrieved" at bounding box center [353, 607] width 167 height 17
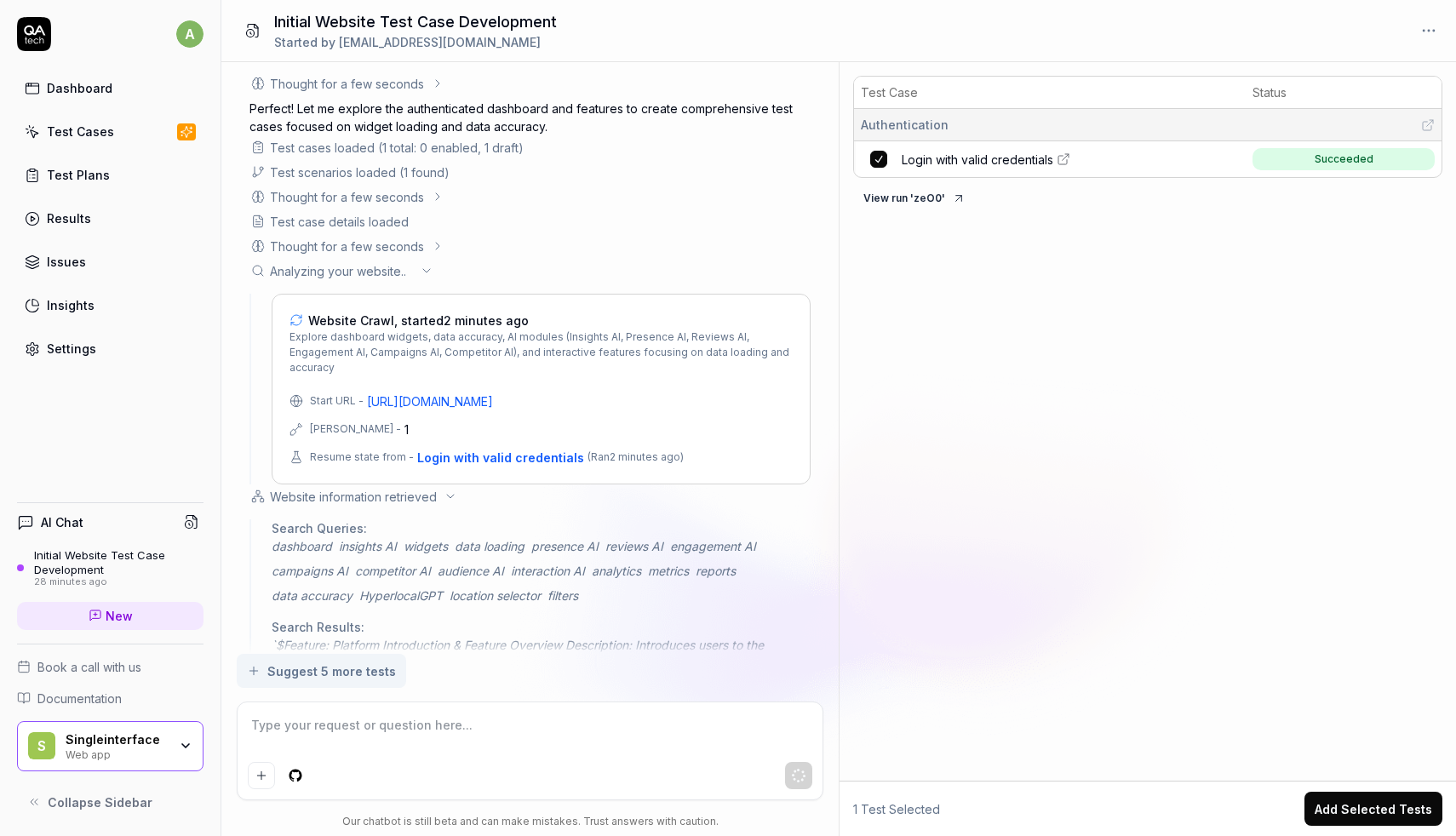
scroll to position [2237, 0]
click at [431, 251] on icon at bounding box center [437, 244] width 14 height 14
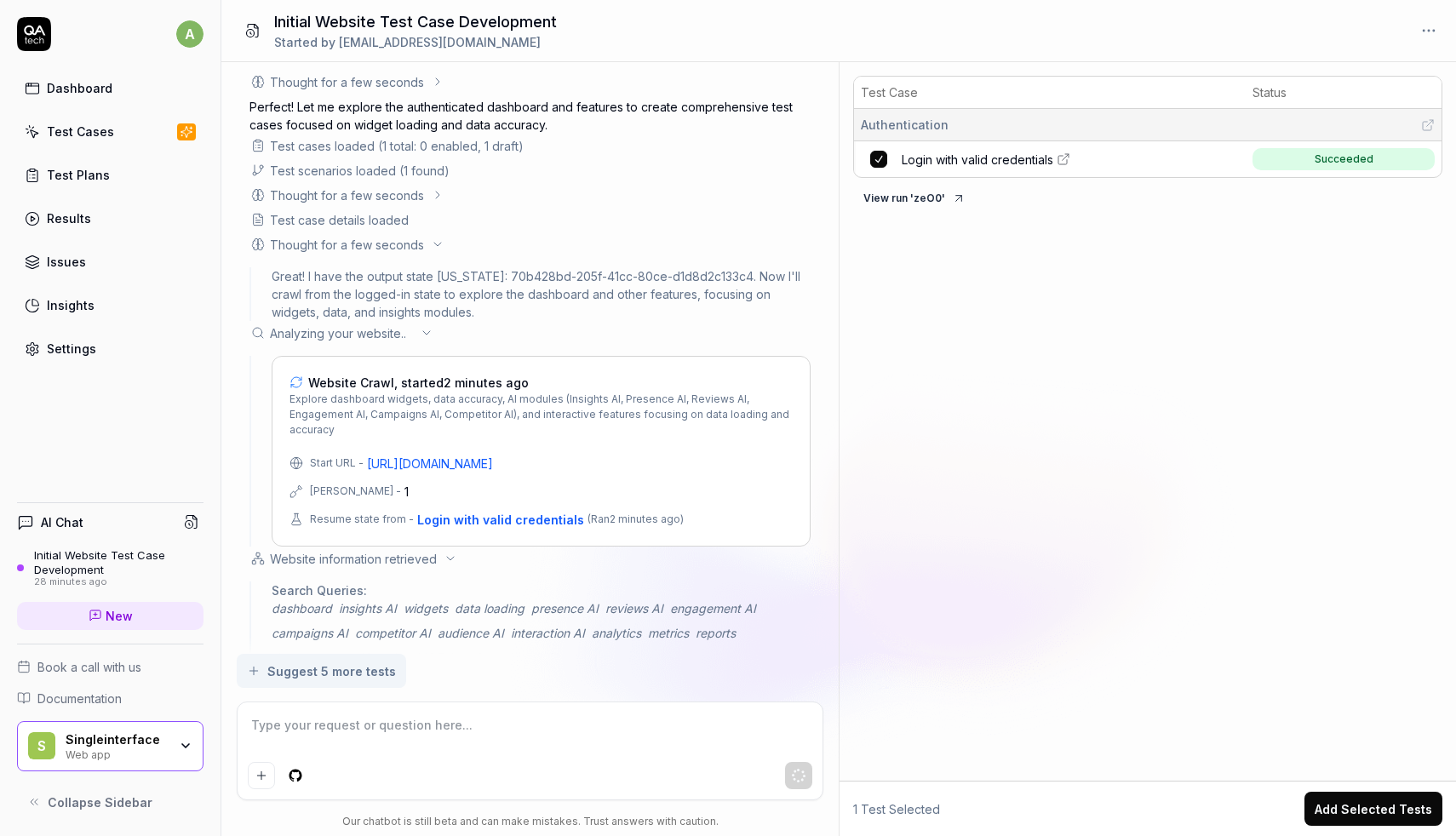
click at [431, 251] on icon at bounding box center [437, 244] width 14 height 14
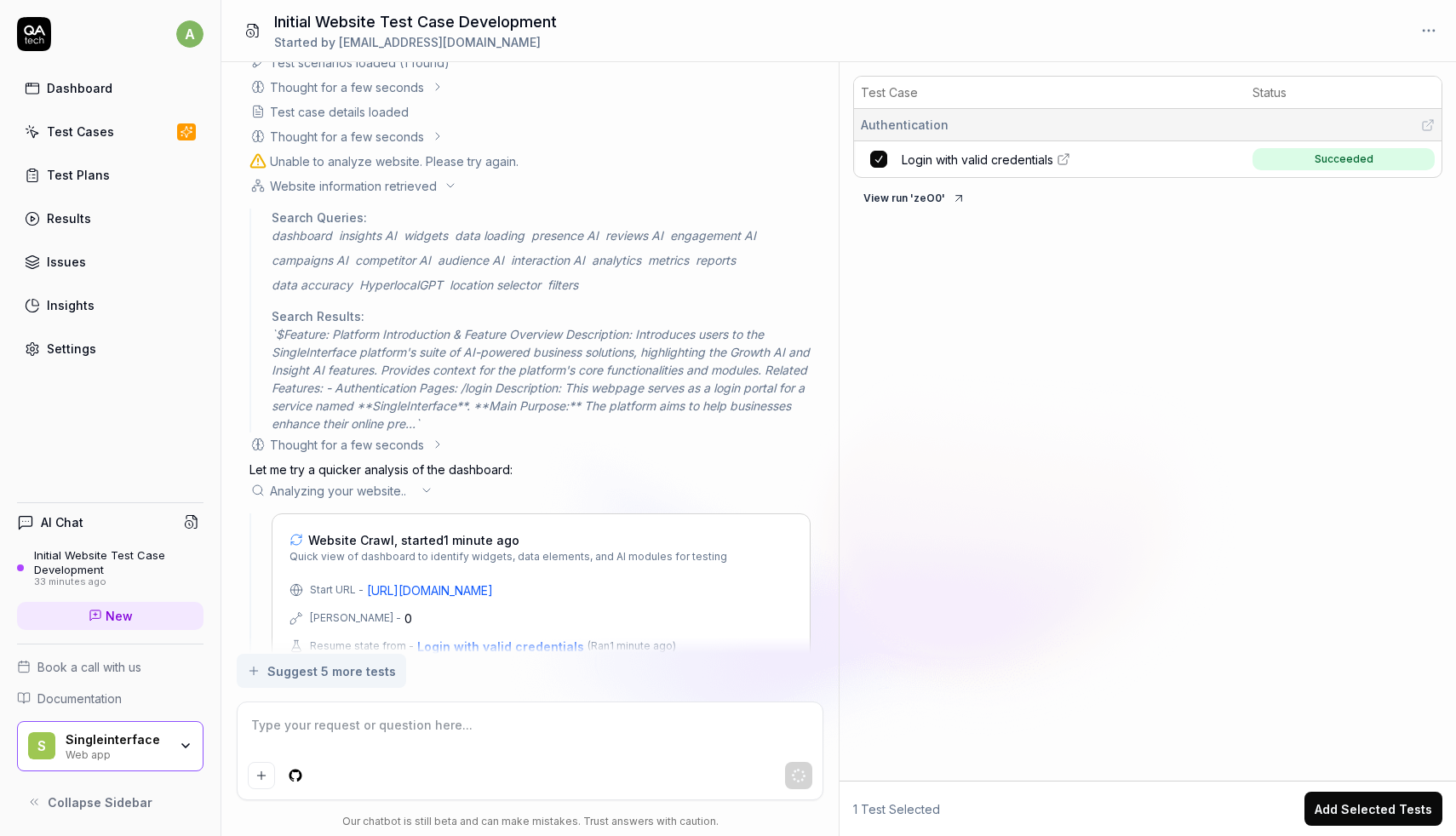
scroll to position [2415, 0]
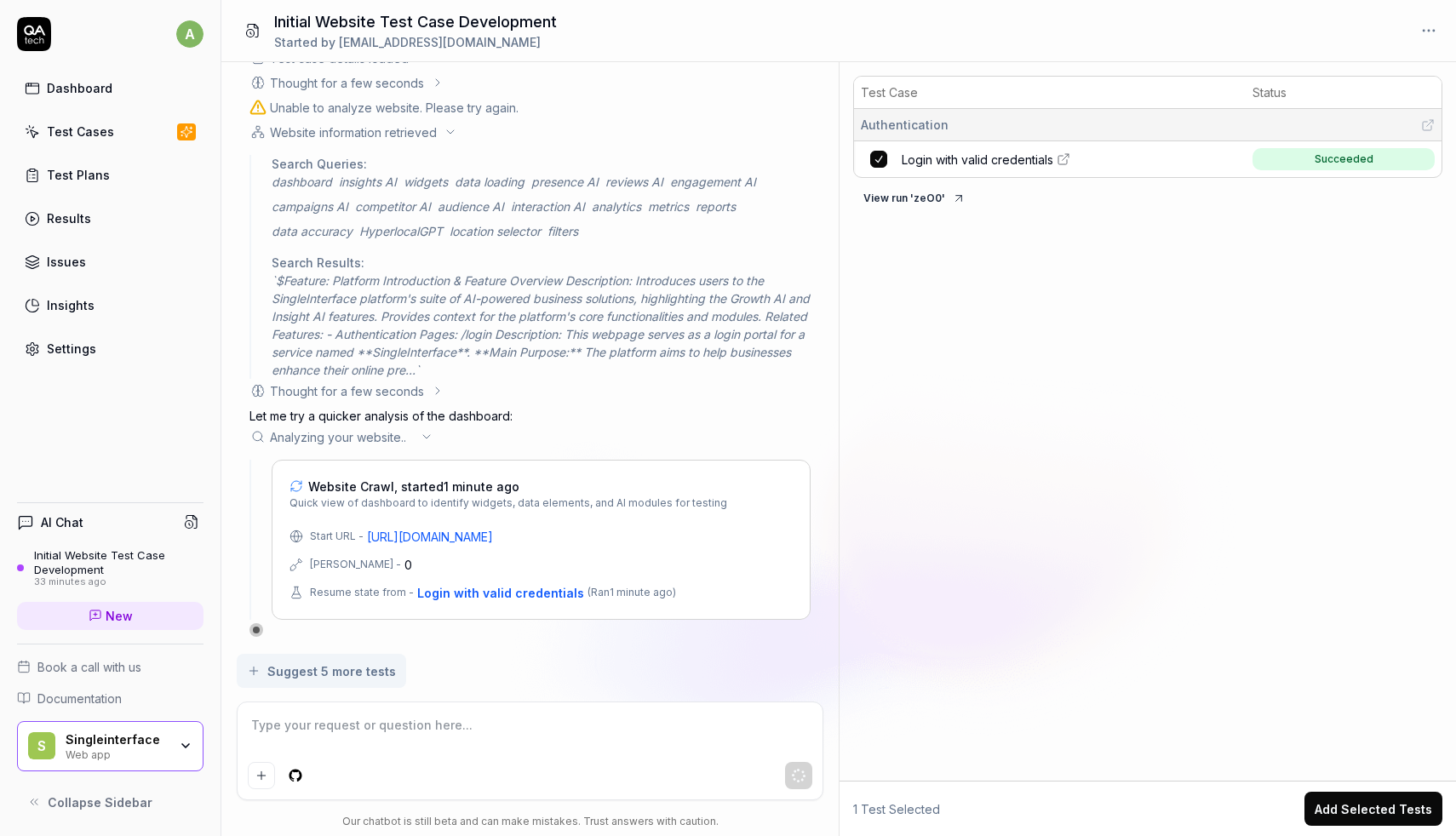
click at [343, 729] on textarea at bounding box center [530, 734] width 565 height 42
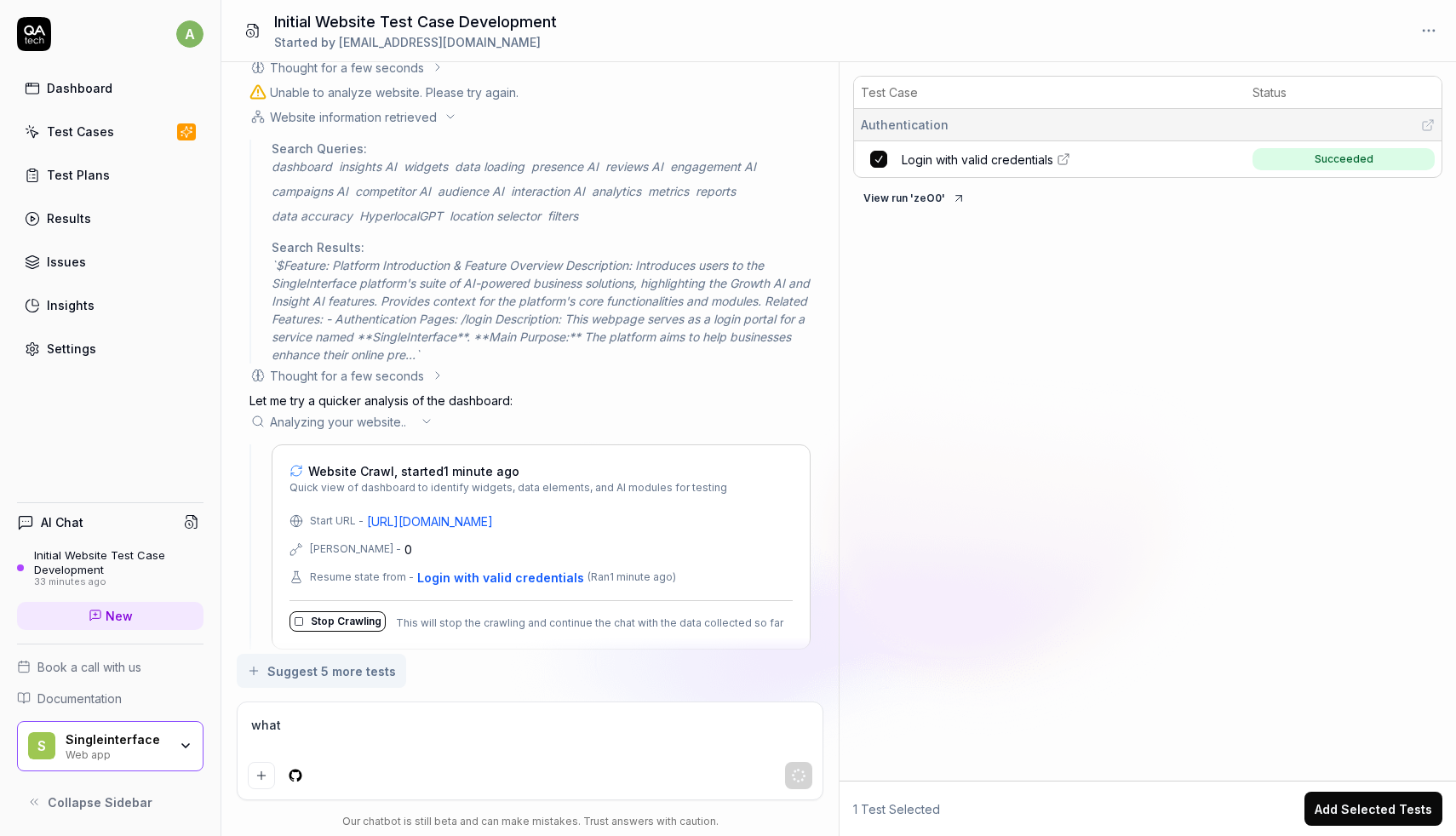
scroll to position [2460, 0]
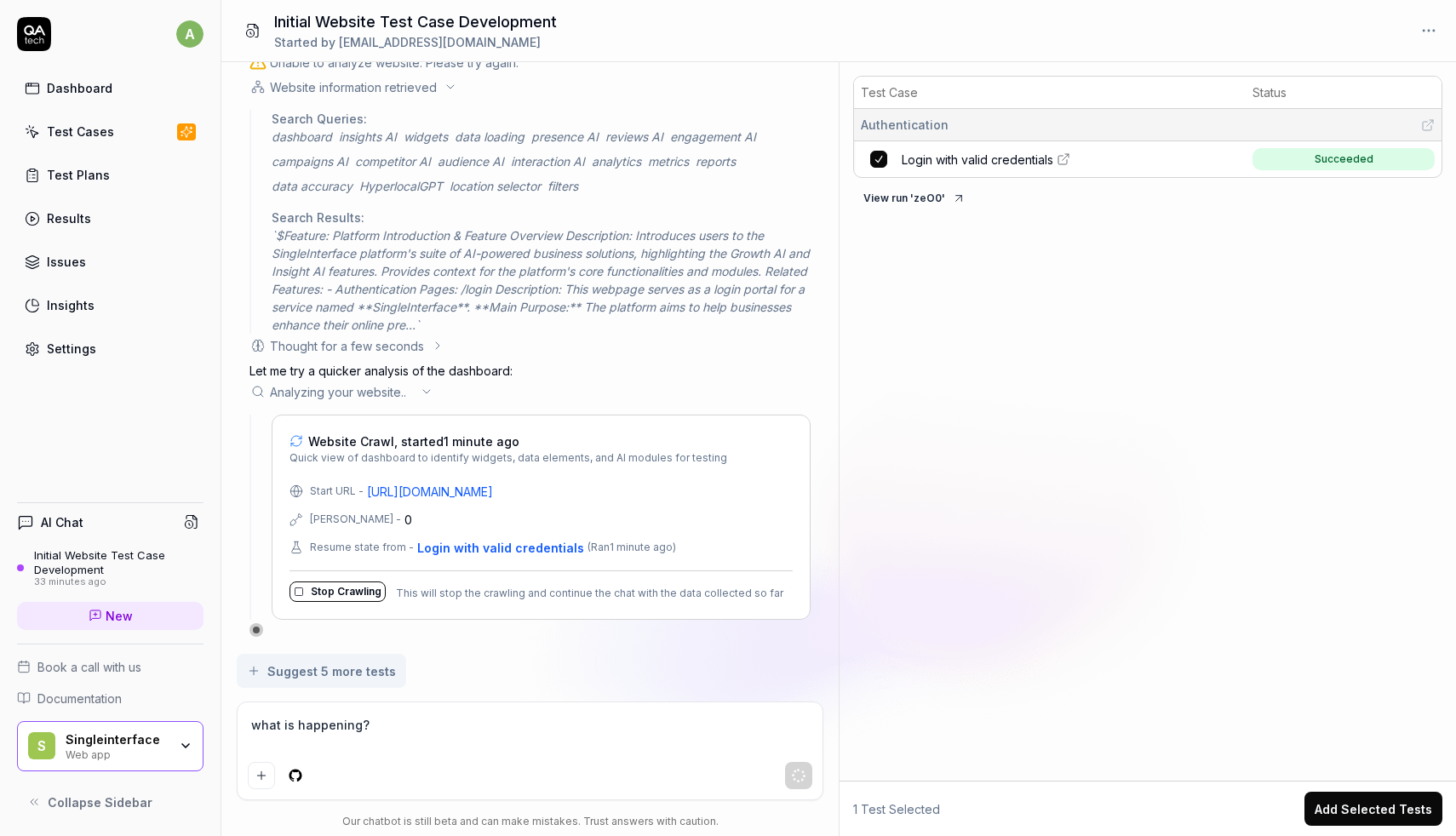
click at [460, 716] on textarea "what is happening?" at bounding box center [530, 734] width 565 height 42
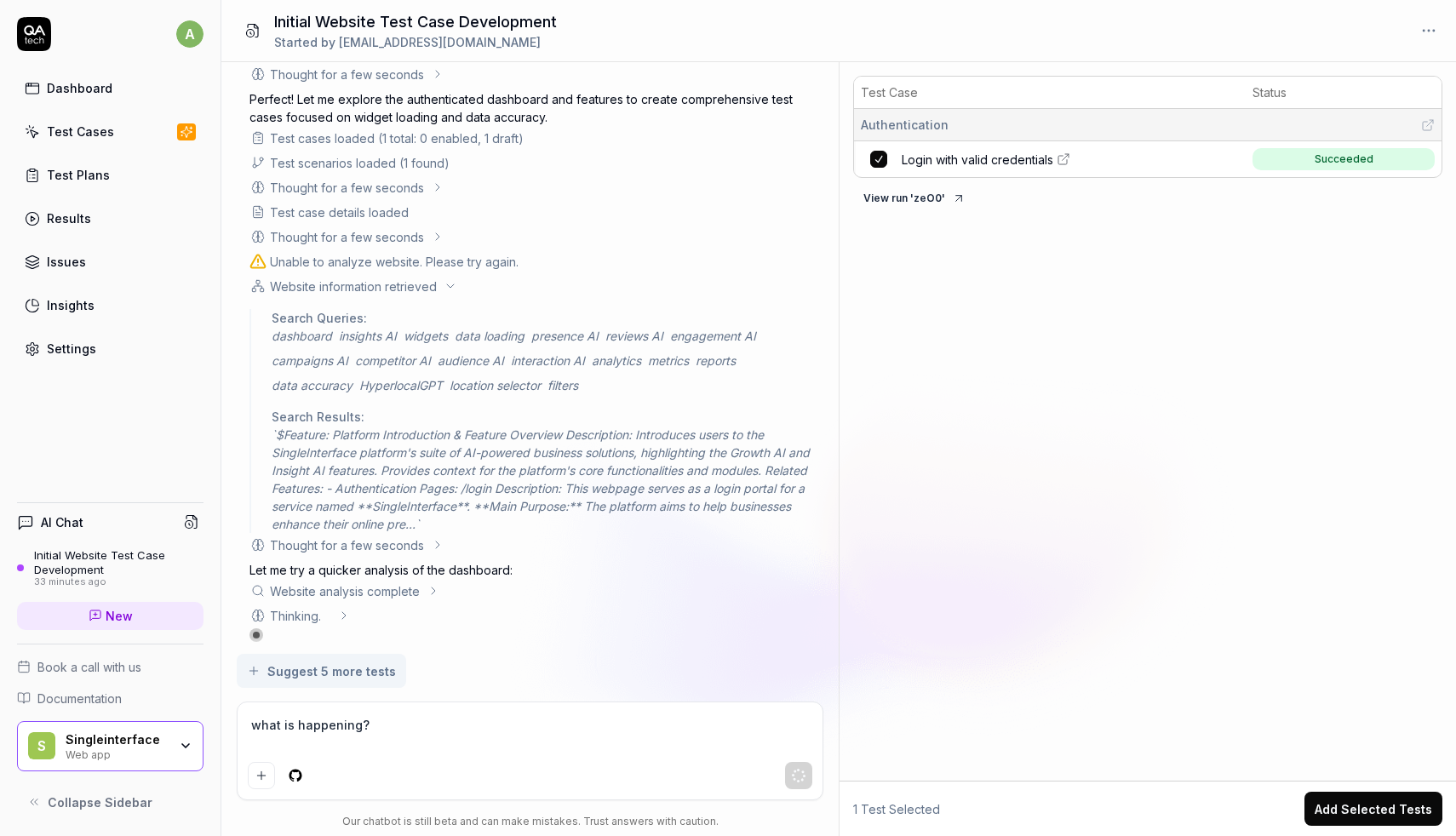
scroll to position [2267, 0]
click at [424, 587] on div "Website analysis complete" at bounding box center [530, 586] width 561 height 17
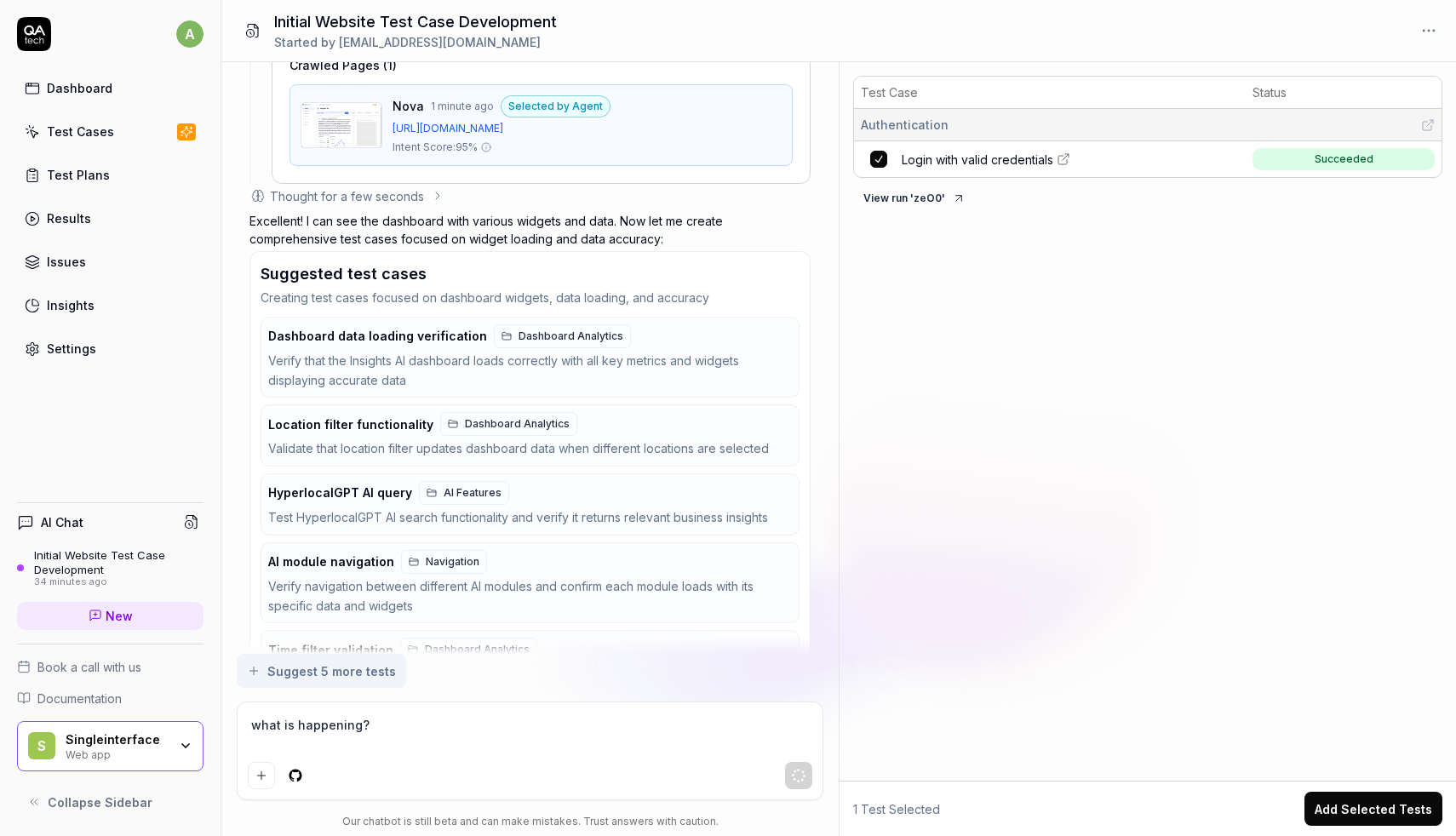
scroll to position [3071, 0]
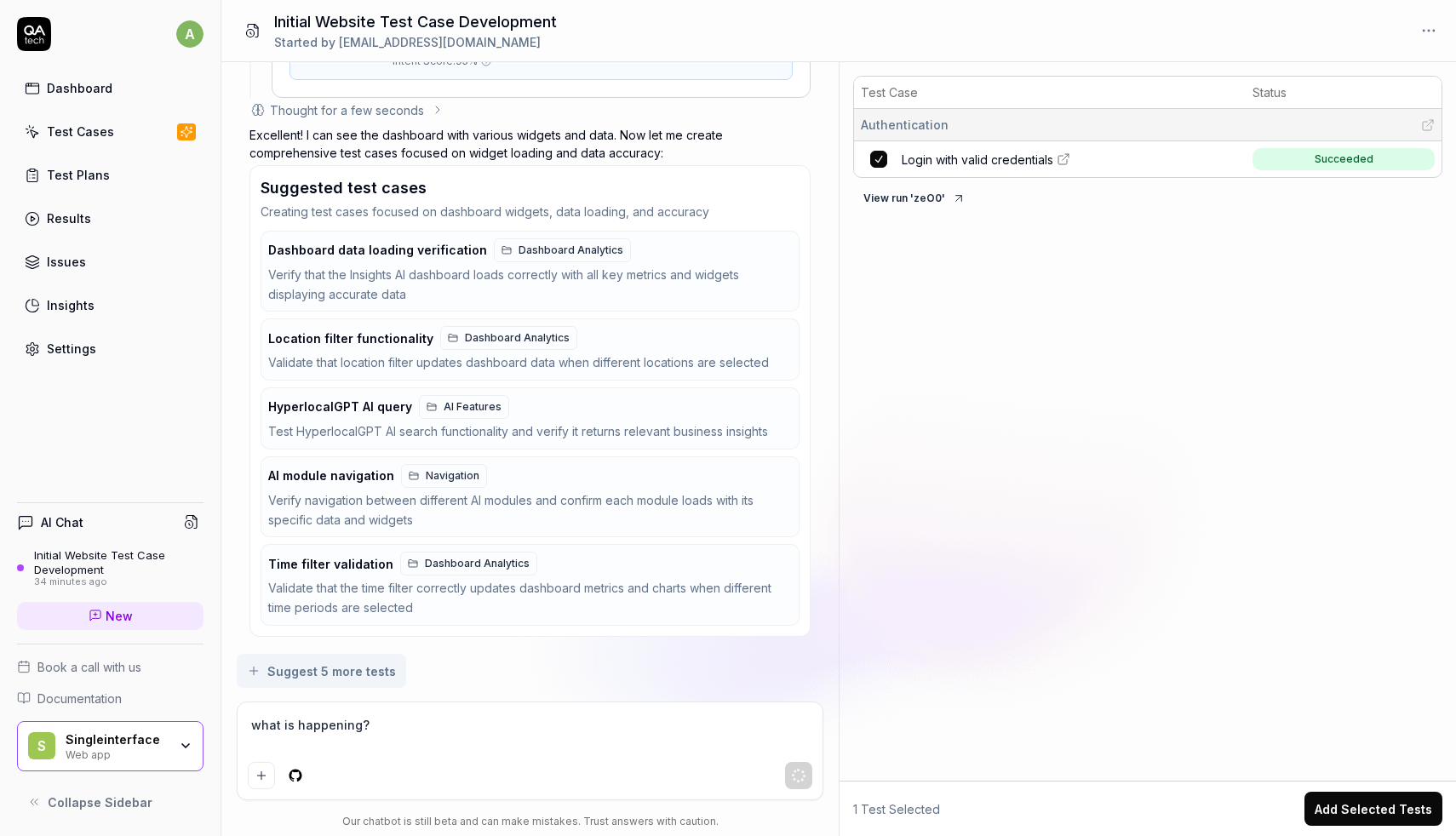
click at [537, 255] on span "Dashboard Analytics" at bounding box center [571, 250] width 105 height 16
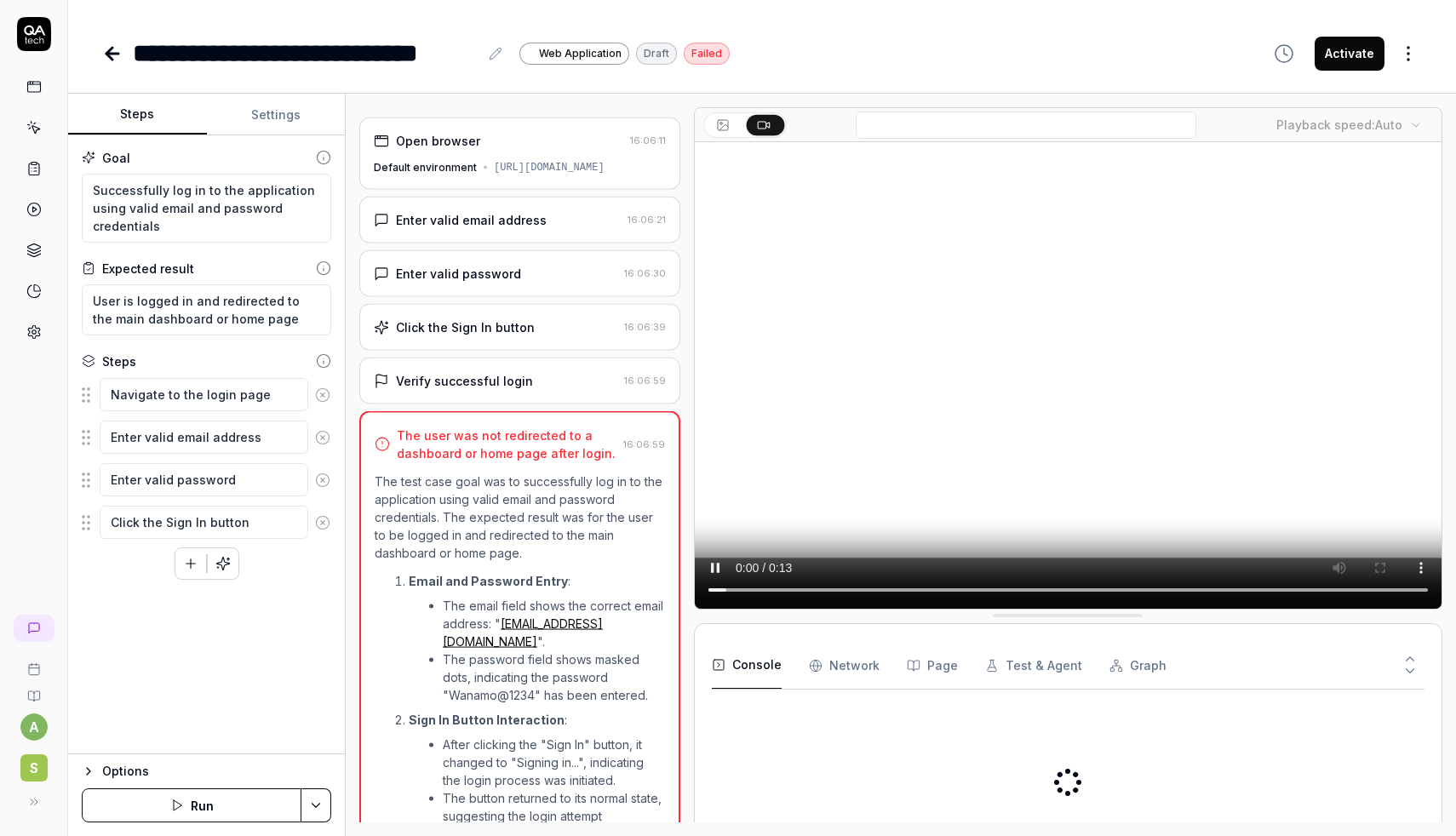
type textarea "*"
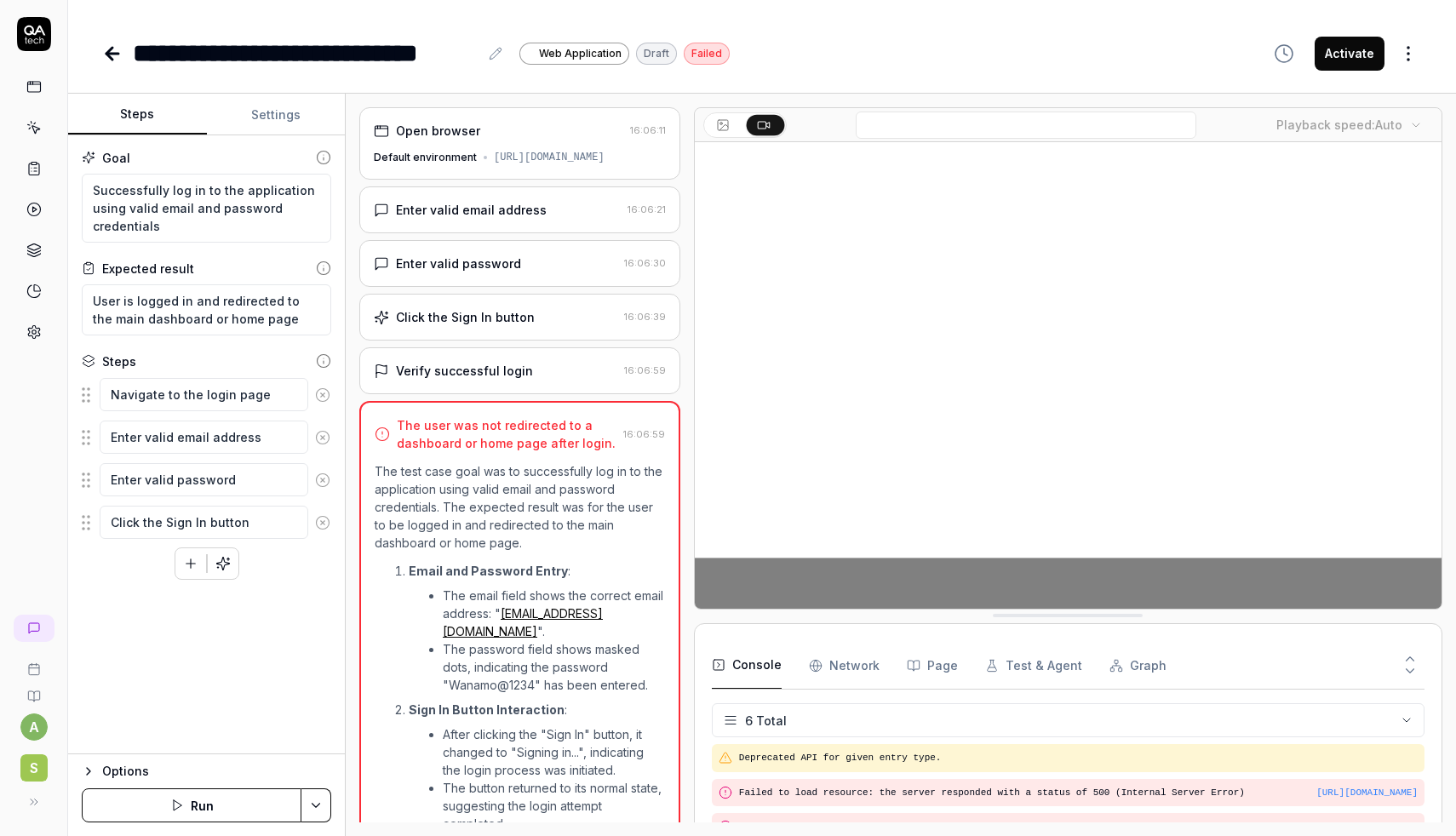
click at [103, 52] on icon at bounding box center [112, 53] width 20 height 20
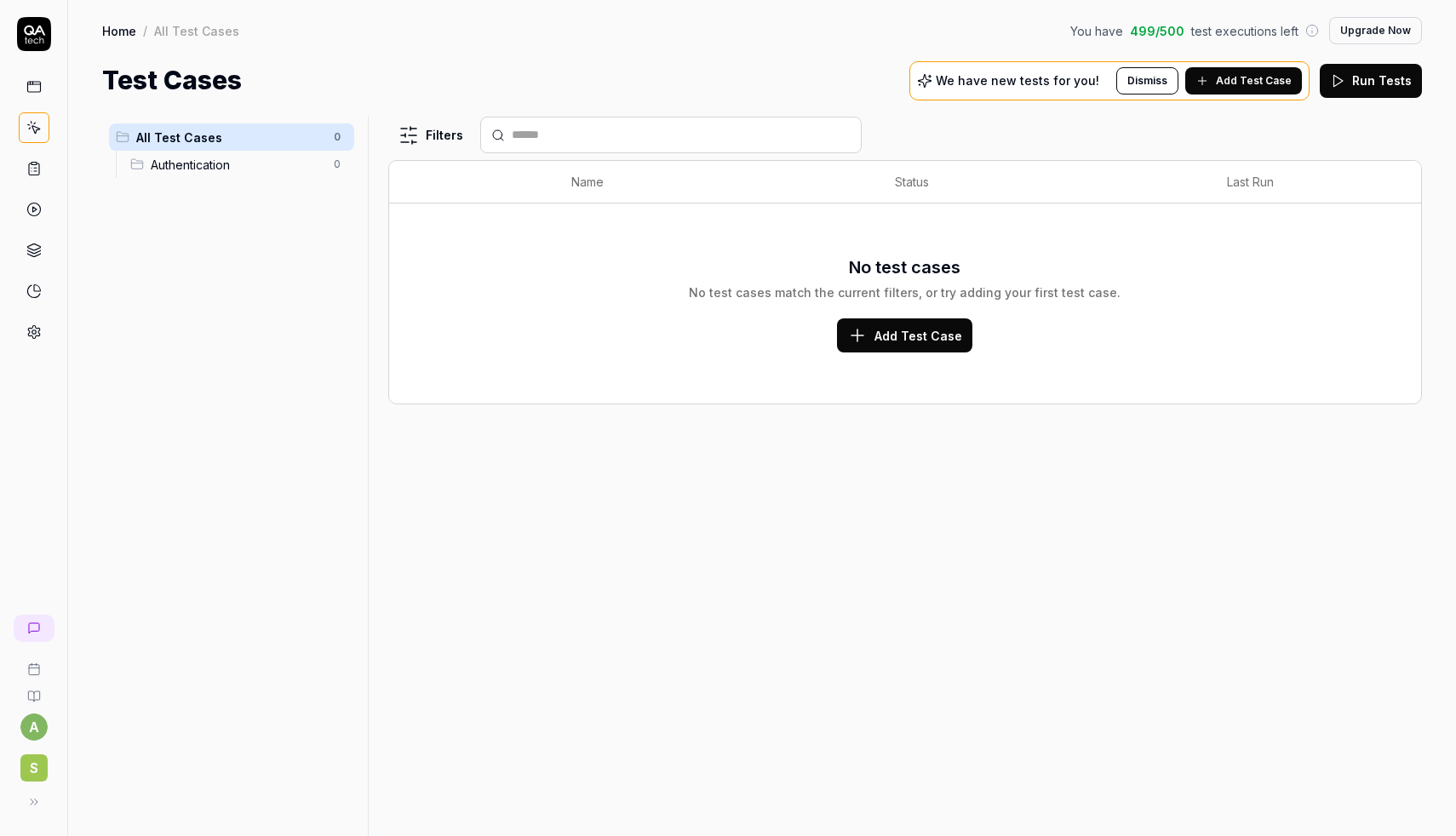
click at [30, 729] on html "a S Home / All Test Cases You have 499 / 500 test executions left Upgrade Now H…" at bounding box center [728, 418] width 1456 height 836
click at [30, 754] on html "a S Home / All Test Cases You have 499 / 500 test executions left Upgrade Now H…" at bounding box center [728, 418] width 1456 height 836
click at [34, 775] on span "S" at bounding box center [34, 768] width 28 height 28
click at [1099, 460] on div "Filters Name Status Last Run No test cases No test cases match the current filt…" at bounding box center [905, 476] width 1034 height 719
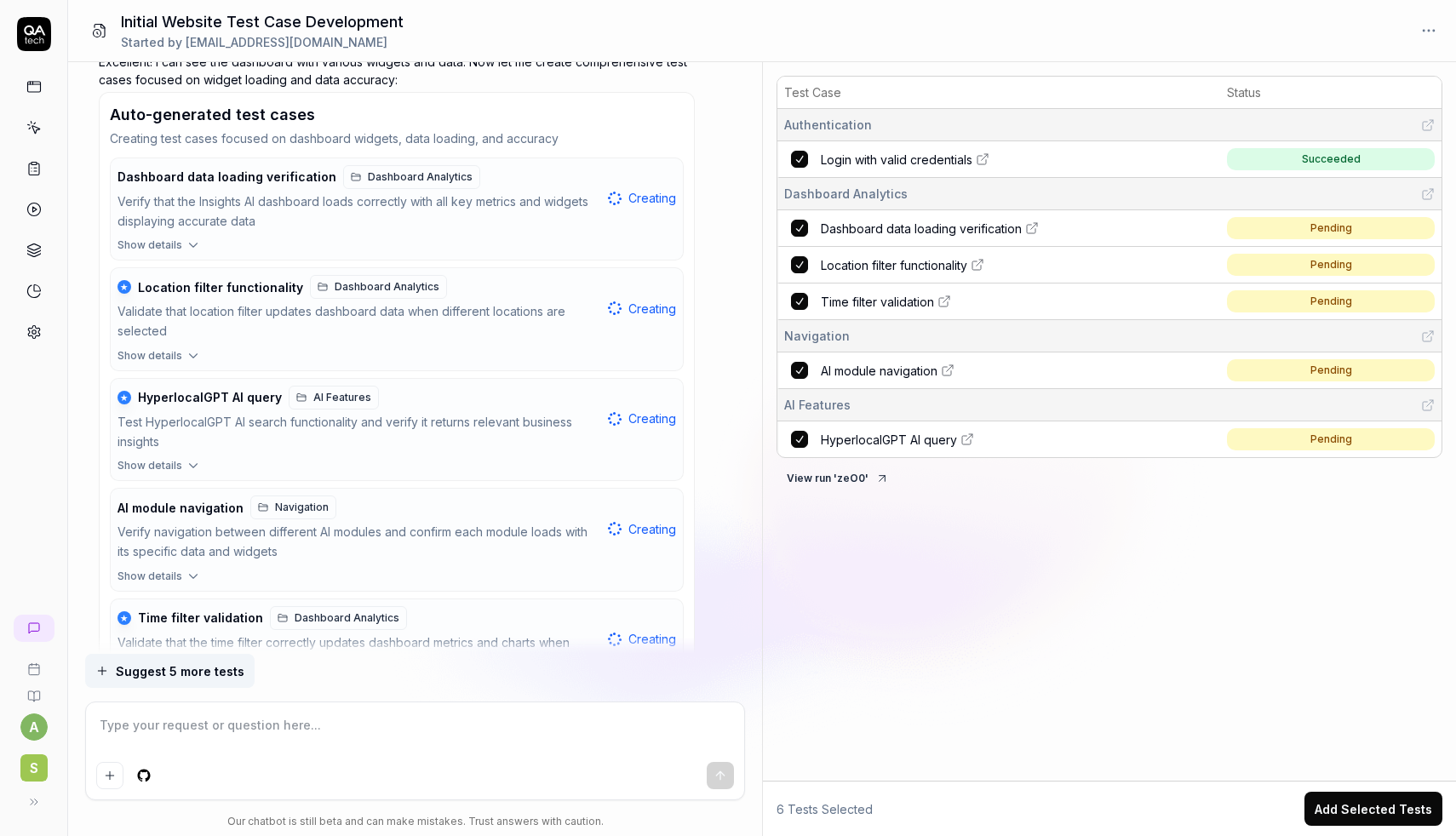
scroll to position [2688, 0]
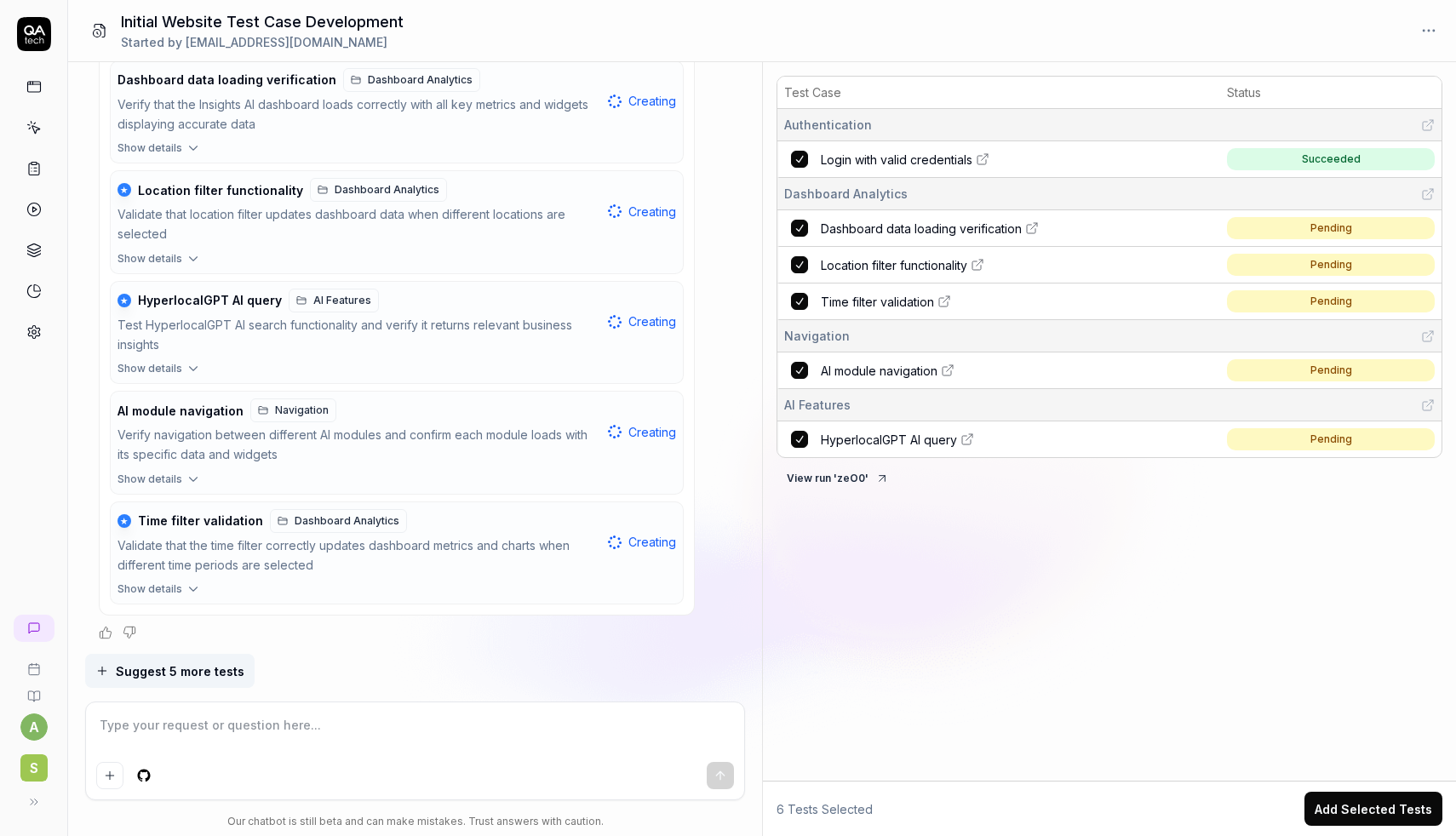
click at [382, 413] on div "AI module navigation Navigation" at bounding box center [359, 411] width 483 height 24
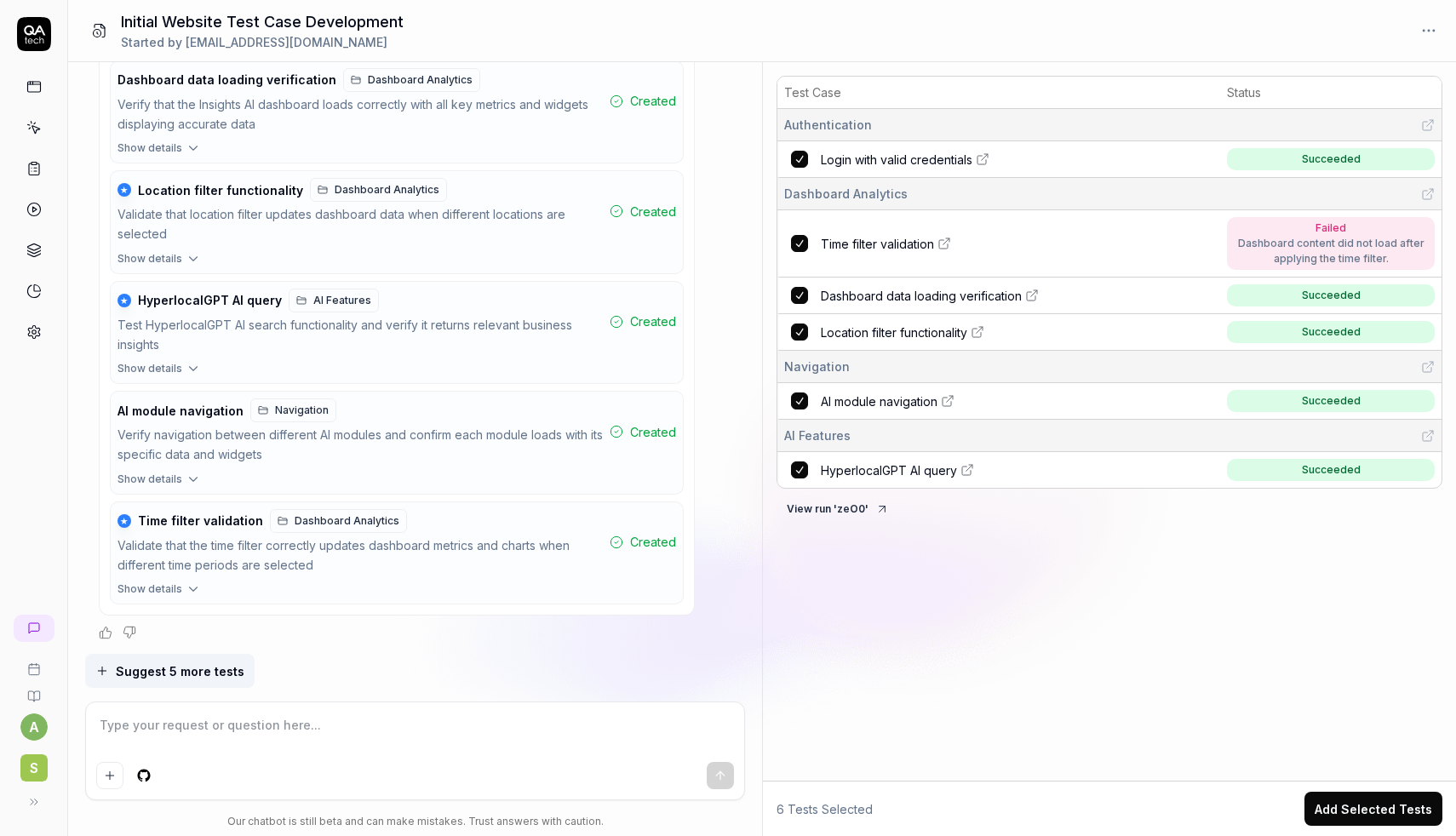
type textarea "*"
click at [906, 243] on span "Time filter validation" at bounding box center [878, 243] width 113 height 17
type textarea "*"
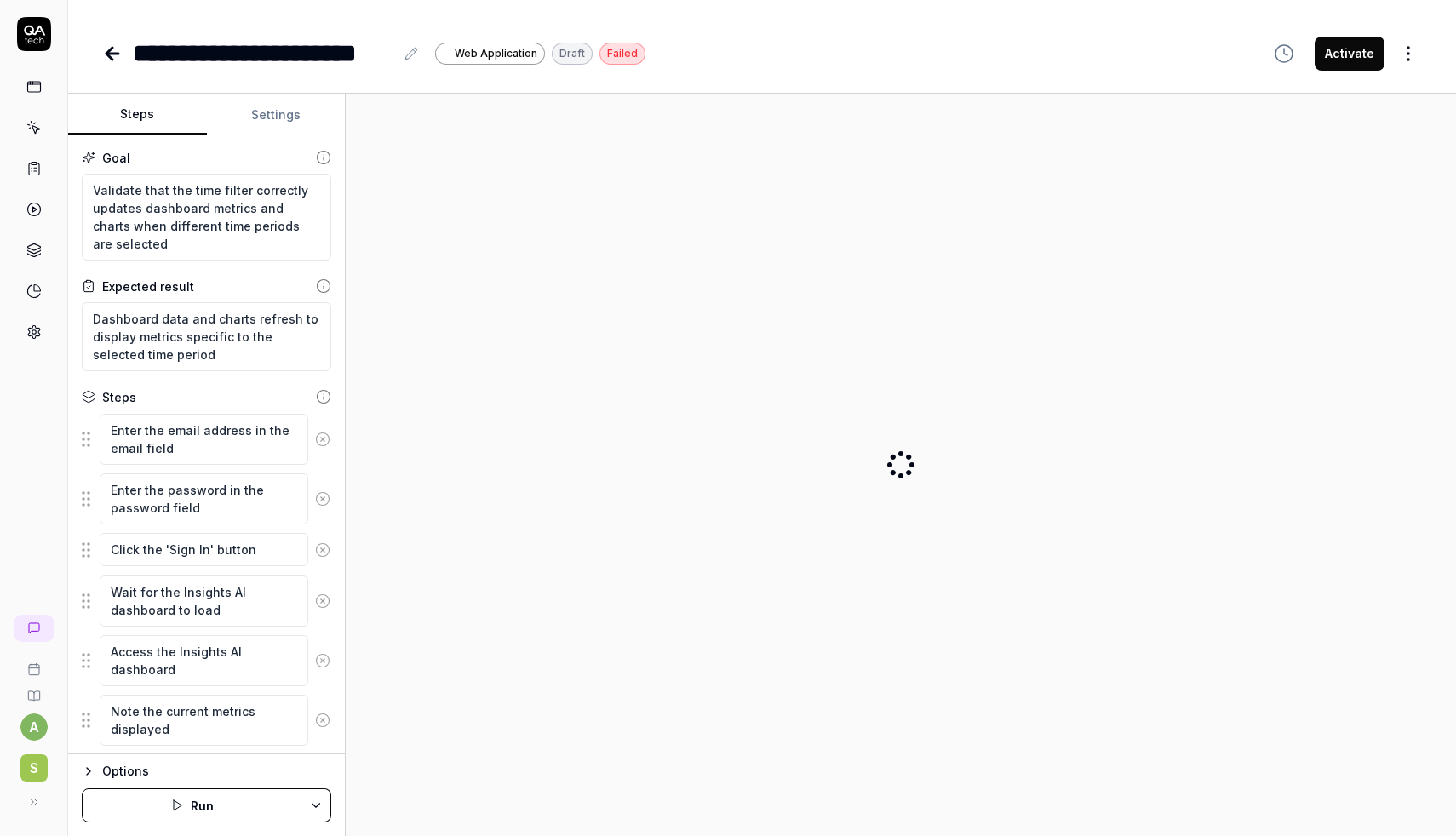
type textarea "*"
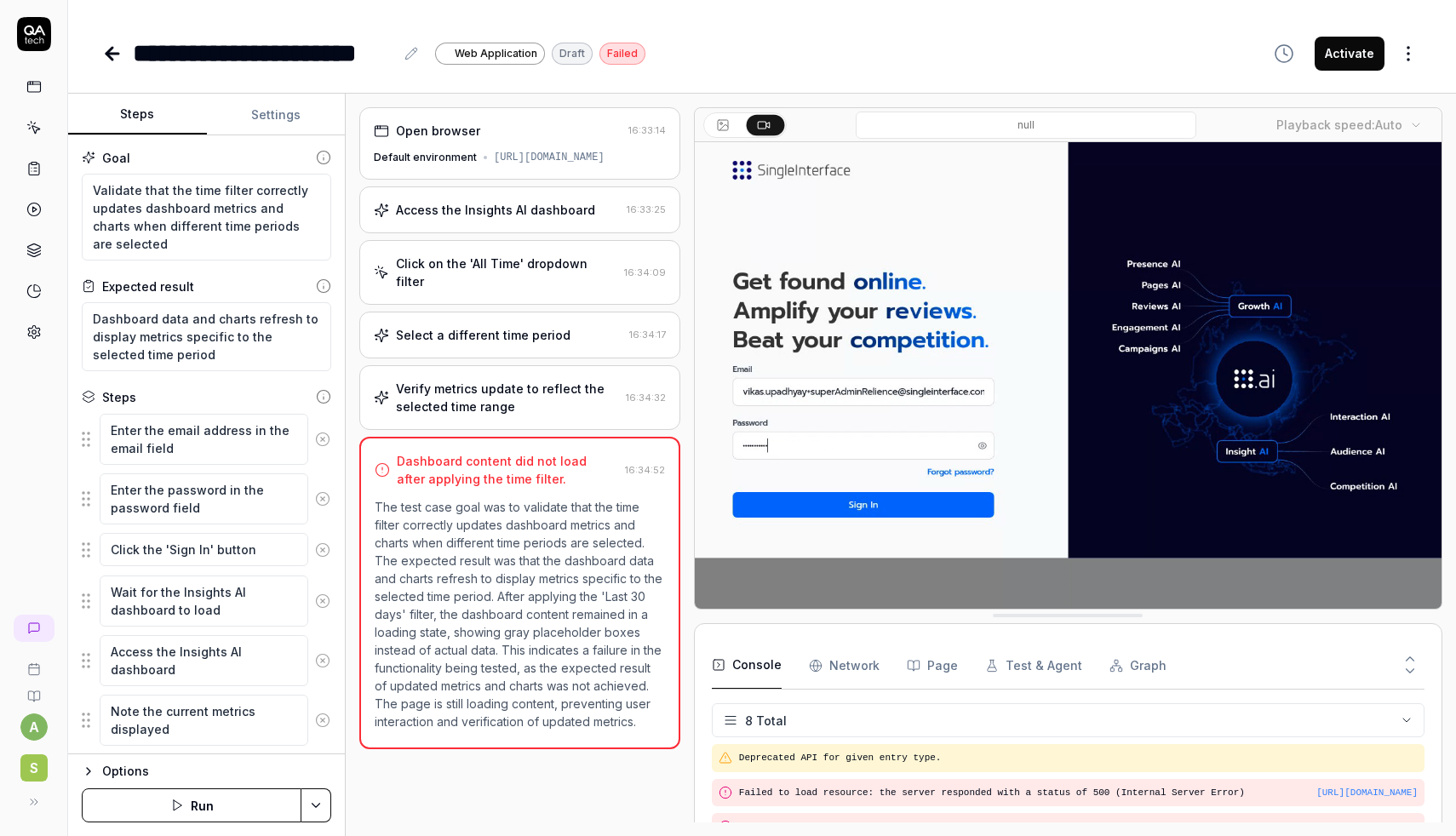
click at [968, 129] on input at bounding box center [1026, 125] width 341 height 28
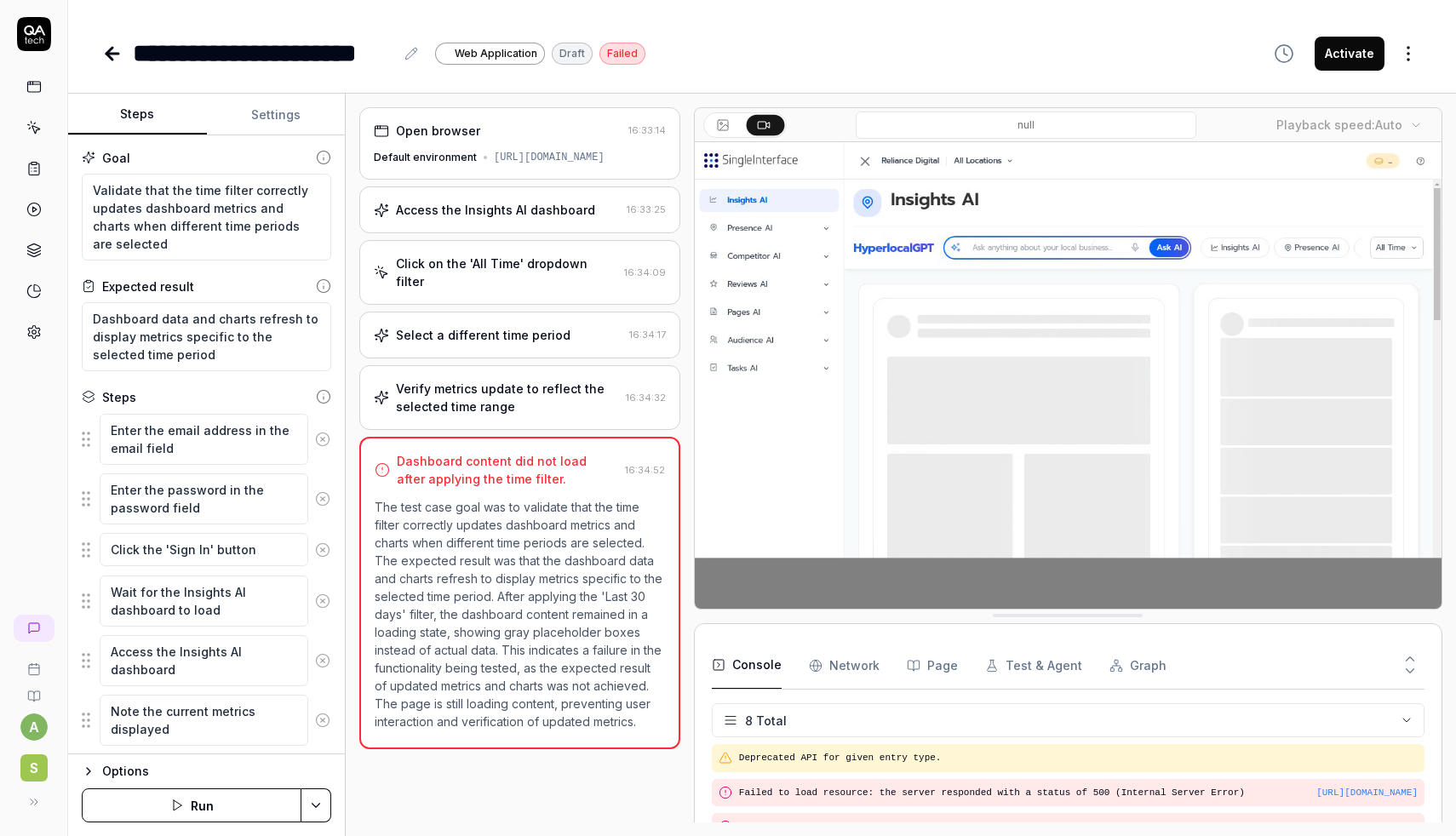
click at [984, 122] on input at bounding box center [1026, 125] width 341 height 28
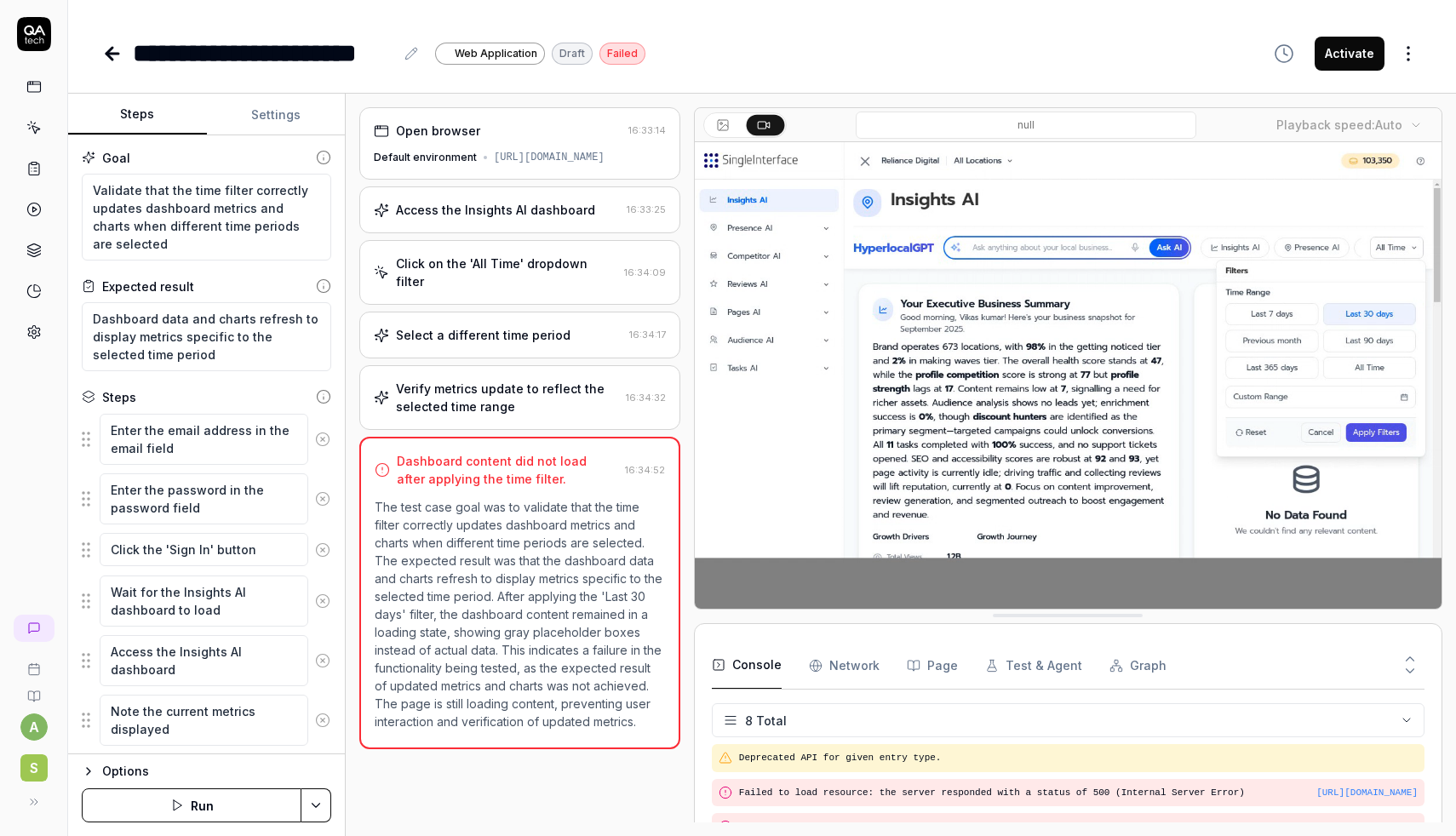
click at [722, 126] on icon at bounding box center [723, 127] width 8 height 6
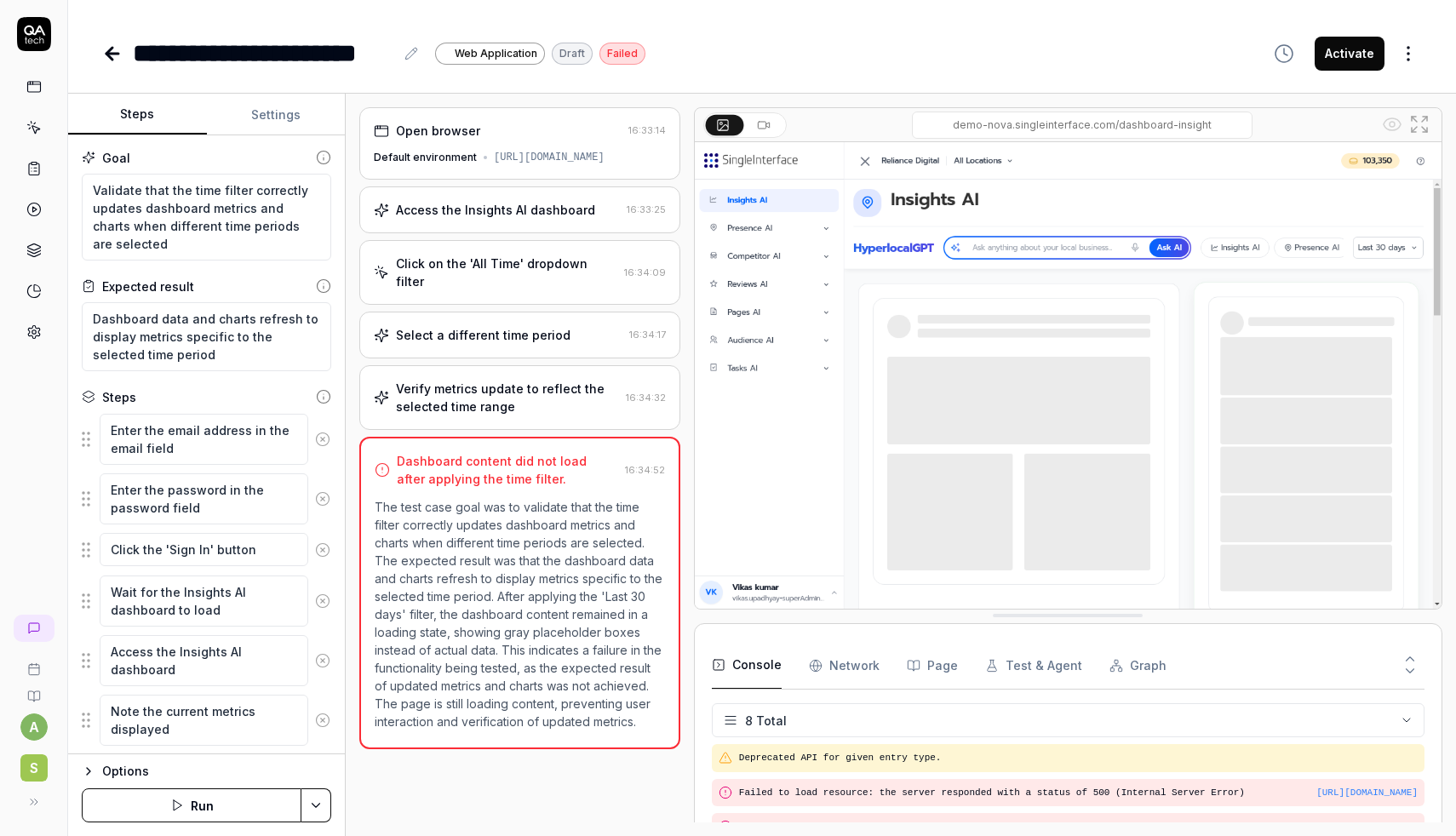
click at [1345, 302] on img at bounding box center [1068, 375] width 747 height 467
click at [1409, 726] on html "**********" at bounding box center [728, 418] width 1456 height 836
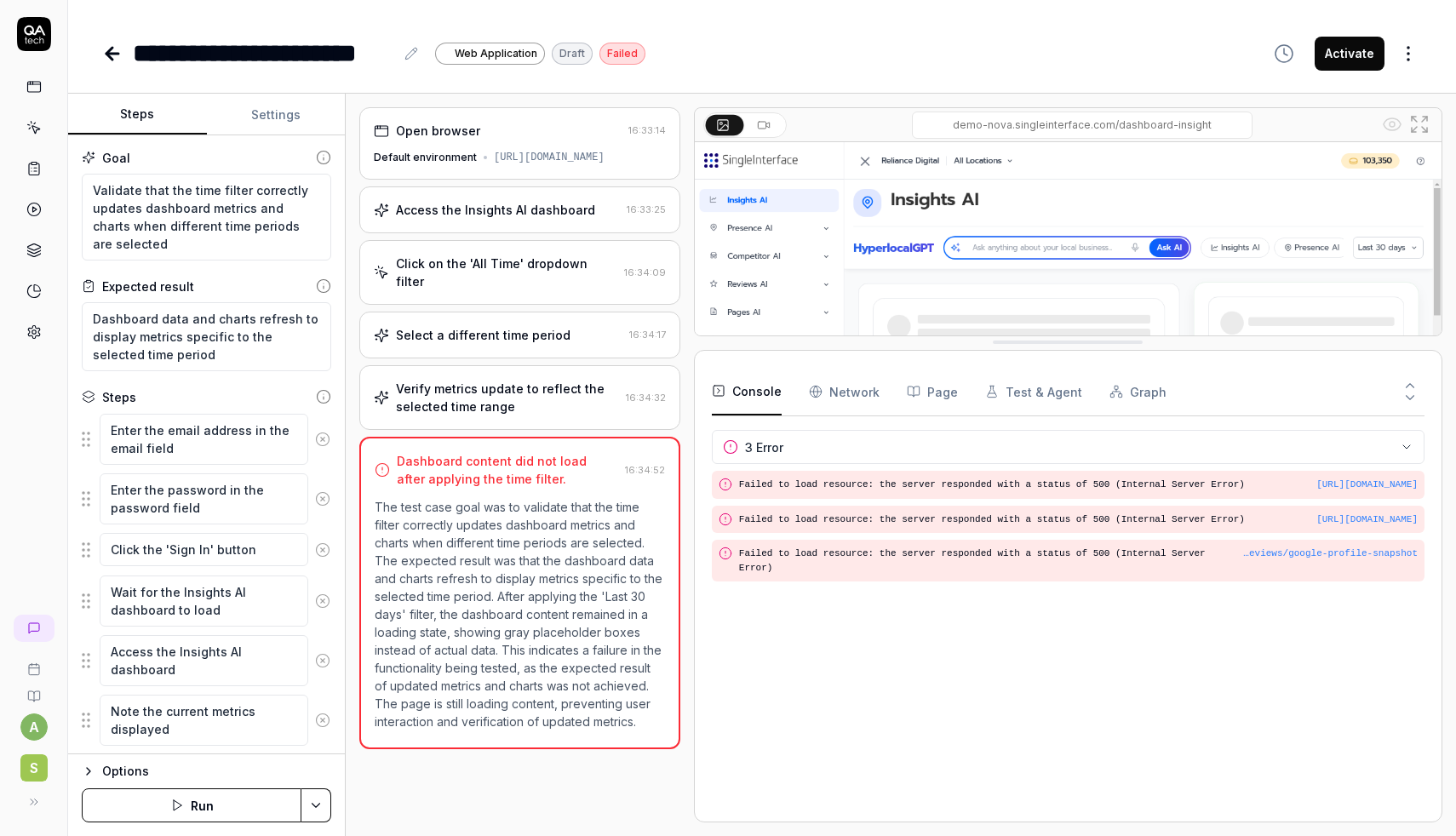
drag, startPoint x: 840, startPoint y: 619, endPoint x: 856, endPoint y: 335, distance: 284.5
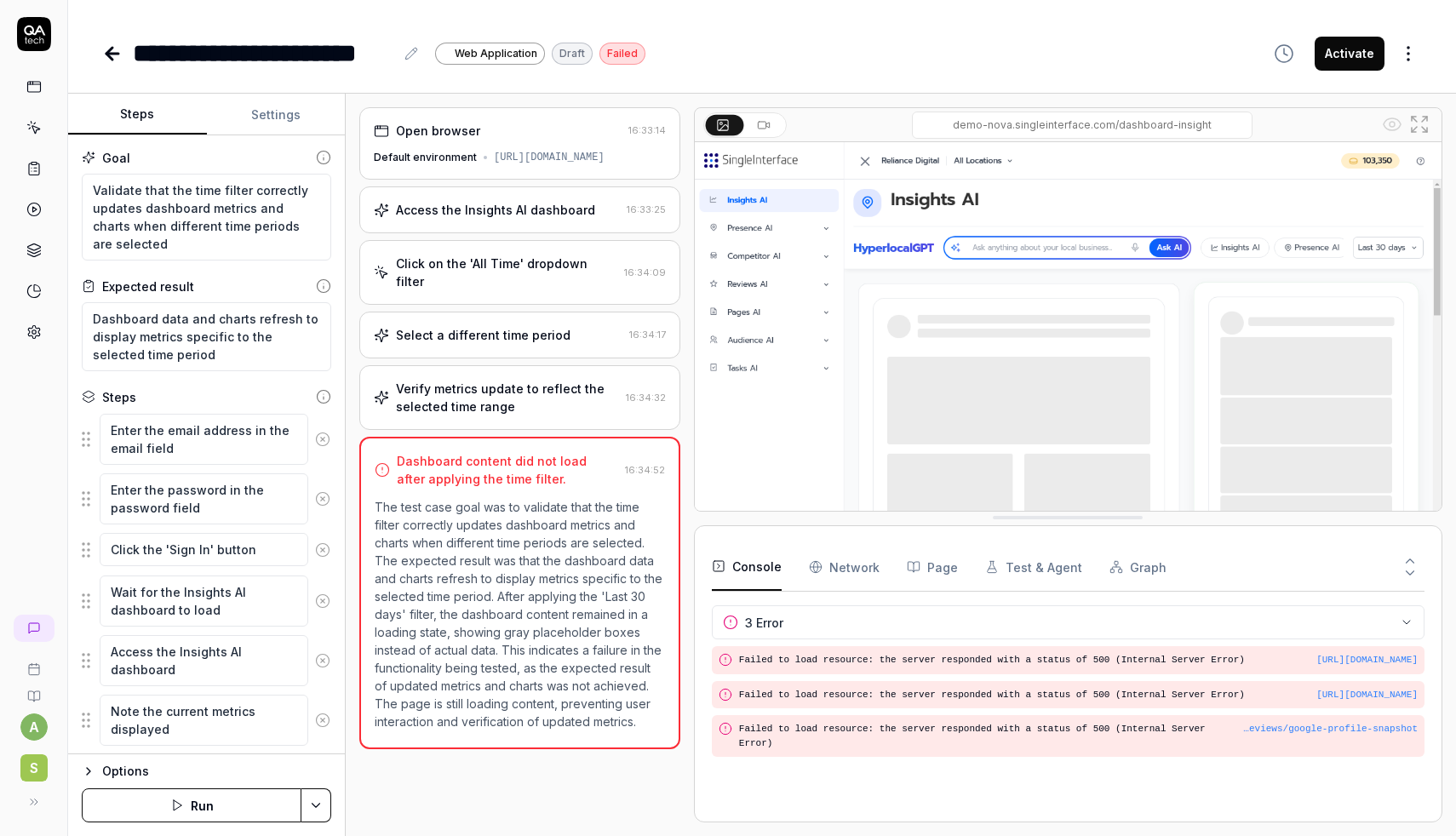
drag, startPoint x: 861, startPoint y: 336, endPoint x: 885, endPoint y: 523, distance: 188.5
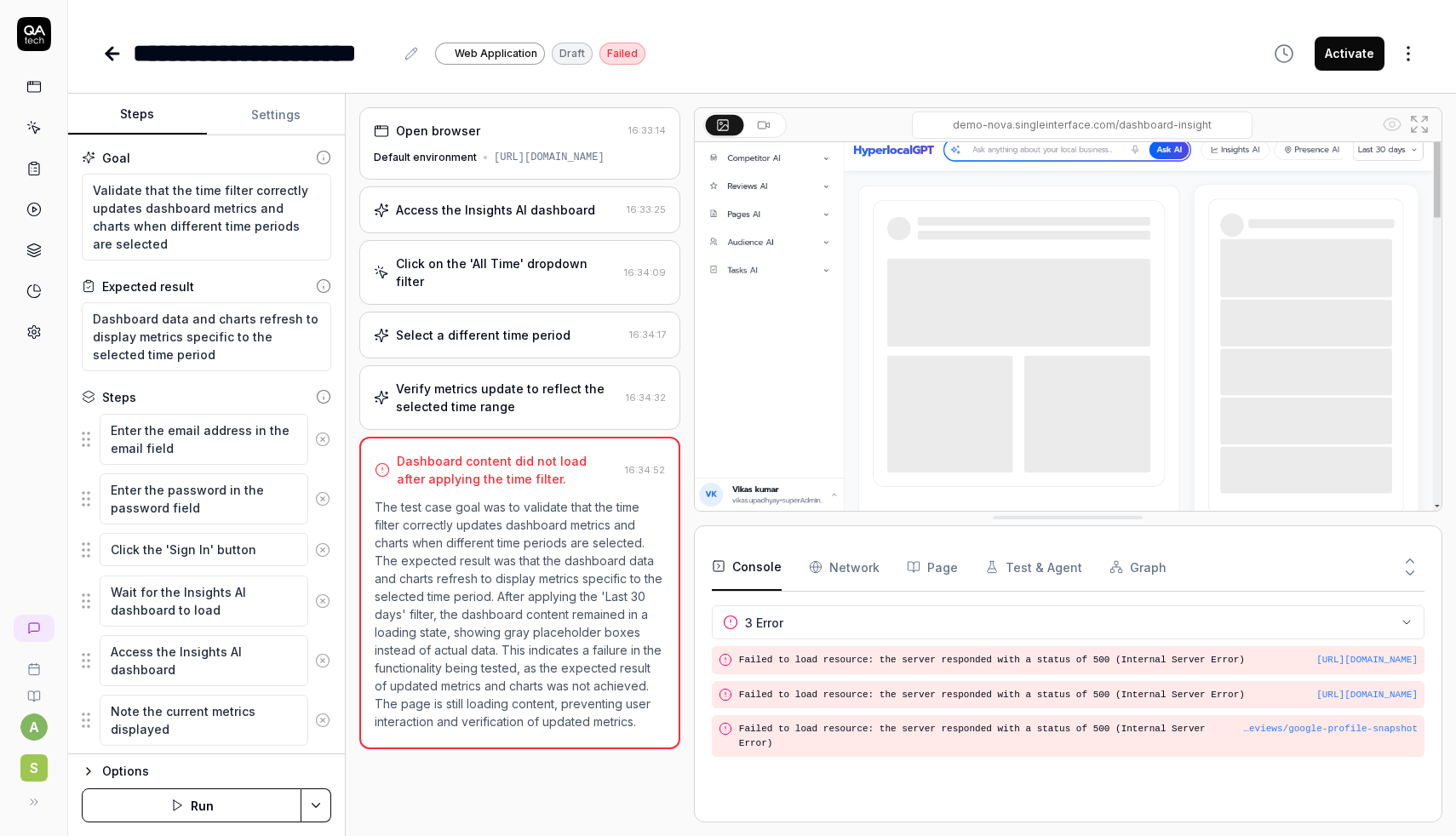
click at [833, 575] on Requests "Network" at bounding box center [844, 567] width 71 height 48
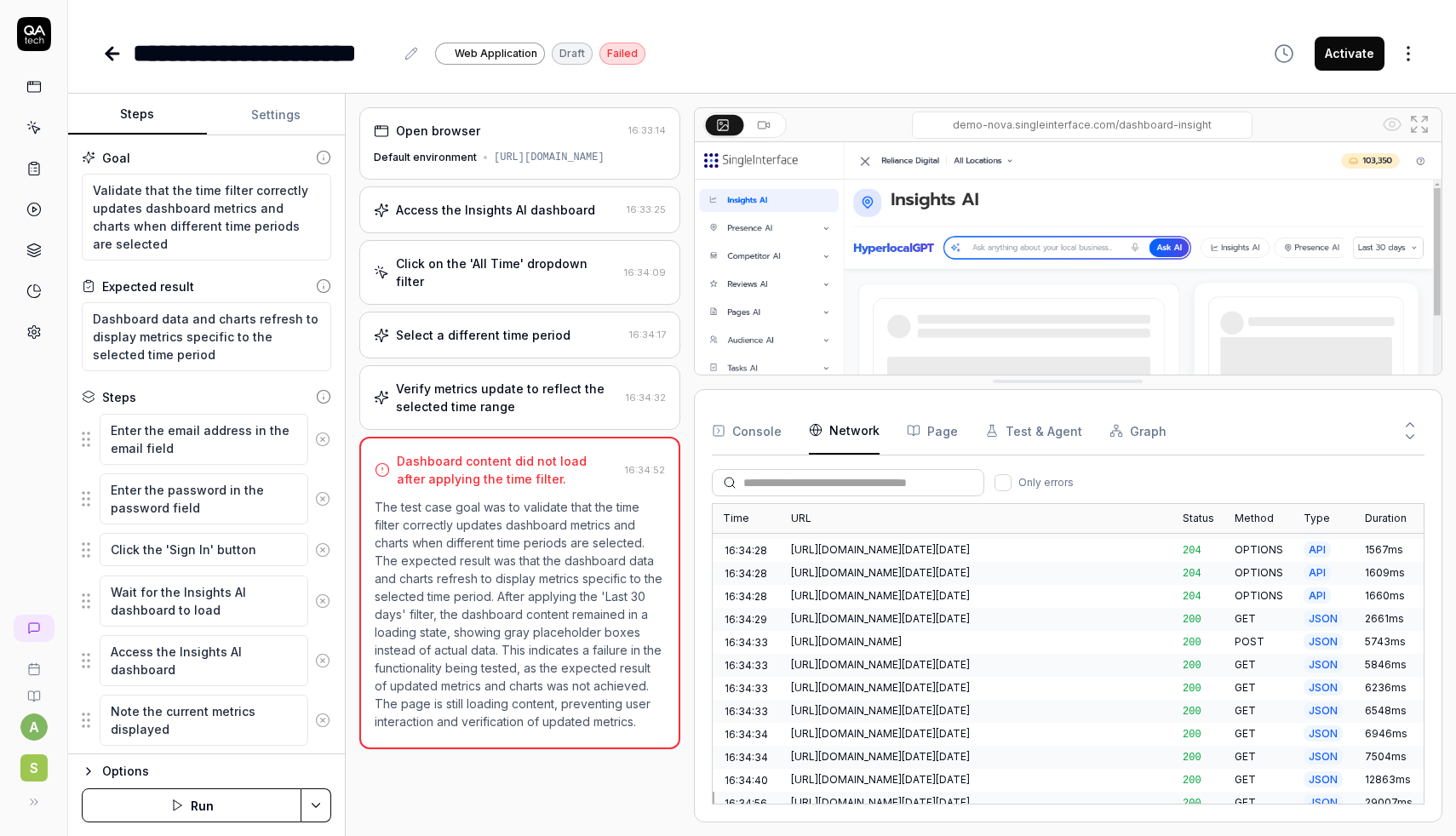
scroll to position [908, 0]
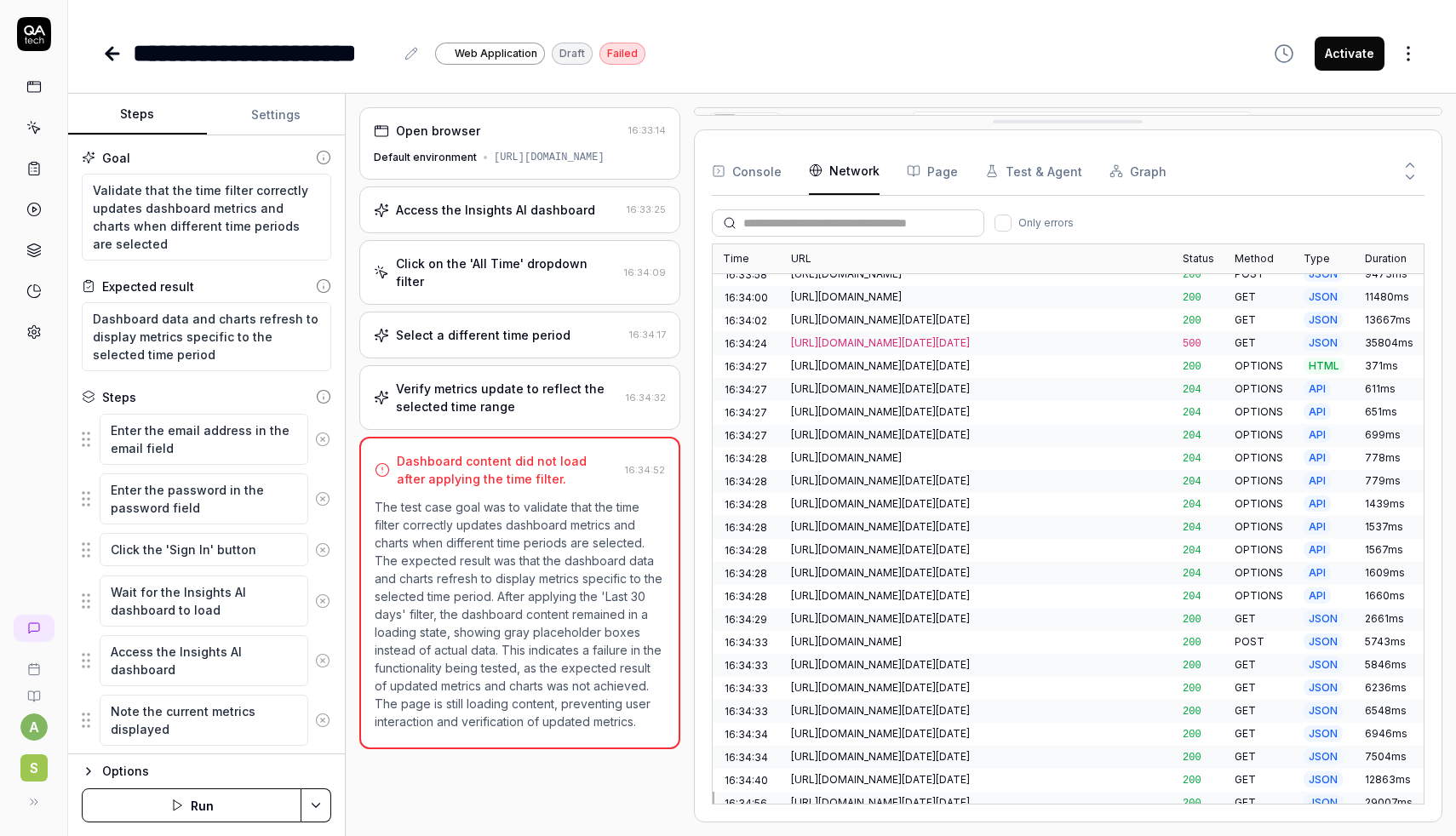
drag, startPoint x: 887, startPoint y: 522, endPoint x: 939, endPoint y: 21, distance: 503.7
type textarea "*"
